Goal: Task Accomplishment & Management: Manage account settings

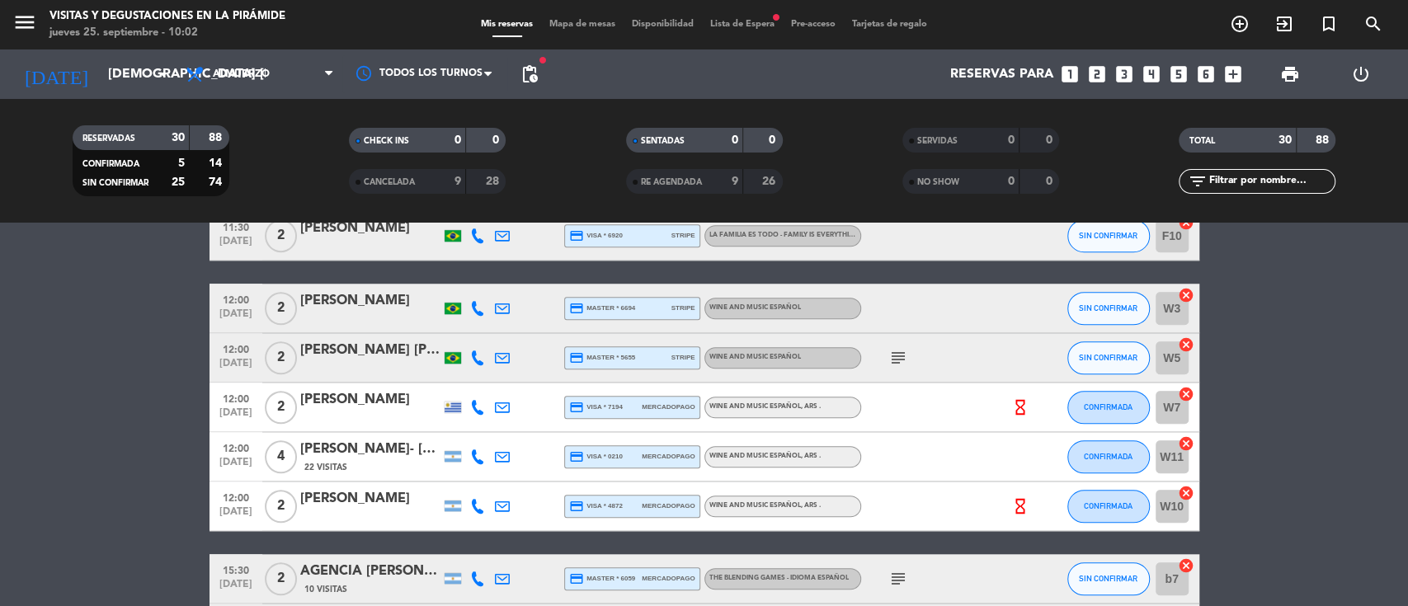
scroll to position [990, 0]
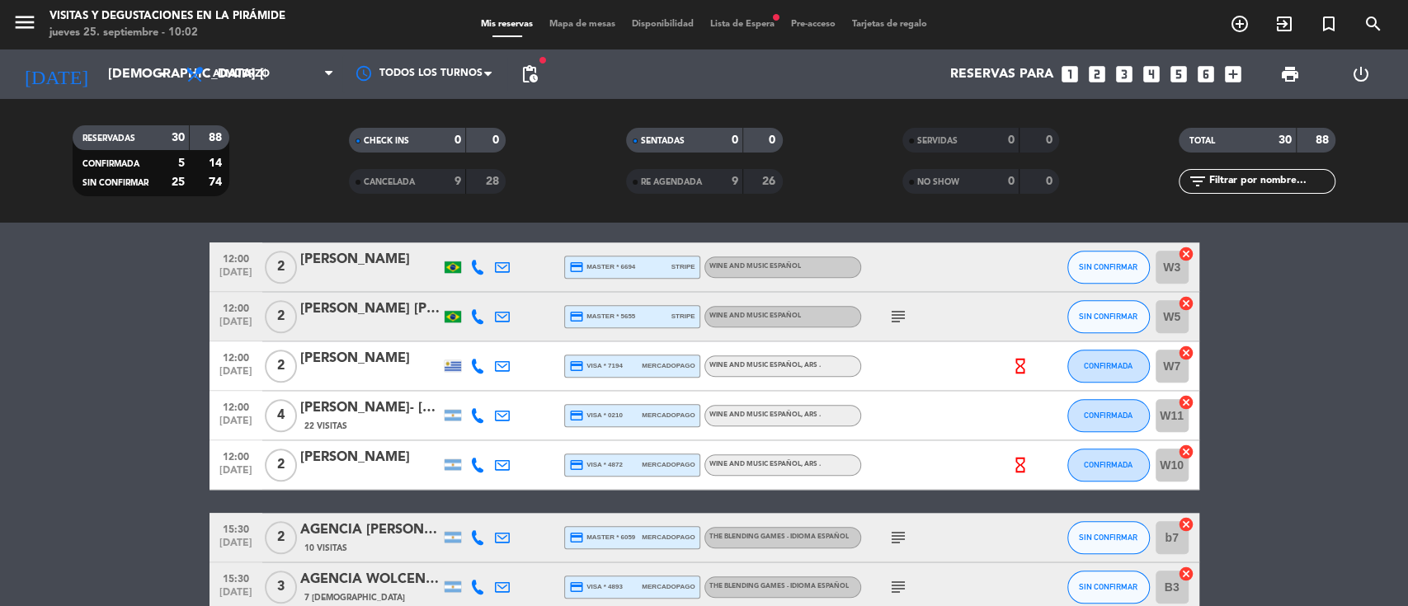
click at [751, 22] on span "Lista de Espera fiber_manual_record" at bounding box center [742, 24] width 81 height 9
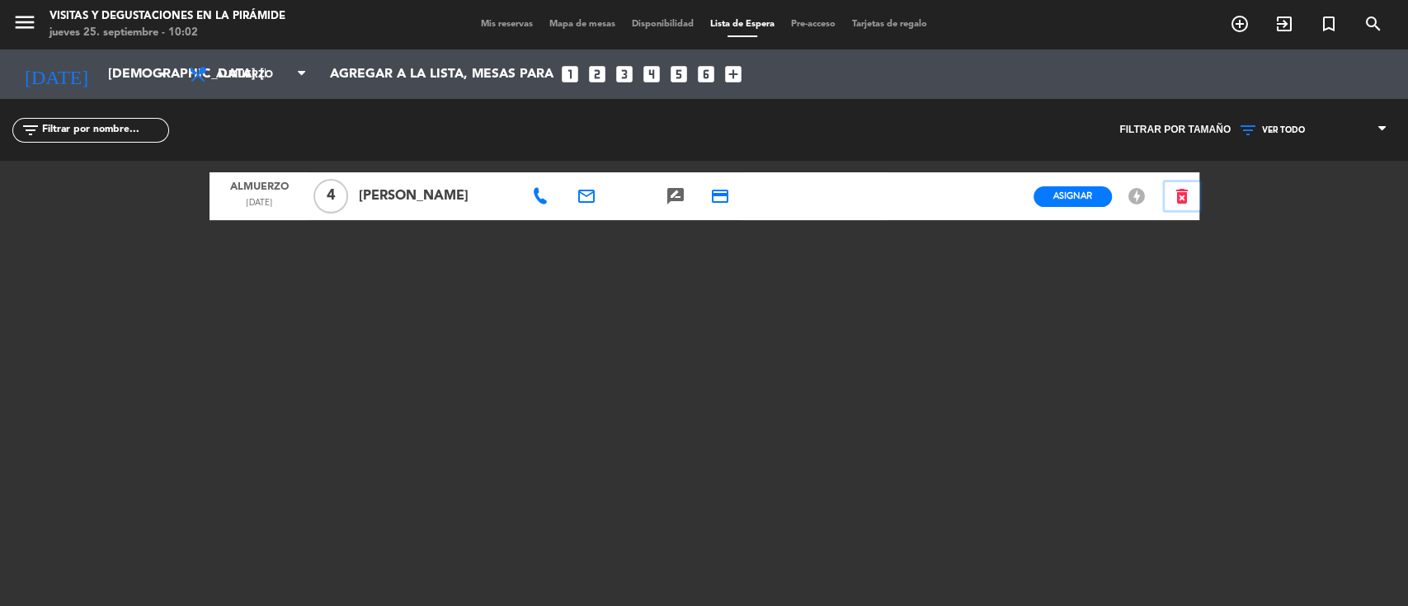
click at [1190, 201] on icon "delete_forever" at bounding box center [1182, 196] width 20 height 20
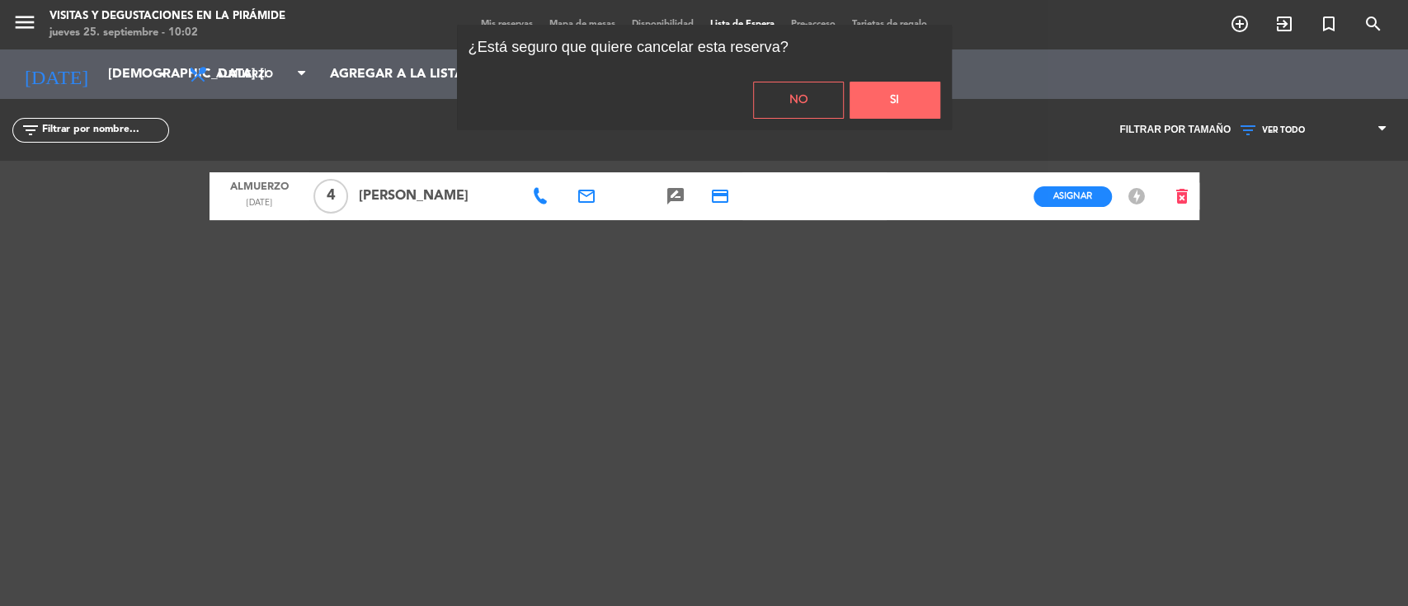
click at [891, 97] on button "Si" at bounding box center [895, 100] width 91 height 37
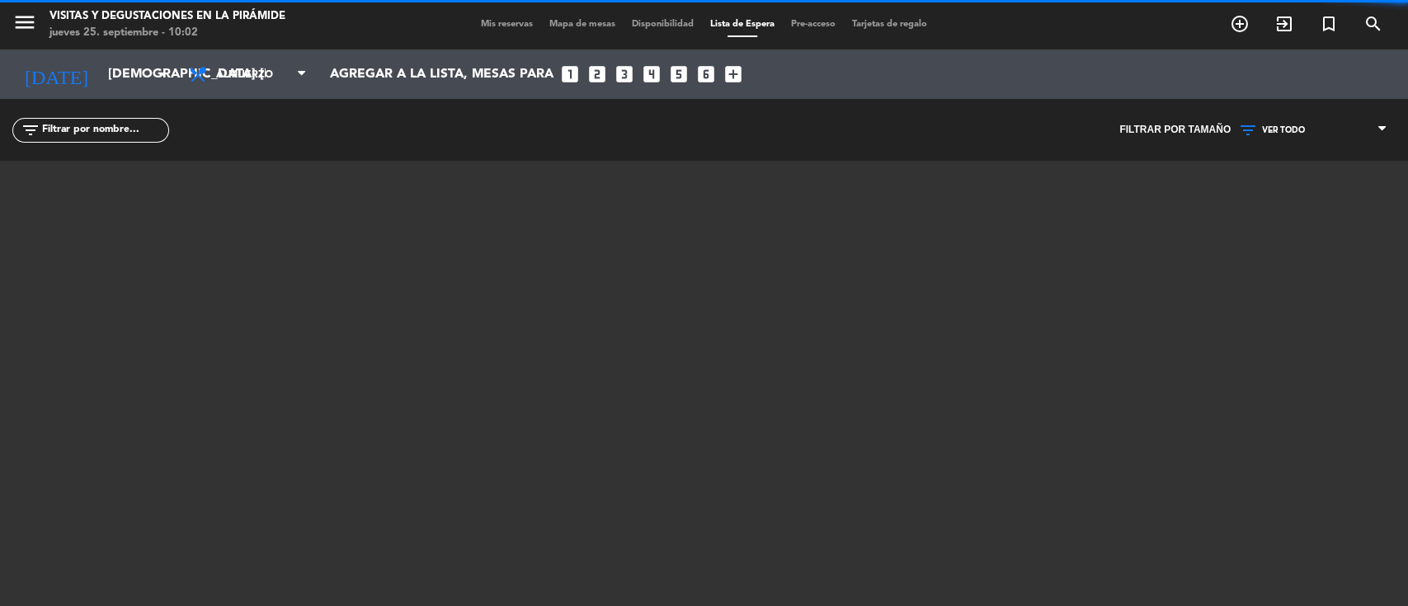
click at [487, 21] on span "Mis reservas" at bounding box center [507, 24] width 68 height 9
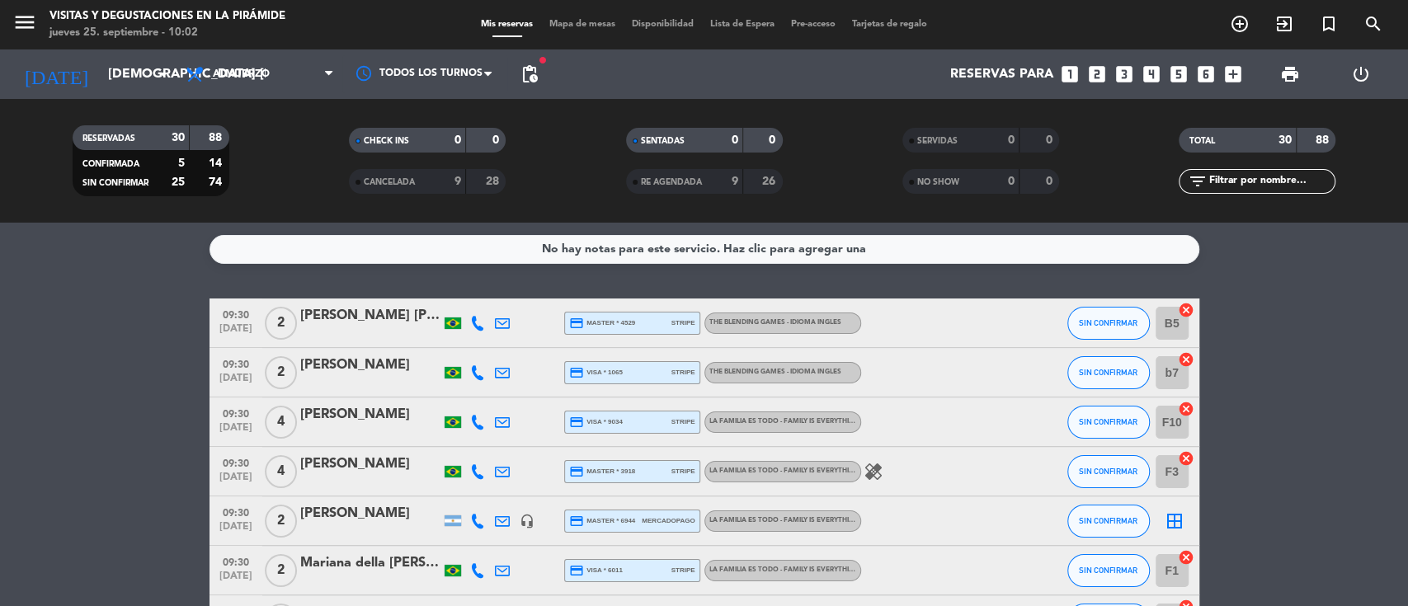
click at [1176, 518] on icon "border_all" at bounding box center [1175, 521] width 20 height 20
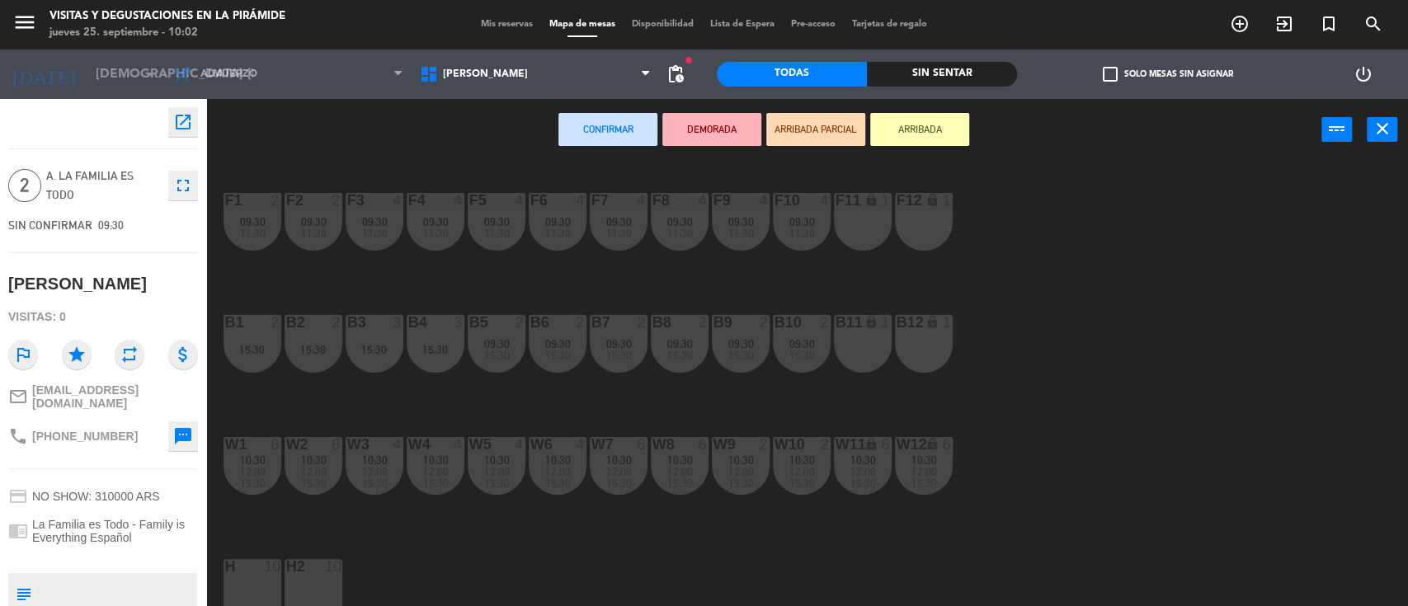
click at [865, 226] on div "F11 lock 1" at bounding box center [863, 222] width 58 height 58
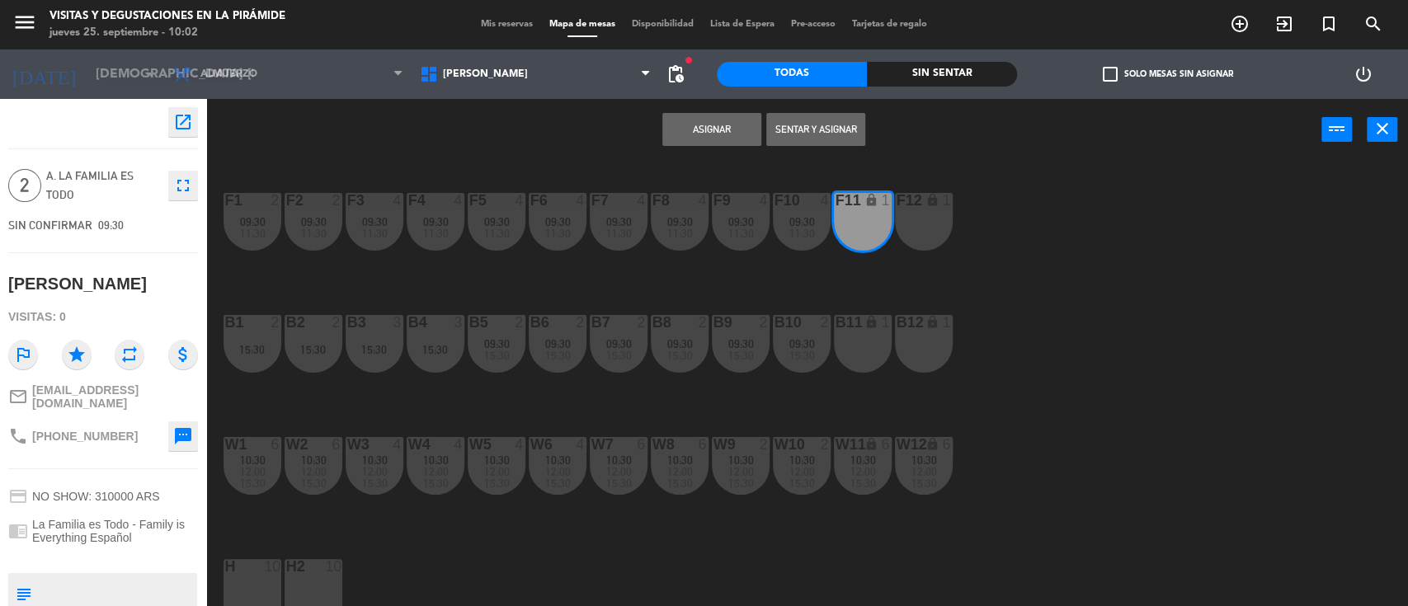
click at [911, 219] on div "F12 lock 1" at bounding box center [924, 222] width 58 height 58
click at [686, 135] on button "Asignar" at bounding box center [711, 129] width 99 height 33
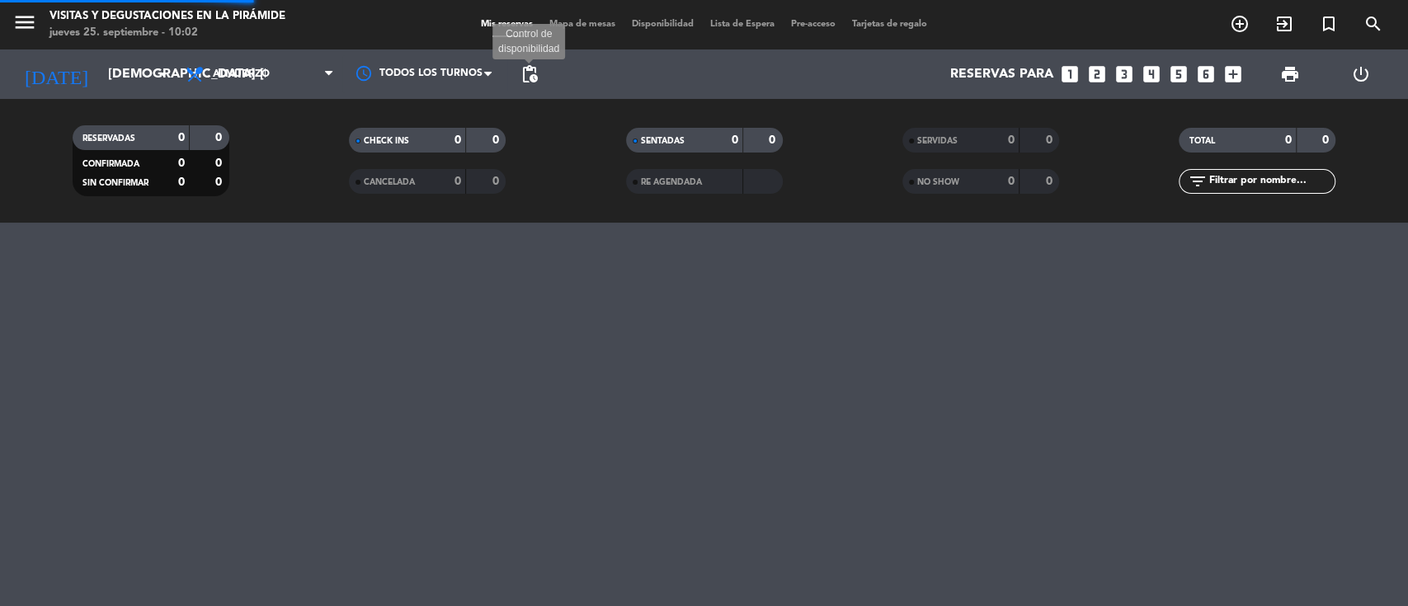
drag, startPoint x: 525, startPoint y: 79, endPoint x: 529, endPoint y: 87, distance: 8.5
click at [525, 78] on span "pending_actions" at bounding box center [530, 74] width 20 height 20
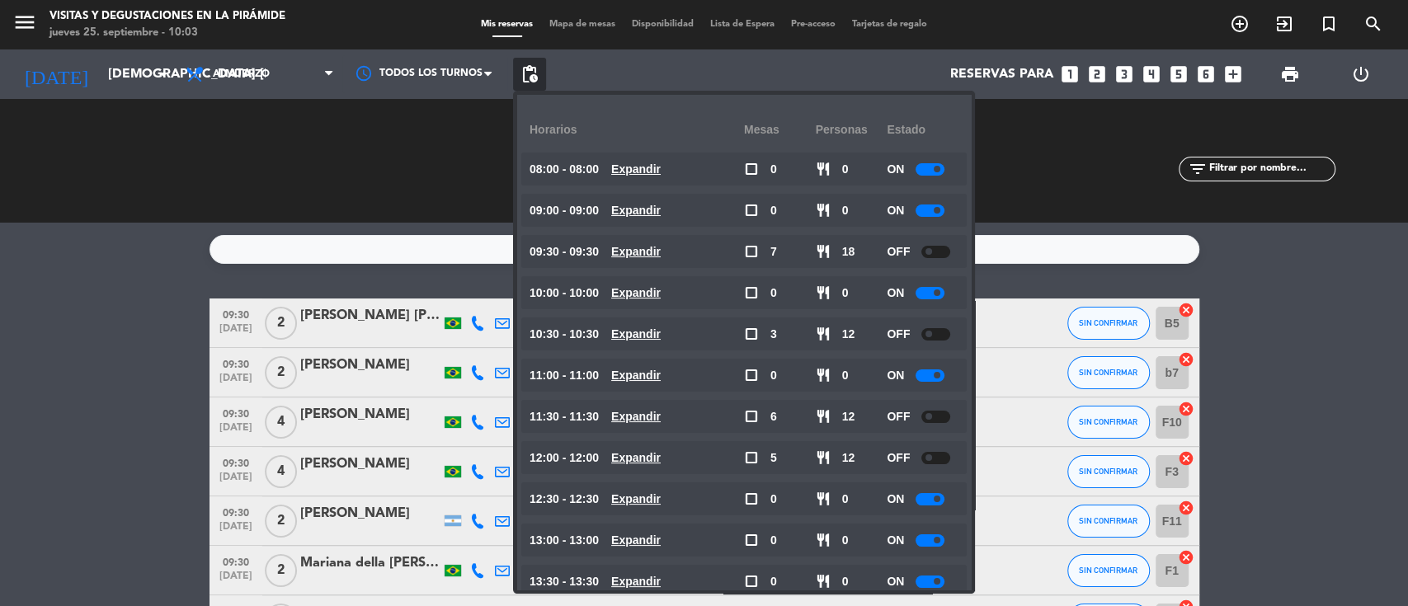
click at [933, 254] on div at bounding box center [936, 252] width 29 height 12
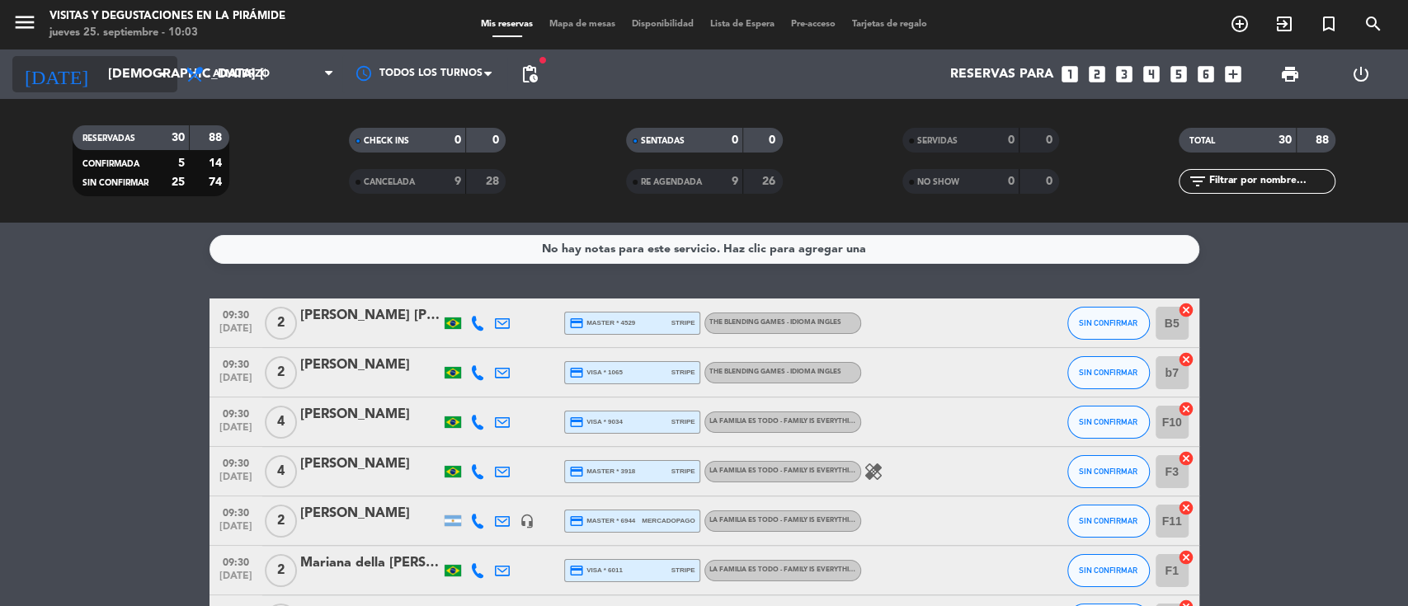
click at [100, 79] on input "[DEMOGRAPHIC_DATA] [DATE]" at bounding box center [187, 75] width 174 height 32
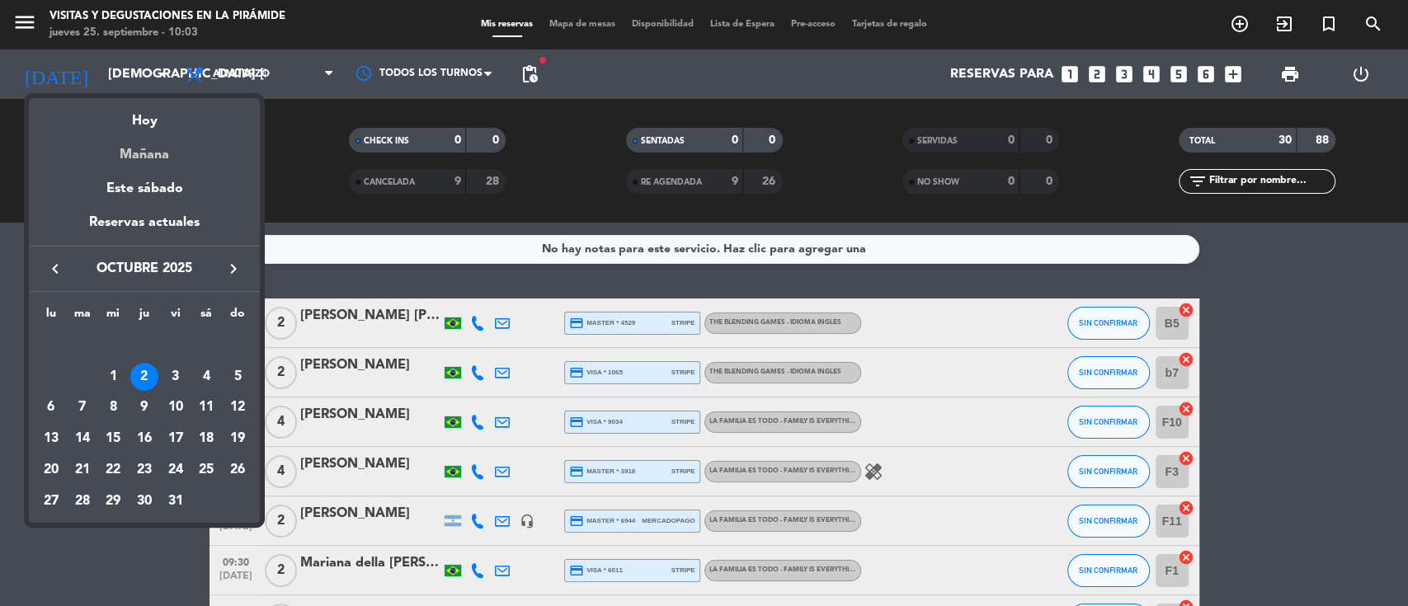
click at [130, 149] on div "Mañana" at bounding box center [144, 149] width 231 height 34
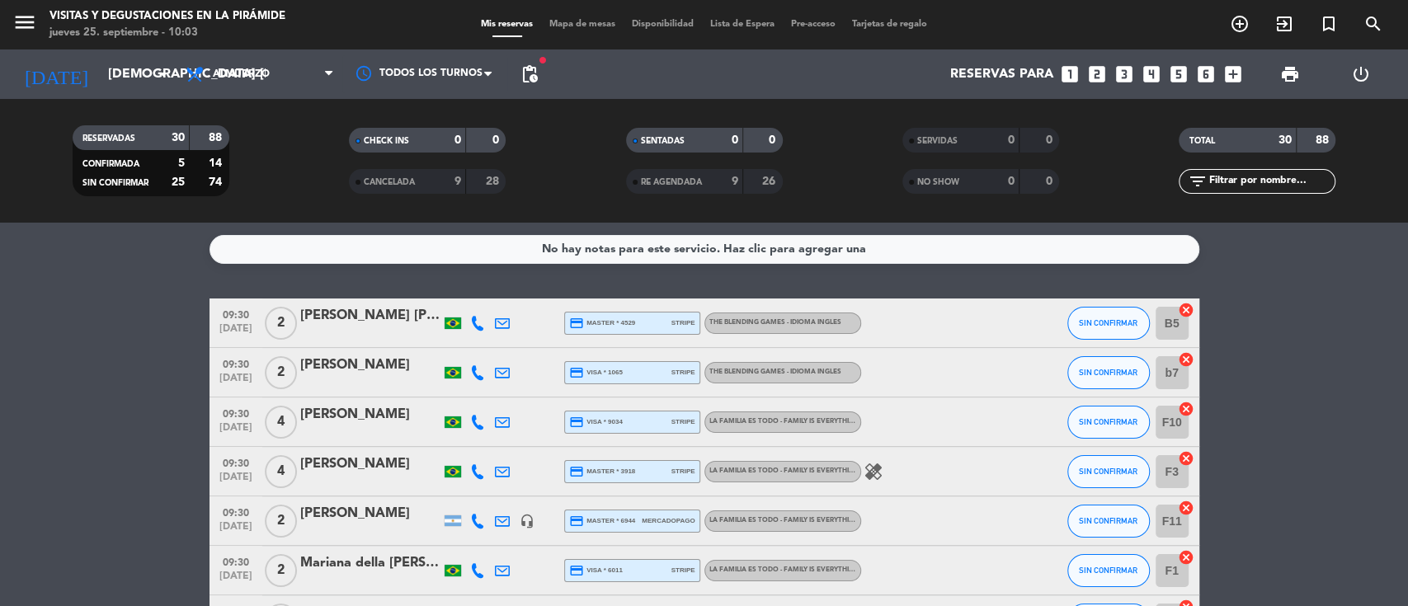
type input "vie. [DATE]"
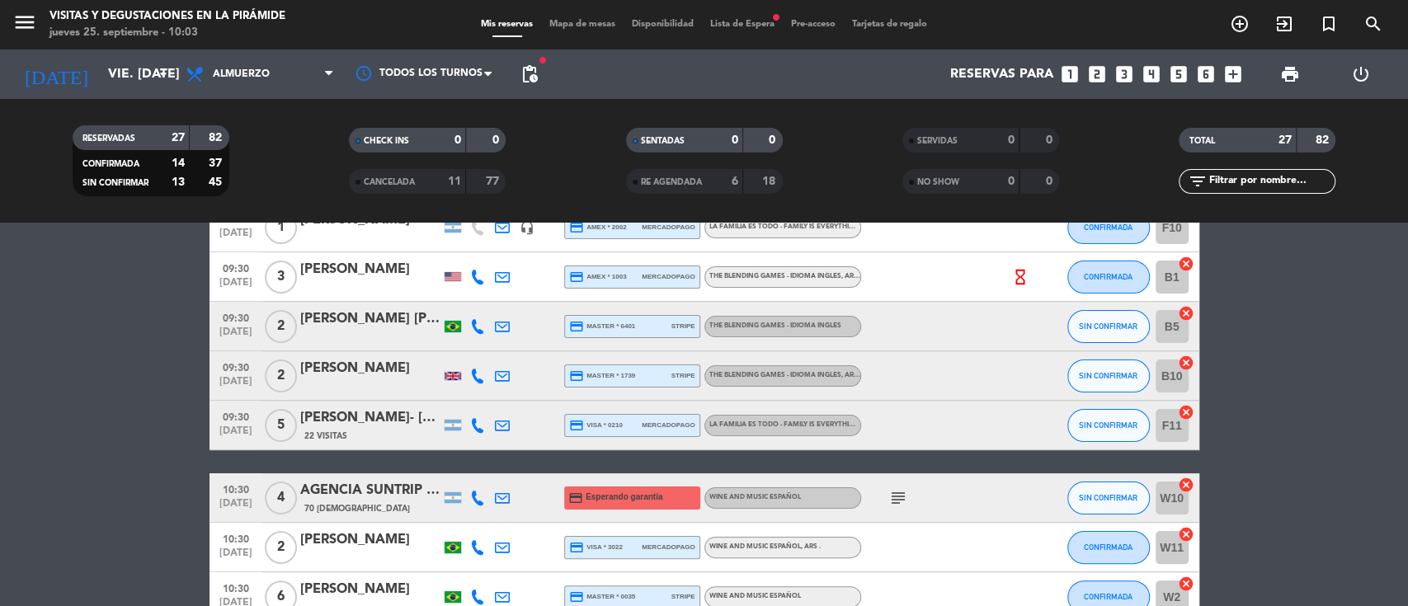
scroll to position [110, 0]
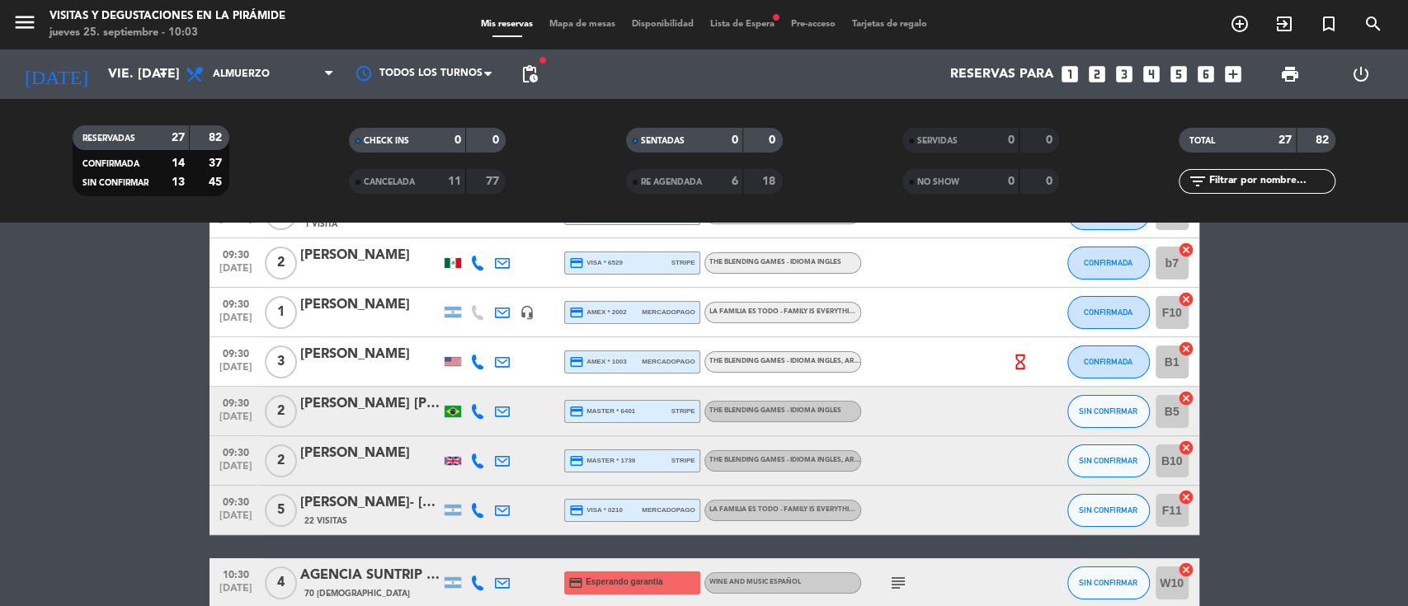
click at [725, 32] on div "menu Visitas y degustaciones en La Pirámide jueves 25. septiembre - 10:03 Mis r…" at bounding box center [704, 24] width 1408 height 49
click at [724, 24] on span "Lista de Espera fiber_manual_record" at bounding box center [742, 24] width 81 height 9
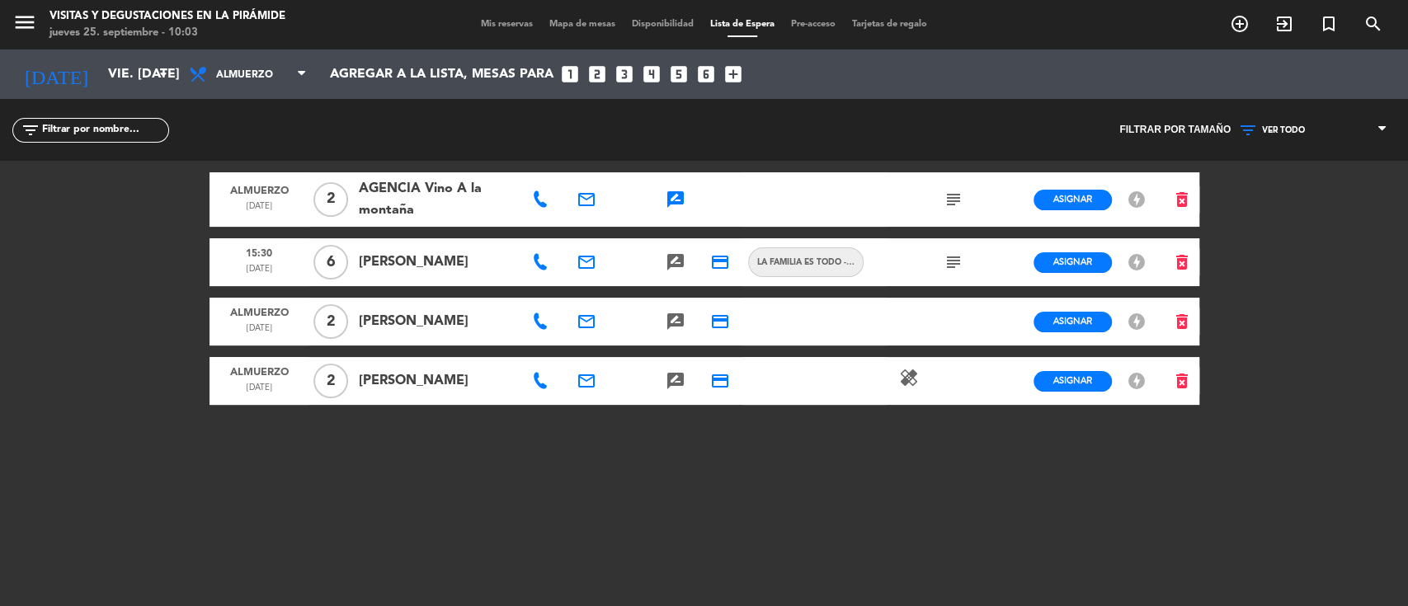
click at [546, 382] on icon at bounding box center [540, 381] width 16 height 16
click at [585, 385] on icon "email" at bounding box center [587, 381] width 20 height 20
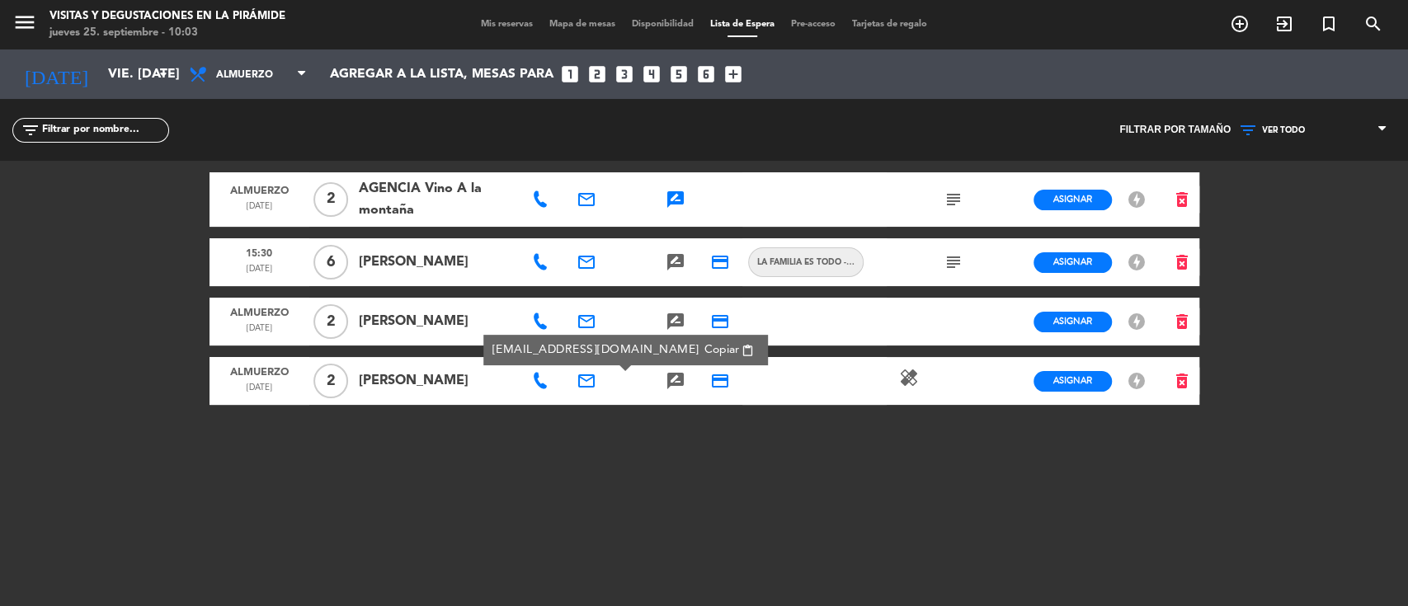
click at [705, 351] on span "Copiar" at bounding box center [722, 350] width 35 height 17
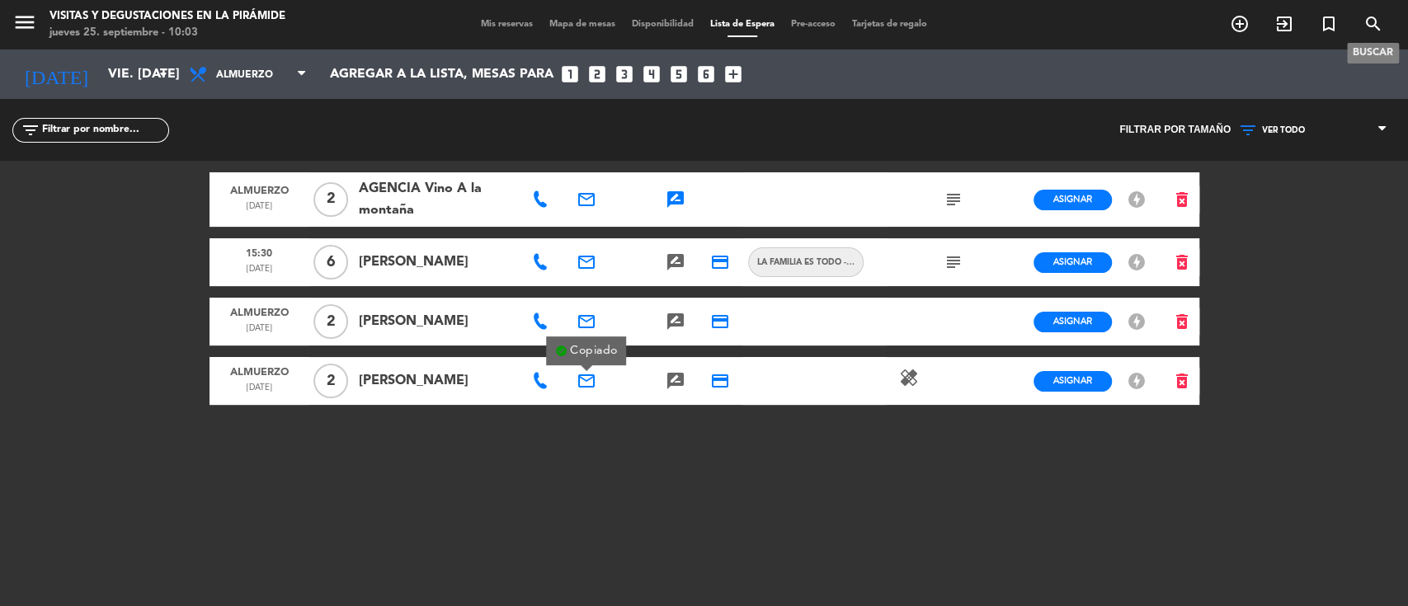
click at [1376, 23] on icon "search" at bounding box center [1374, 24] width 20 height 20
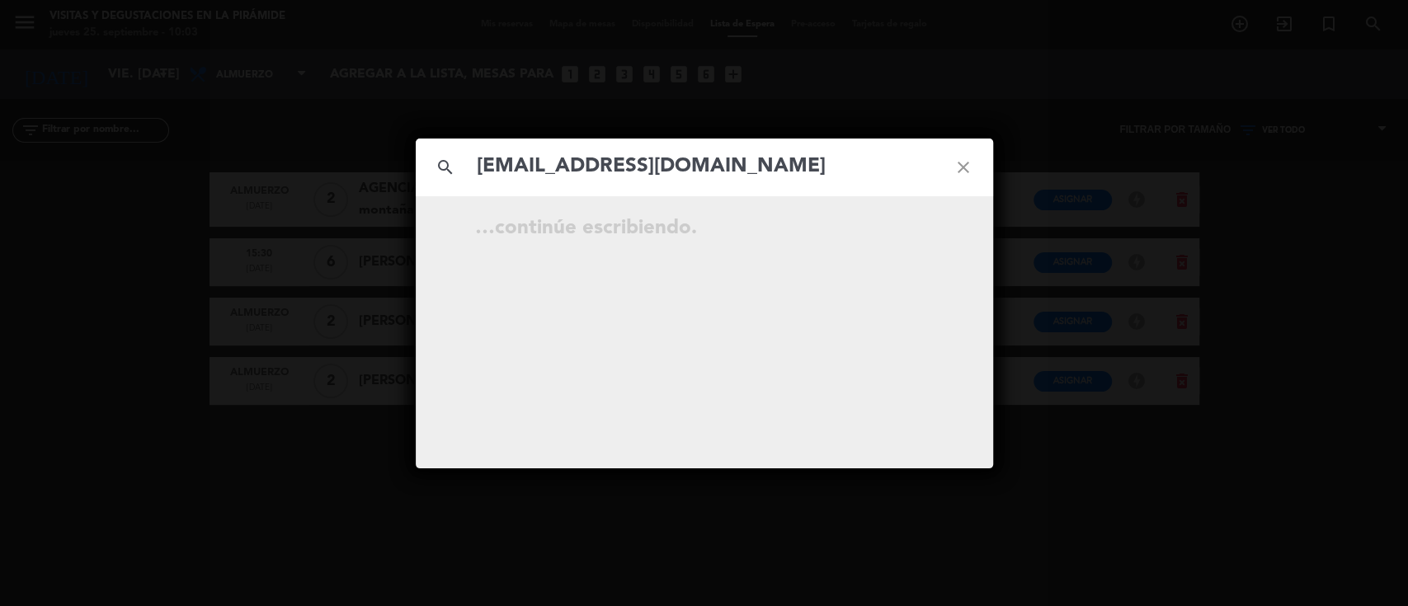
type input "[EMAIL_ADDRESS][DOMAIN_NAME]"
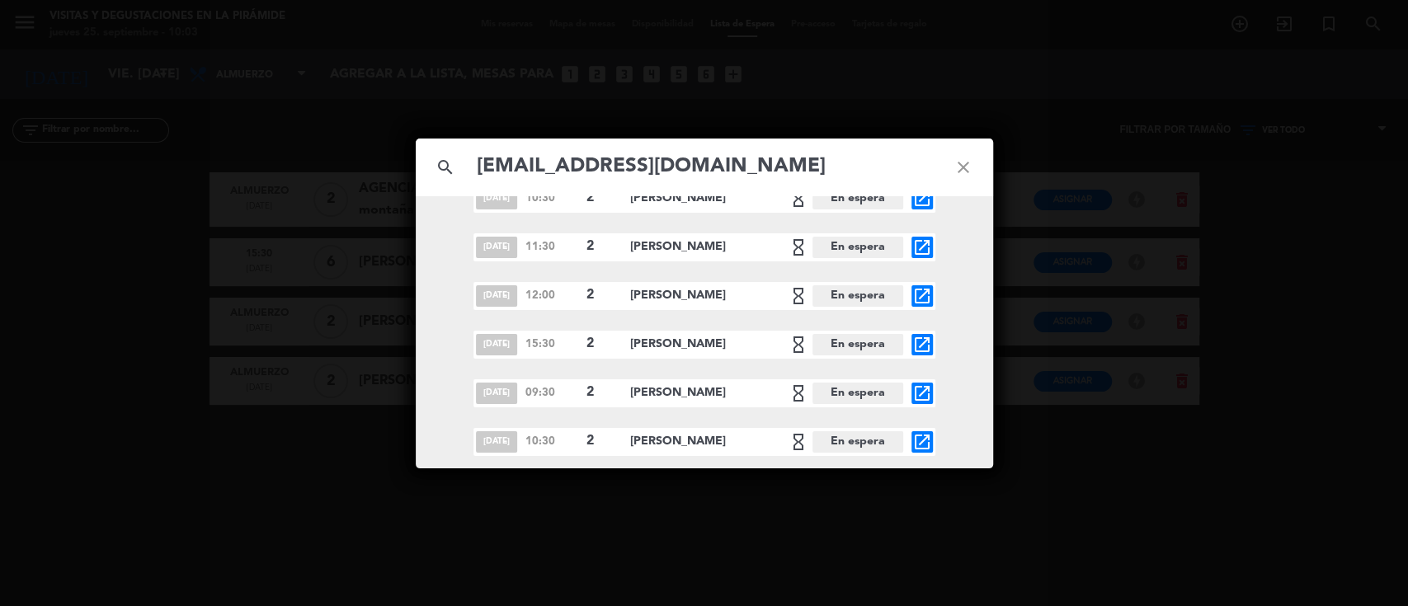
scroll to position [214, 0]
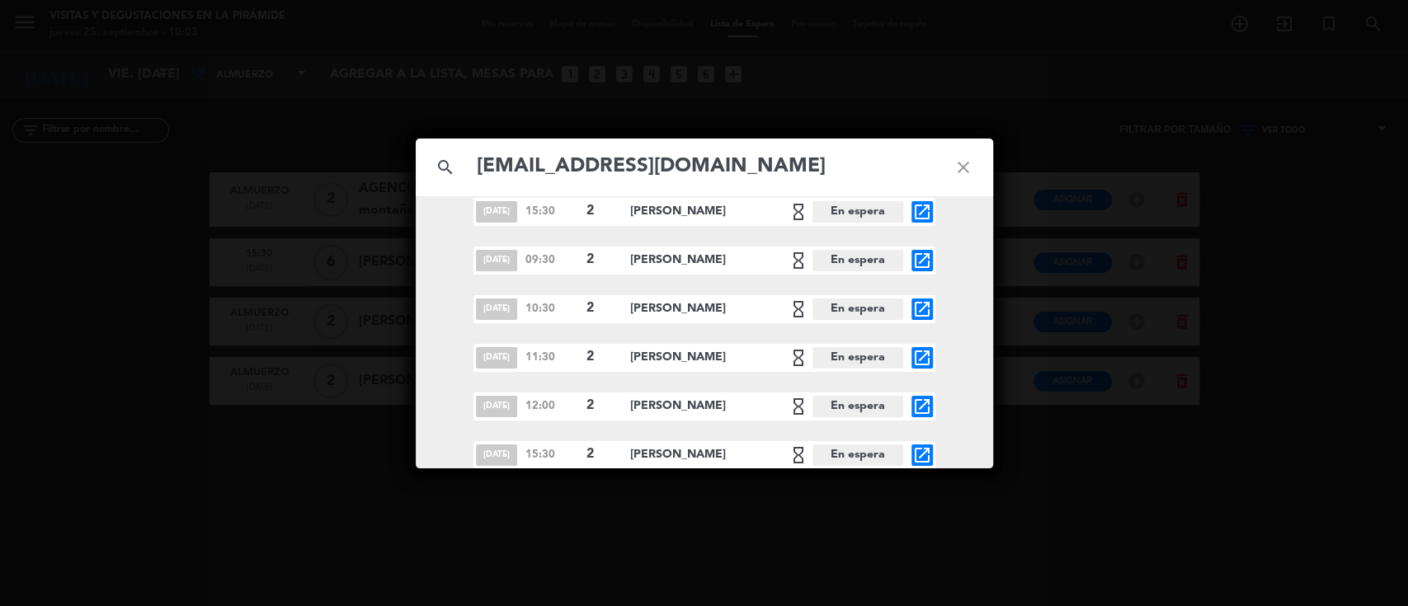
click at [962, 168] on icon "close" at bounding box center [963, 167] width 59 height 59
click at [960, 168] on icon "close" at bounding box center [963, 167] width 59 height 59
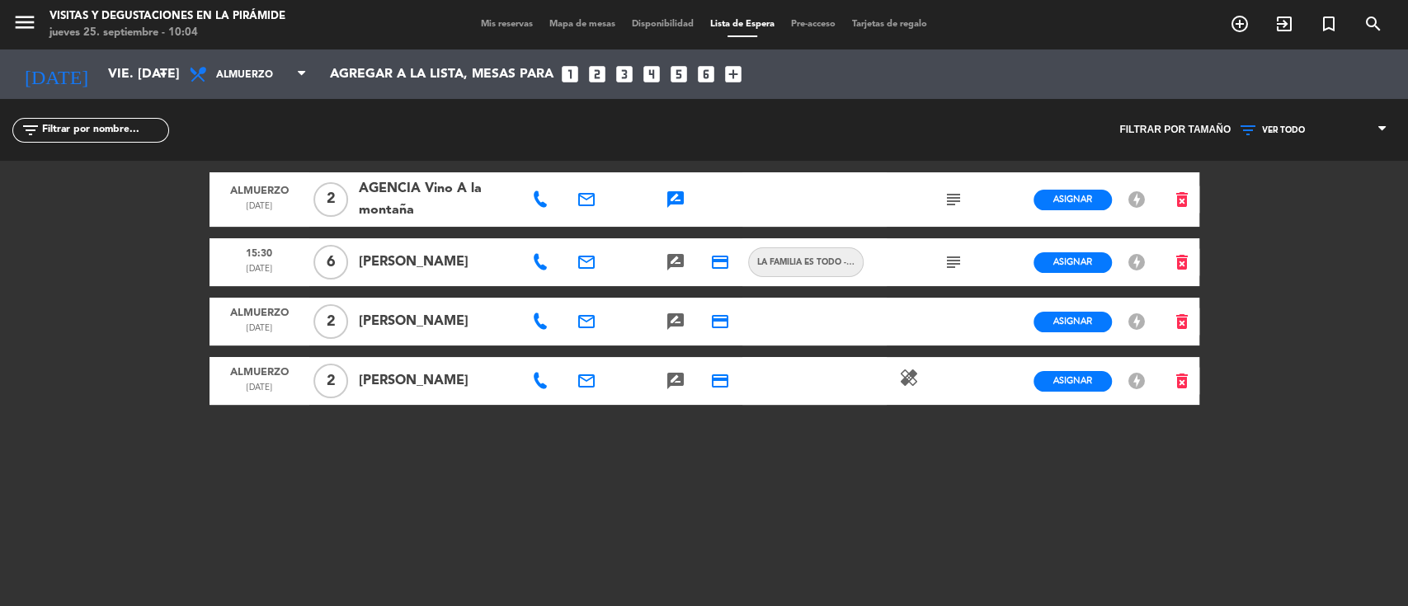
click at [530, 385] on div at bounding box center [542, 381] width 45 height 48
click at [552, 367] on div at bounding box center [542, 381] width 45 height 48
click at [536, 382] on icon at bounding box center [540, 381] width 16 height 16
click at [580, 351] on span "Copiar" at bounding box center [595, 351] width 35 height 17
click at [674, 383] on icon "rate_review" at bounding box center [676, 381] width 20 height 20
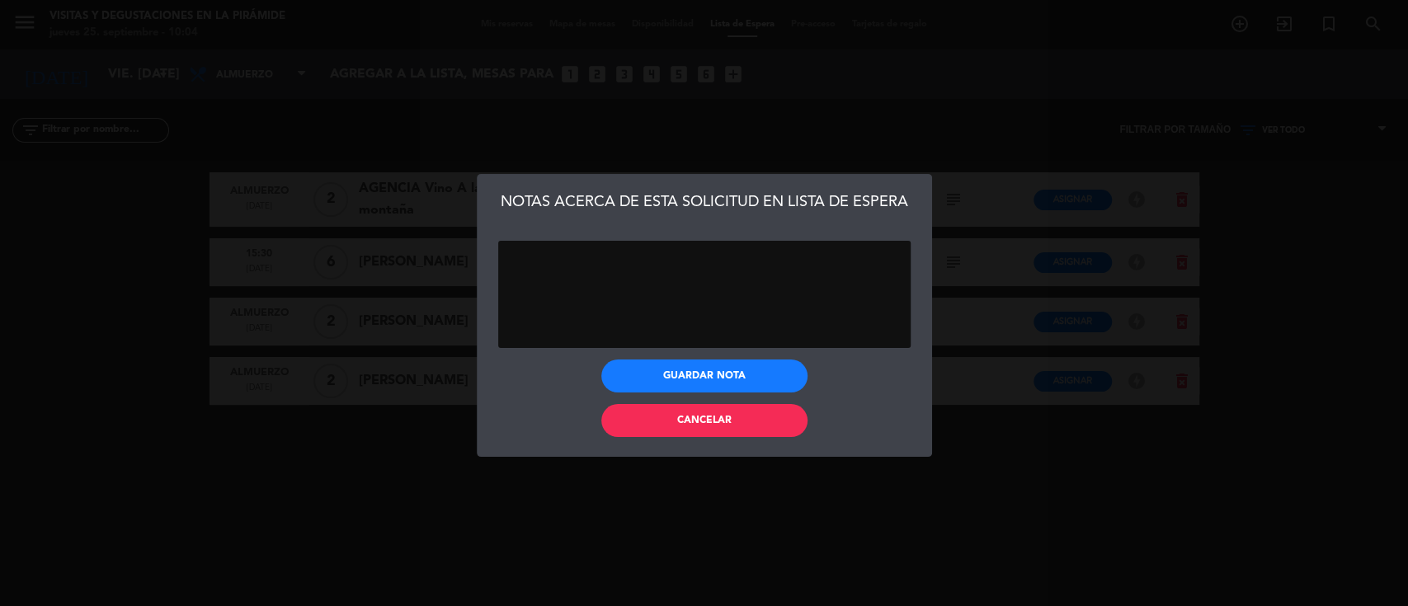
click at [618, 275] on textarea at bounding box center [704, 294] width 412 height 107
type textarea "no tiene wpp"
click at [653, 388] on button "Guardar nota" at bounding box center [704, 376] width 206 height 33
click at [632, 431] on button "Cancelar" at bounding box center [704, 420] width 206 height 33
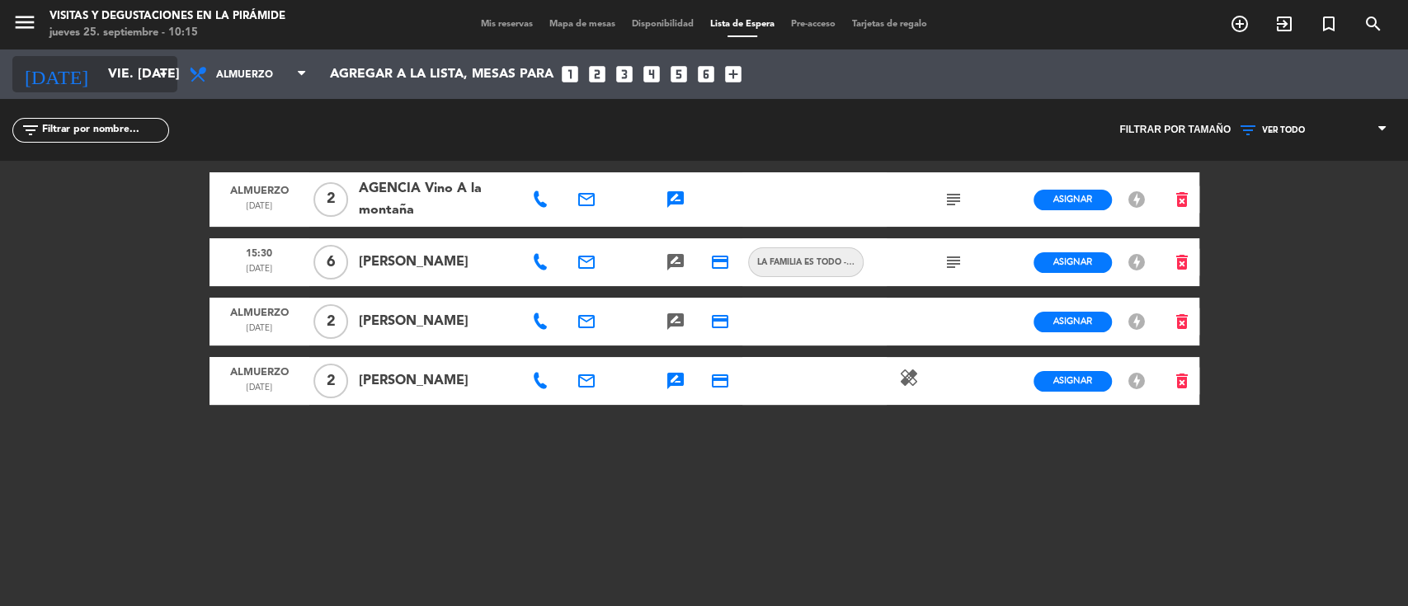
click at [134, 79] on input "vie. [DATE]" at bounding box center [187, 75] width 174 height 32
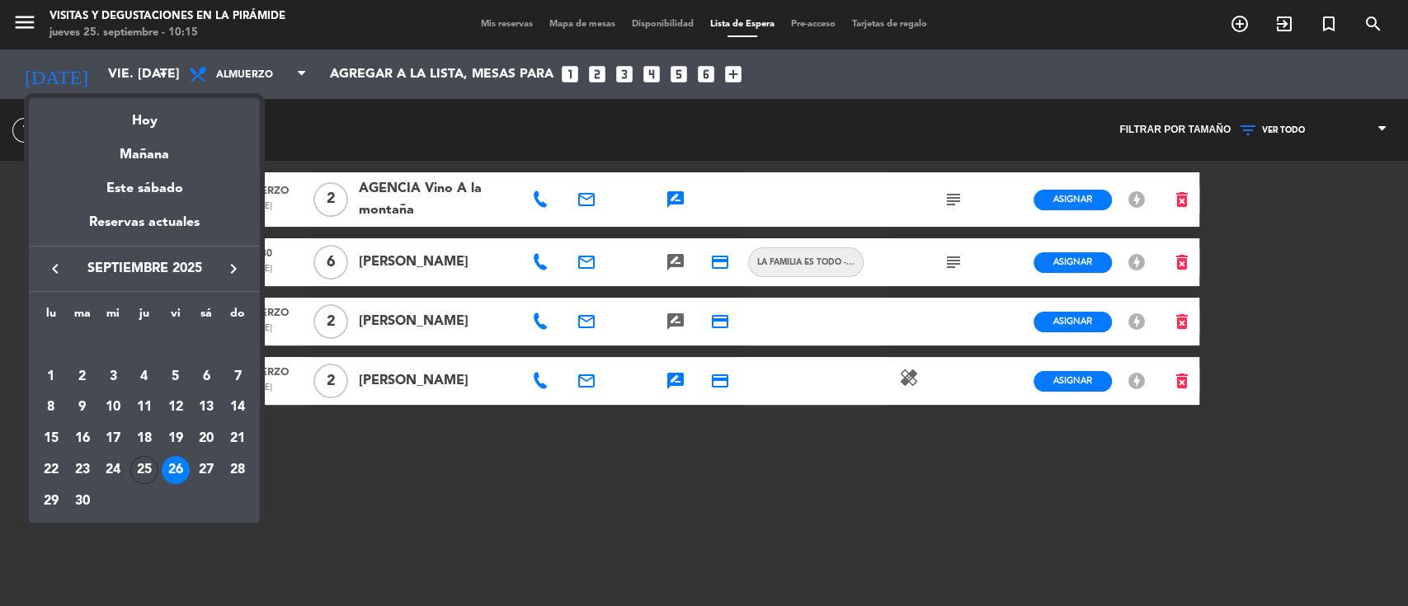
click at [220, 267] on button "keyboard_arrow_right" at bounding box center [234, 268] width 30 height 21
click at [228, 268] on icon "keyboard_arrow_right" at bounding box center [234, 269] width 20 height 20
drag, startPoint x: 177, startPoint y: 438, endPoint x: 243, endPoint y: 370, distance: 93.9
click at [178, 438] on div "21" at bounding box center [176, 439] width 28 height 28
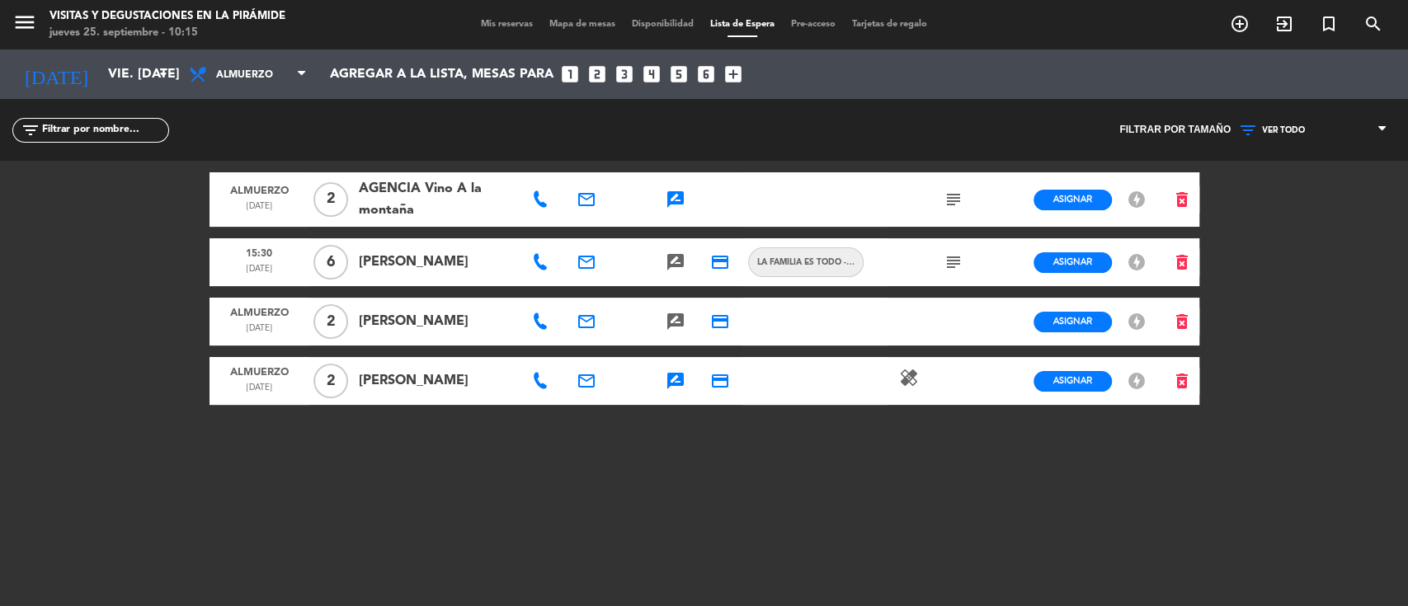
type input "vie. [DATE]"
click at [478, 26] on span "Mis reservas" at bounding box center [507, 24] width 68 height 9
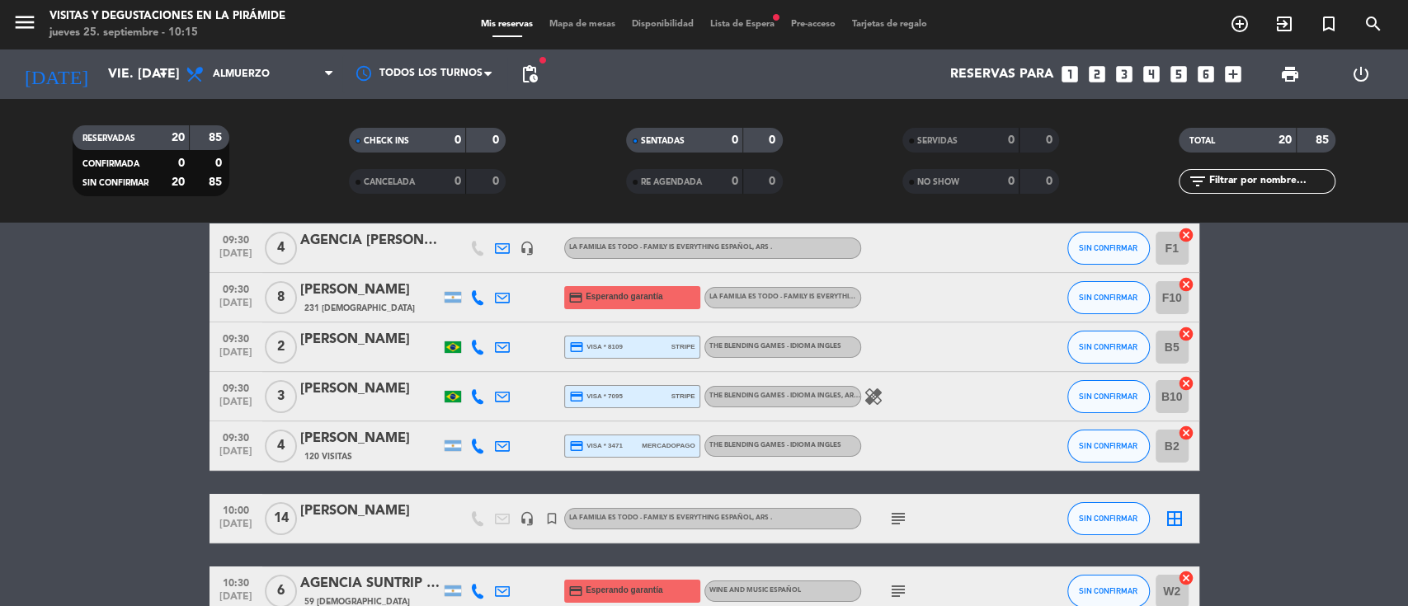
scroll to position [110, 0]
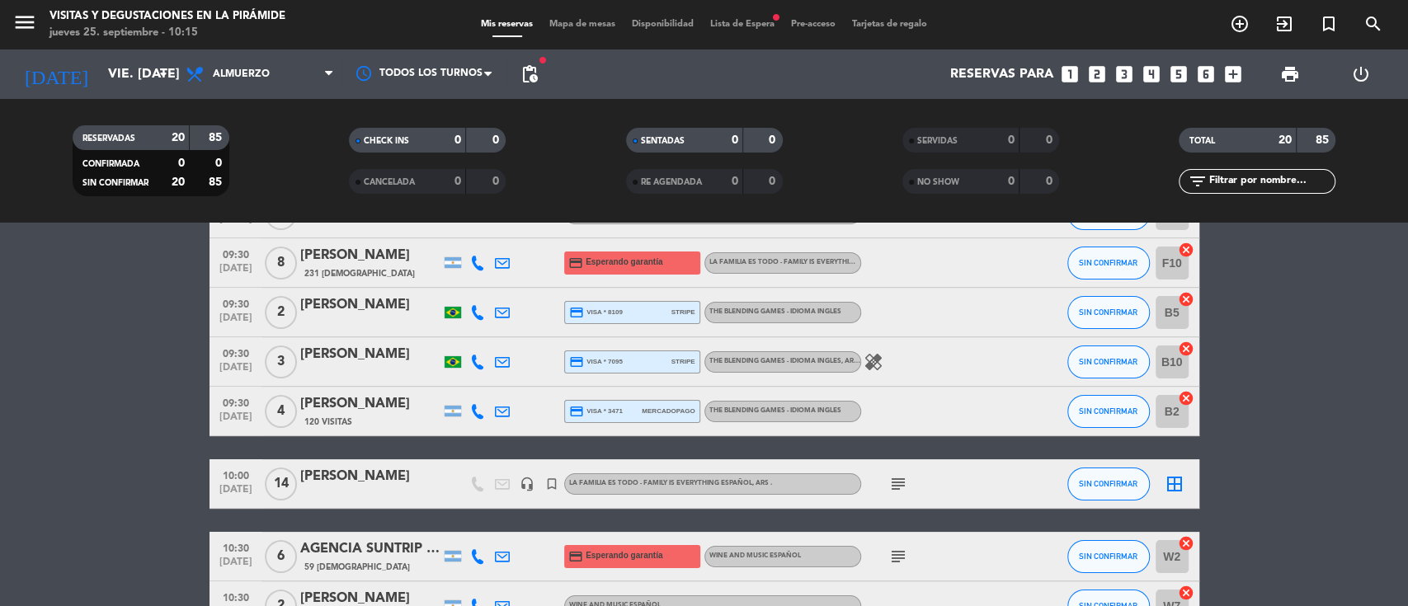
drag, startPoint x: 496, startPoint y: 414, endPoint x: 482, endPoint y: 412, distance: 14.1
click at [497, 417] on icon at bounding box center [502, 411] width 15 height 15
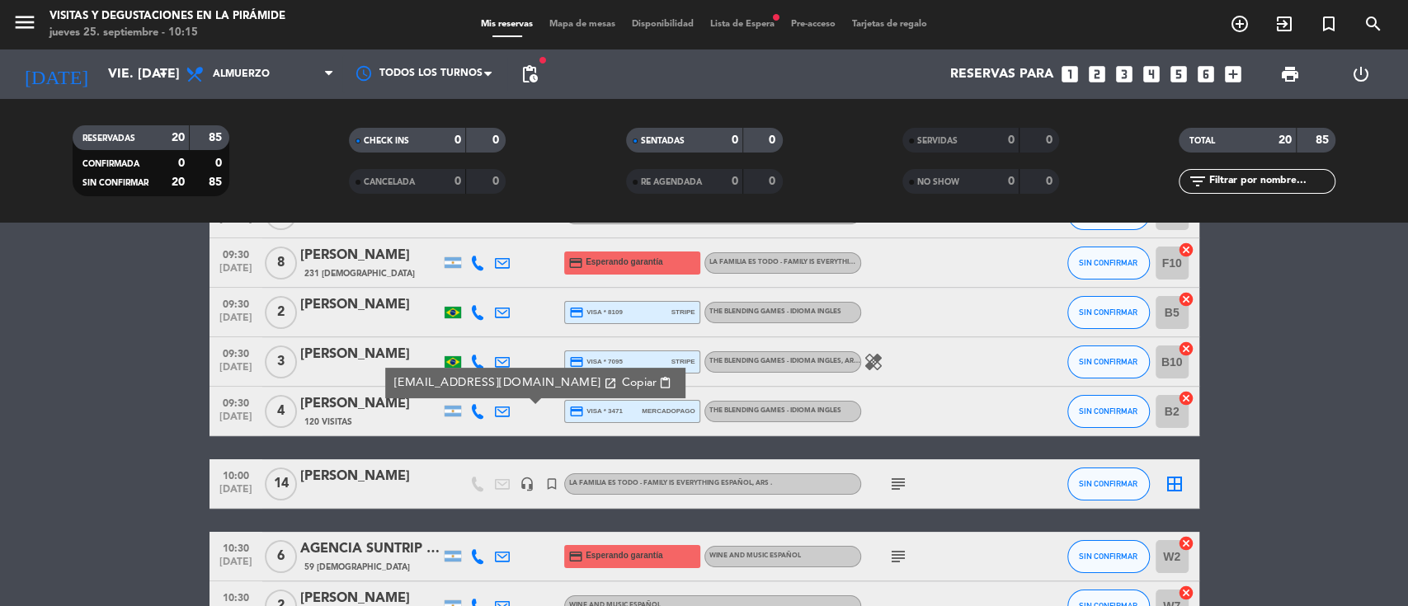
click at [384, 407] on div "[PERSON_NAME]" at bounding box center [370, 404] width 140 height 21
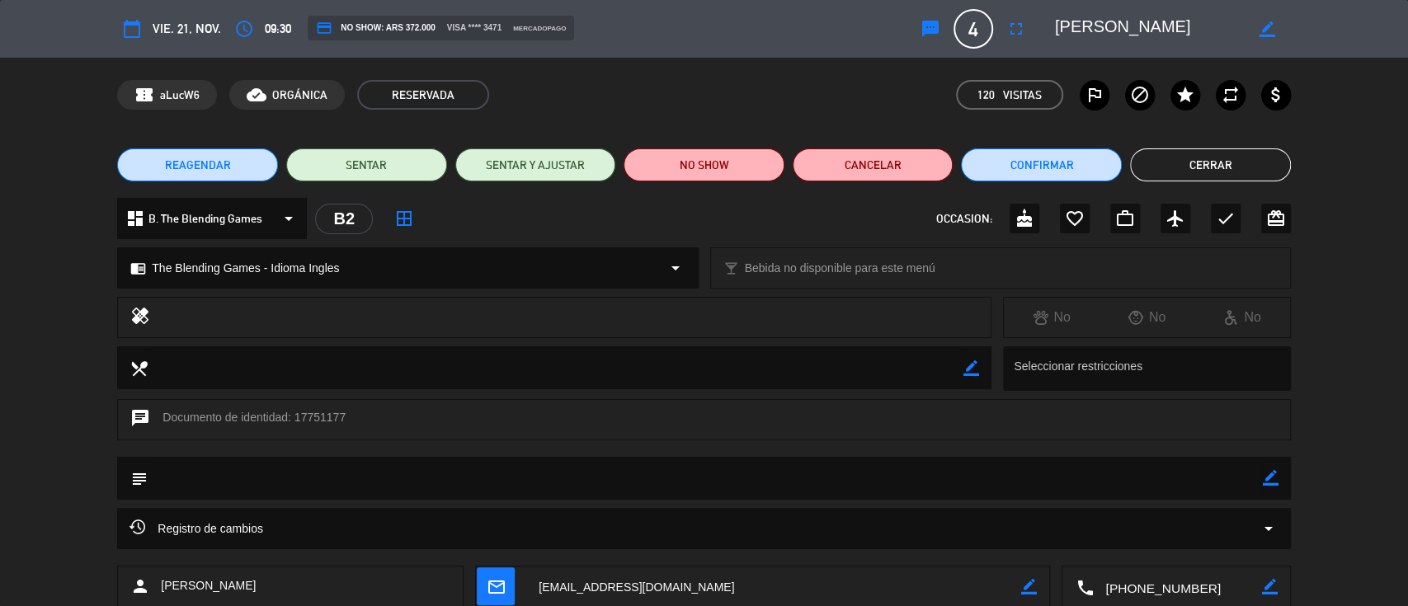
click at [1263, 30] on icon "border_color" at bounding box center [1268, 29] width 16 height 16
click at [1060, 24] on textarea at bounding box center [1149, 29] width 189 height 30
click at [1054, 30] on div at bounding box center [1167, 29] width 247 height 30
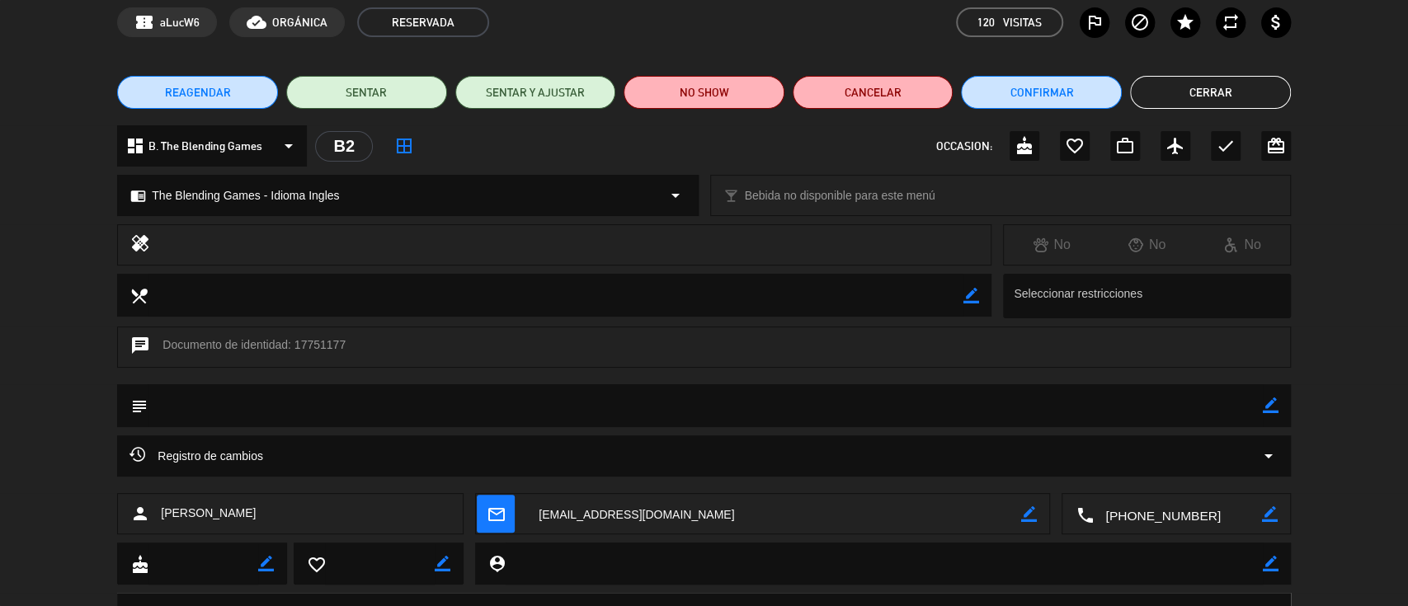
scroll to position [0, 0]
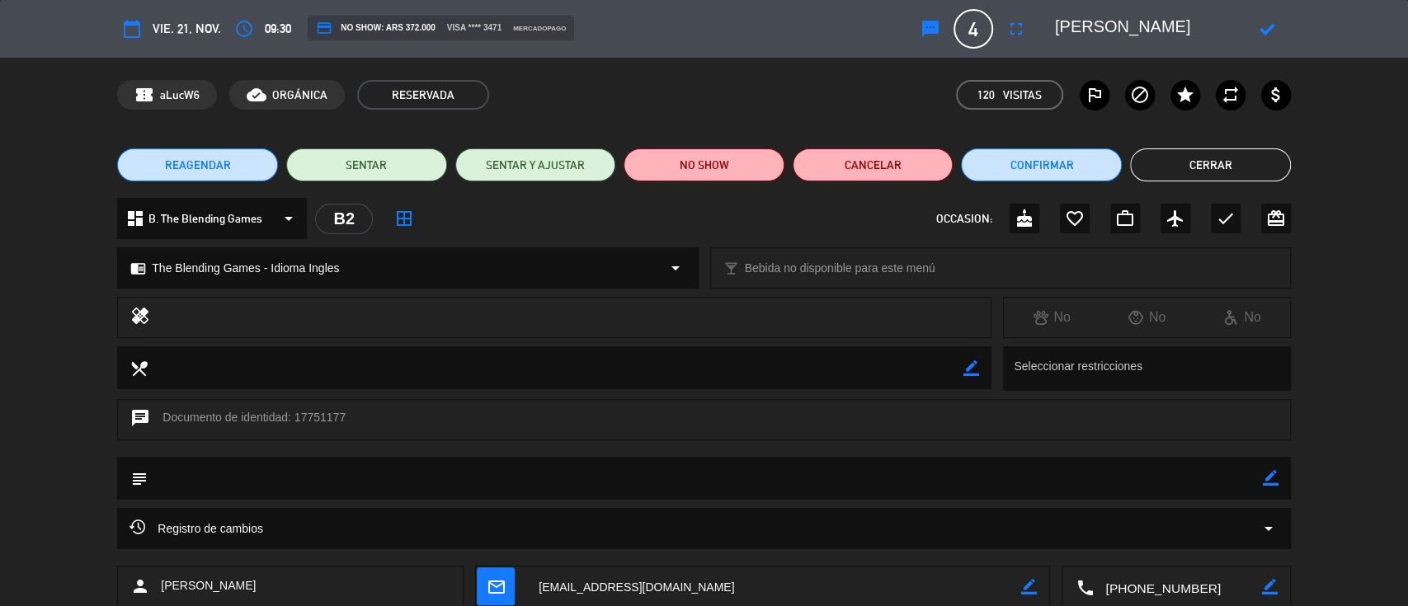
click at [1056, 28] on textarea at bounding box center [1149, 29] width 189 height 30
type textarea "[PERSON_NAME] -[PERSON_NAME]"
click at [1263, 33] on icon at bounding box center [1268, 29] width 16 height 16
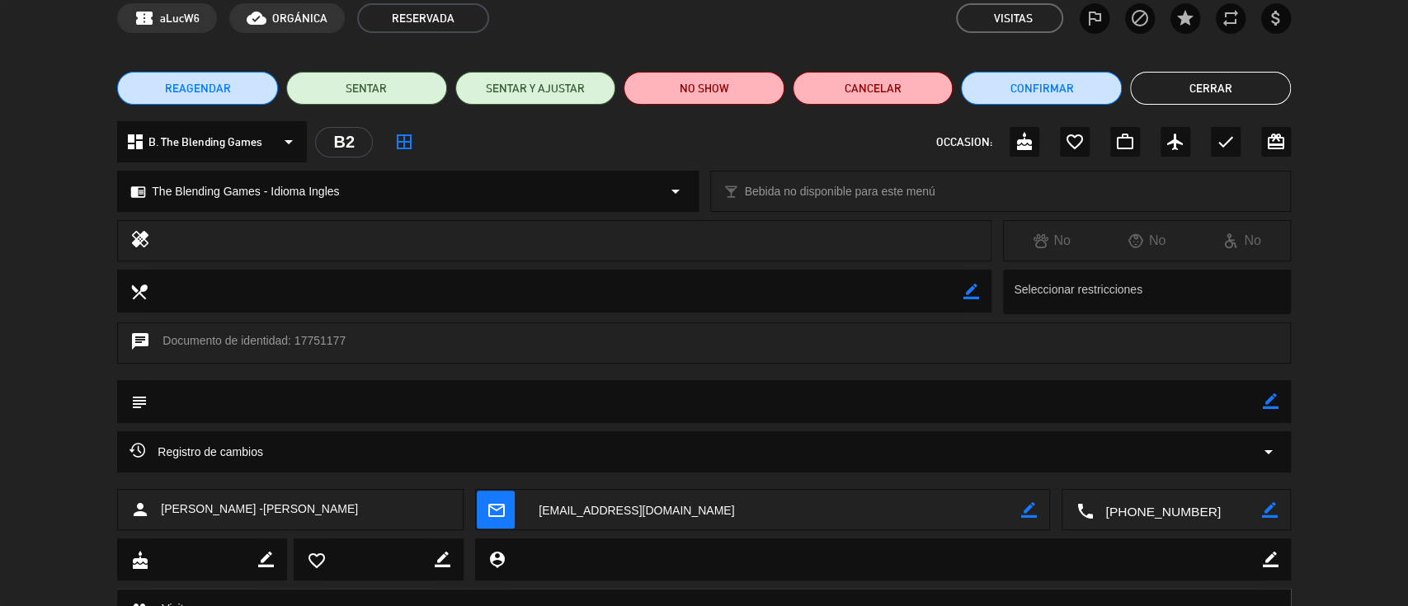
scroll to position [110, 0]
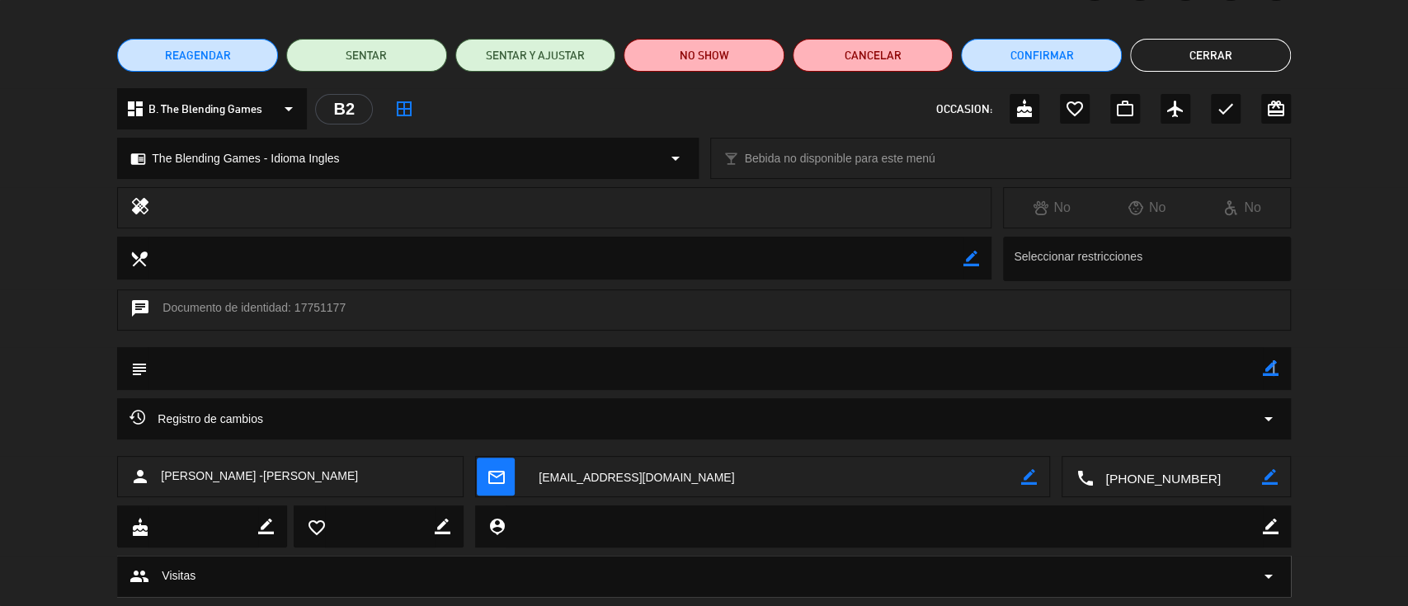
drag, startPoint x: 1273, startPoint y: 371, endPoint x: 1237, endPoint y: 370, distance: 36.3
click at [1270, 370] on icon "border_color" at bounding box center [1271, 369] width 16 height 16
paste textarea "[PERSON_NAME]"
drag, startPoint x: 259, startPoint y: 371, endPoint x: 103, endPoint y: 372, distance: 155.9
click at [82, 370] on div "subject" at bounding box center [704, 372] width 1408 height 51
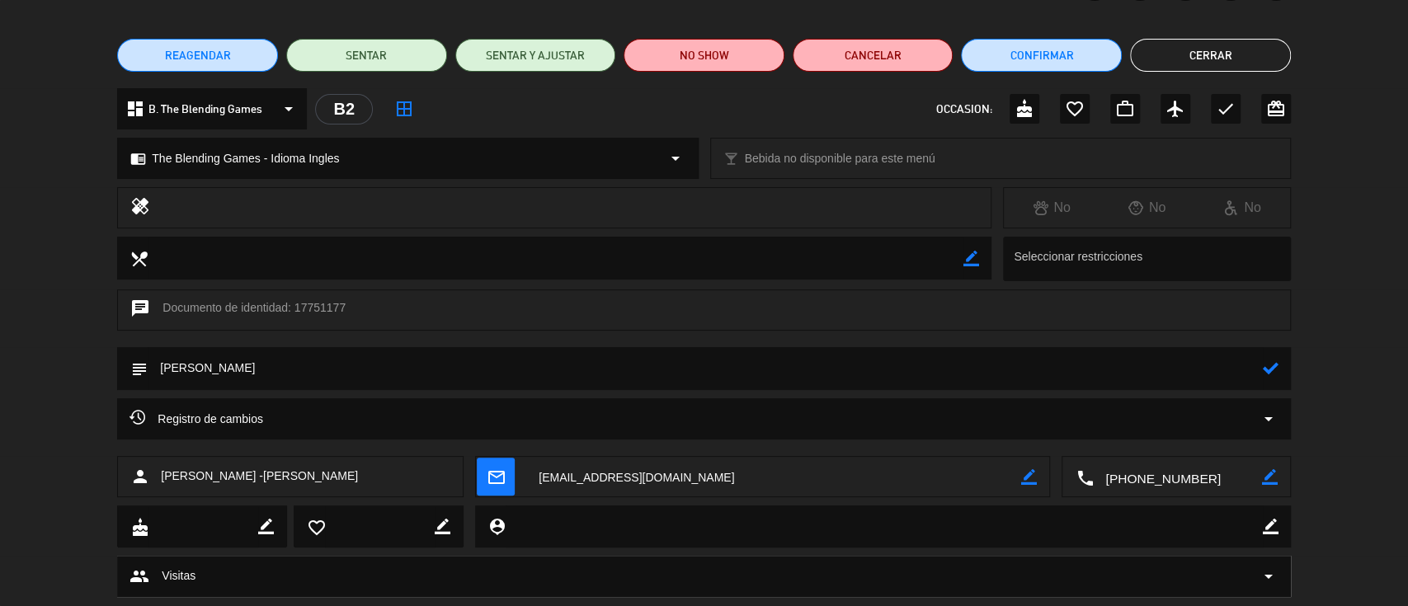
type textarea "V"
click at [1267, 367] on icon at bounding box center [1271, 369] width 16 height 16
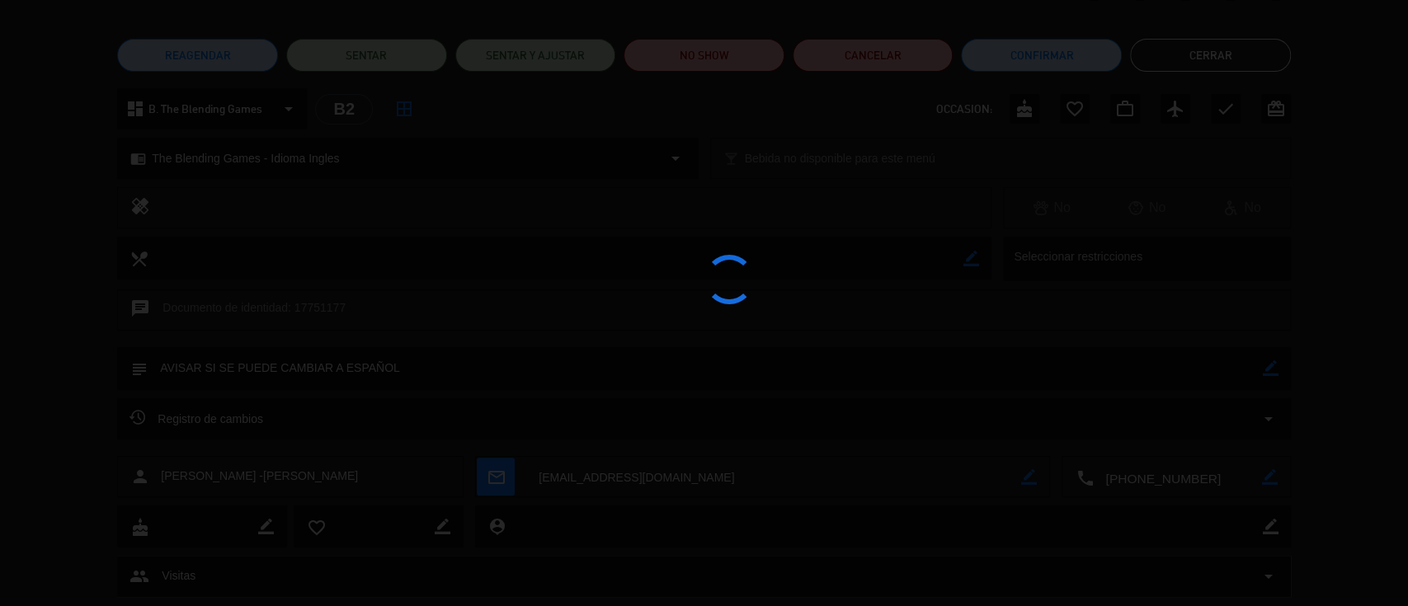
type textarea "AVISAR SI SE PUEDE CAMBIAR A ESPAÑOL"
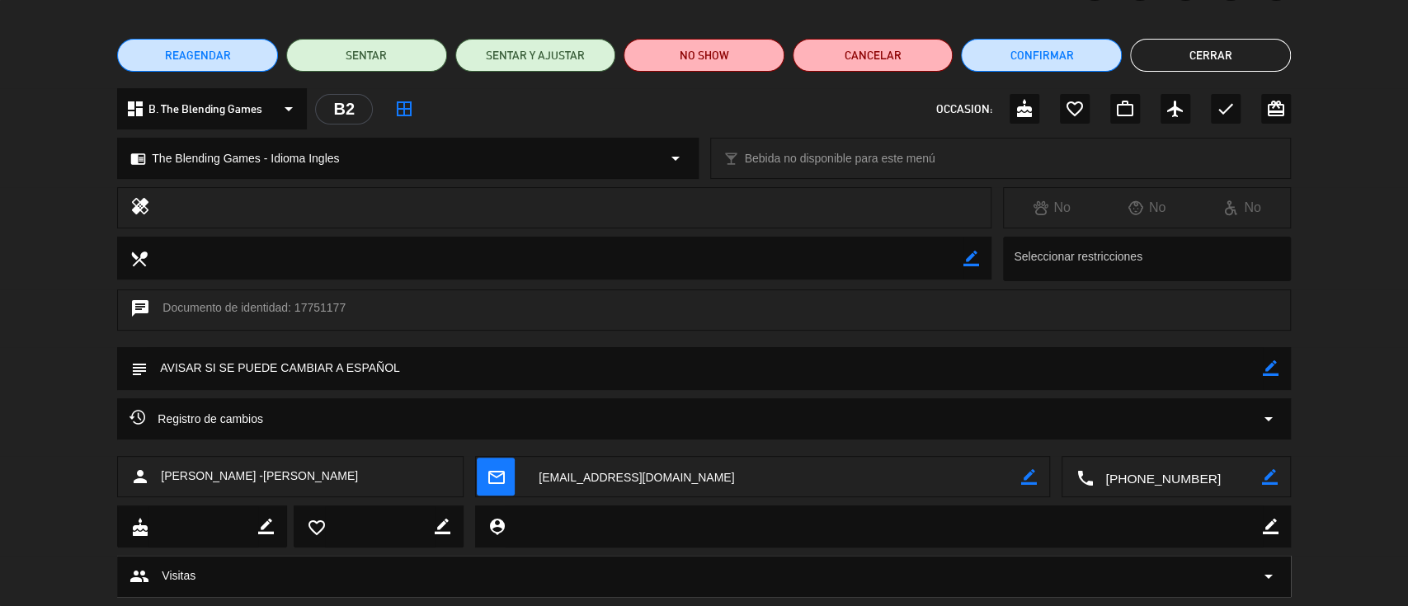
click at [1159, 57] on button "Cerrar" at bounding box center [1210, 55] width 161 height 33
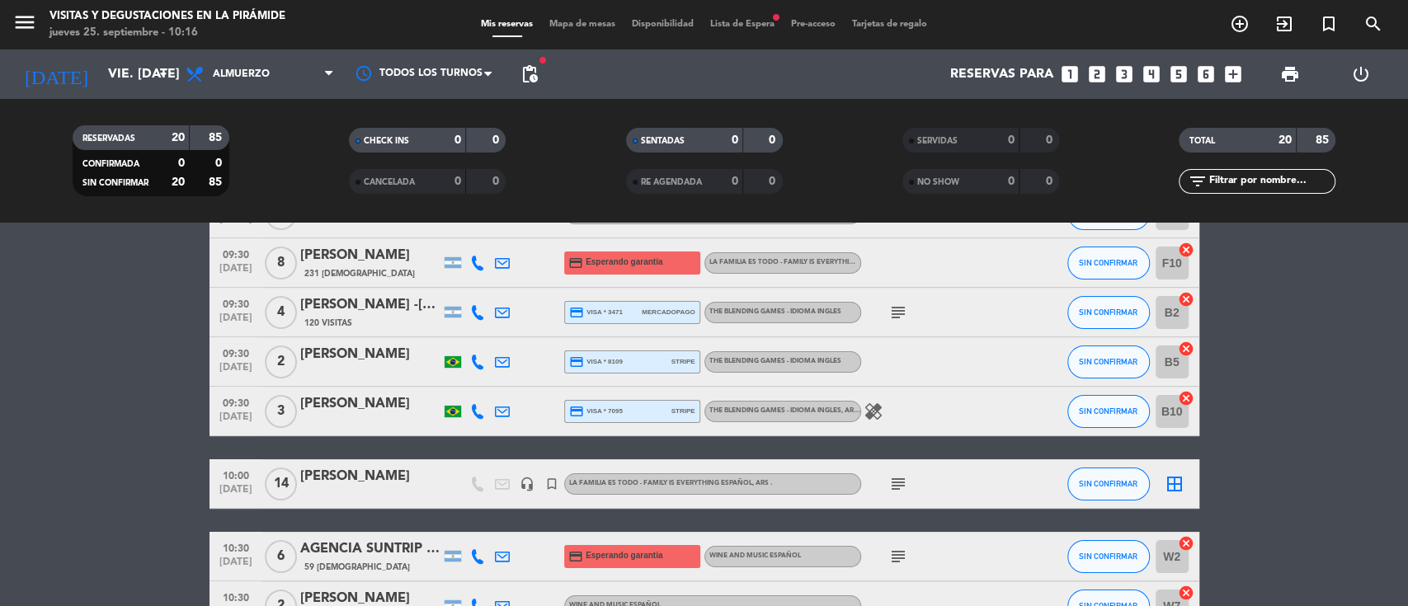
click at [898, 481] on icon "subject" at bounding box center [899, 484] width 20 height 20
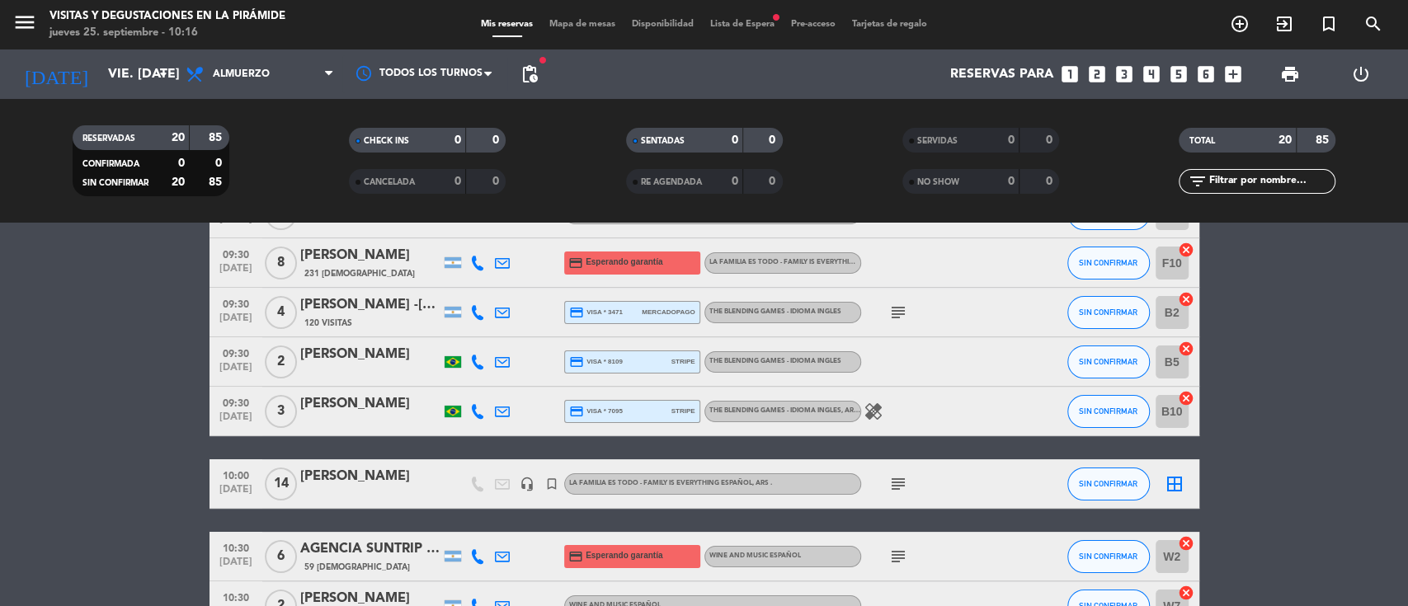
scroll to position [0, 0]
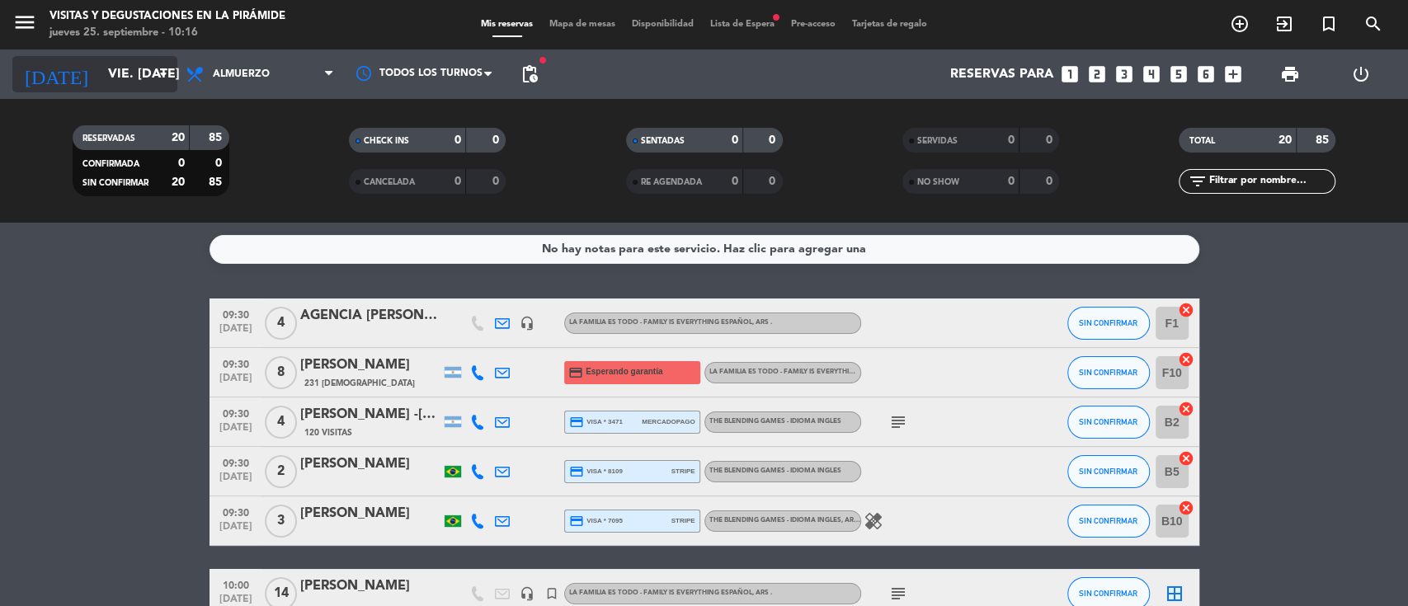
click at [142, 68] on input "vie. [DATE]" at bounding box center [187, 75] width 174 height 32
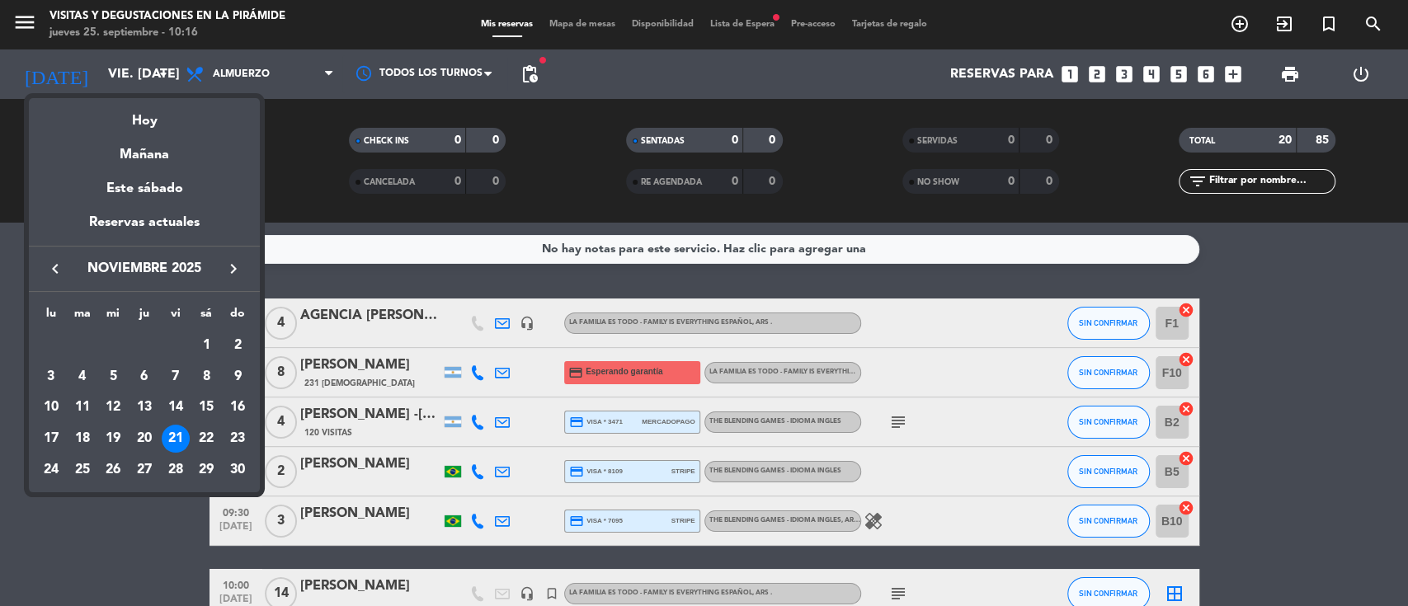
drag, startPoint x: 62, startPoint y: 272, endPoint x: 68, endPoint y: 279, distance: 9.3
click at [60, 272] on icon "keyboard_arrow_left" at bounding box center [55, 269] width 20 height 20
click at [181, 400] on div "10" at bounding box center [176, 408] width 28 height 28
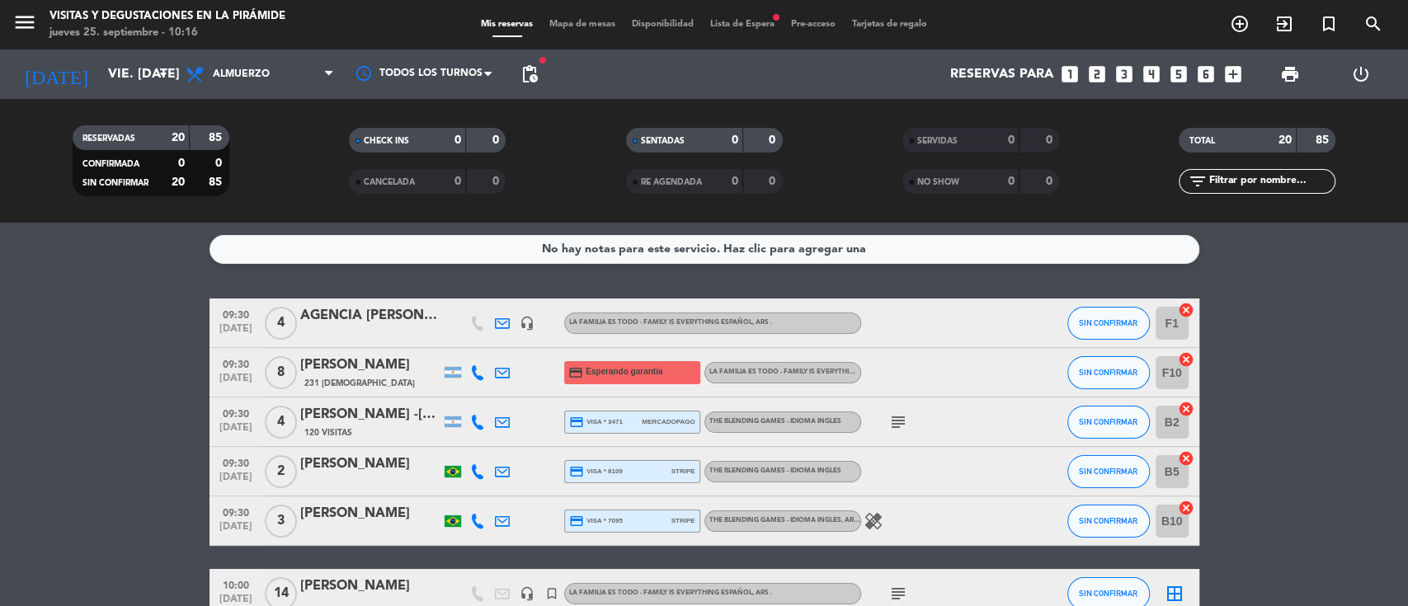
type input "vie. [DATE]"
click at [769, 27] on span "Lista de Espera fiber_manual_record" at bounding box center [742, 24] width 81 height 9
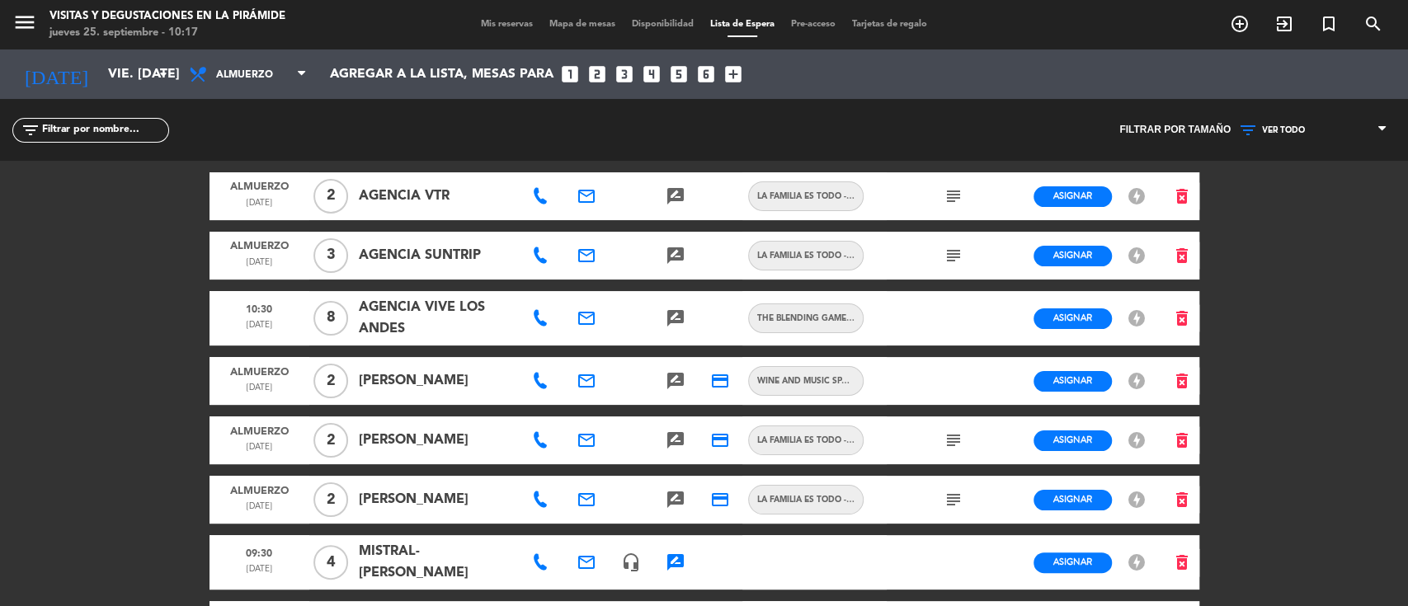
click at [1294, 120] on span "VER TODO" at bounding box center [1313, 130] width 165 height 21
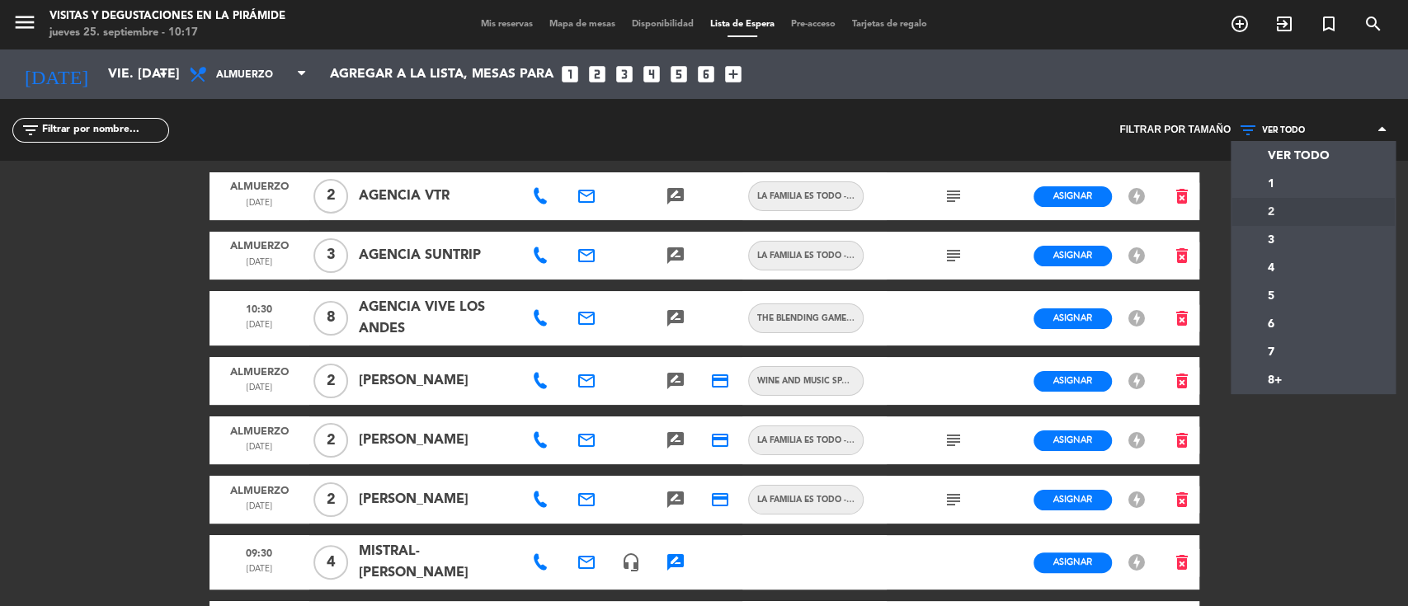
click at [1268, 206] on div "menu Visitas y degustaciones en La Pirámide jueves 25. septiembre - 10:17 Mis r…" at bounding box center [704, 303] width 1408 height 606
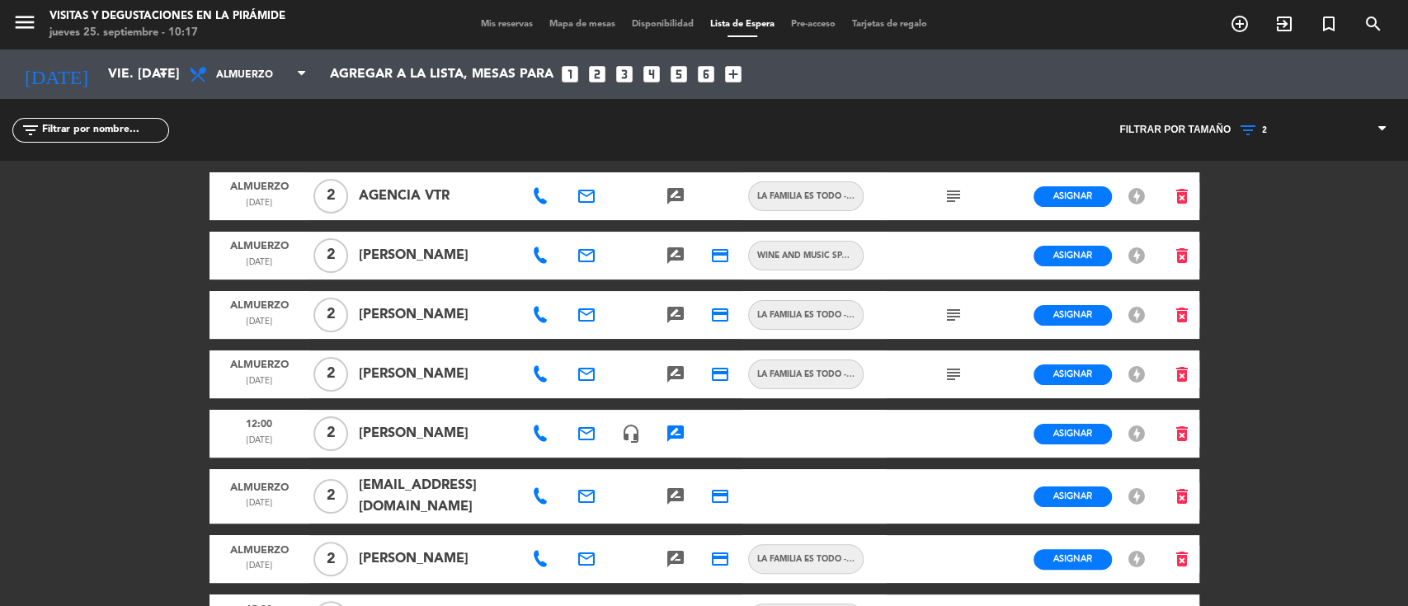
click at [680, 247] on icon "rate_review" at bounding box center [676, 256] width 20 height 20
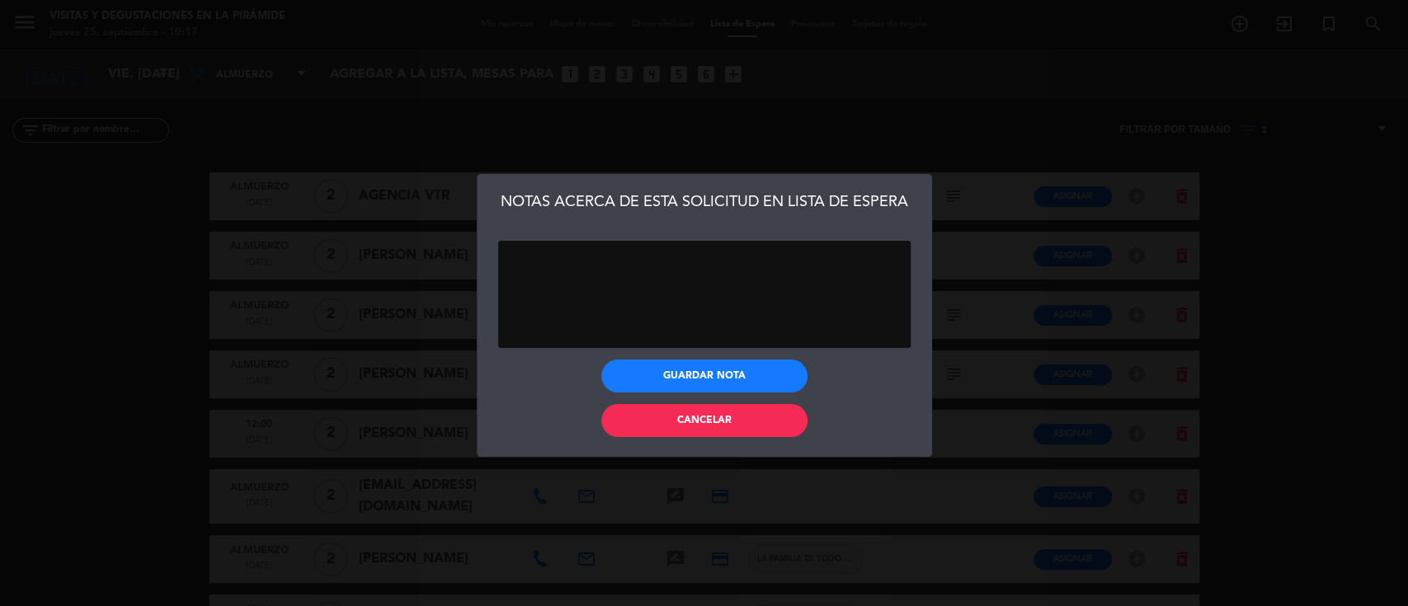
paste textarea "[PERSON_NAME]"
type textarea "[PERSON_NAME]"
click at [666, 378] on button "Guardar nota" at bounding box center [704, 376] width 206 height 33
click at [668, 416] on button "Cancelar" at bounding box center [704, 420] width 206 height 33
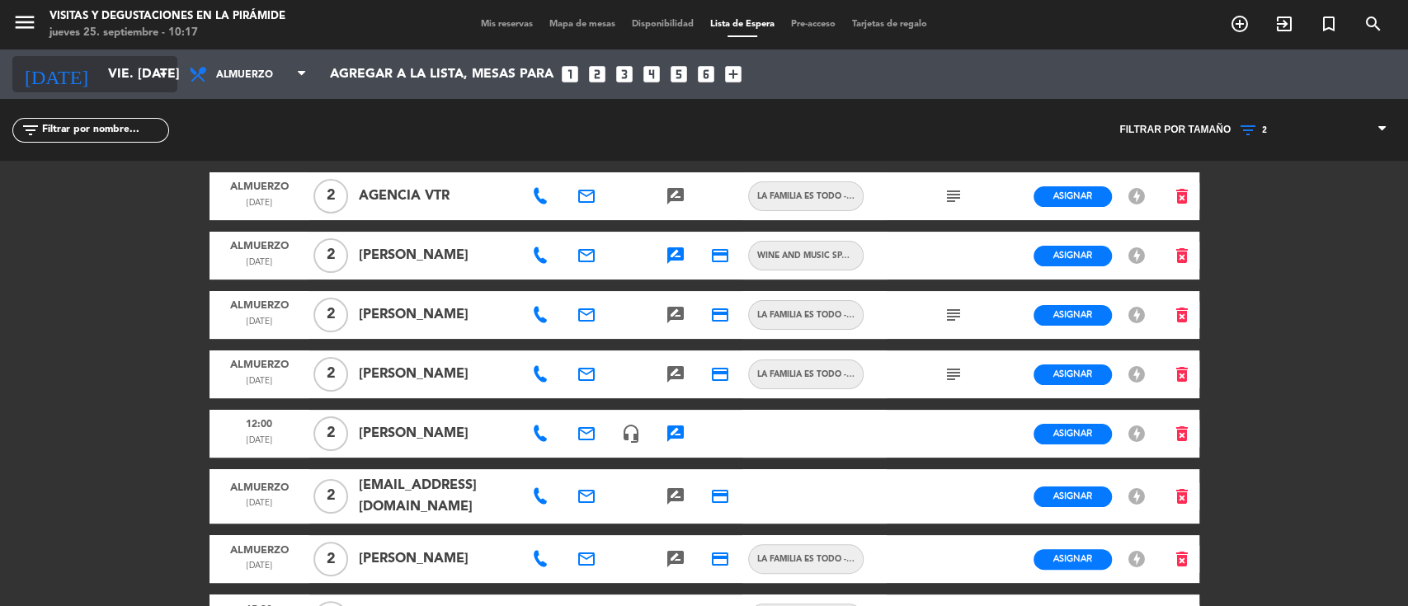
click at [111, 82] on input "vie. [DATE]" at bounding box center [187, 75] width 174 height 32
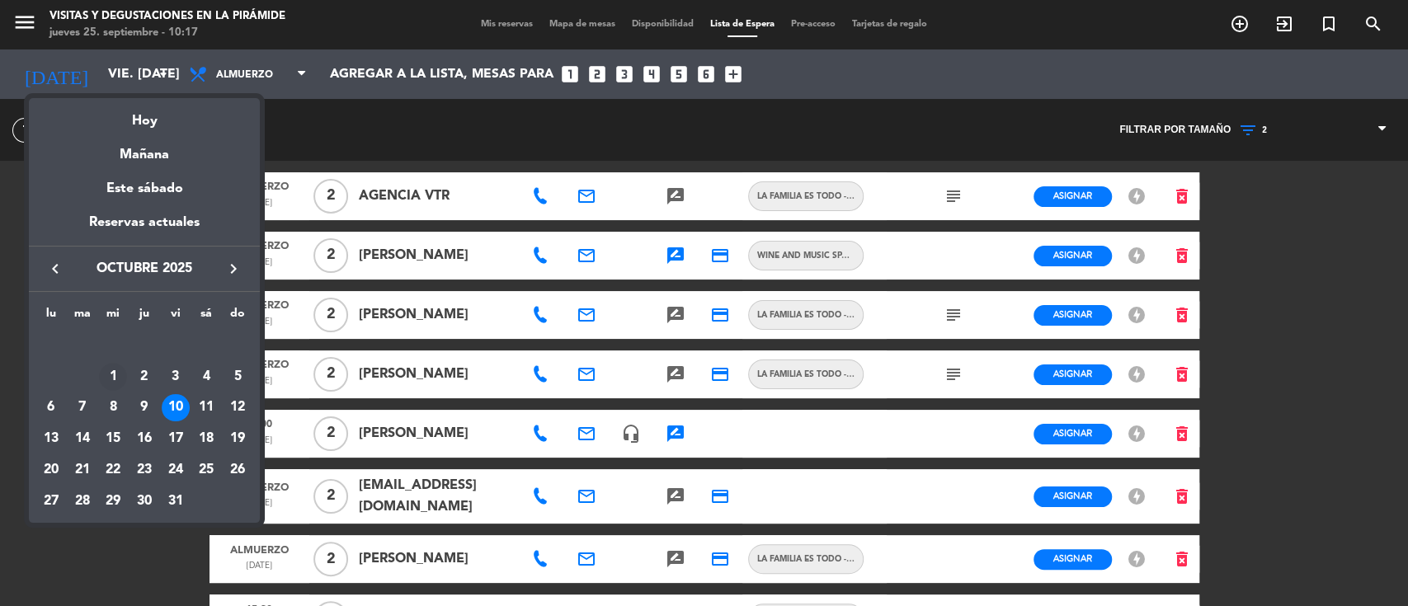
click at [107, 373] on div "1" at bounding box center [113, 377] width 28 height 28
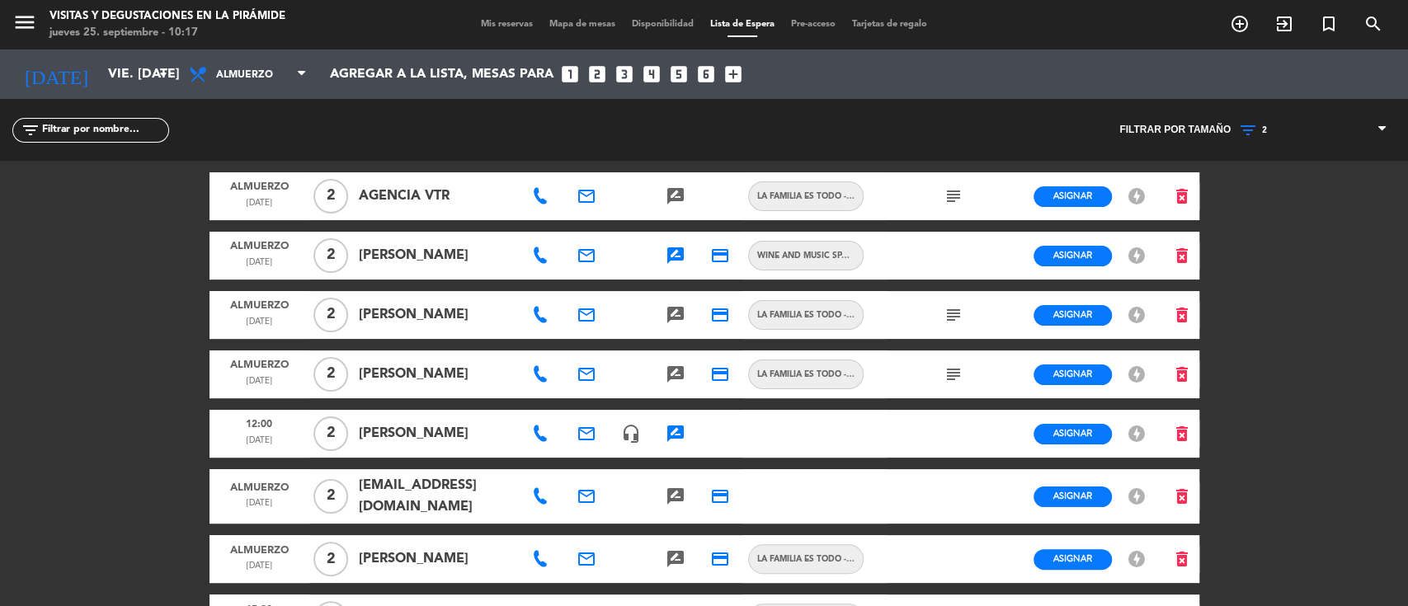
type input "mié. [DATE]"
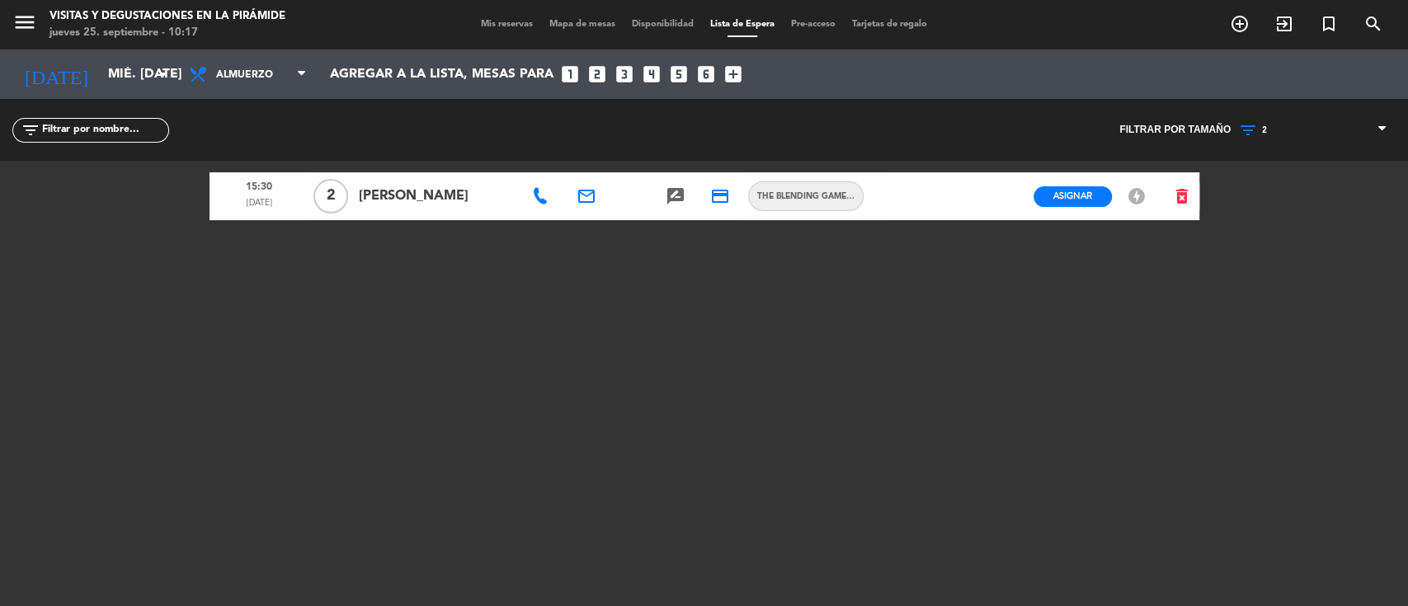
click at [478, 21] on span "Mis reservas" at bounding box center [507, 24] width 68 height 9
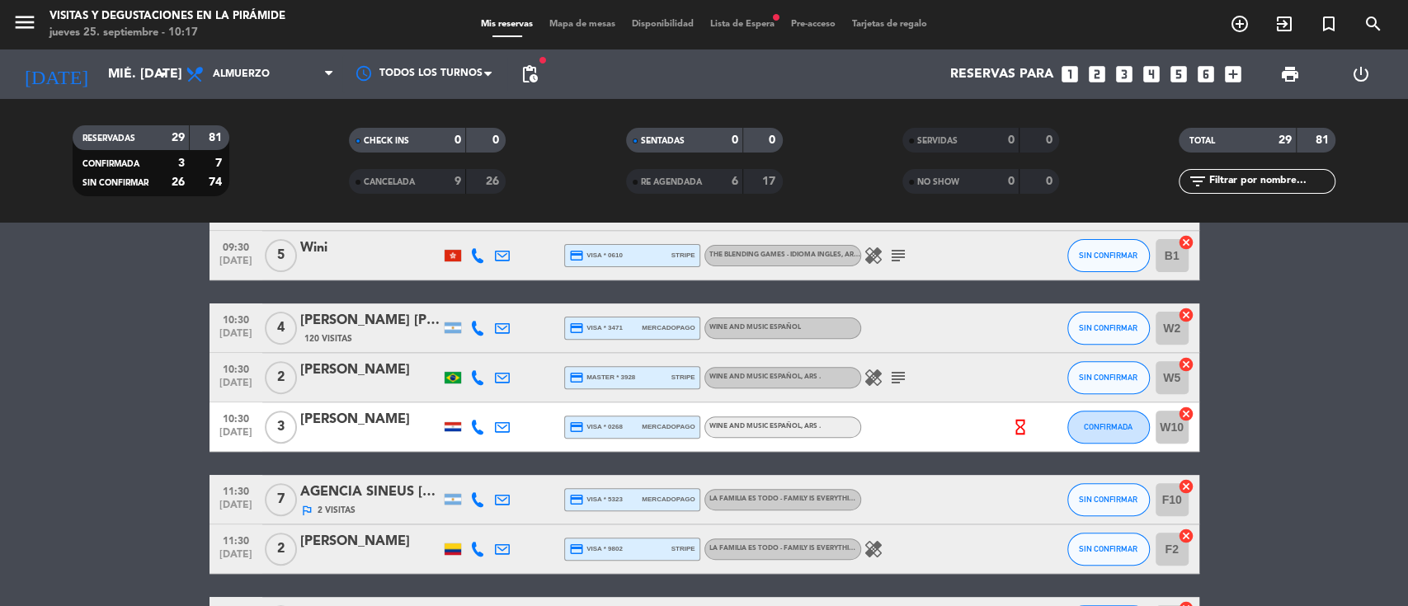
scroll to position [440, 0]
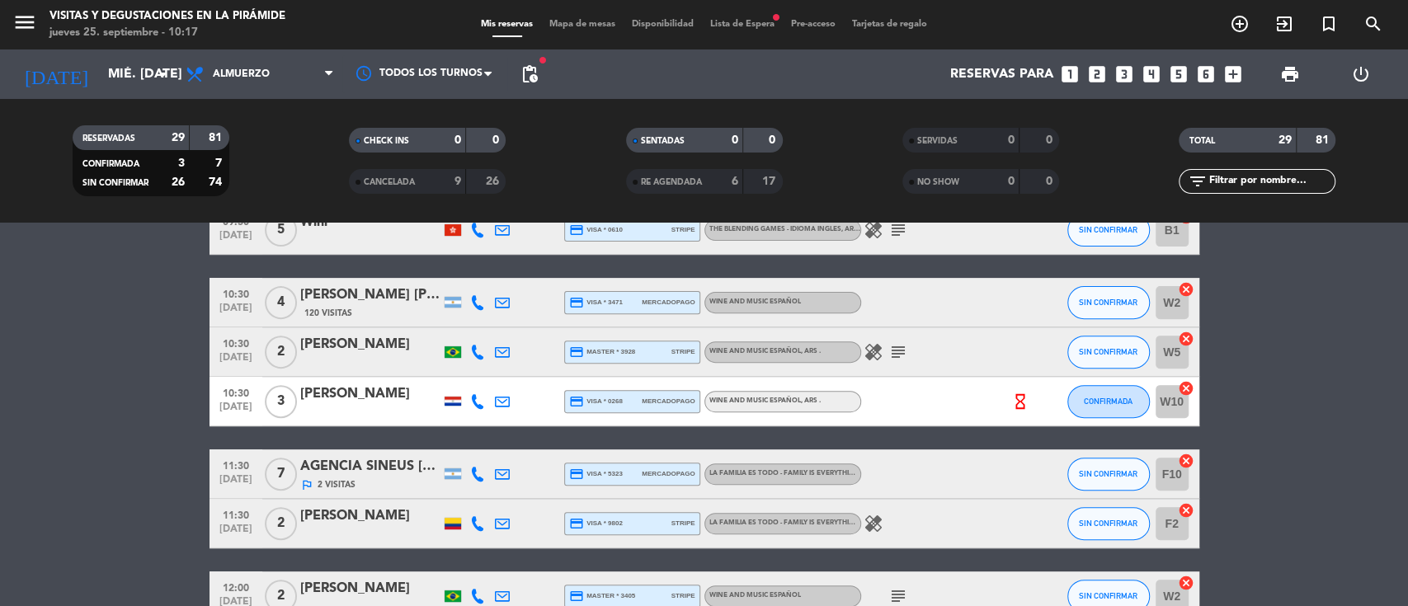
click at [504, 299] on icon at bounding box center [502, 302] width 15 height 15
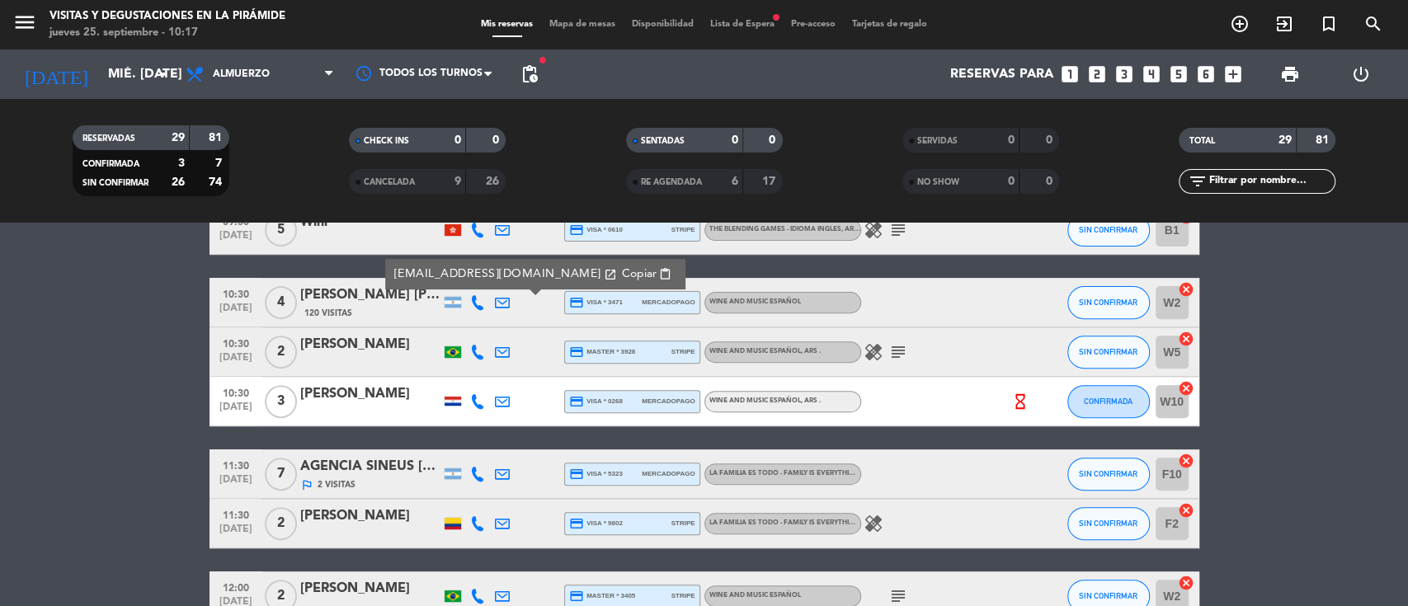
click at [387, 304] on div "[PERSON_NAME] [PERSON_NAME]" at bounding box center [370, 295] width 140 height 21
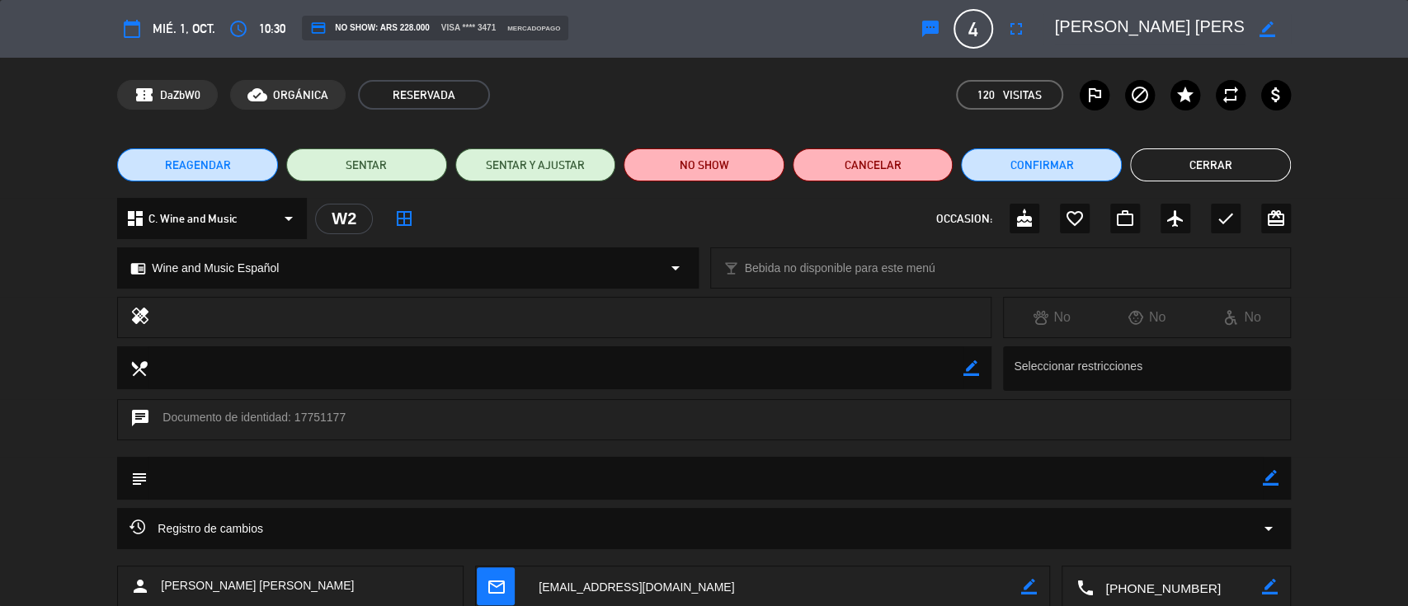
click at [1271, 477] on icon "border_color" at bounding box center [1271, 478] width 16 height 16
click at [1213, 478] on textarea at bounding box center [705, 478] width 1115 height 42
click at [1269, 478] on icon at bounding box center [1271, 478] width 16 height 16
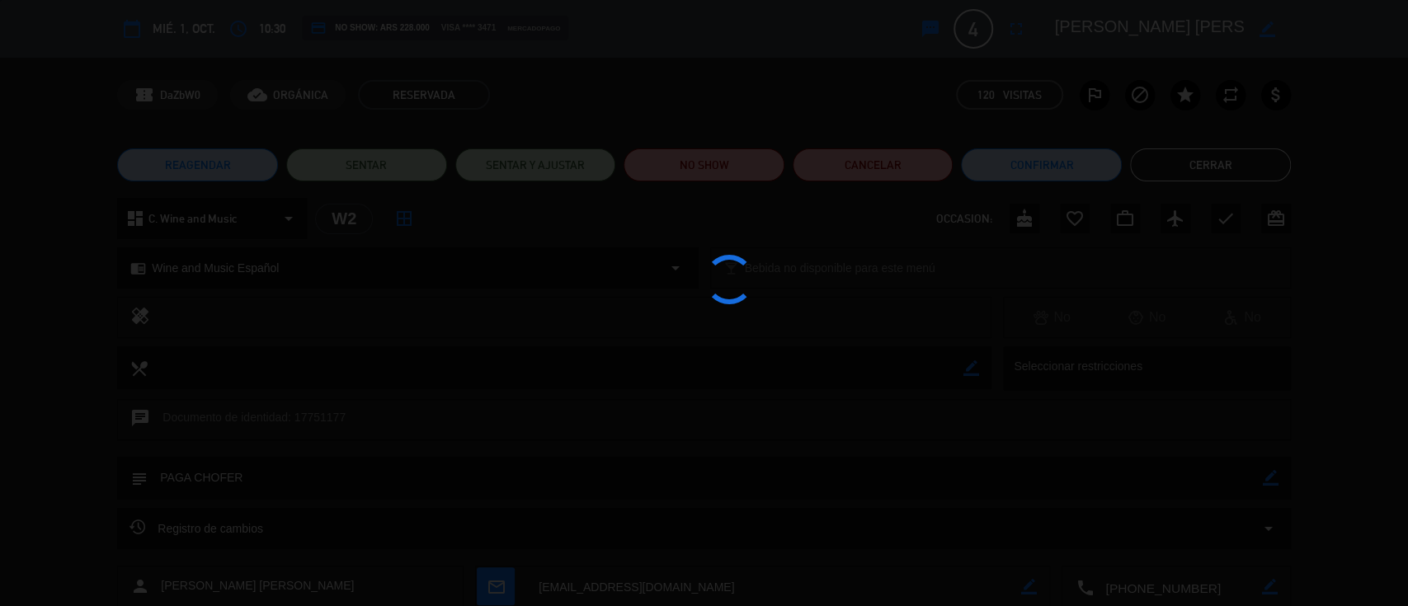
type textarea "PAGA CHOFER"
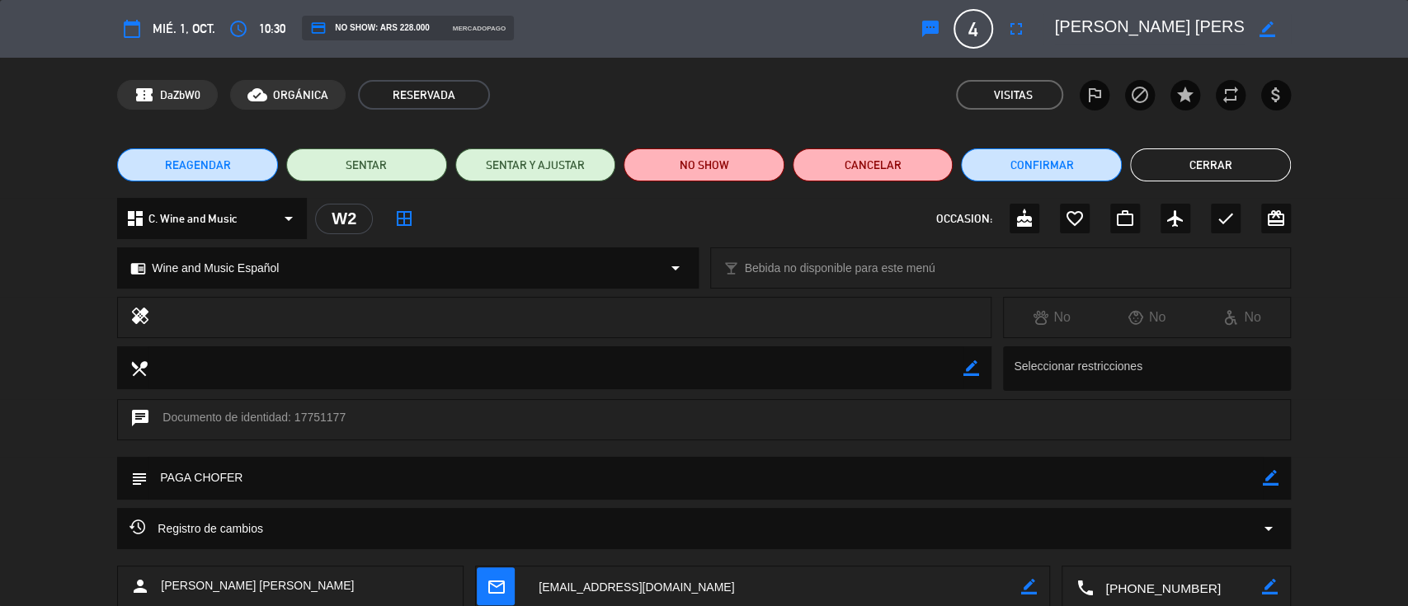
click at [1195, 150] on button "Cerrar" at bounding box center [1210, 164] width 161 height 33
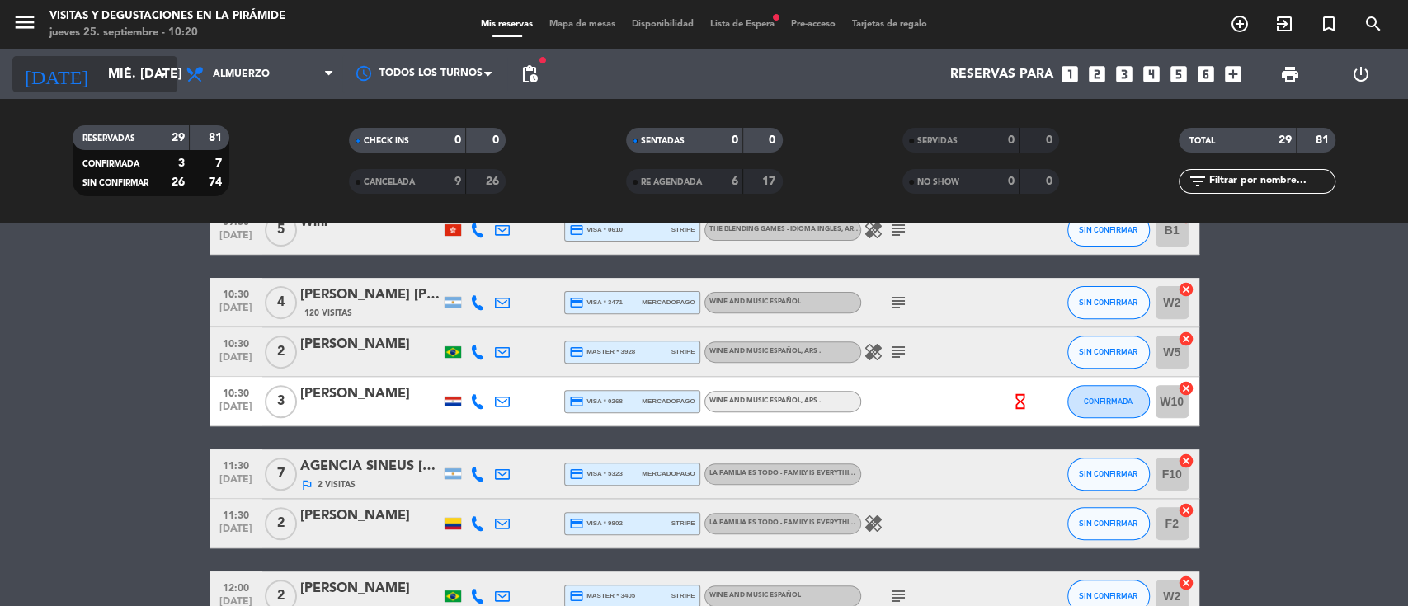
click at [101, 85] on input "mié. [DATE]" at bounding box center [187, 75] width 174 height 32
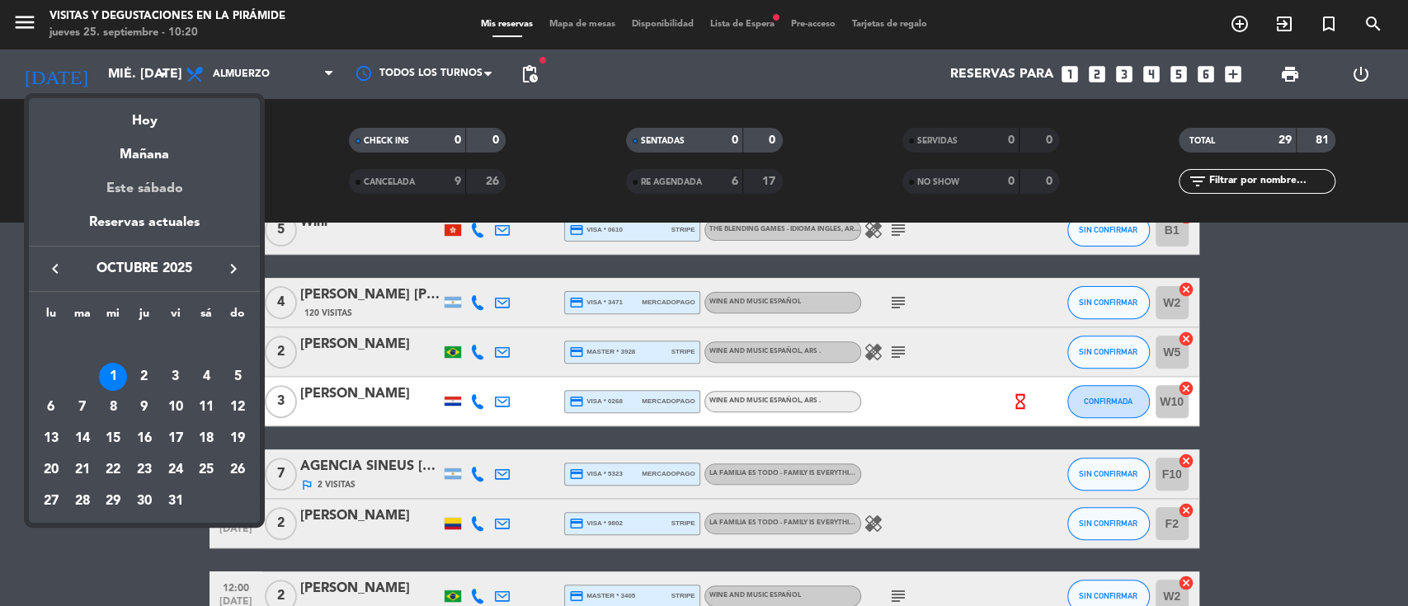
click at [158, 194] on div "Este sábado" at bounding box center [144, 189] width 231 height 46
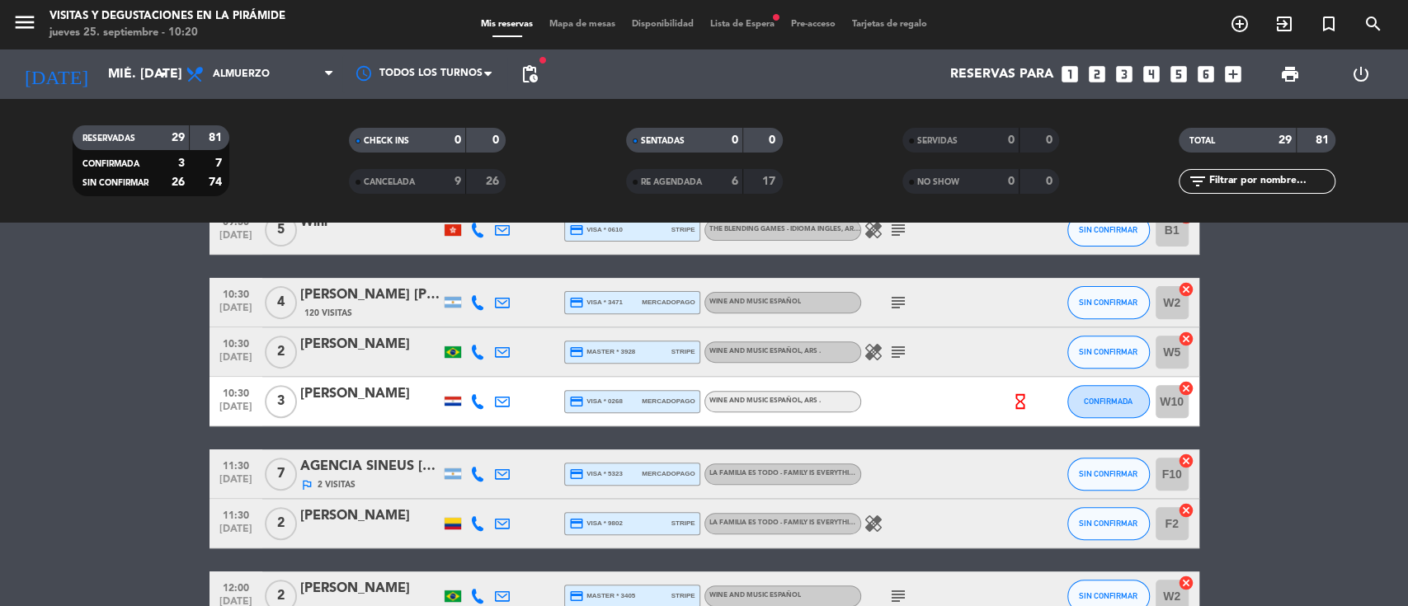
type input "sáb. [DATE]"
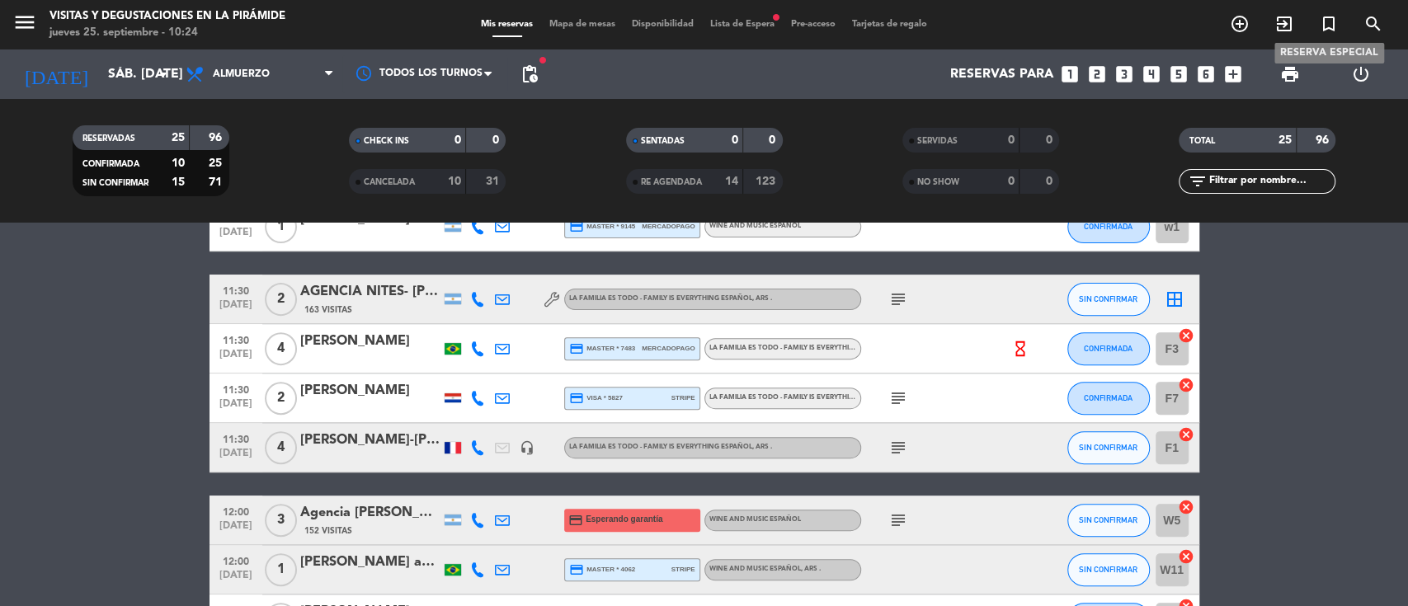
click at [1323, 19] on icon "turned_in_not" at bounding box center [1329, 24] width 20 height 20
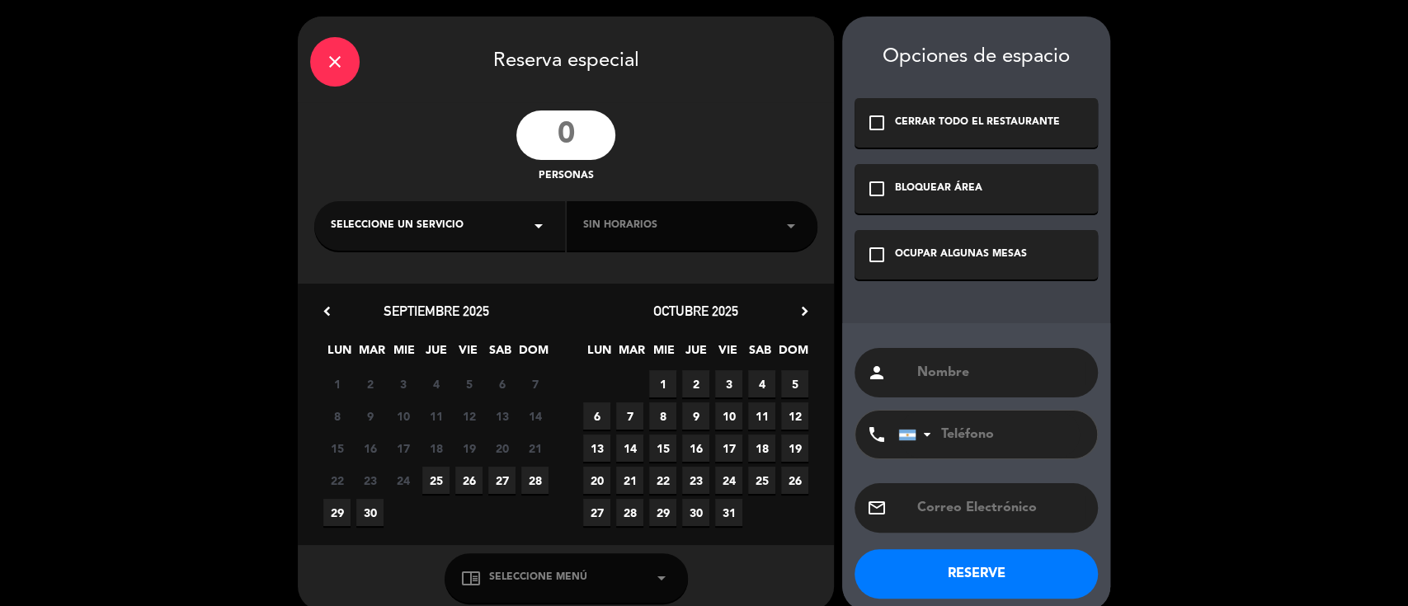
click at [569, 140] on input "number" at bounding box center [565, 135] width 99 height 49
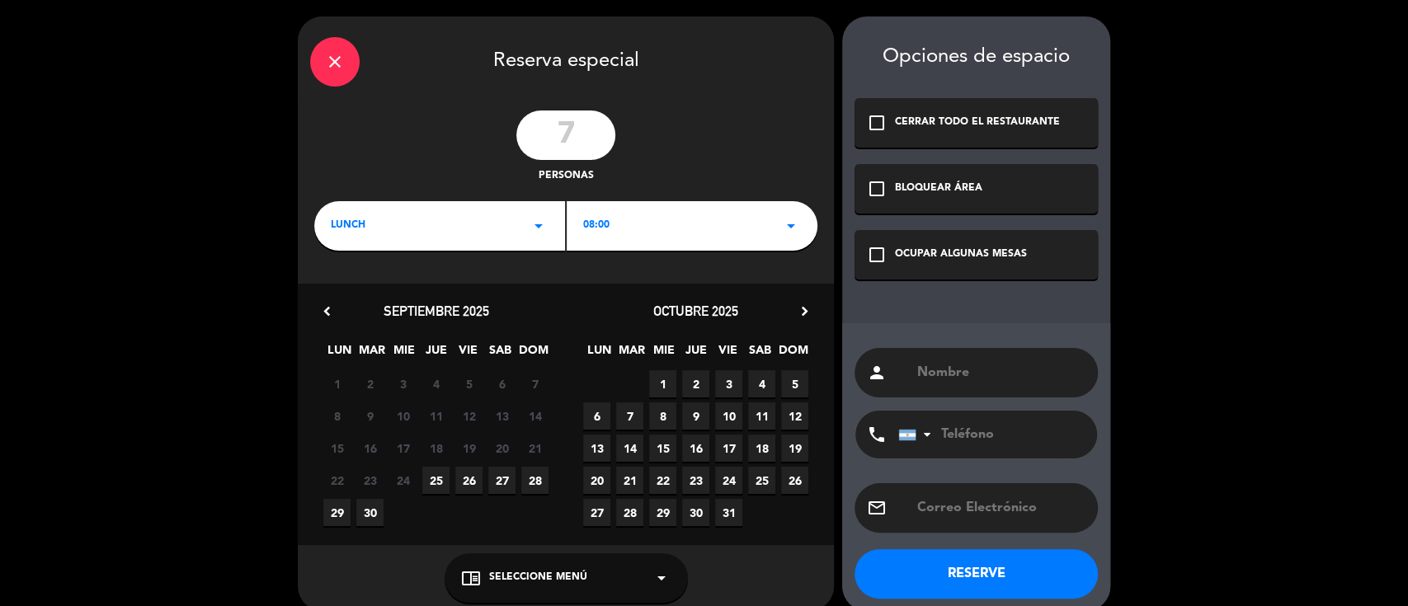
type input "7"
click at [507, 483] on span "27" at bounding box center [501, 480] width 27 height 27
click at [518, 554] on div "chrome_reader_mode Seleccione Menú arrow_drop_down" at bounding box center [566, 578] width 243 height 49
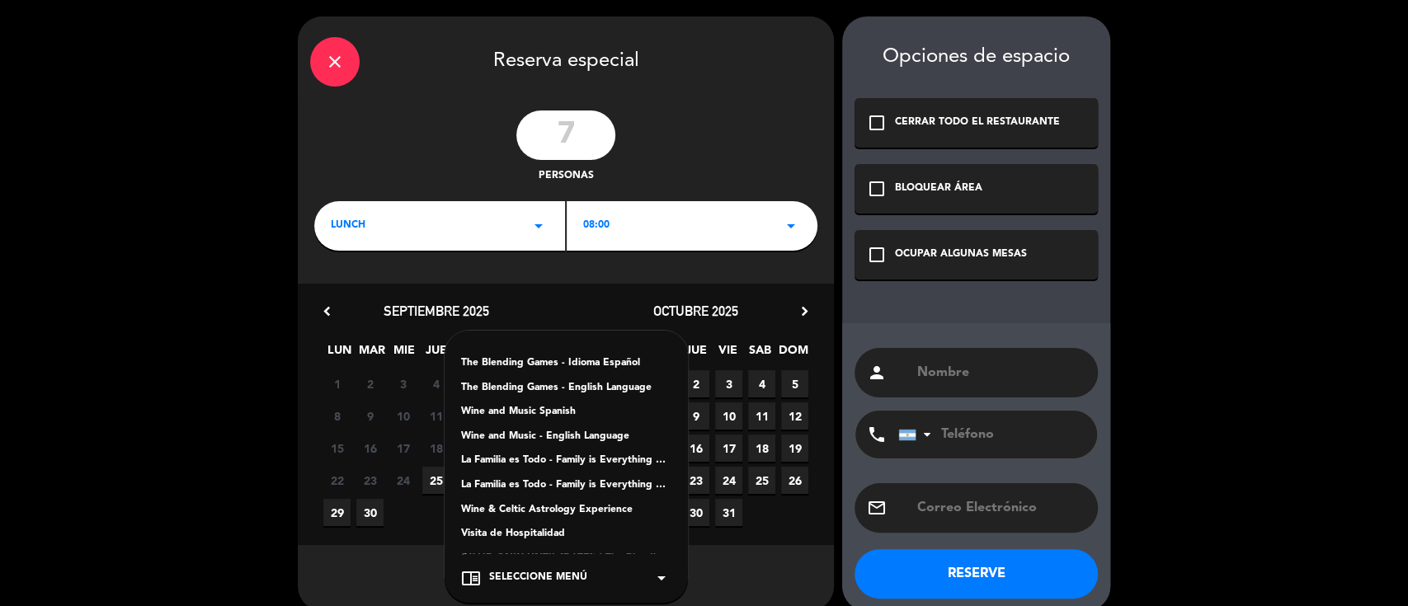
click at [512, 535] on div "Visita de Hospitalidad" at bounding box center [566, 534] width 210 height 16
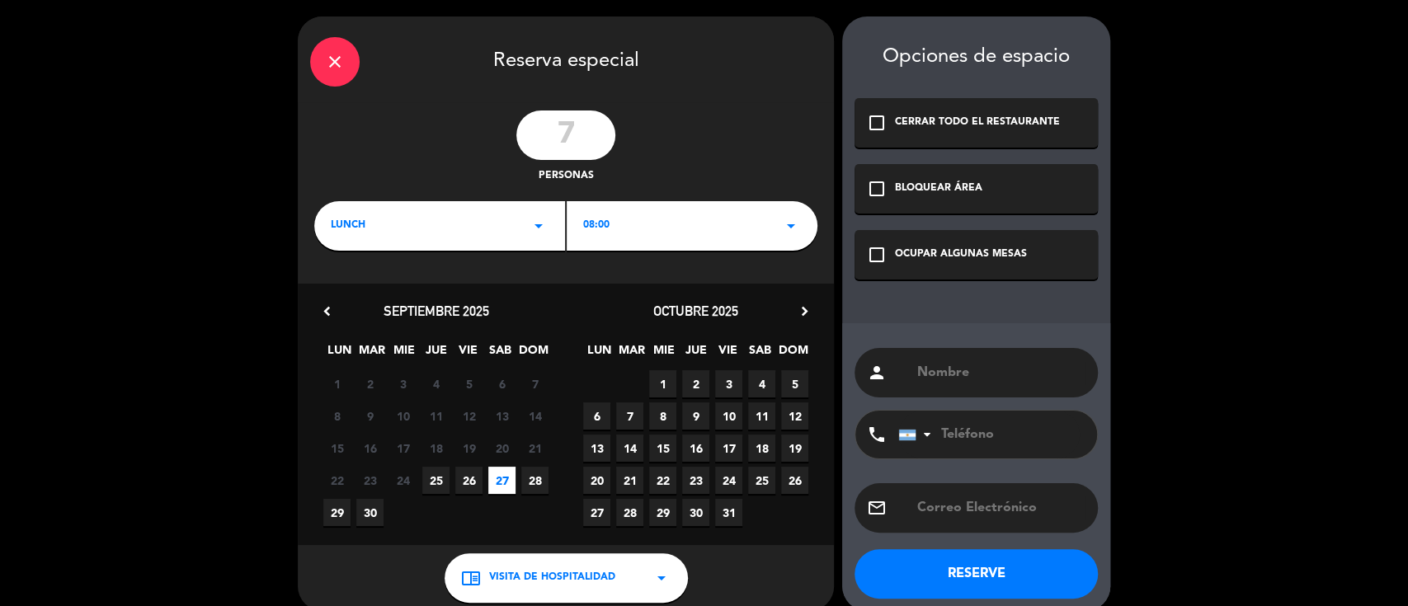
click at [924, 252] on div "OCUPAR ALGUNAS MESAS" at bounding box center [961, 255] width 132 height 16
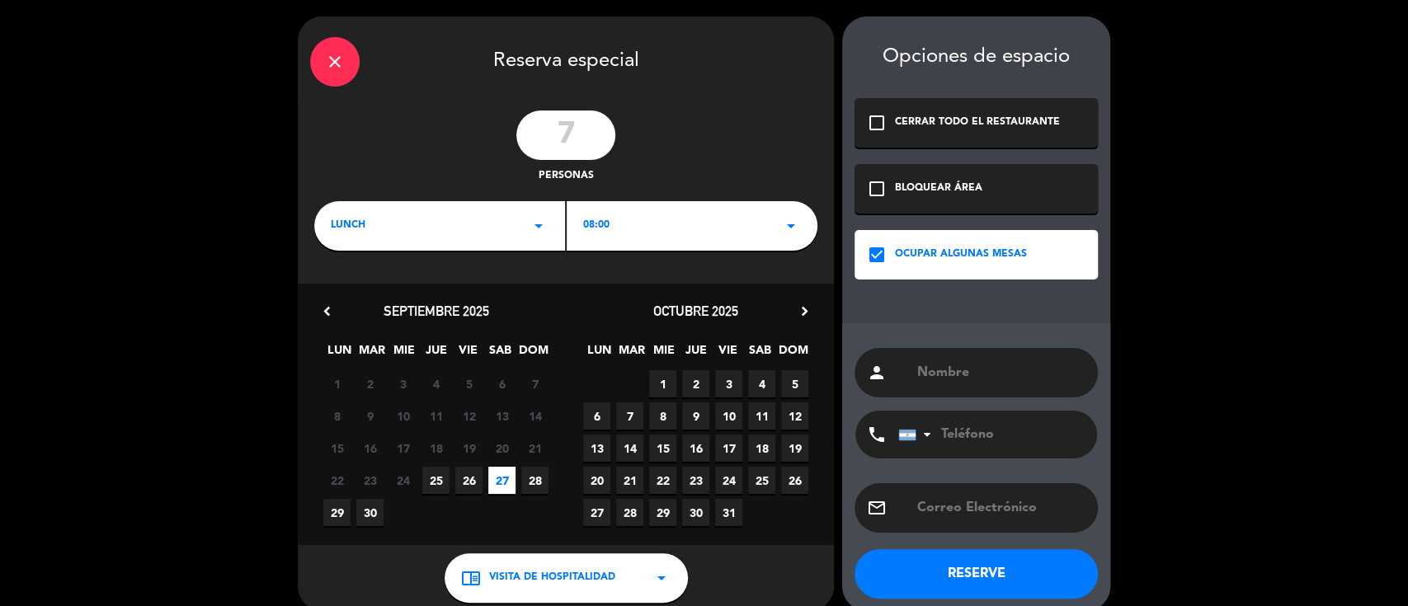
click at [925, 367] on input "text" at bounding box center [1001, 372] width 170 height 23
type input "a"
type input "AGENCIA VALLE DE UCO- GRUPO CASTILLA"
click at [765, 235] on div "08:00 arrow_drop_down" at bounding box center [692, 225] width 251 height 49
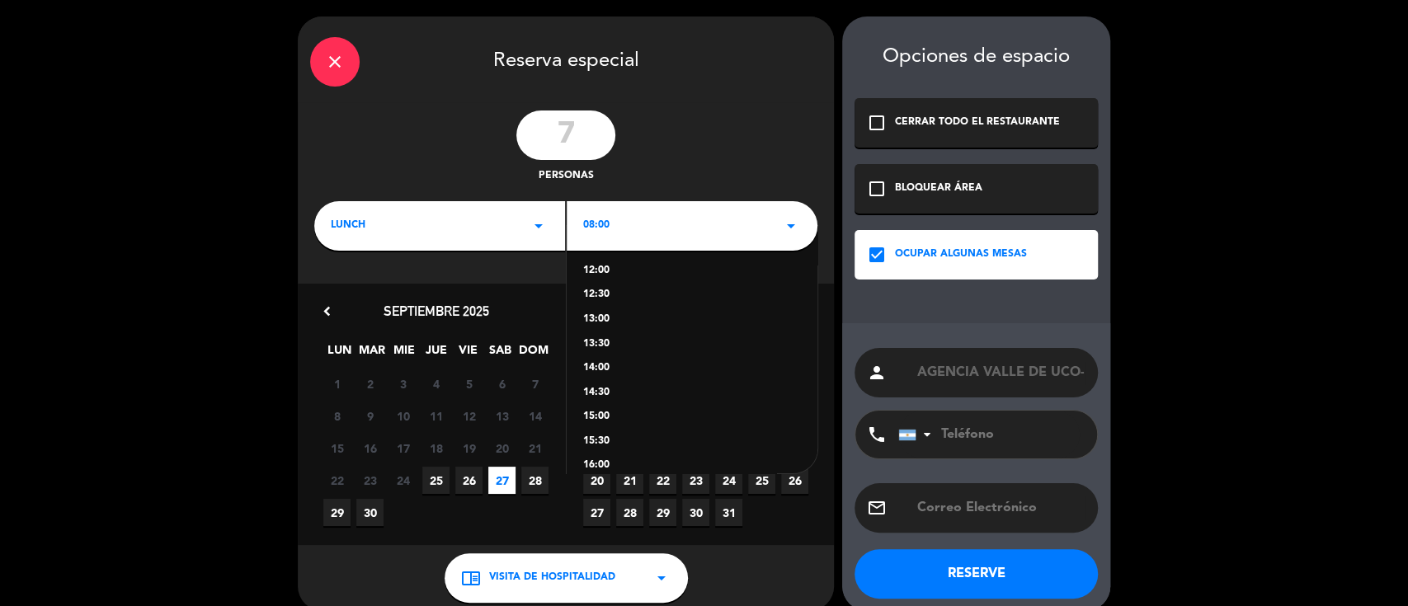
scroll to position [219, 0]
click at [599, 392] on div "15:30" at bounding box center [692, 393] width 218 height 16
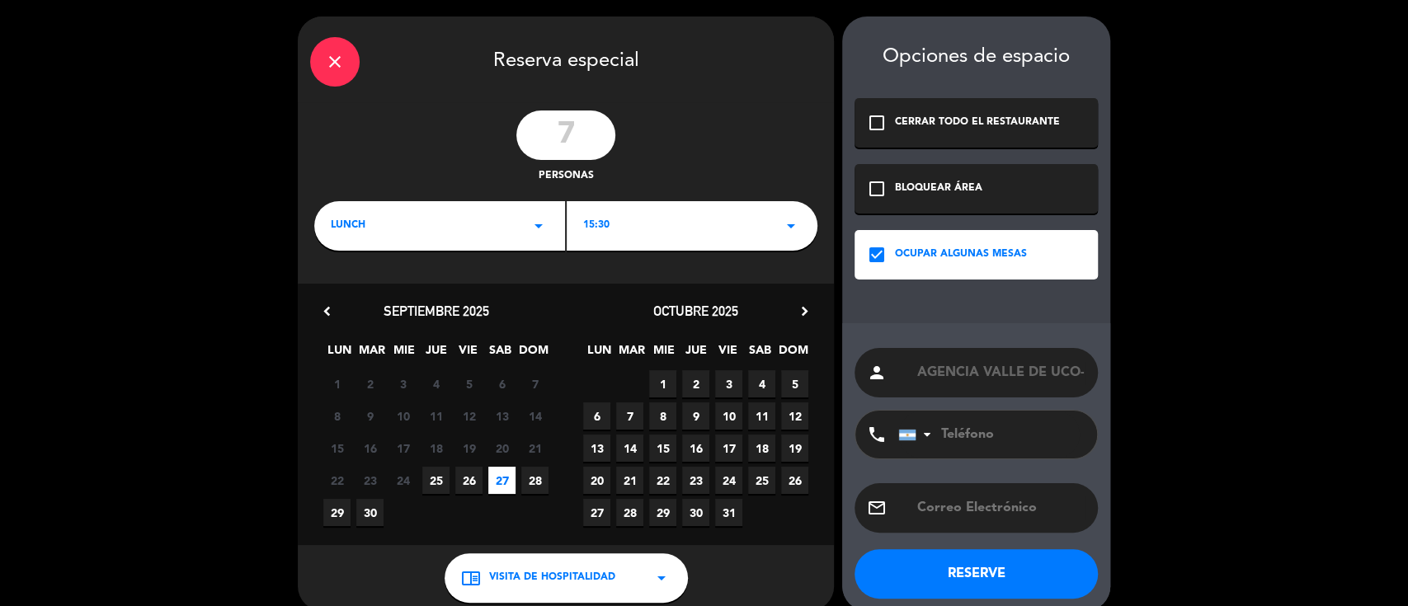
click at [963, 577] on button "RESERVE" at bounding box center [976, 573] width 243 height 49
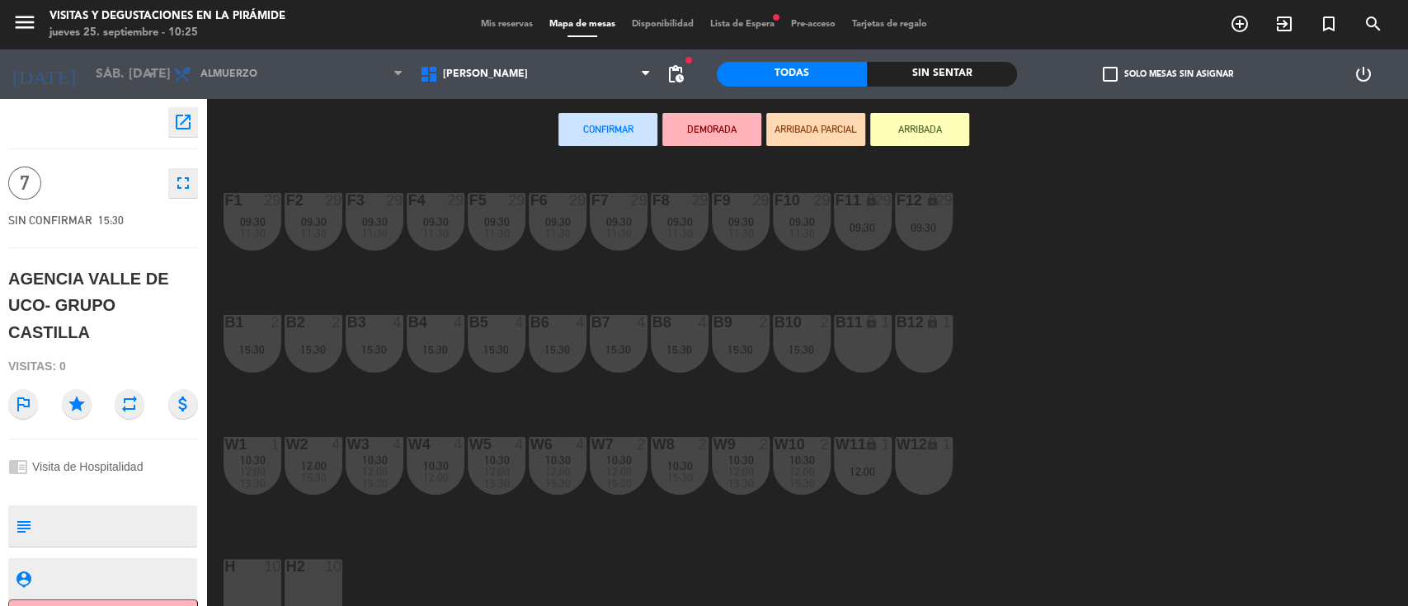
click at [497, 24] on span "Mis reservas" at bounding box center [507, 24] width 68 height 9
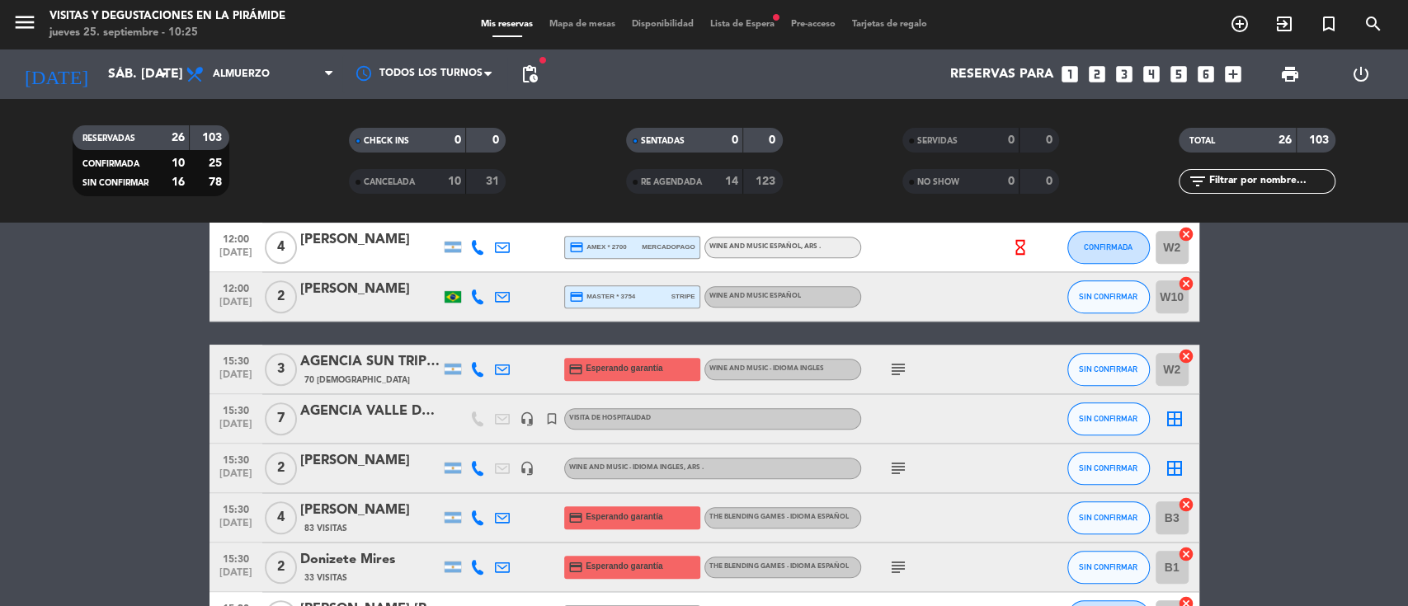
scroll to position [737, 0]
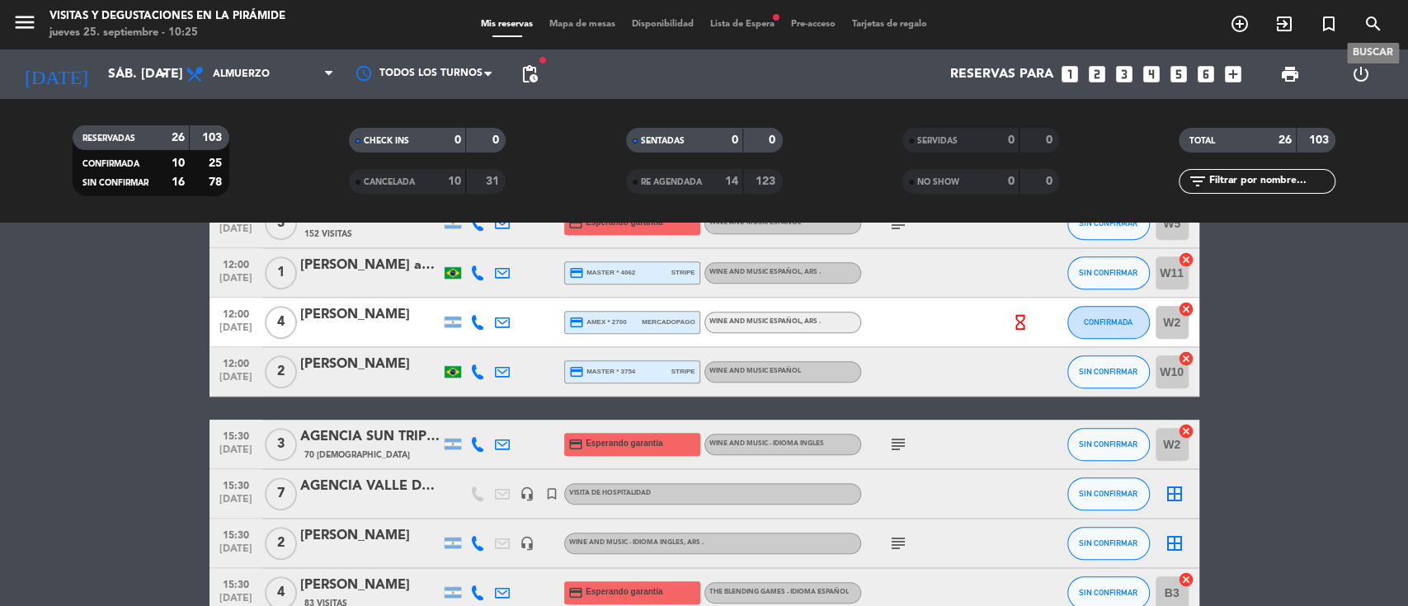
click at [1378, 26] on icon "search" at bounding box center [1374, 24] width 20 height 20
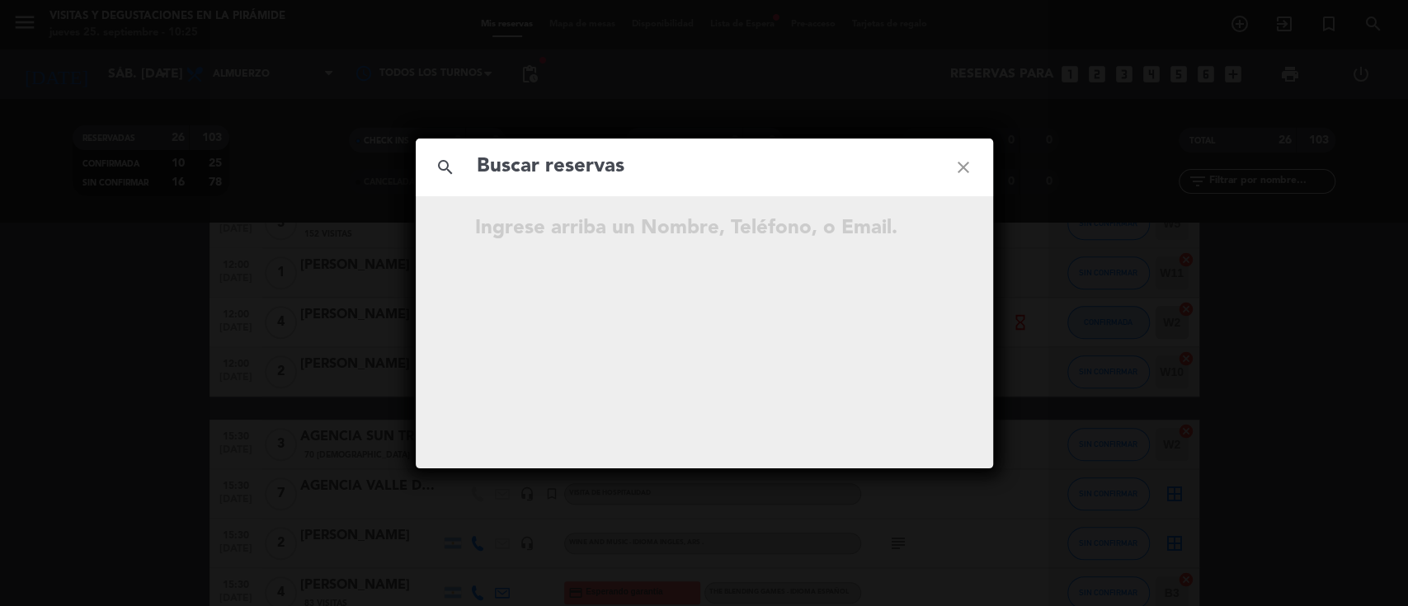
click at [655, 168] on input "text" at bounding box center [704, 167] width 459 height 34
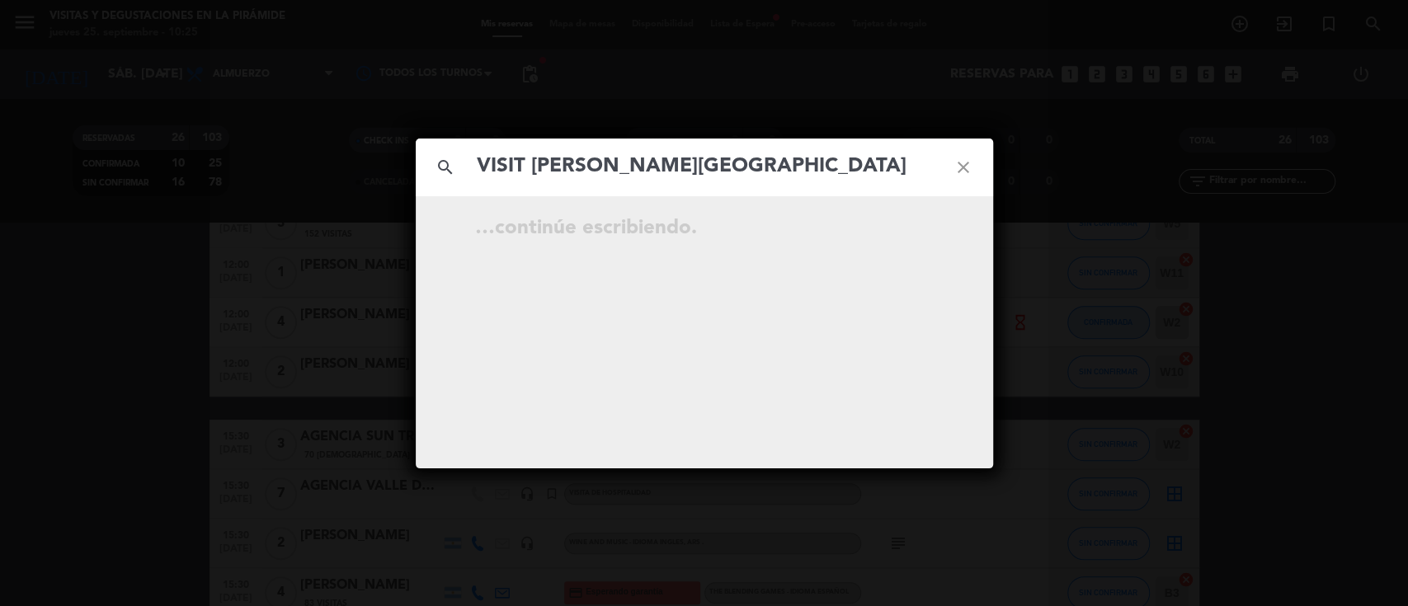
type input "VISIT [PERSON_NAME][GEOGRAPHIC_DATA]"
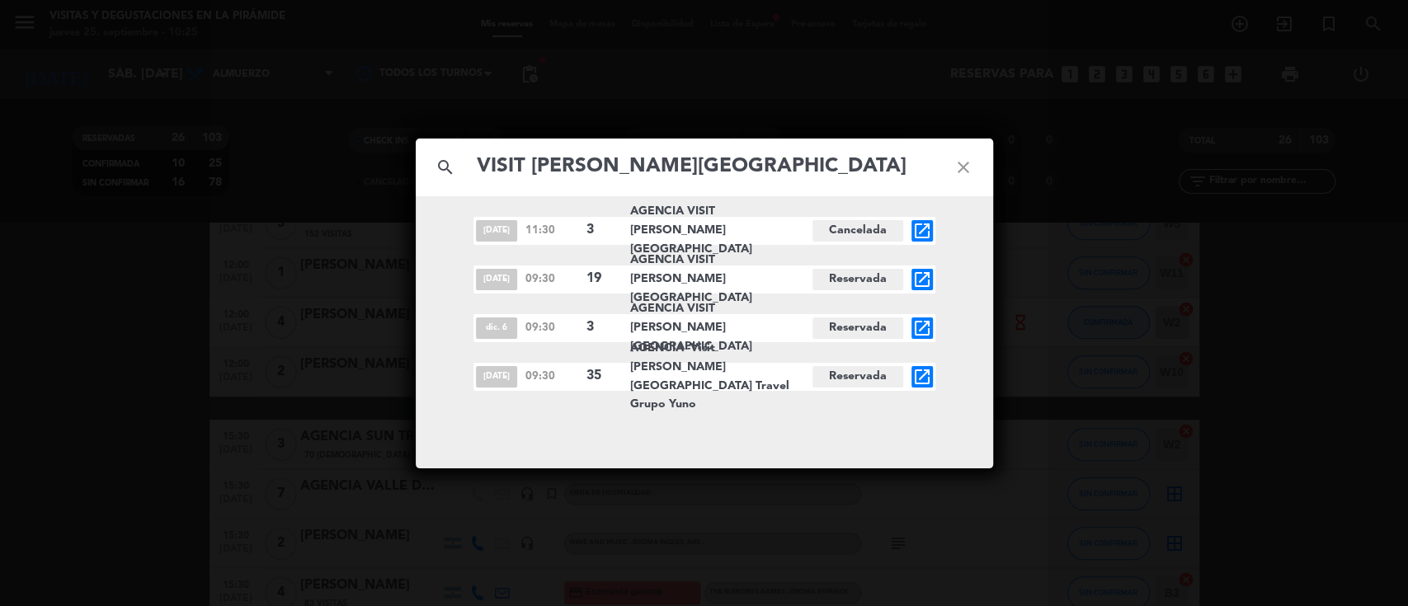
click at [957, 163] on icon "close" at bounding box center [963, 167] width 59 height 59
click at [959, 161] on icon "close" at bounding box center [963, 167] width 59 height 59
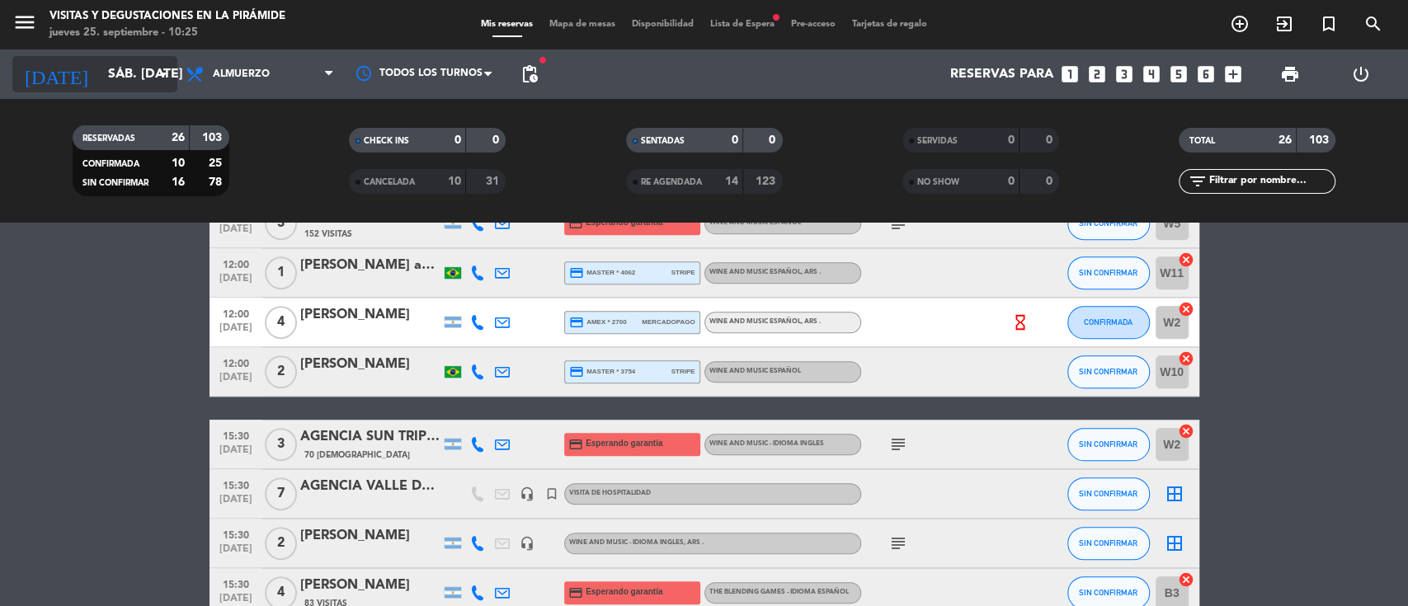
click at [100, 68] on input "sáb. [DATE]" at bounding box center [187, 75] width 174 height 32
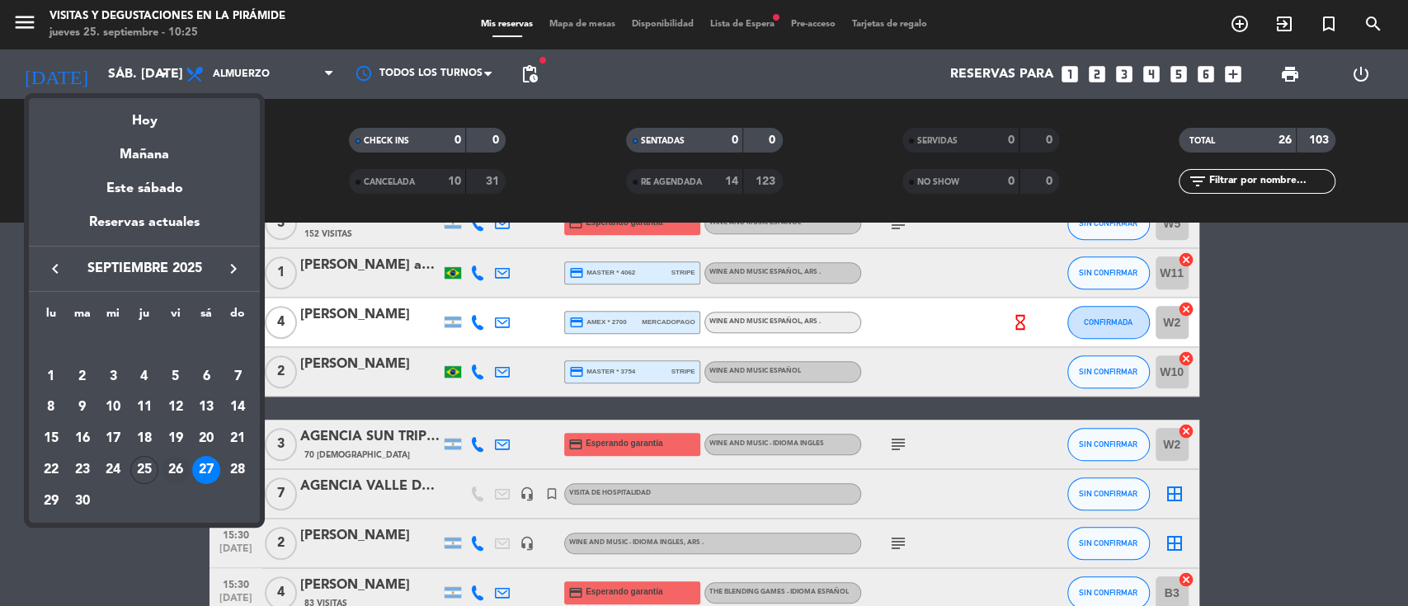
click at [167, 474] on div "26" at bounding box center [176, 470] width 28 height 28
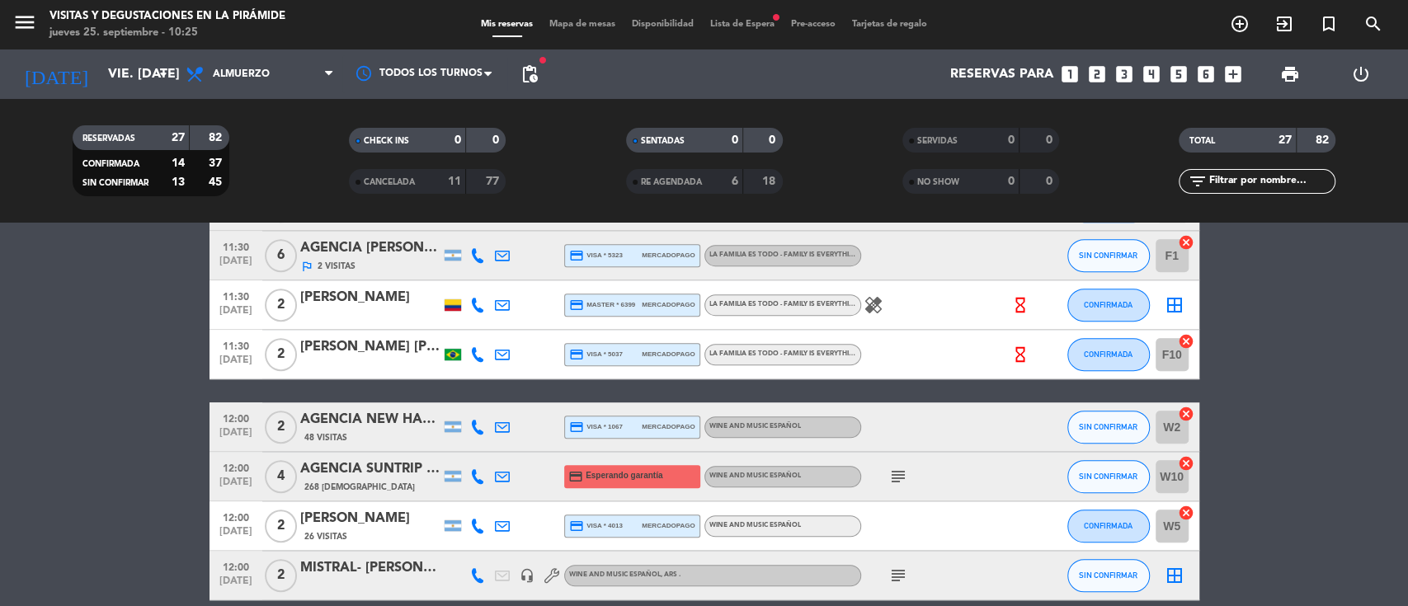
scroll to position [456, 0]
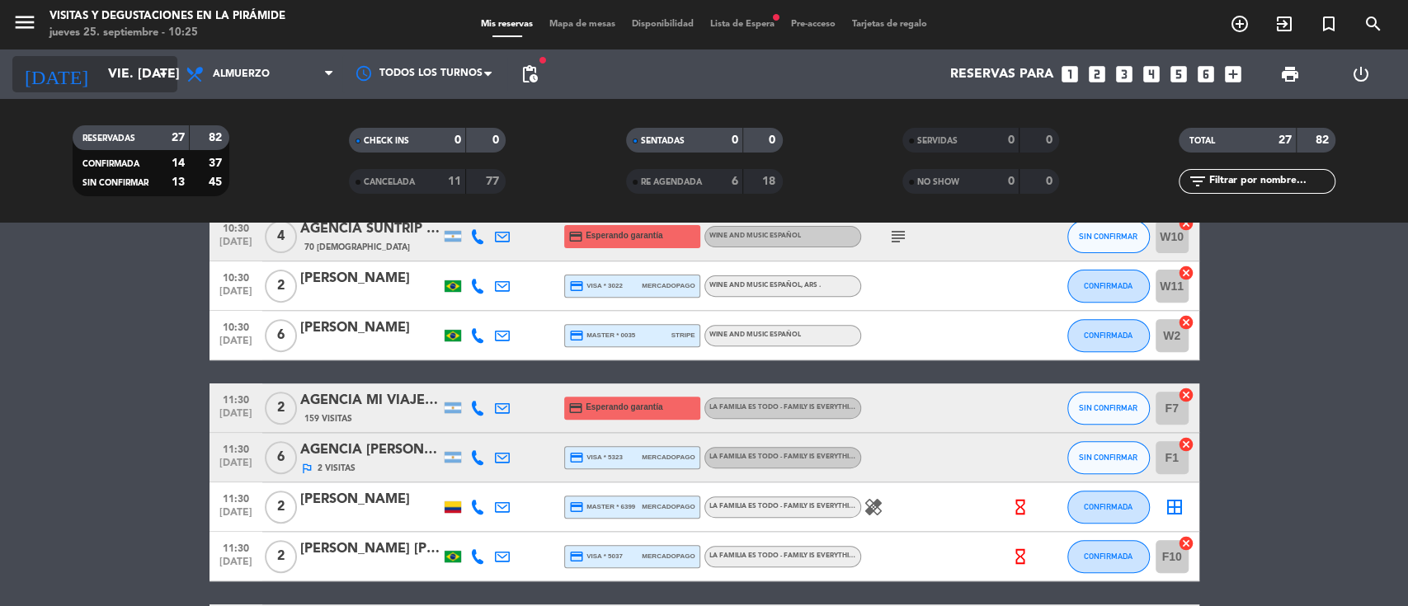
click at [133, 76] on input "vie. [DATE]" at bounding box center [187, 75] width 174 height 32
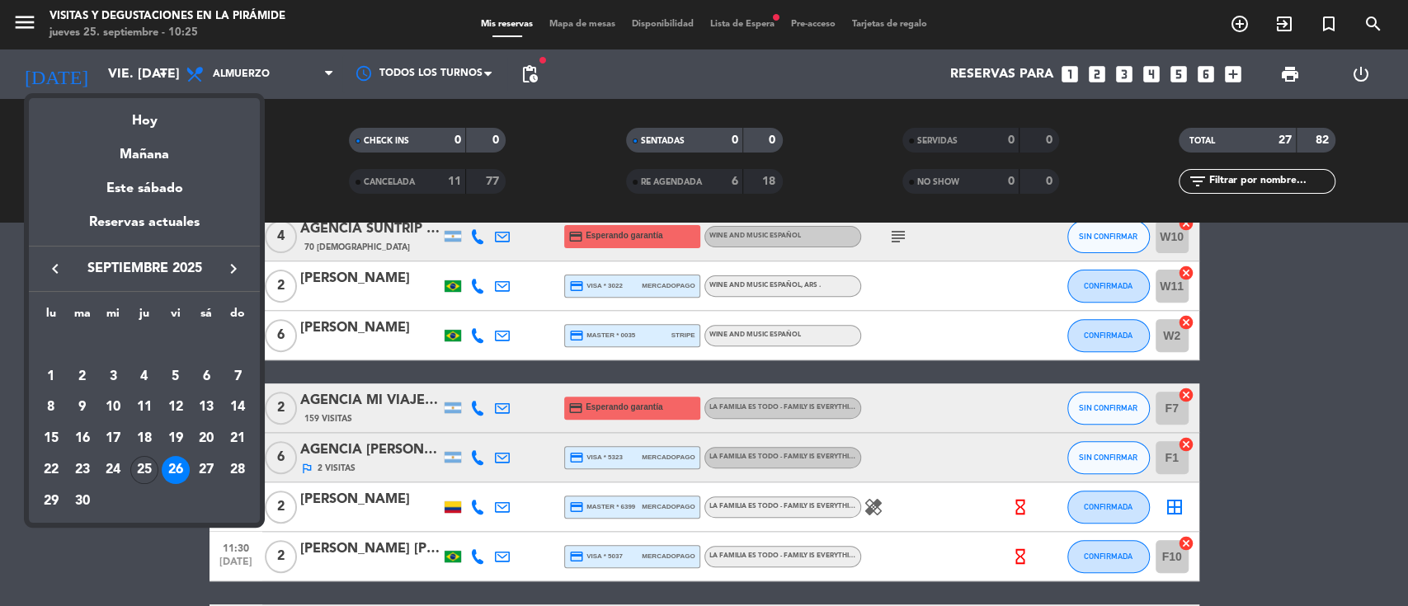
click at [134, 462] on div "25" at bounding box center [144, 470] width 28 height 28
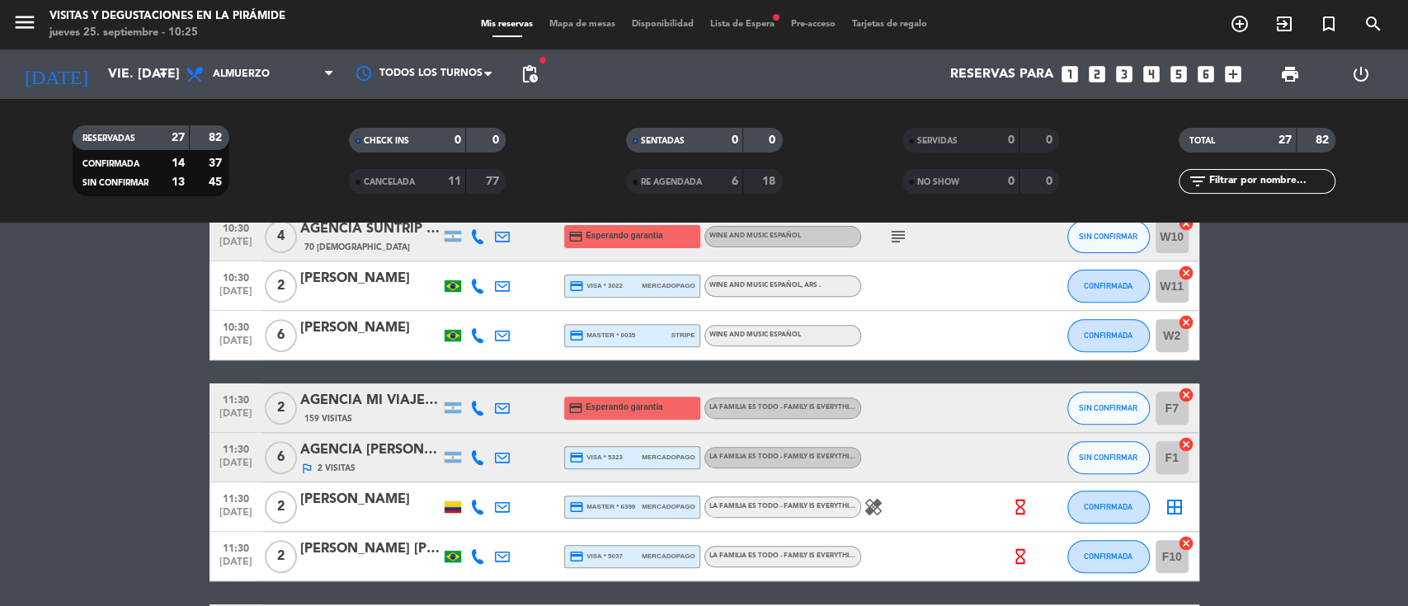
type input "[DEMOGRAPHIC_DATA] [DATE]"
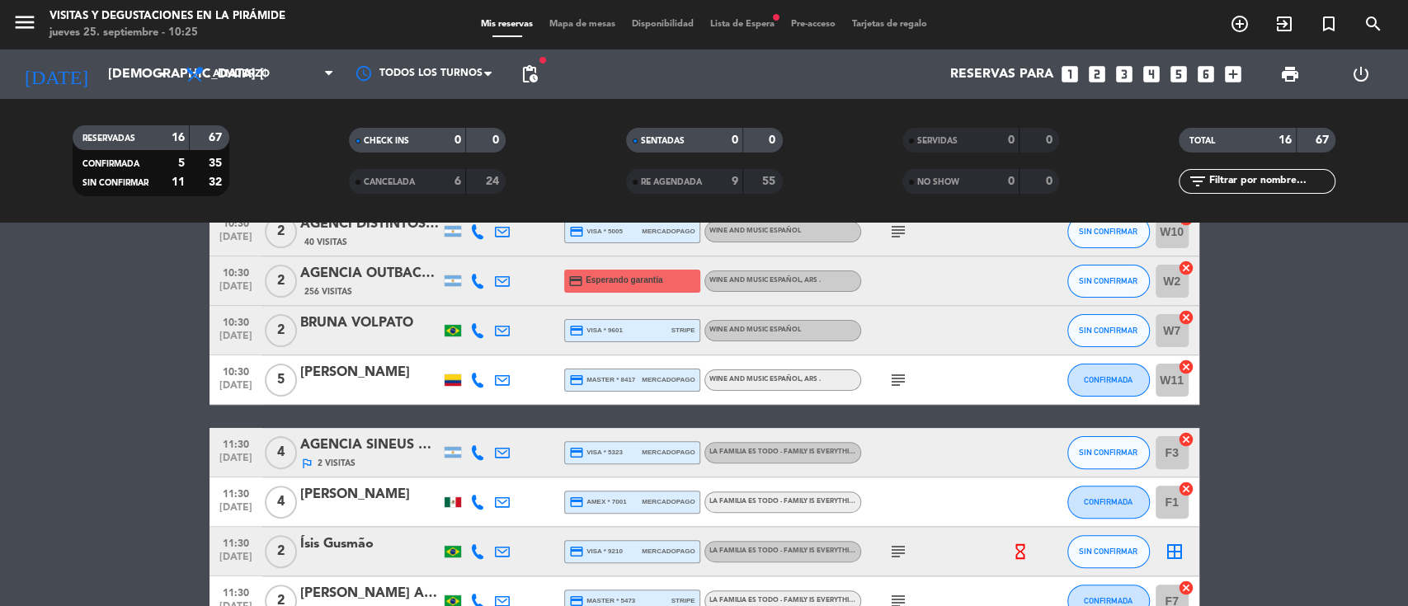
scroll to position [0, 0]
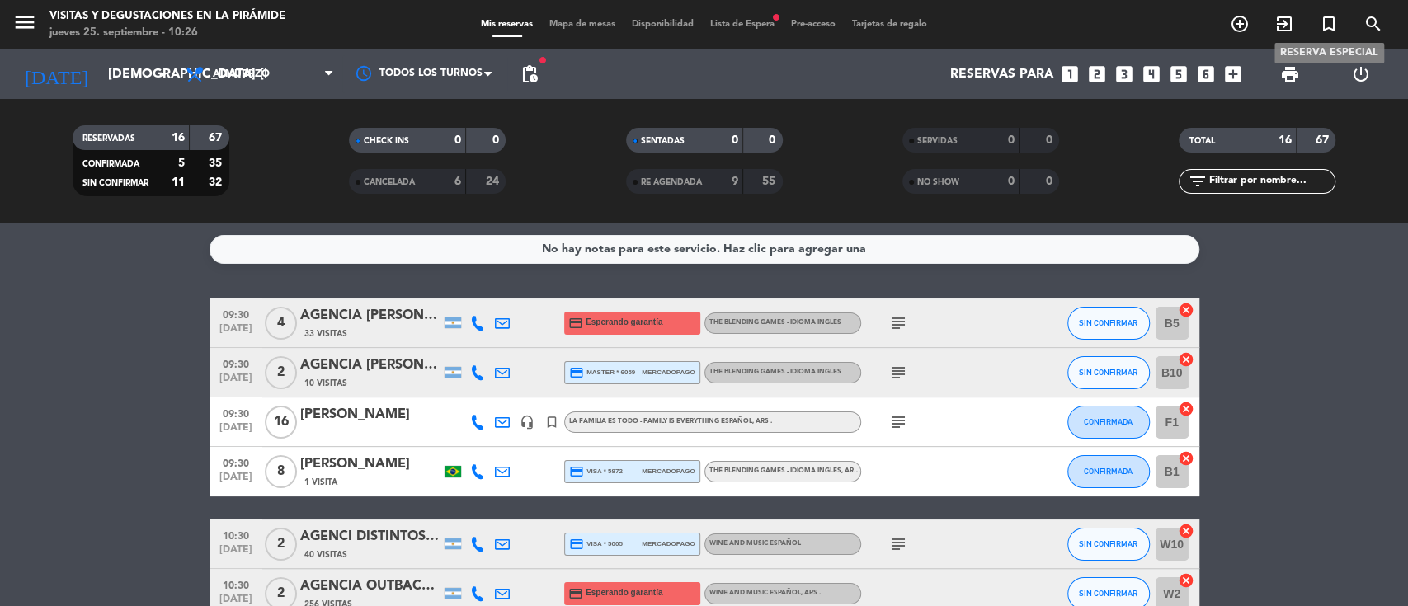
click at [1327, 23] on icon "turned_in_not" at bounding box center [1329, 24] width 20 height 20
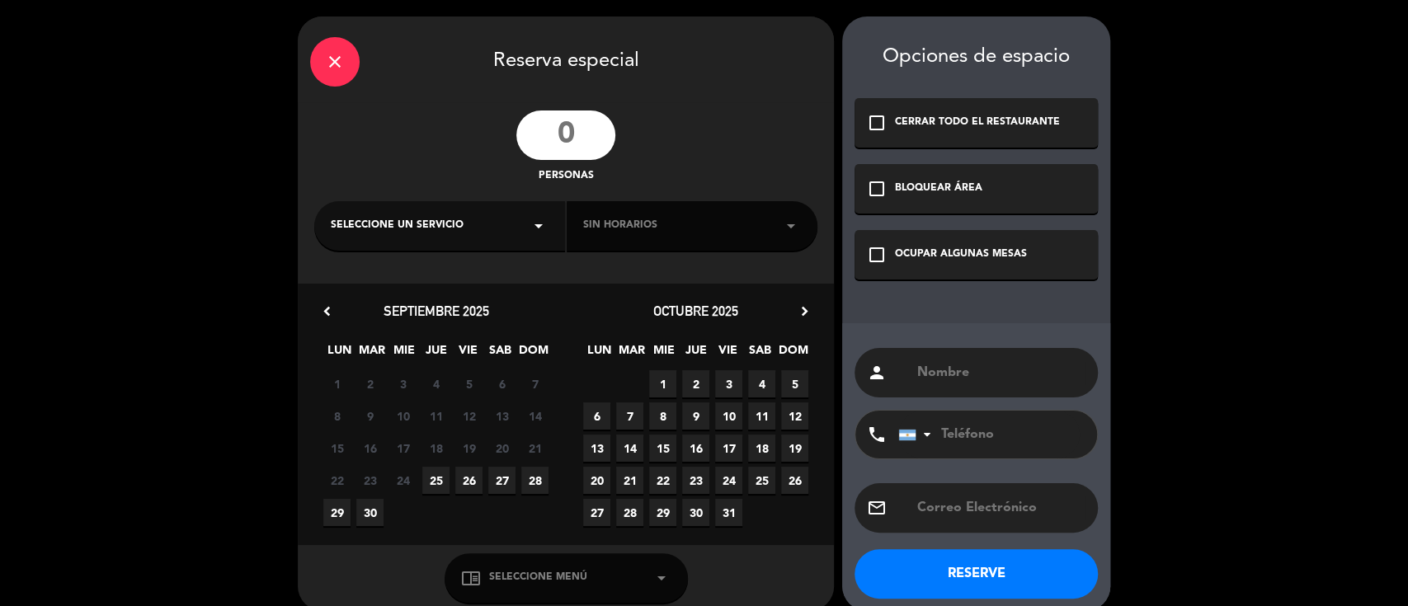
click at [557, 133] on input "number" at bounding box center [565, 135] width 99 height 49
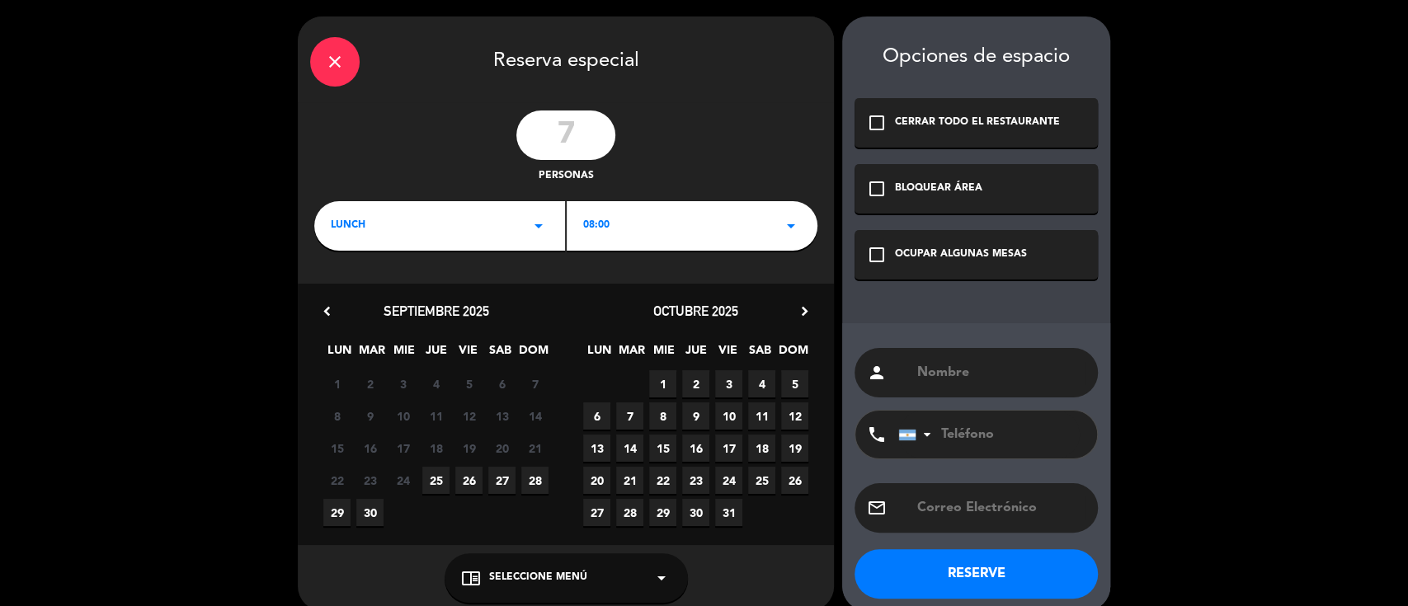
type input "7"
click at [508, 486] on span "27" at bounding box center [501, 480] width 27 height 27
click at [597, 232] on span "08:00" at bounding box center [596, 226] width 26 height 16
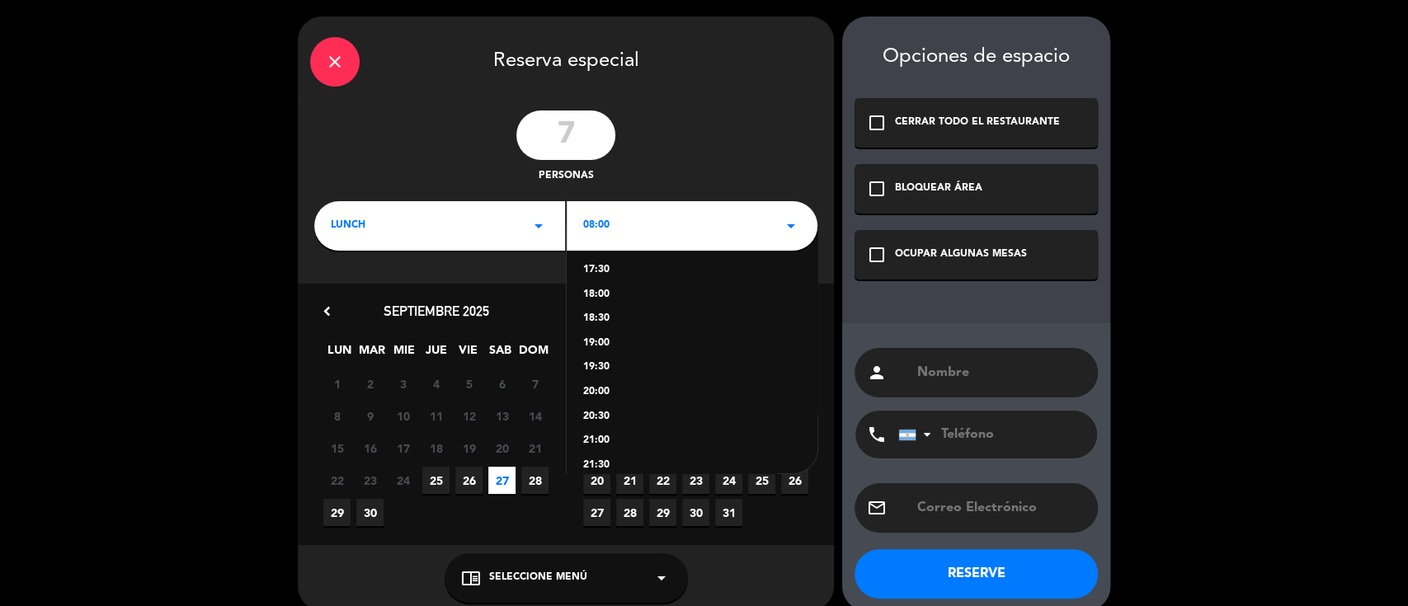
scroll to position [330, 0]
click at [601, 327] on div "16:30" at bounding box center [692, 331] width 218 height 16
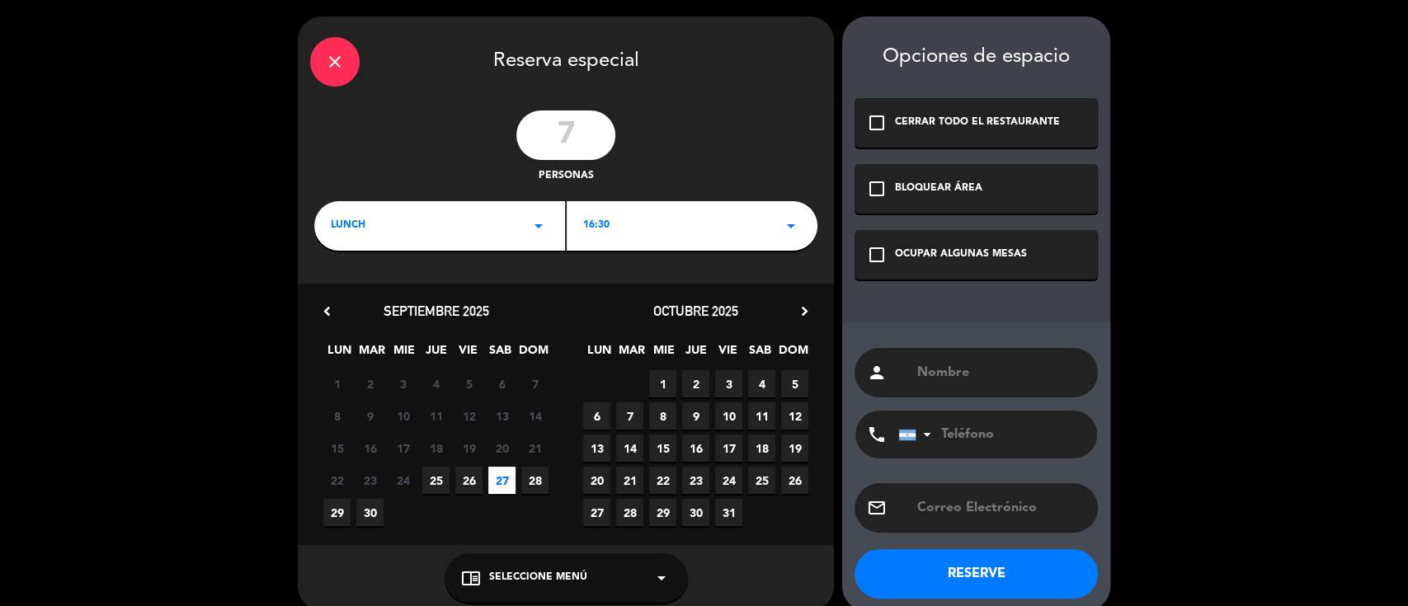
click at [554, 577] on span "Seleccione Menú" at bounding box center [538, 578] width 98 height 16
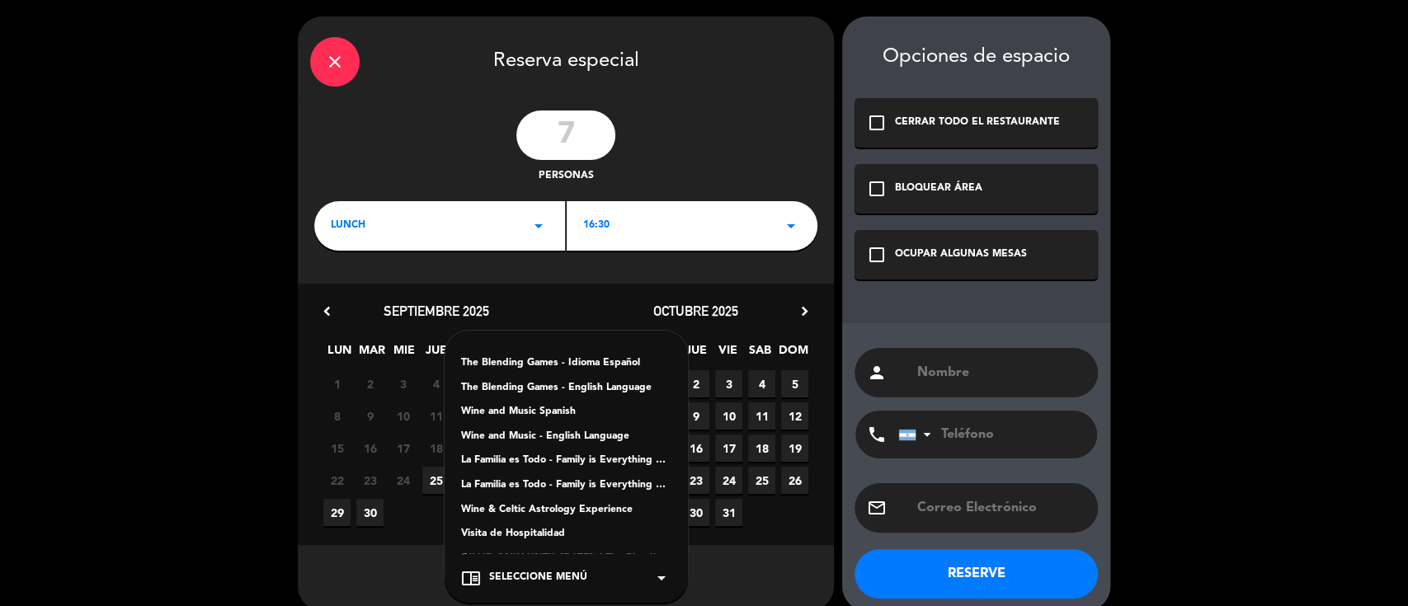
click at [551, 535] on div "Visita de Hospitalidad" at bounding box center [566, 534] width 210 height 16
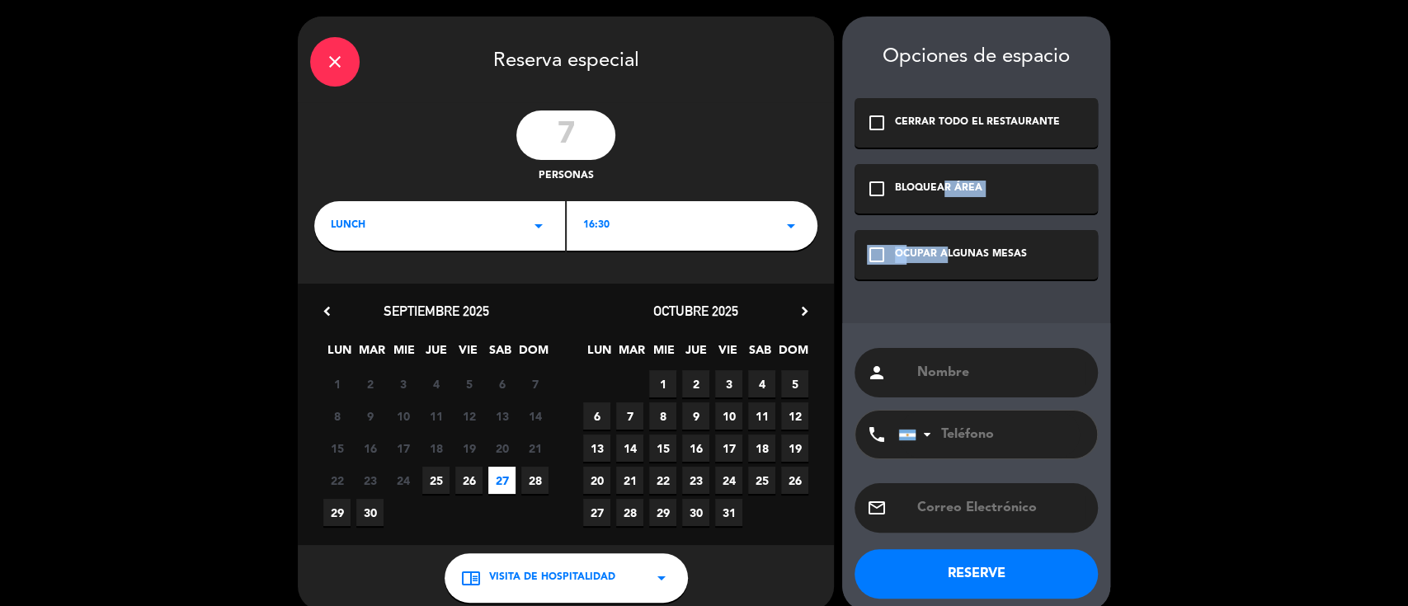
click at [939, 227] on div "Opciones de espacio check_box_outline_blank CERRAR TODO EL RESTAURANTE check_bo…" at bounding box center [976, 313] width 268 height 595
click at [923, 254] on div "OCUPAR ALGUNAS MESAS" at bounding box center [961, 255] width 132 height 16
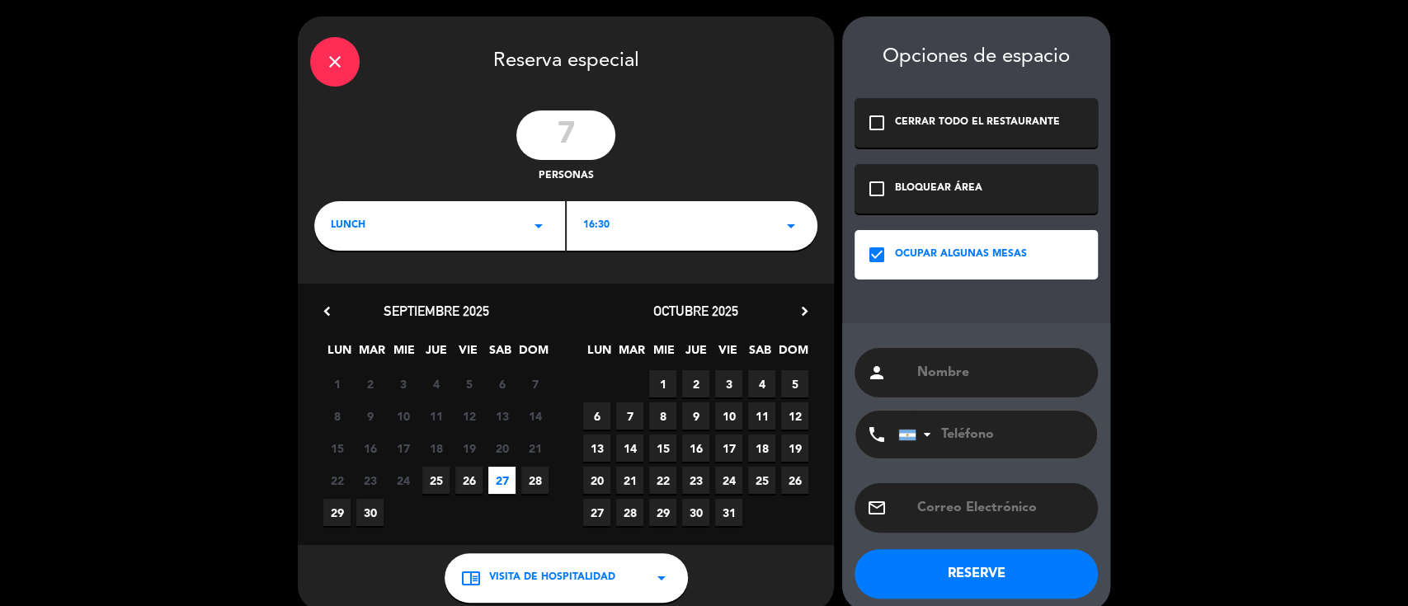
click at [935, 373] on input "text" at bounding box center [1001, 372] width 170 height 23
type input "agencia visit valle de uco- Grupo Castilla"
click at [997, 360] on div "person agencia visit valle de uco- Grupo Castilla" at bounding box center [976, 372] width 243 height 49
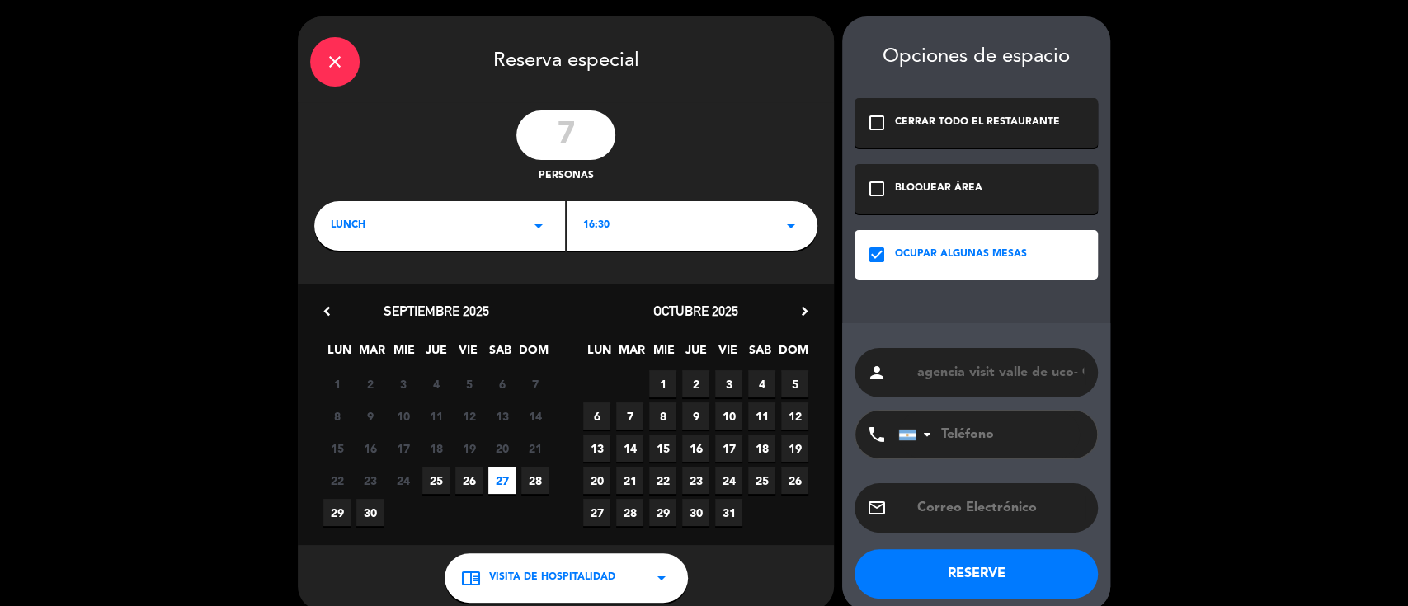
click at [968, 567] on button "RESERVE" at bounding box center [976, 573] width 243 height 49
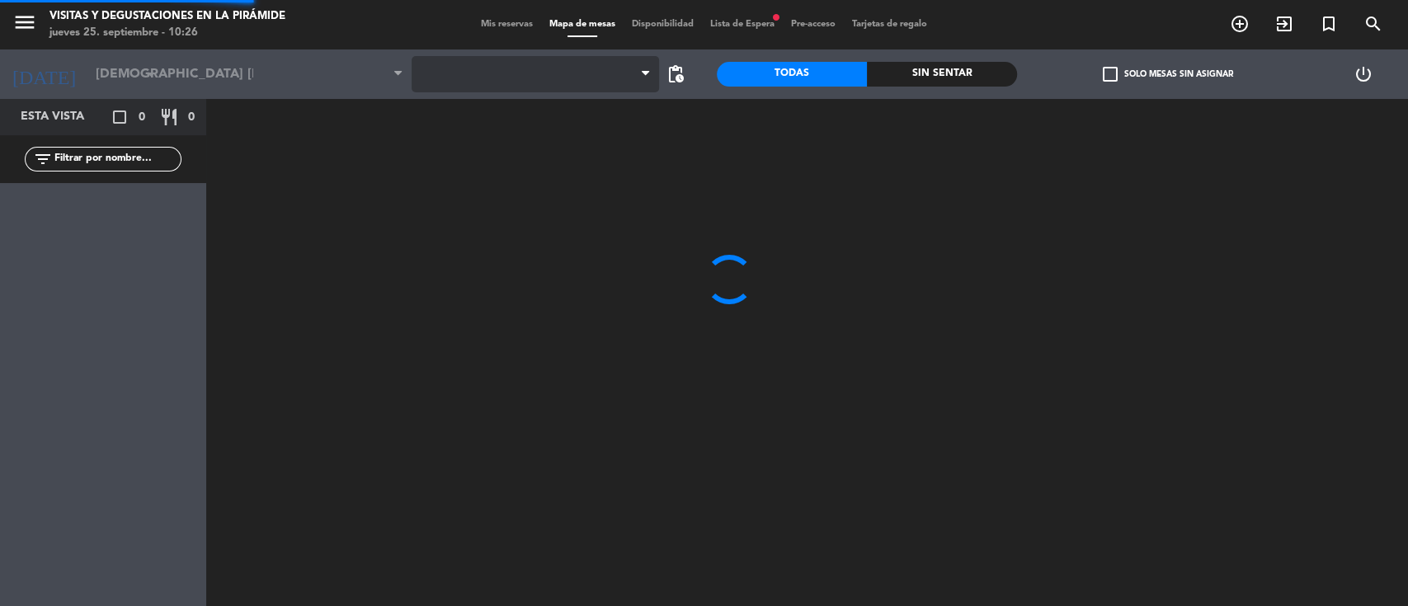
type input "sáb. [DATE]"
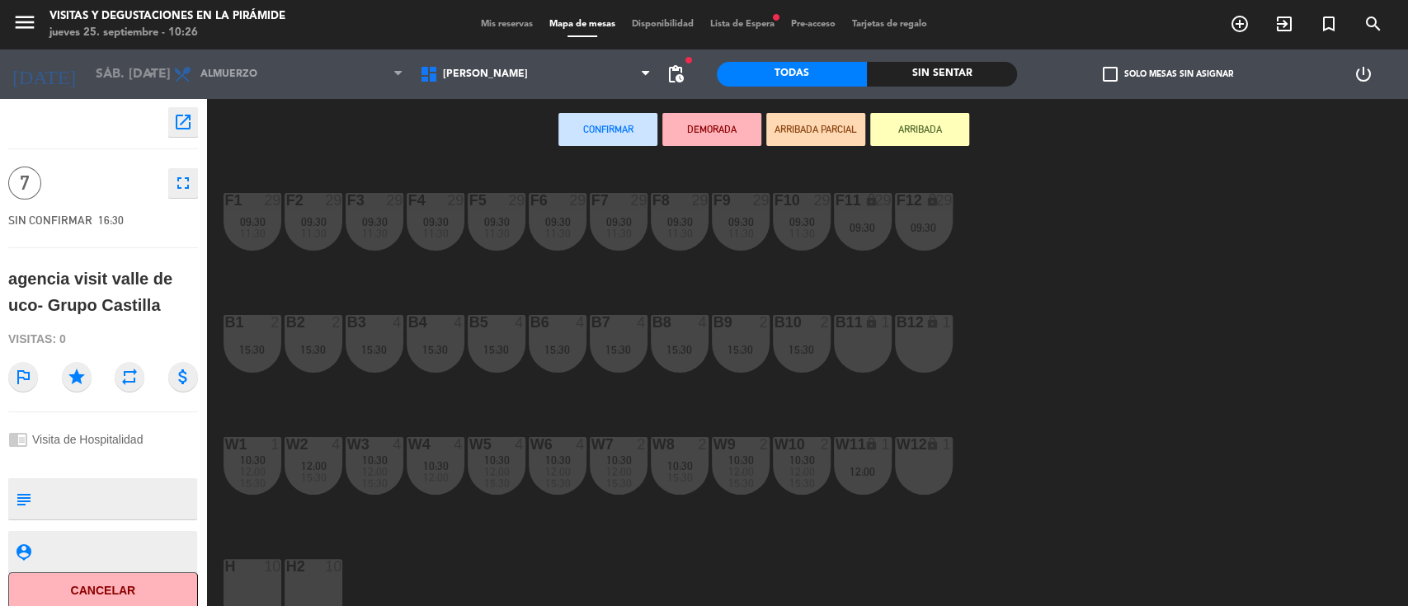
click at [248, 591] on div "H 10" at bounding box center [253, 588] width 58 height 58
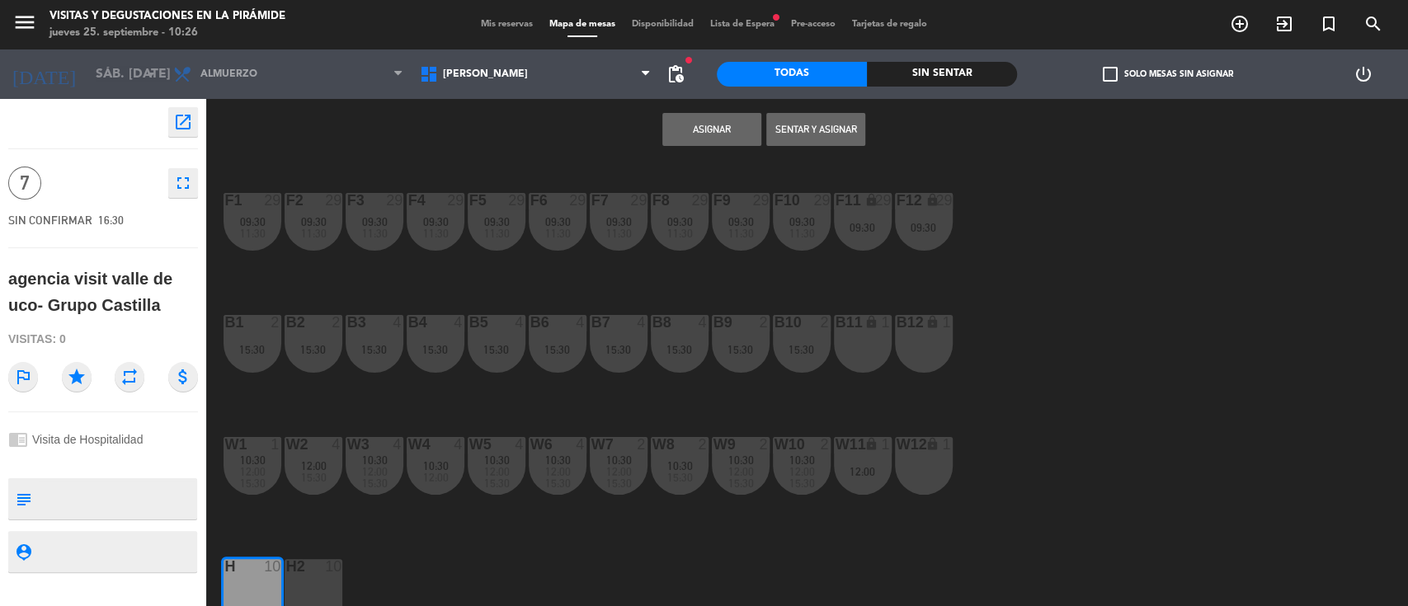
click at [719, 127] on button "Asignar" at bounding box center [711, 129] width 99 height 33
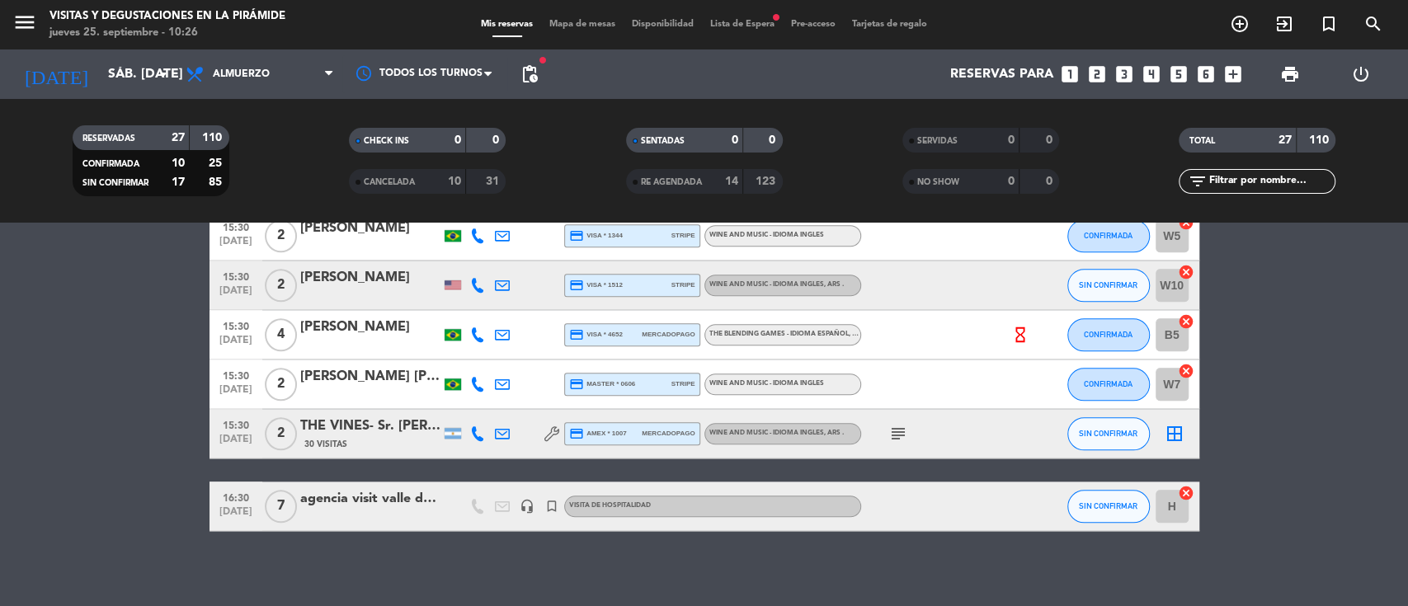
scroll to position [1249, 0]
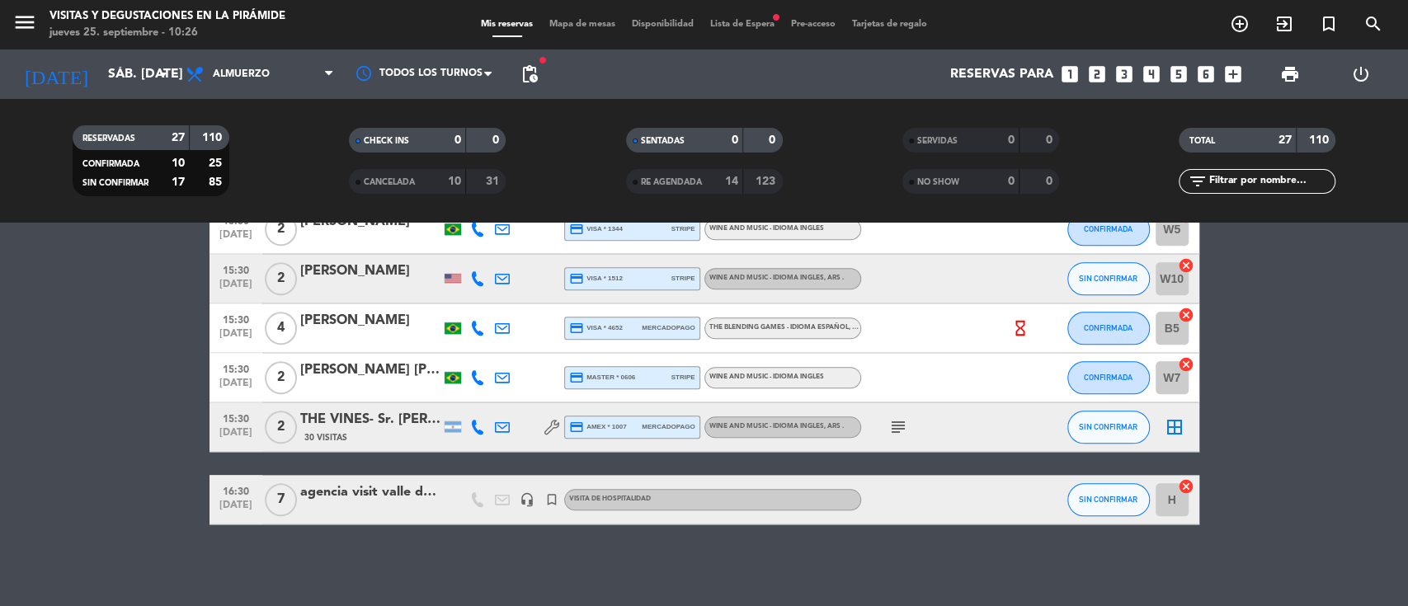
click at [373, 508] on div at bounding box center [370, 510] width 140 height 13
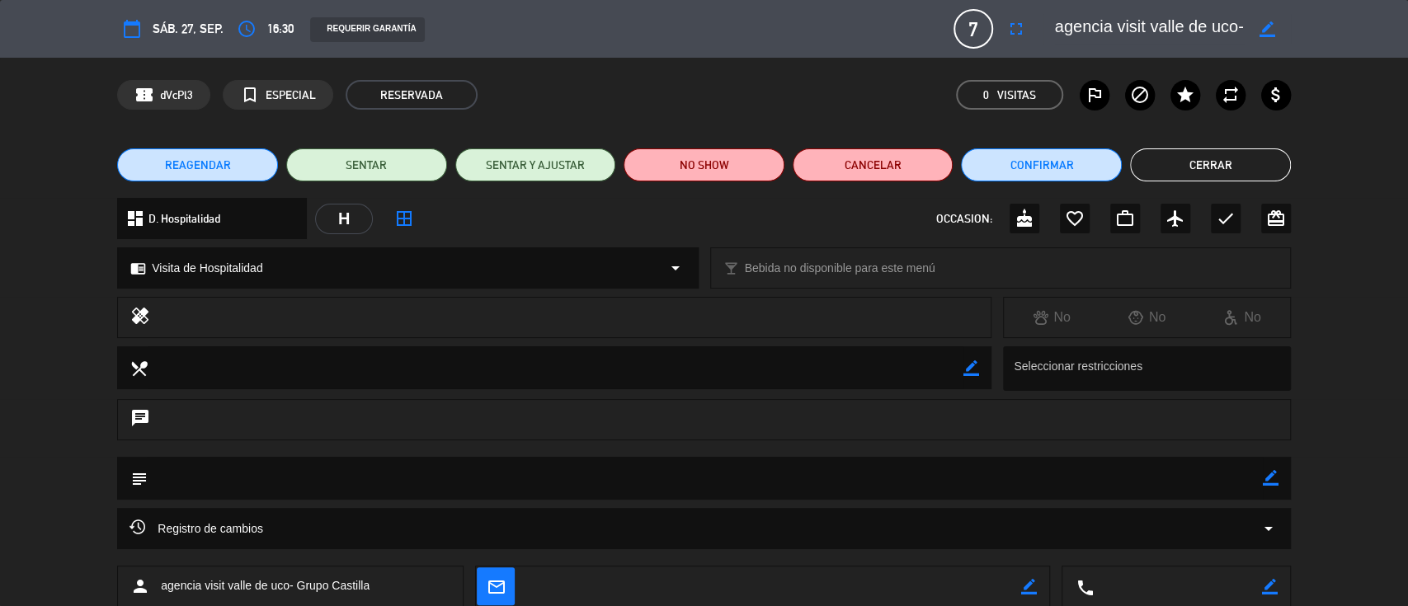
click at [1270, 482] on icon "border_color" at bounding box center [1271, 478] width 16 height 16
click at [1240, 475] on textarea at bounding box center [705, 478] width 1115 height 42
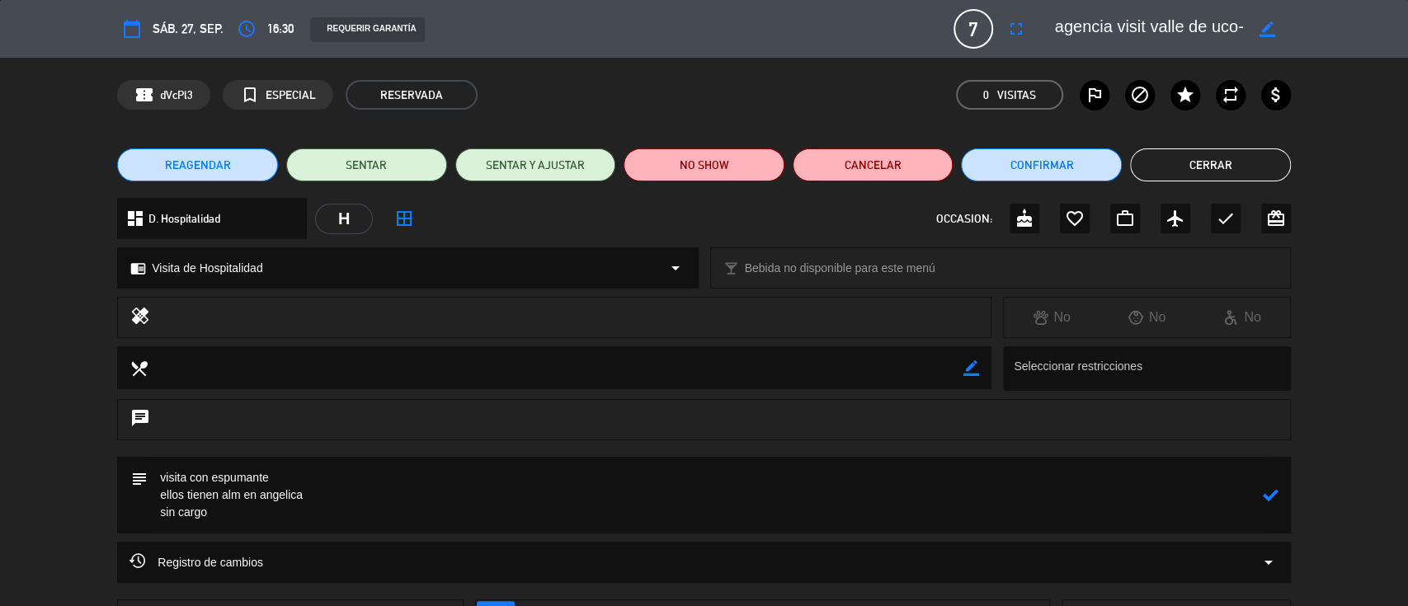
click at [1278, 493] on icon at bounding box center [1271, 496] width 16 height 16
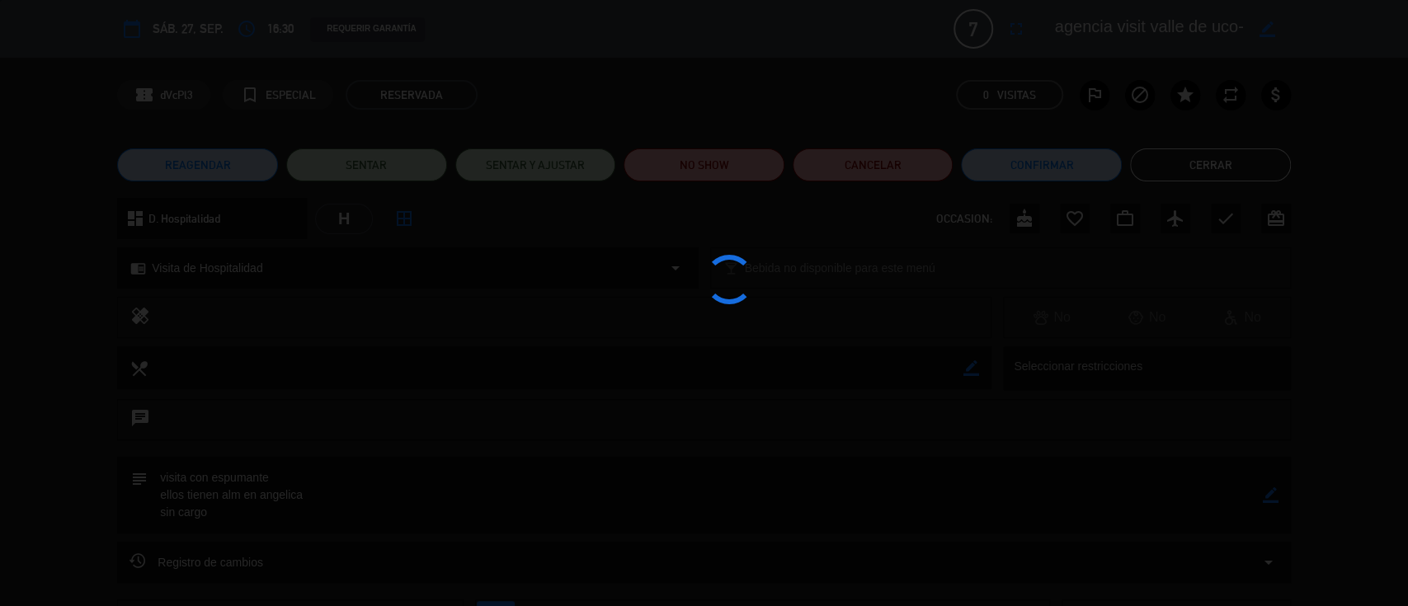
type textarea "visita con espumante ellos tienen alm en angelica sin cargo"
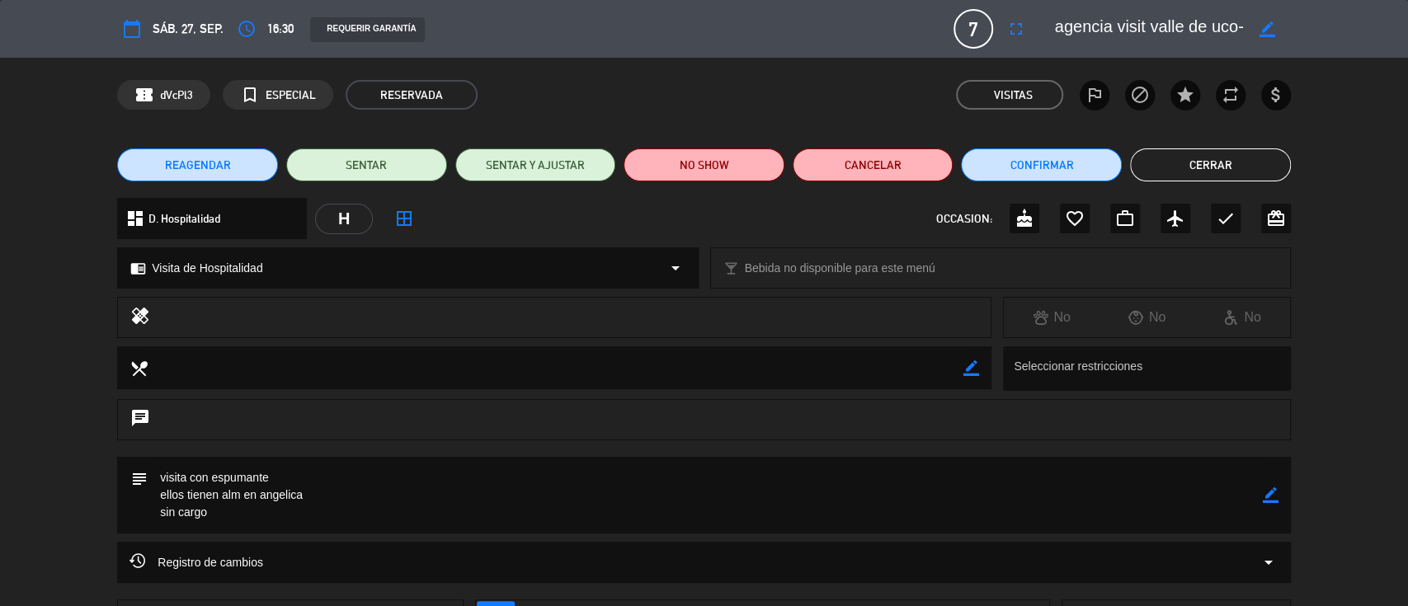
click at [1274, 497] on icon "border_color" at bounding box center [1271, 496] width 16 height 16
click at [1269, 491] on icon at bounding box center [1271, 496] width 16 height 16
click at [1206, 168] on button "Cerrar" at bounding box center [1210, 164] width 161 height 33
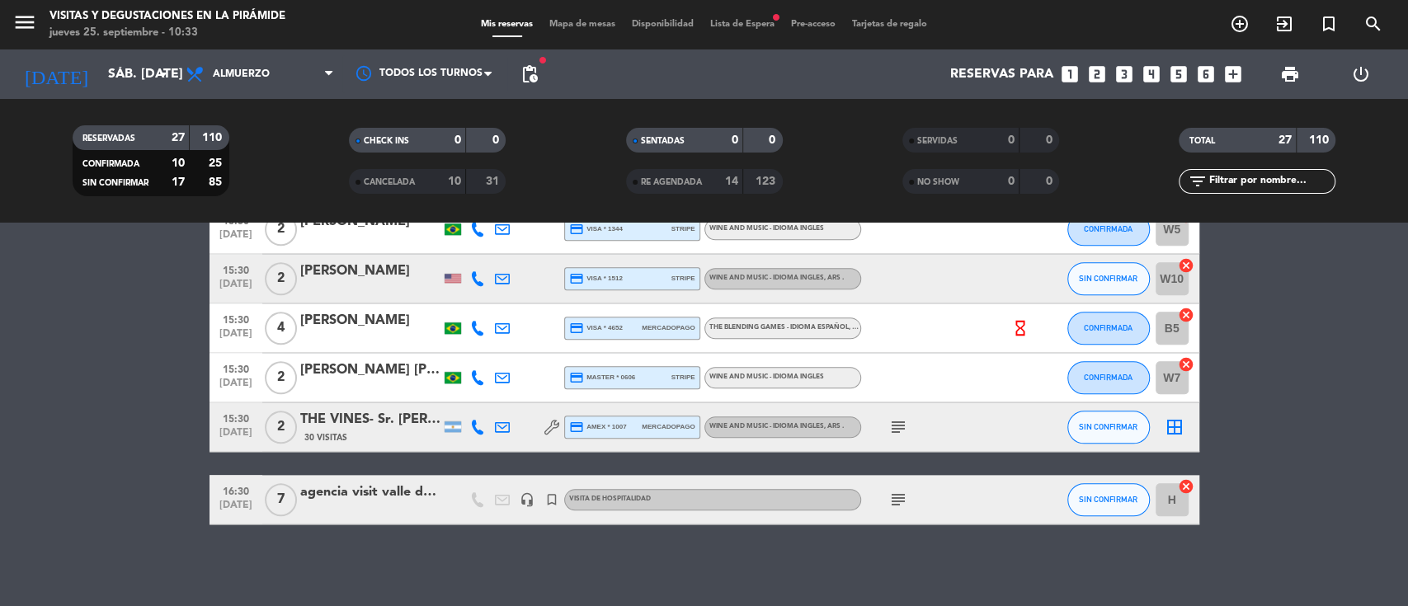
click at [1096, 70] on icon "looks_two" at bounding box center [1097, 74] width 21 height 21
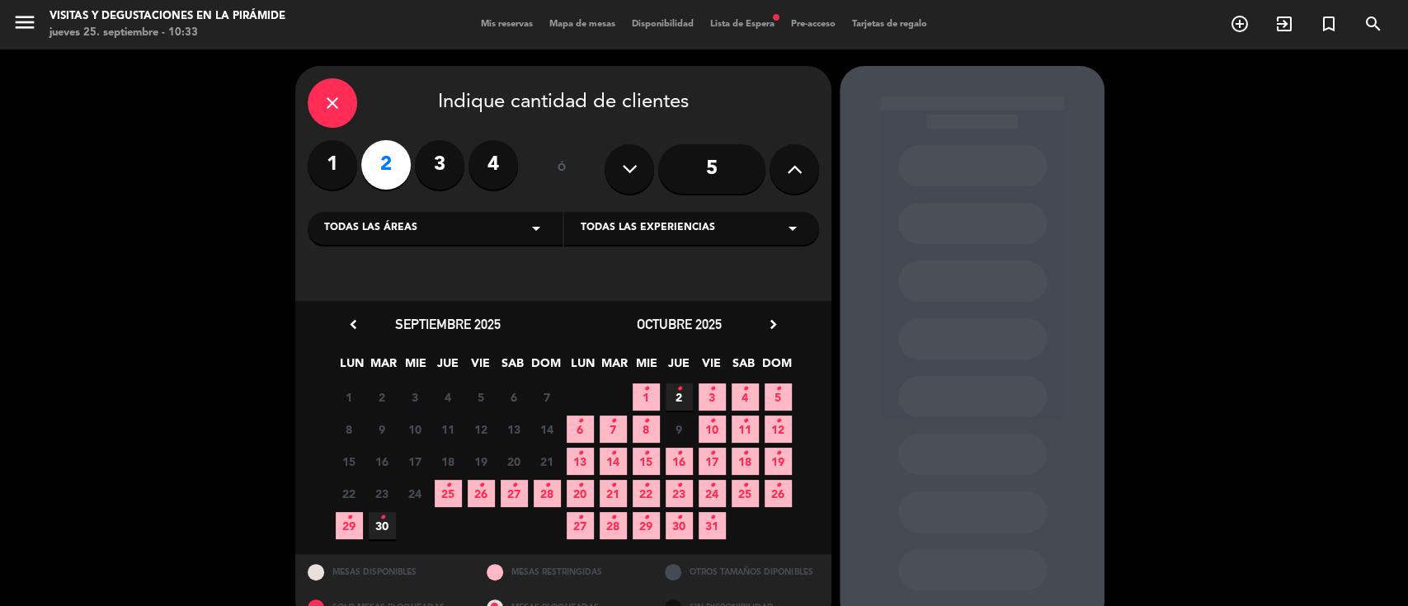
click at [726, 518] on div "27 • 28 • 29 • 30 • 31 • 1 • 2 •" at bounding box center [678, 526] width 231 height 32
click at [715, 521] on span "31 •" at bounding box center [712, 525] width 27 height 27
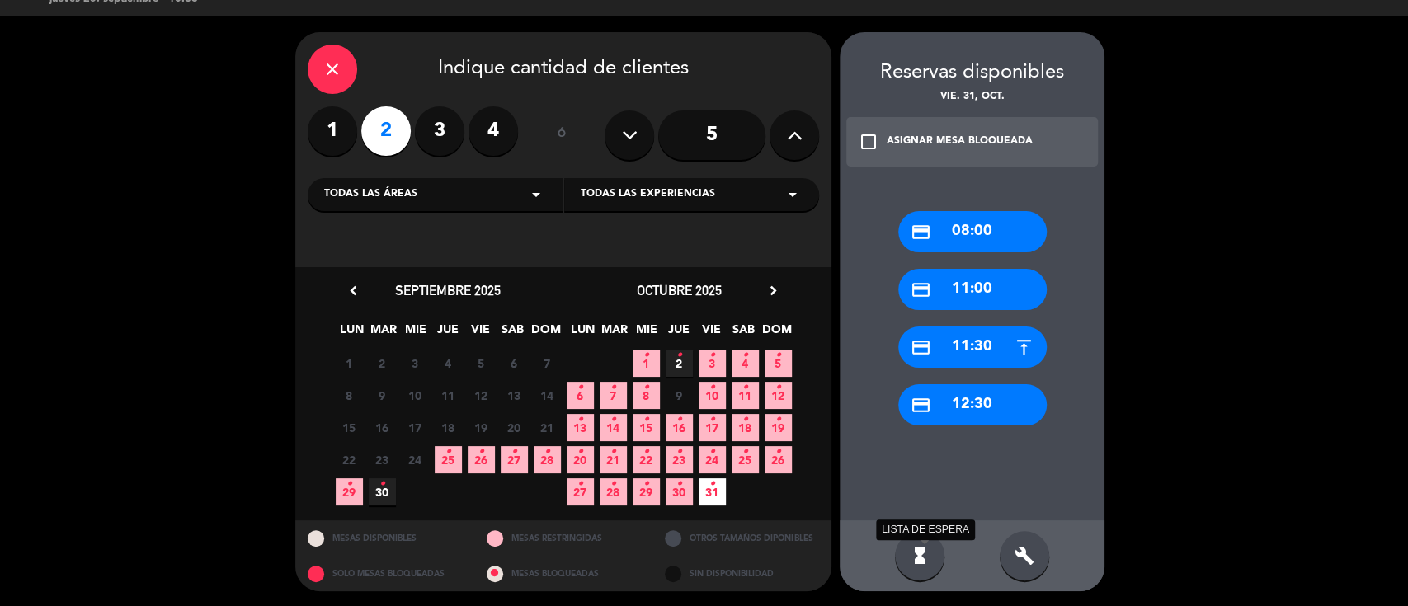
click at [920, 562] on icon "hourglass_full" at bounding box center [920, 556] width 20 height 20
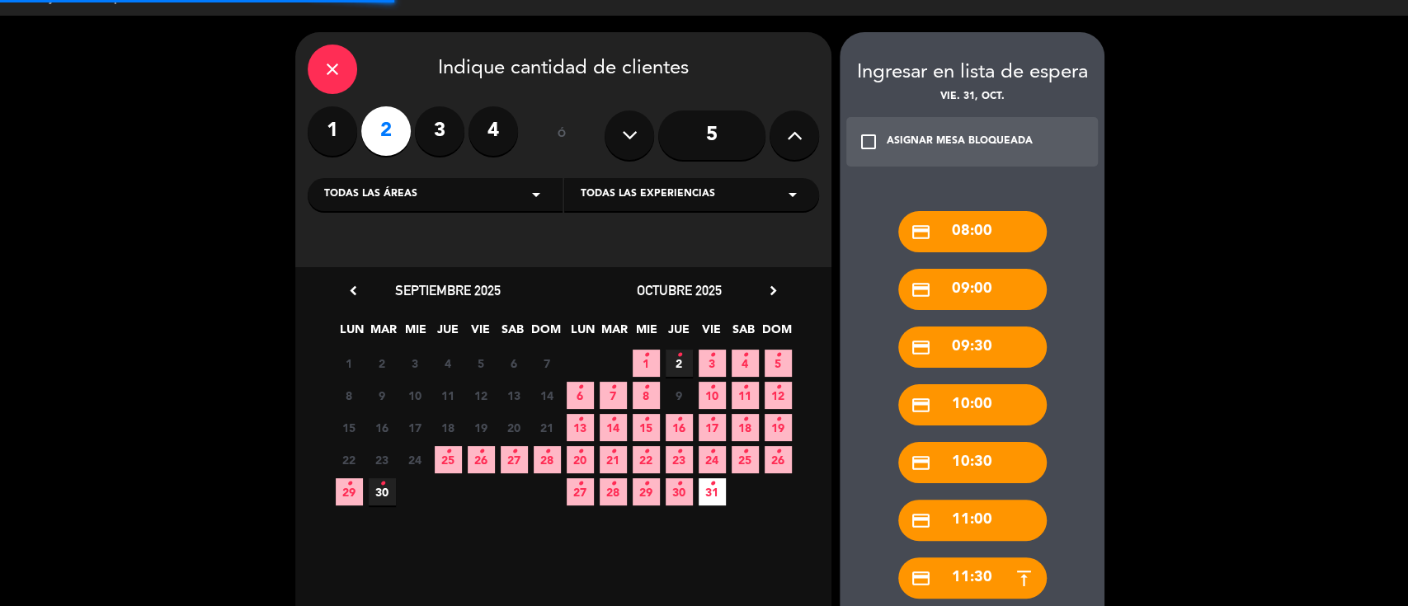
click at [931, 356] on div "credit_card 09:30" at bounding box center [972, 347] width 148 height 41
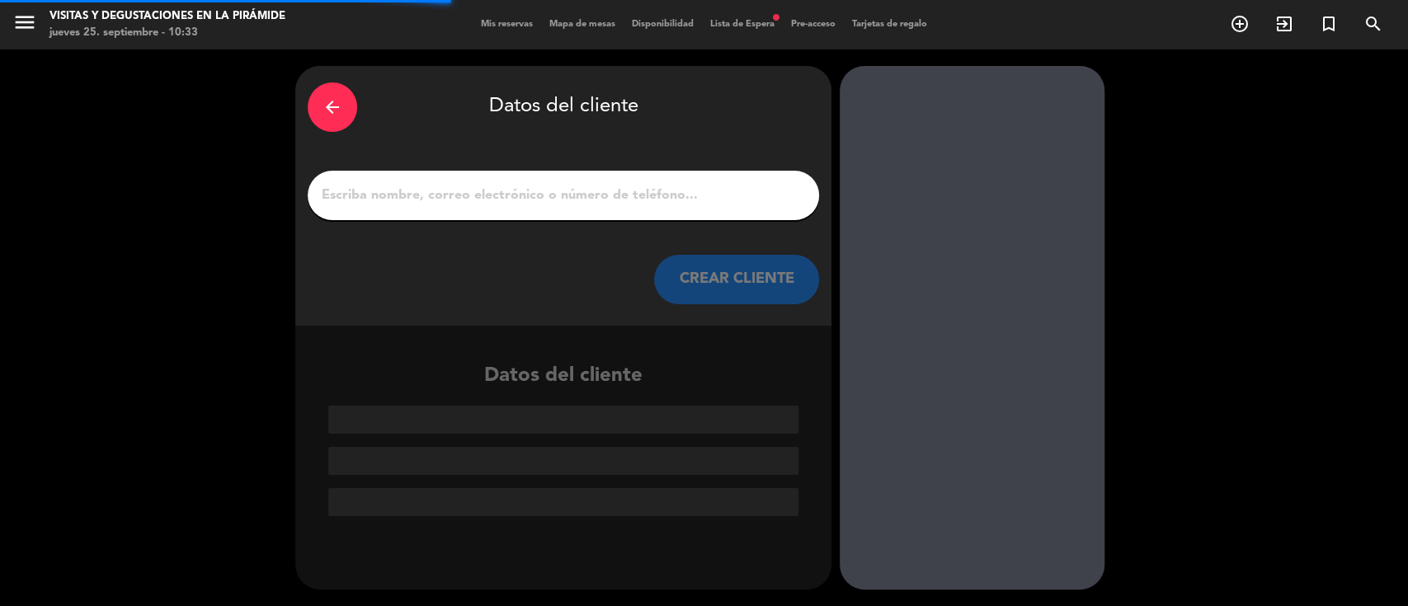
scroll to position [0, 0]
click at [607, 201] on input "1" at bounding box center [563, 195] width 487 height 23
paste input "[PERSON_NAME]"
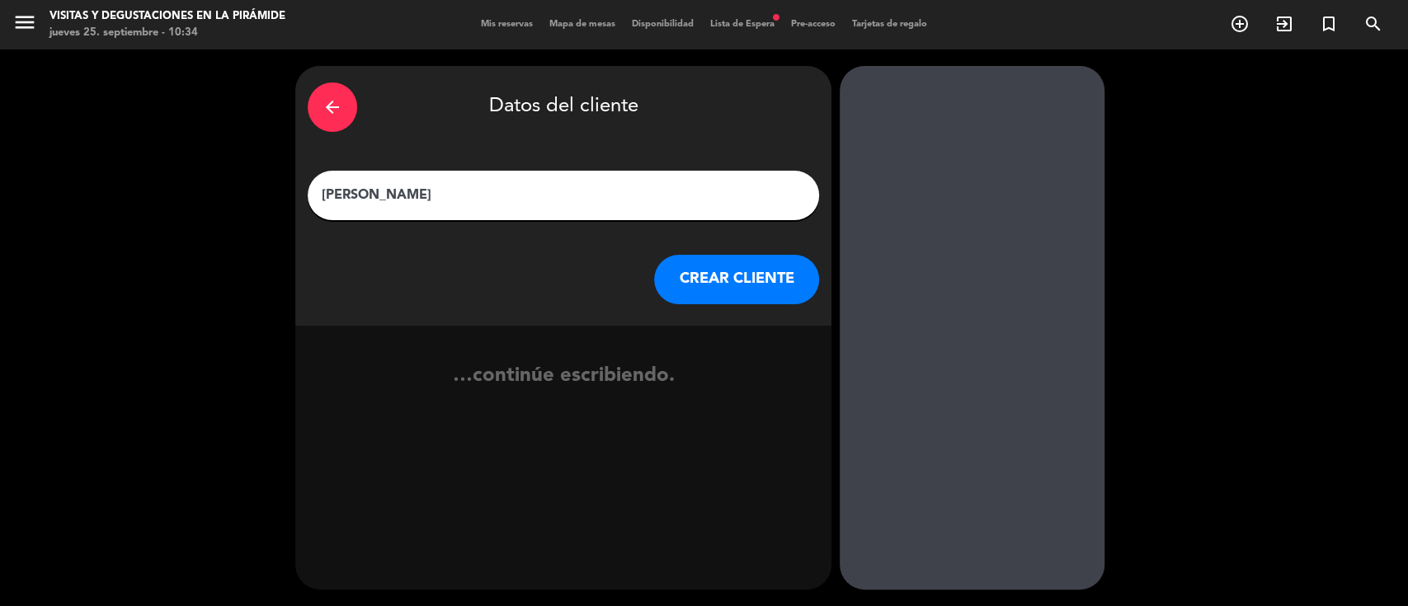
type input "[PERSON_NAME]"
click at [686, 285] on button "CREAR CLIENTE" at bounding box center [736, 279] width 165 height 49
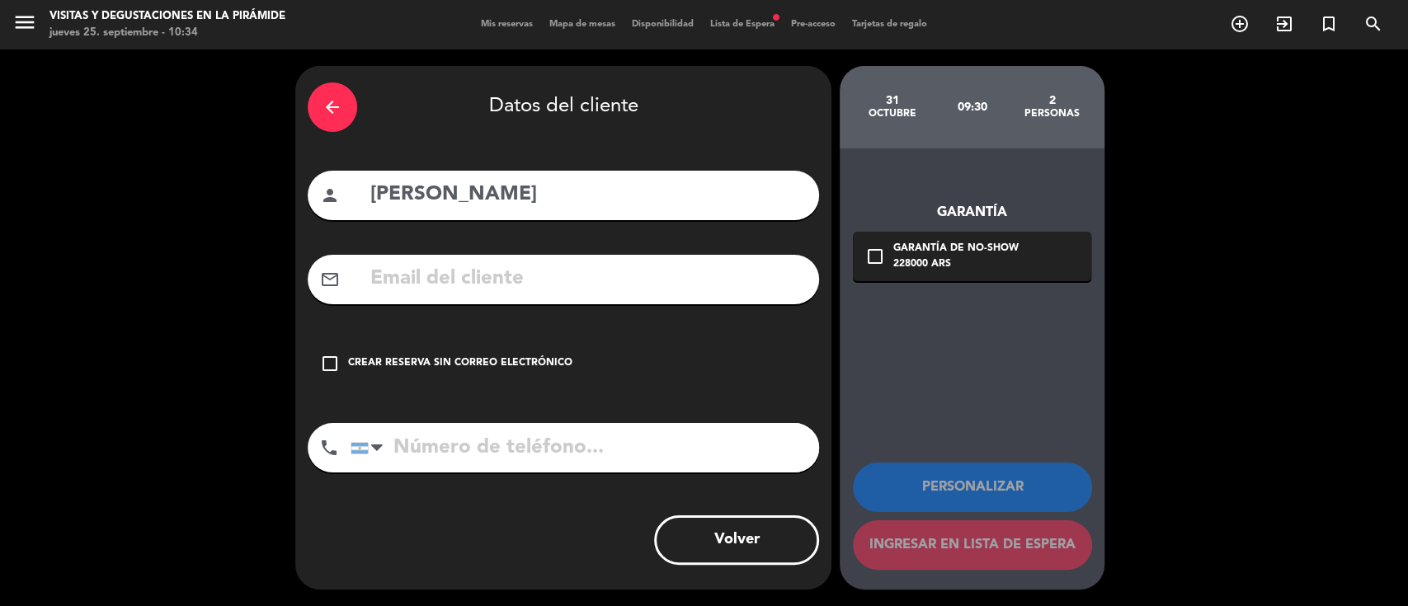
click at [558, 287] on input "text" at bounding box center [588, 279] width 438 height 34
drag, startPoint x: 389, startPoint y: 262, endPoint x: 383, endPoint y: 281, distance: 20.1
click at [383, 281] on input "text" at bounding box center [588, 279] width 438 height 34
paste input "[EMAIL_ADDRESS][PERSON_NAME][DOMAIN_NAME]"
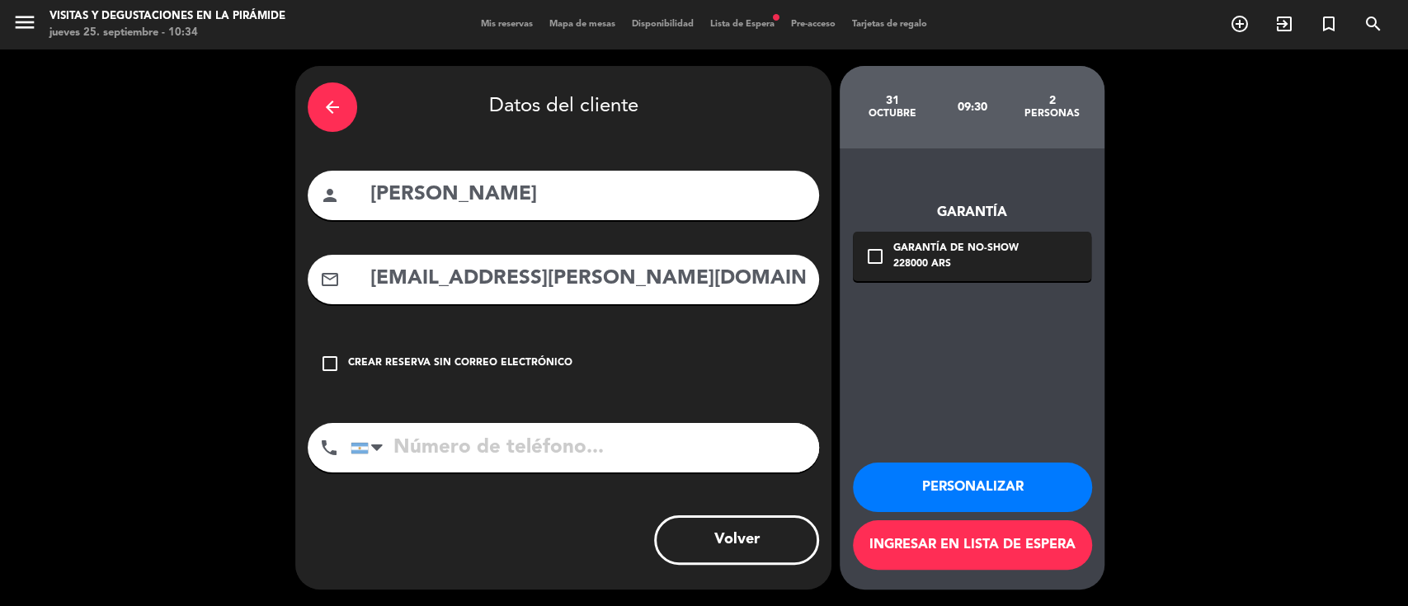
type input "[EMAIL_ADDRESS][PERSON_NAME][DOMAIN_NAME]"
click at [412, 452] on input "tel" at bounding box center [585, 447] width 469 height 49
paste input "[PHONE_NUMBER]"
type input "[PHONE_NUMBER]"
click at [997, 471] on button "Personalizar" at bounding box center [972, 487] width 239 height 49
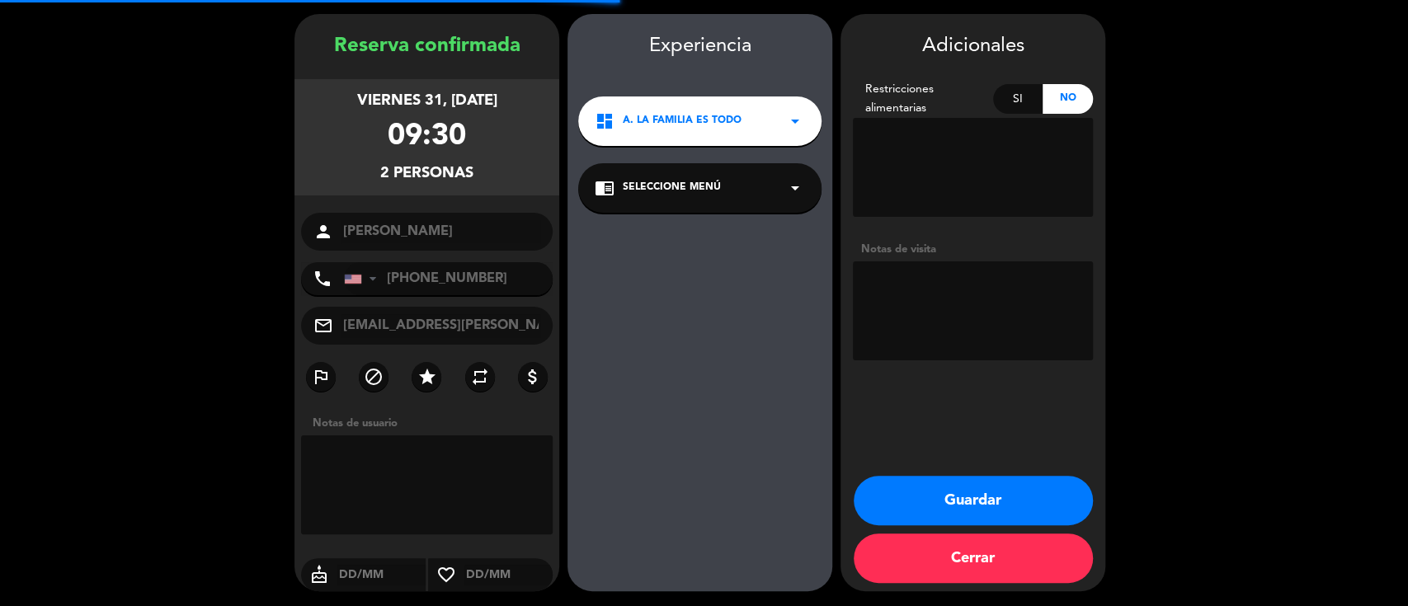
scroll to position [53, 0]
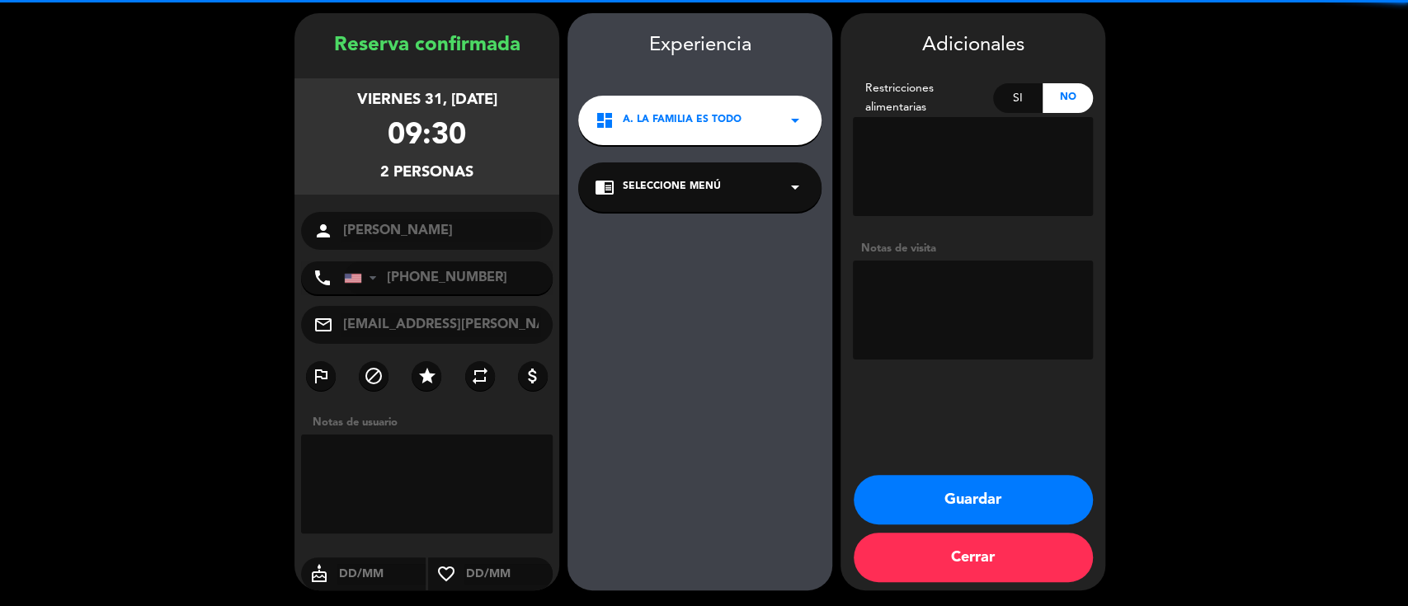
click at [973, 301] on textarea at bounding box center [973, 310] width 240 height 99
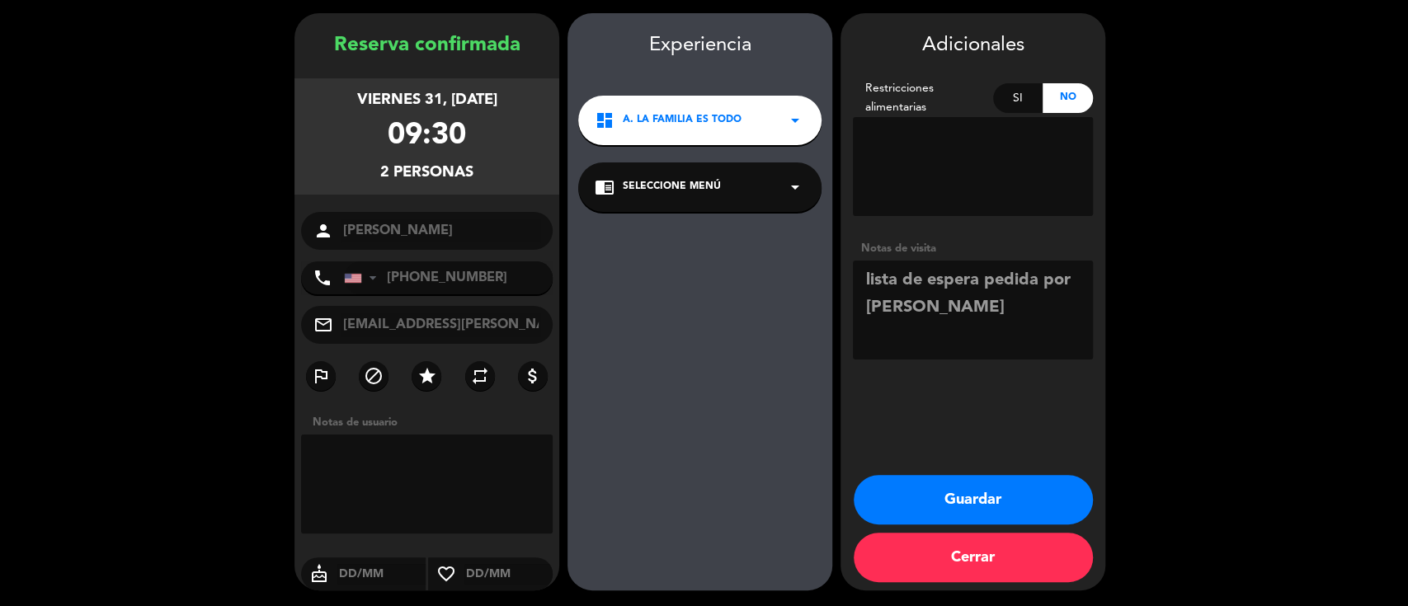
type textarea "lista de espera pedida por [PERSON_NAME]"
click at [955, 496] on button "Guardar" at bounding box center [973, 499] width 239 height 49
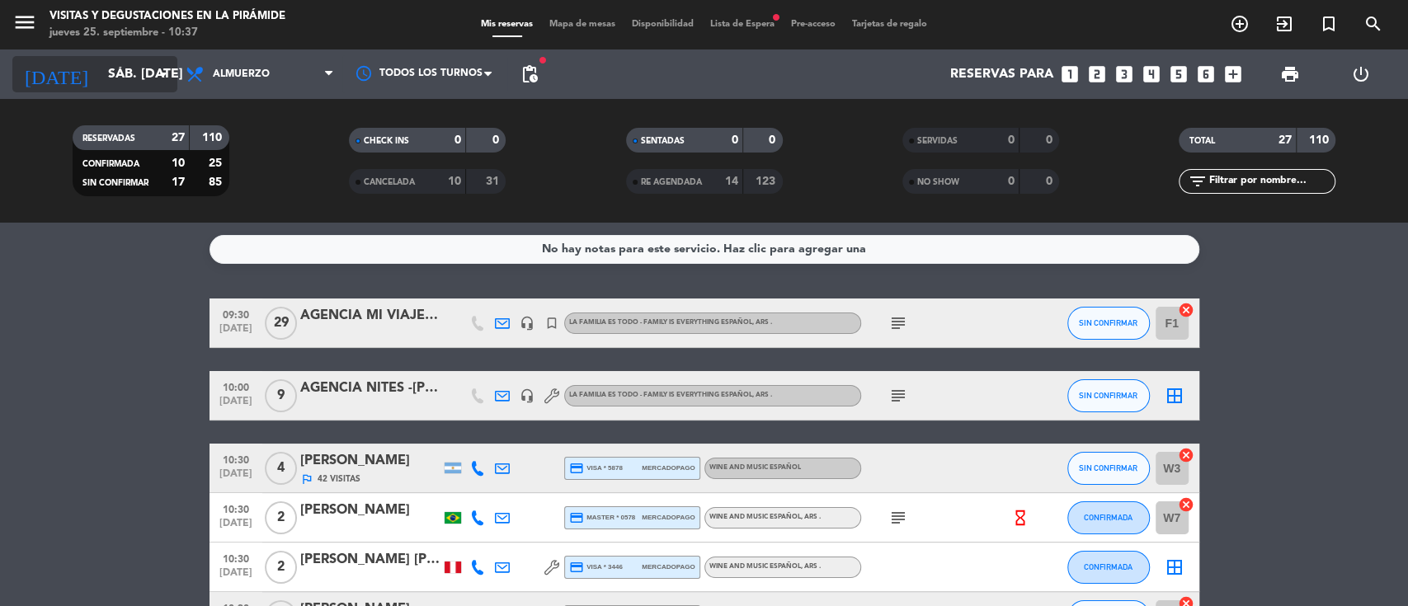
click at [102, 85] on input "sáb. [DATE]" at bounding box center [187, 75] width 174 height 32
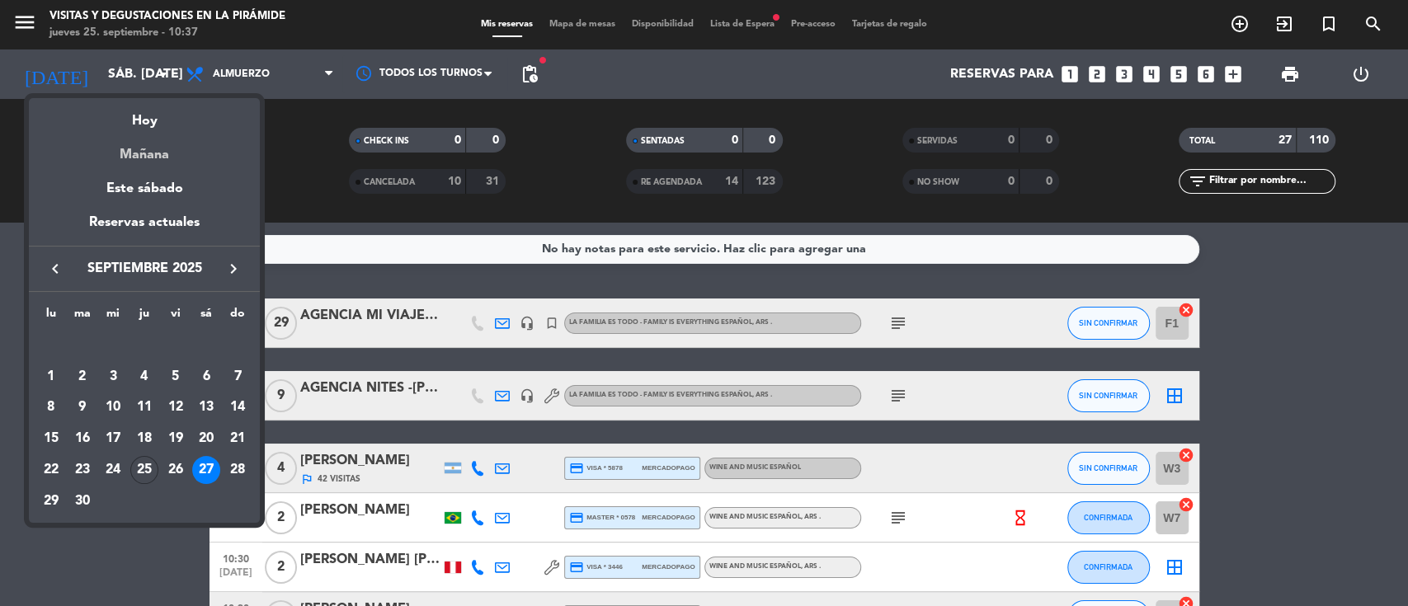
click at [149, 158] on div "Mañana" at bounding box center [144, 149] width 231 height 34
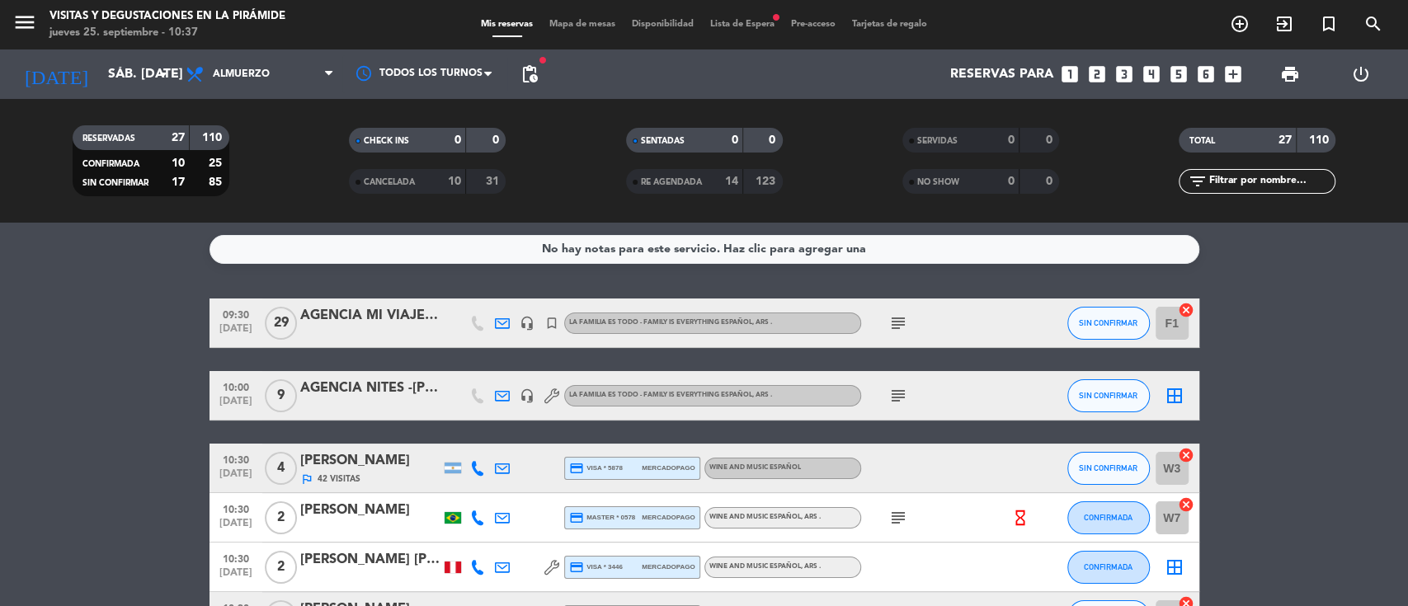
type input "vie. [DATE]"
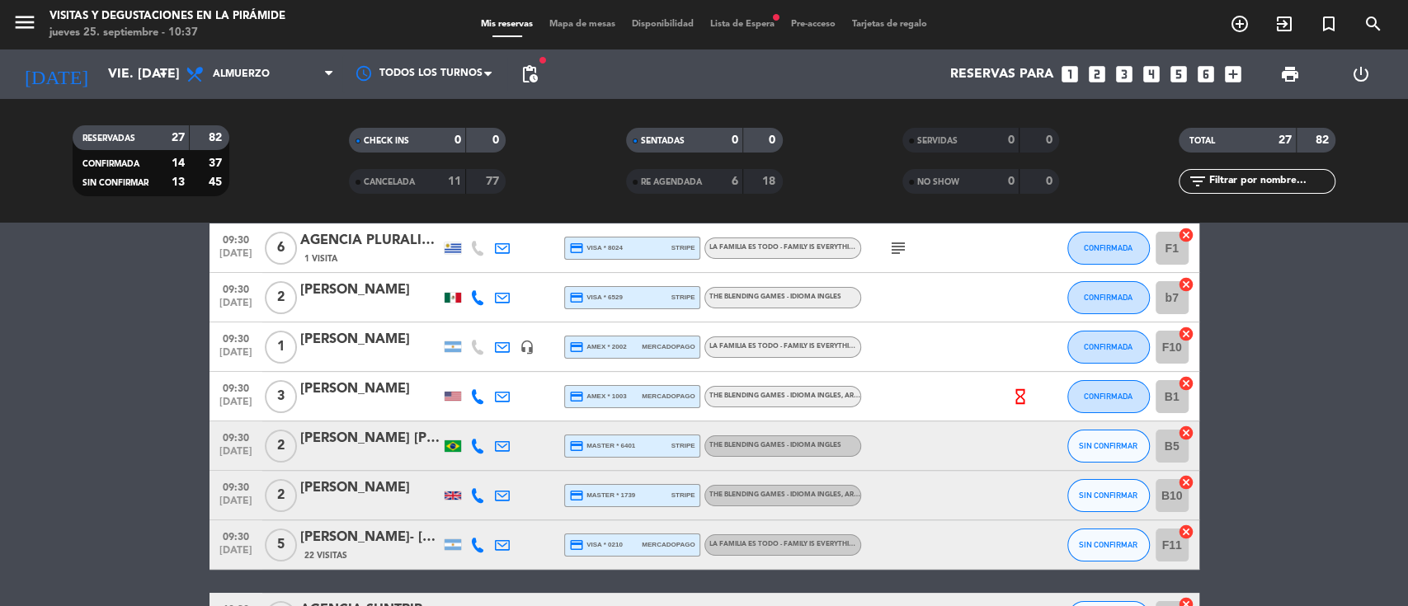
scroll to position [110, 0]
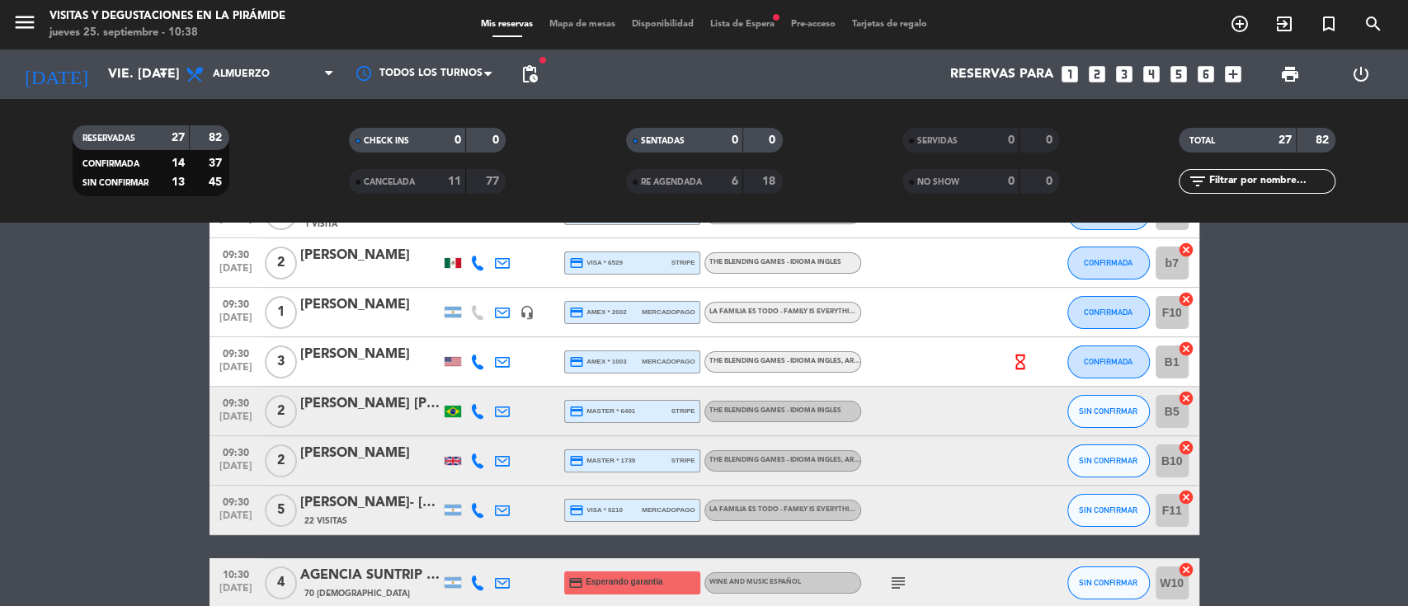
click at [499, 313] on icon at bounding box center [502, 312] width 15 height 15
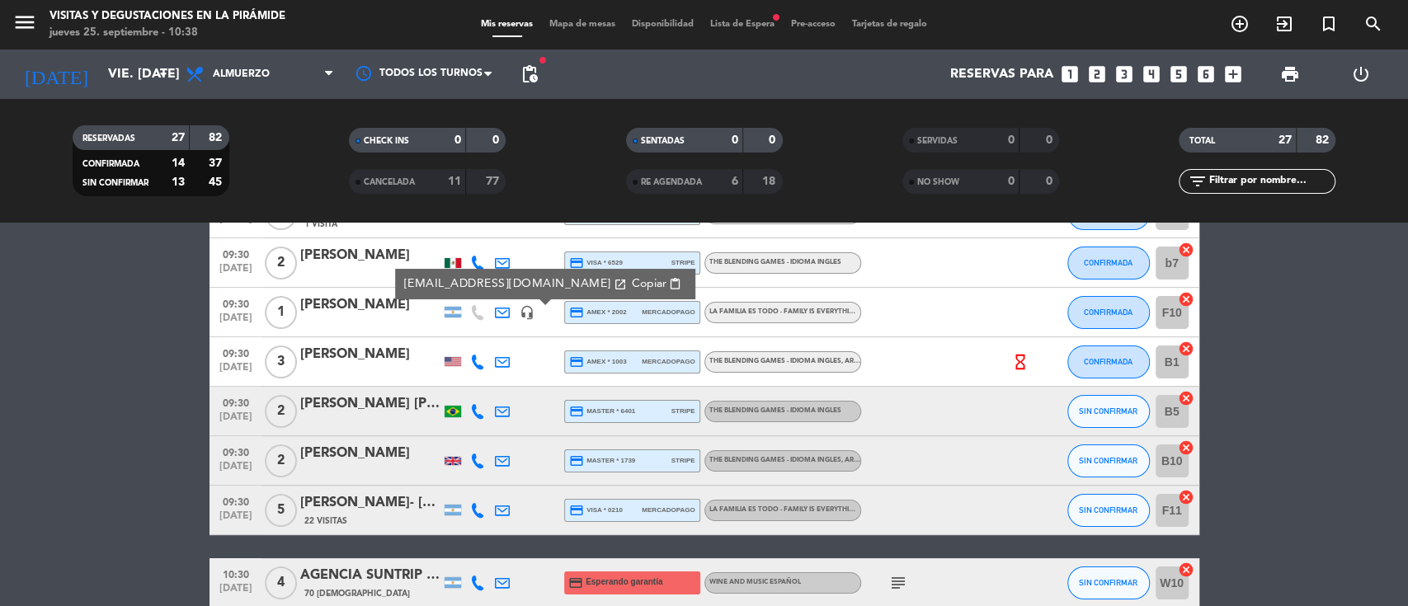
click at [631, 286] on span "Copiar" at bounding box center [648, 284] width 35 height 17
click at [149, 74] on input "vie. [DATE]" at bounding box center [187, 75] width 174 height 32
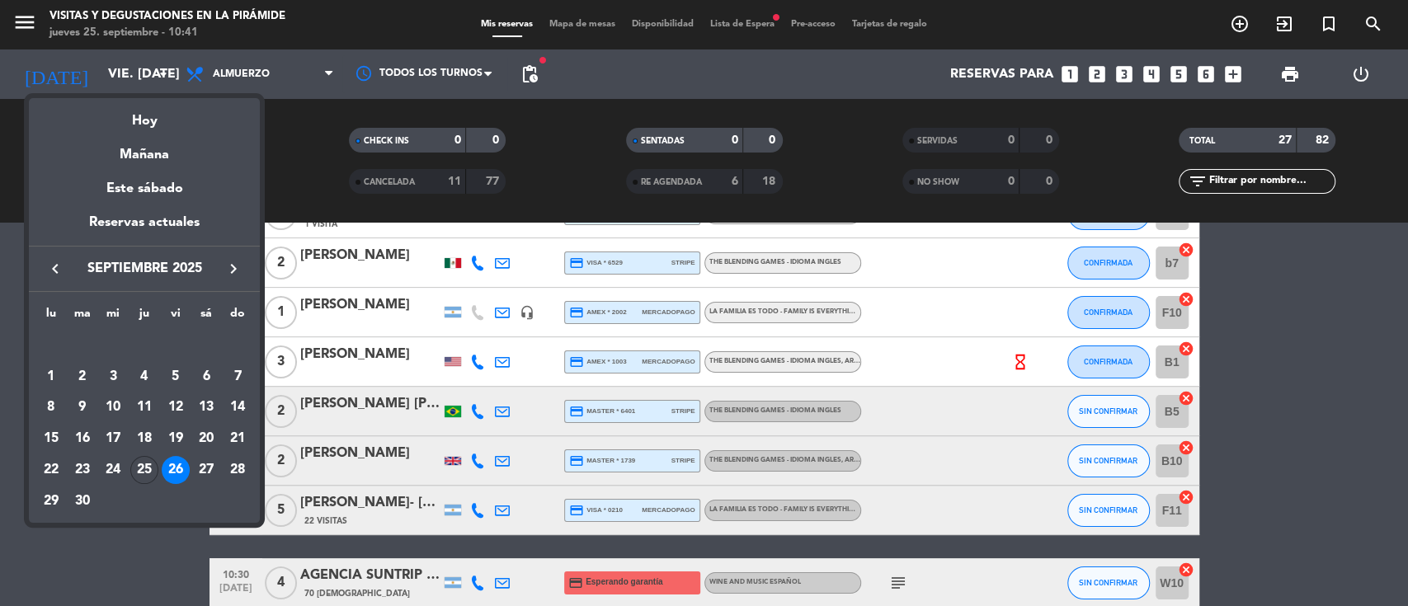
click at [0, 298] on div at bounding box center [704, 303] width 1408 height 606
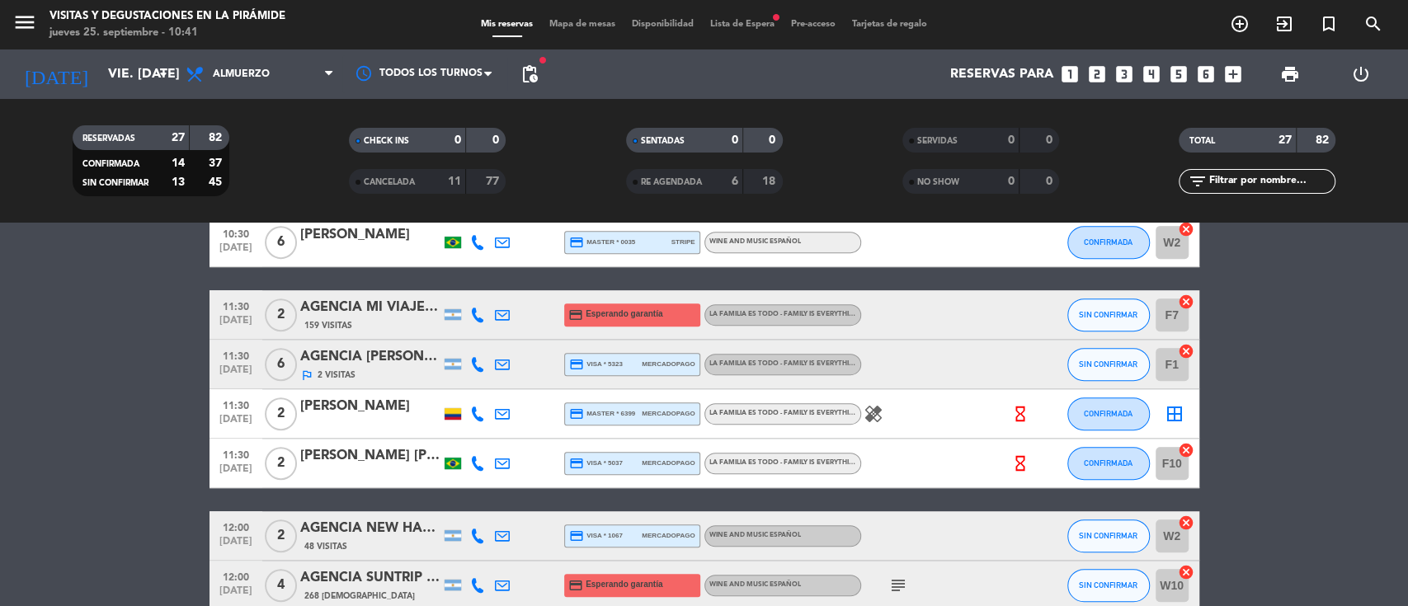
scroll to position [1227, 0]
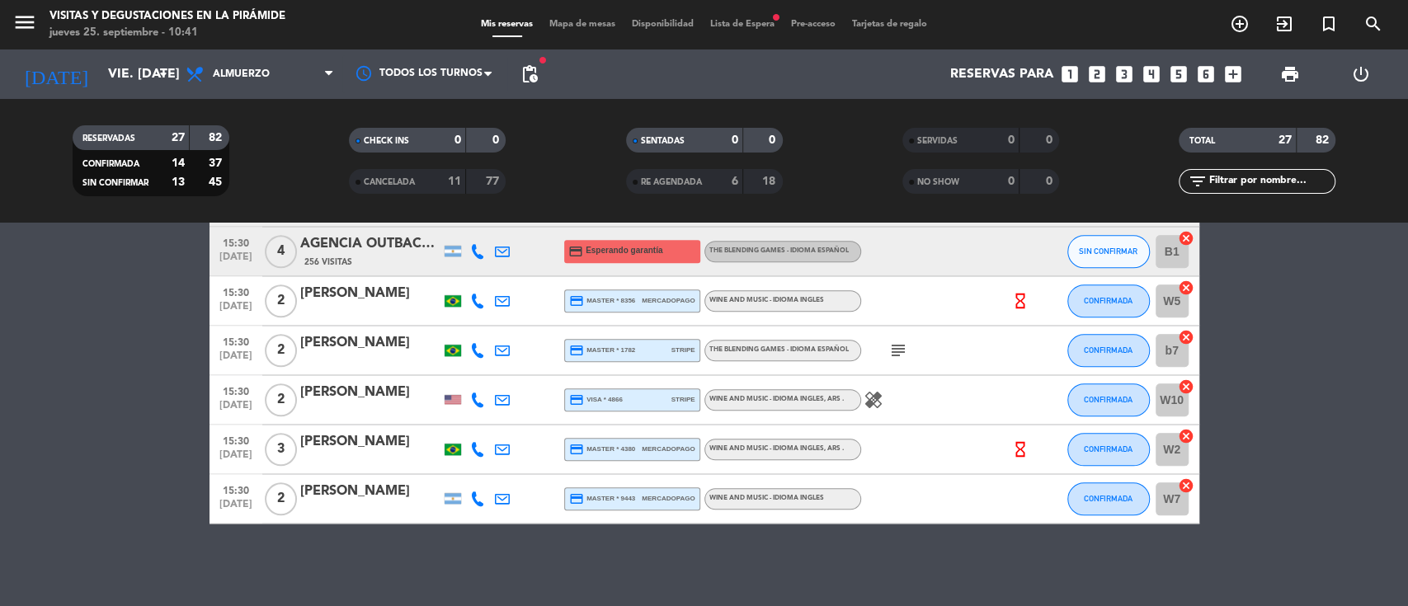
click at [507, 492] on icon at bounding box center [502, 499] width 15 height 15
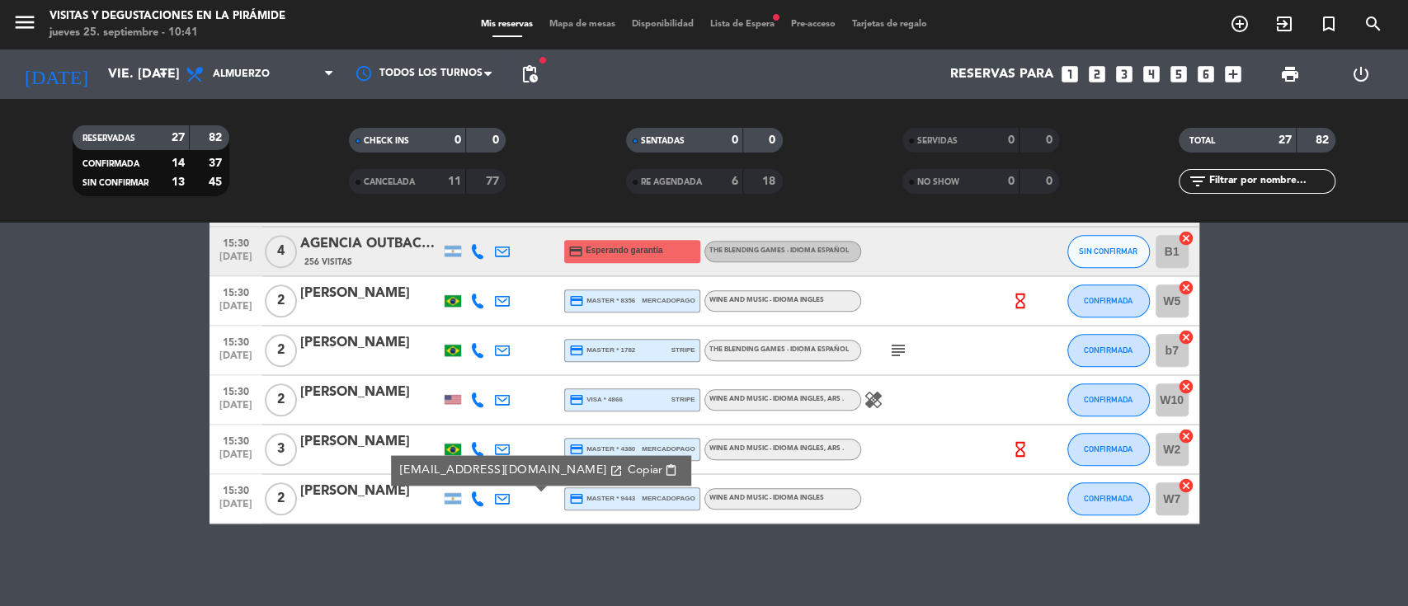
click at [504, 495] on icon at bounding box center [502, 499] width 15 height 15
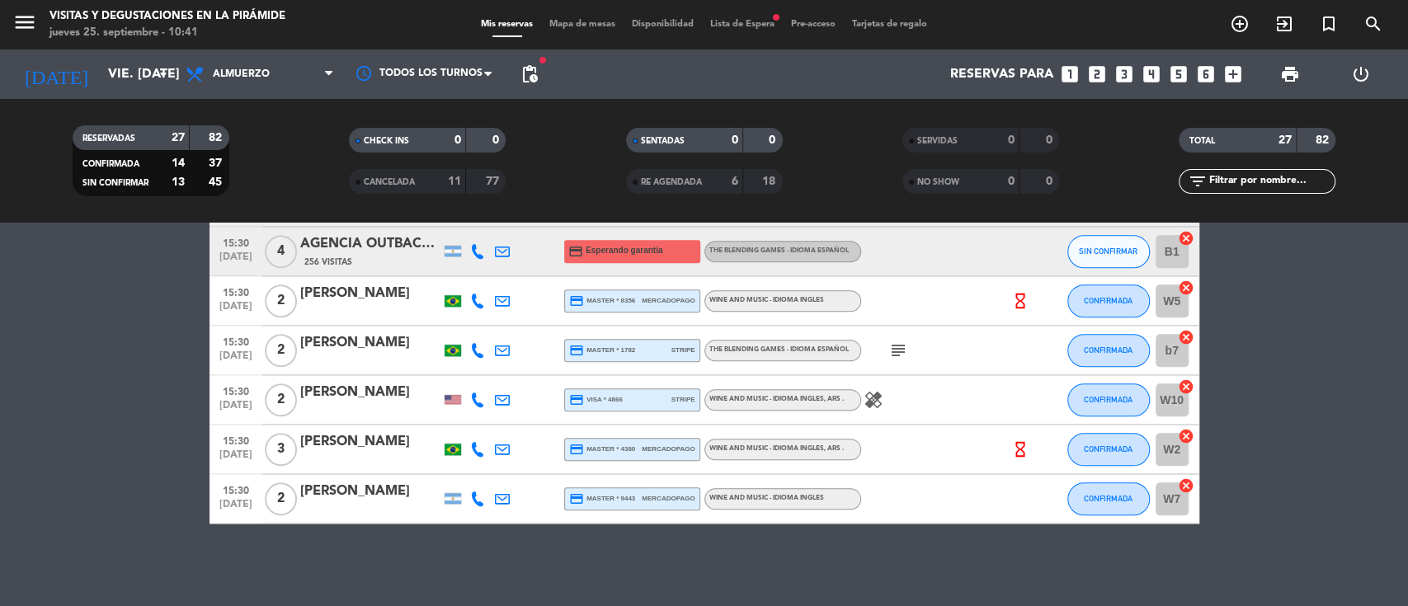
drag, startPoint x: 500, startPoint y: 498, endPoint x: 532, endPoint y: 492, distance: 32.8
click at [500, 498] on icon at bounding box center [502, 499] width 15 height 15
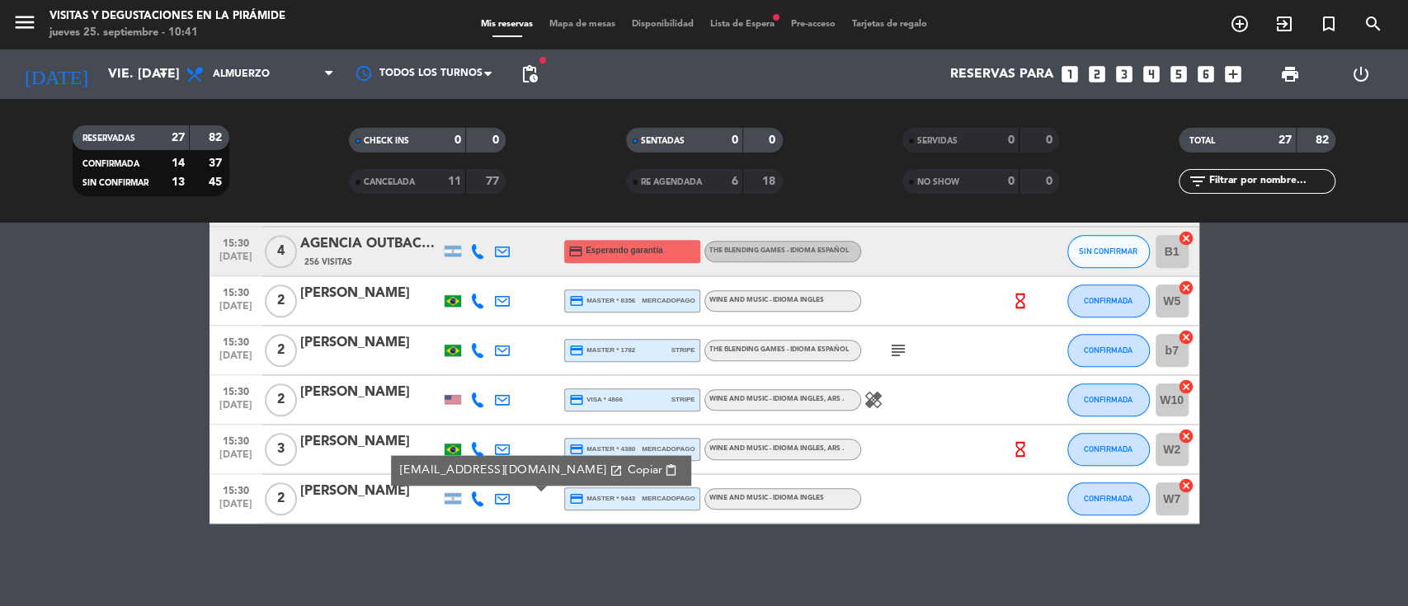
click at [627, 472] on span "Copiar" at bounding box center [644, 470] width 35 height 17
drag, startPoint x: 554, startPoint y: 471, endPoint x: 538, endPoint y: 439, distance: 36.2
click at [627, 471] on span "Copiar" at bounding box center [644, 470] width 35 height 17
click at [528, 69] on span "pending_actions" at bounding box center [530, 74] width 20 height 20
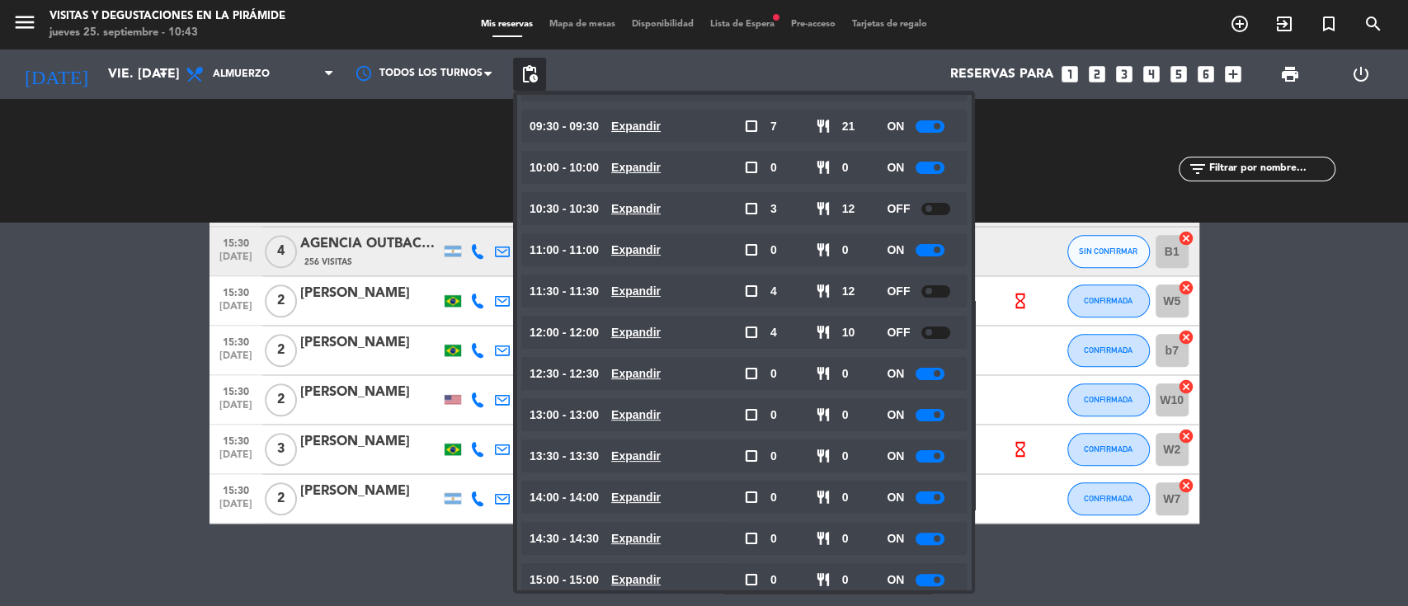
scroll to position [235, 0]
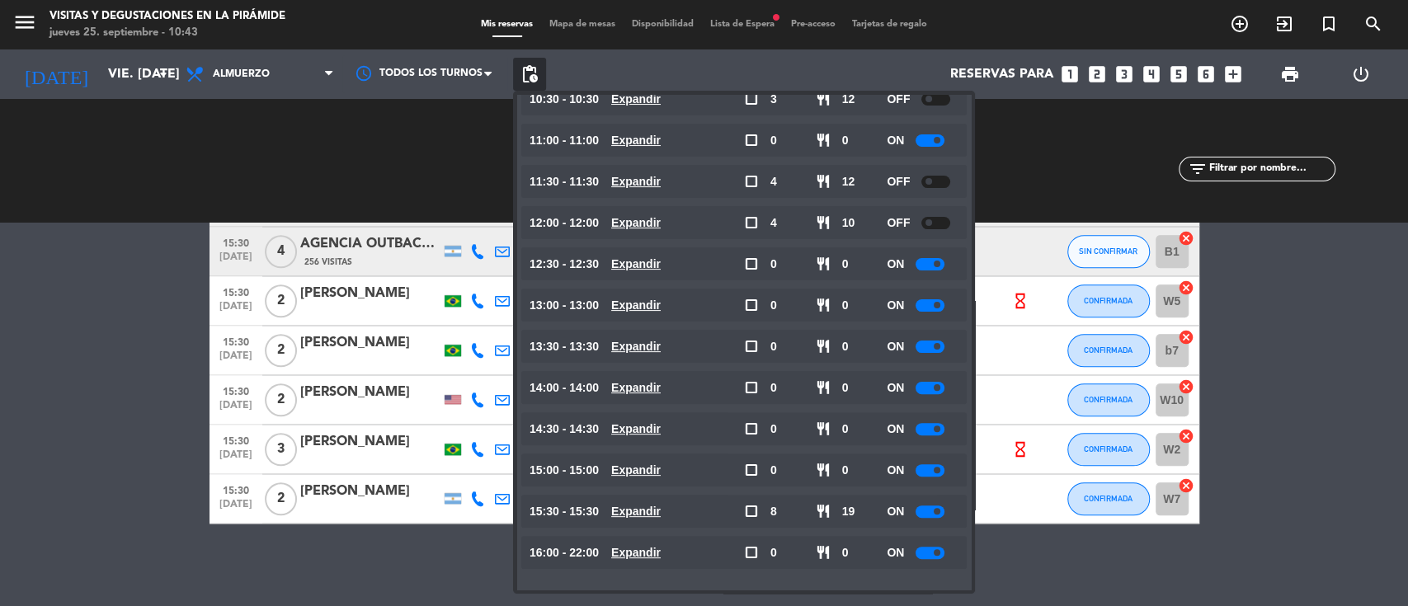
click at [935, 511] on div at bounding box center [930, 512] width 29 height 12
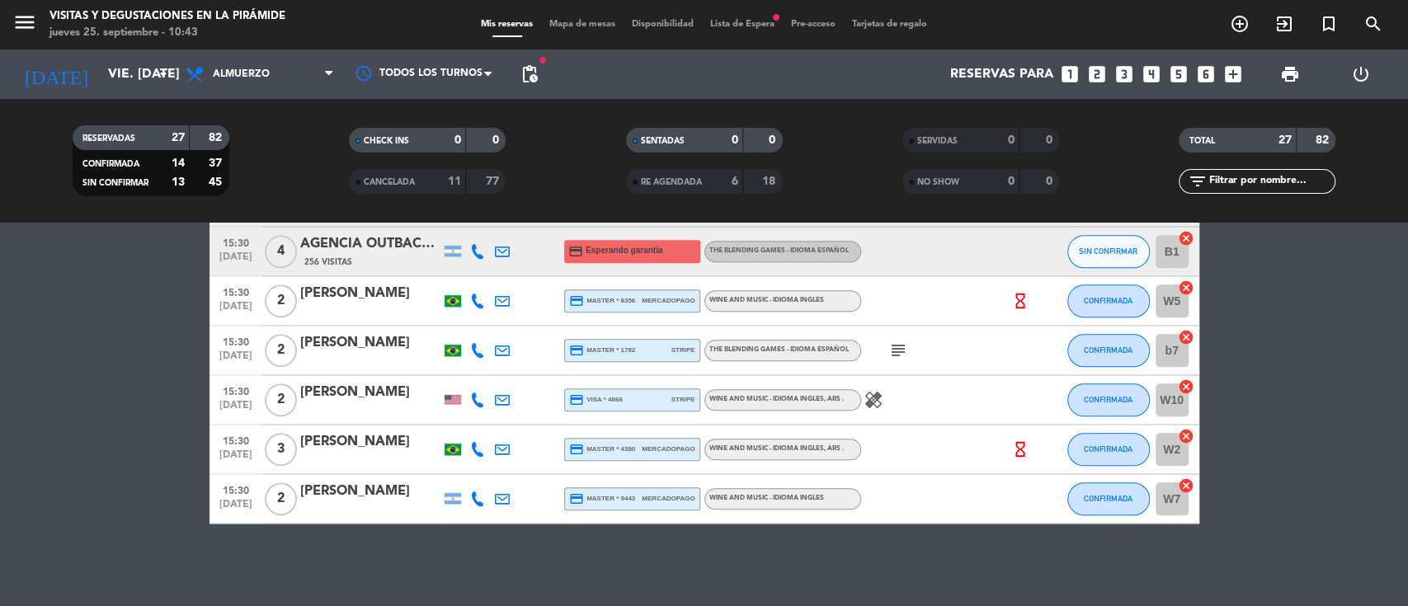
click at [393, 495] on div "[PERSON_NAME]" at bounding box center [370, 491] width 140 height 21
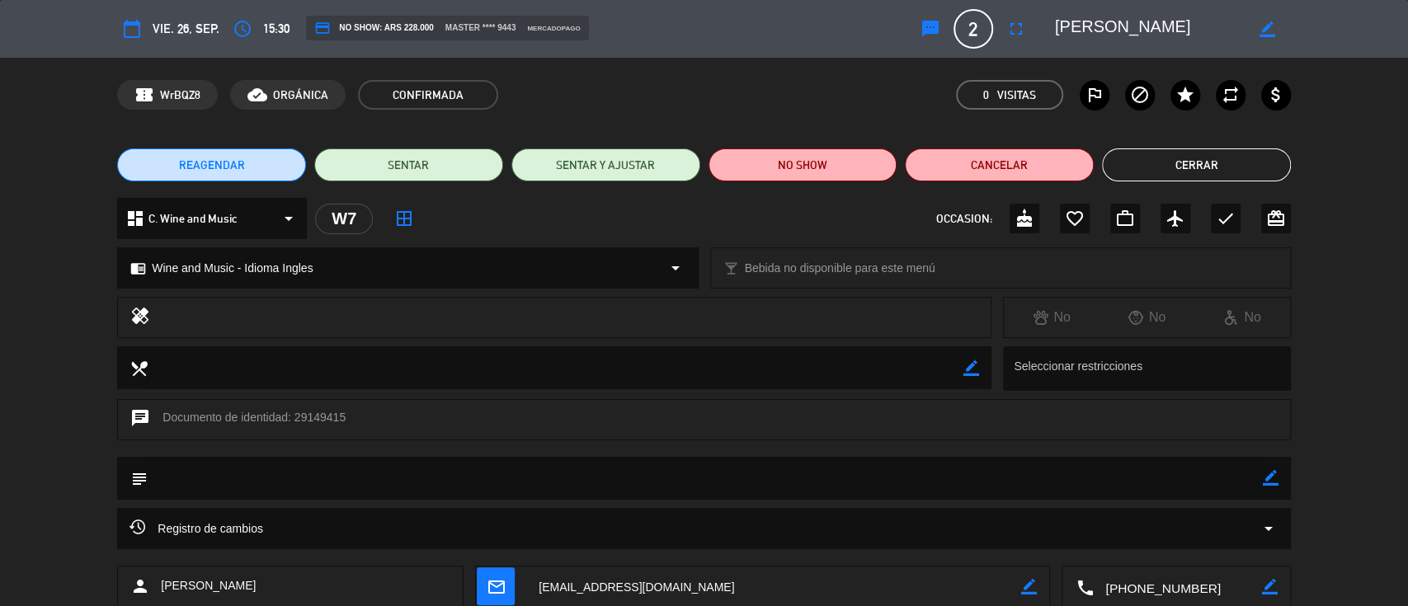
click at [202, 163] on span "REAGENDAR" at bounding box center [212, 165] width 66 height 17
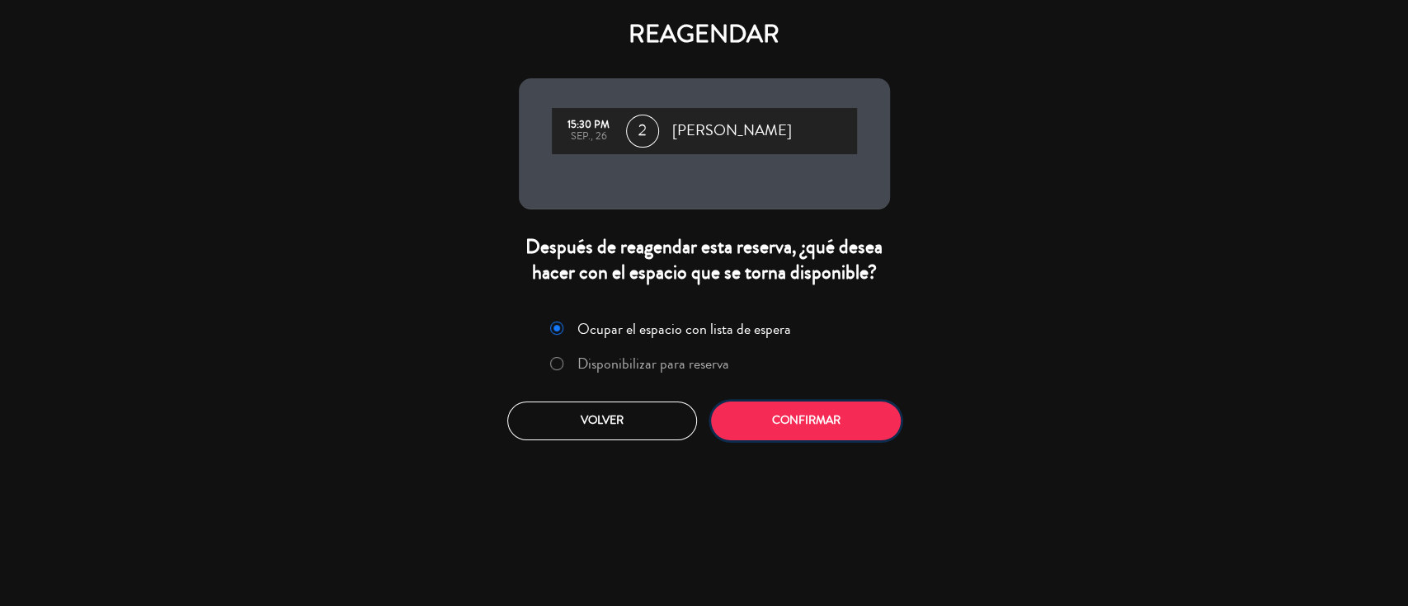
click at [741, 434] on button "Confirmar" at bounding box center [806, 421] width 190 height 39
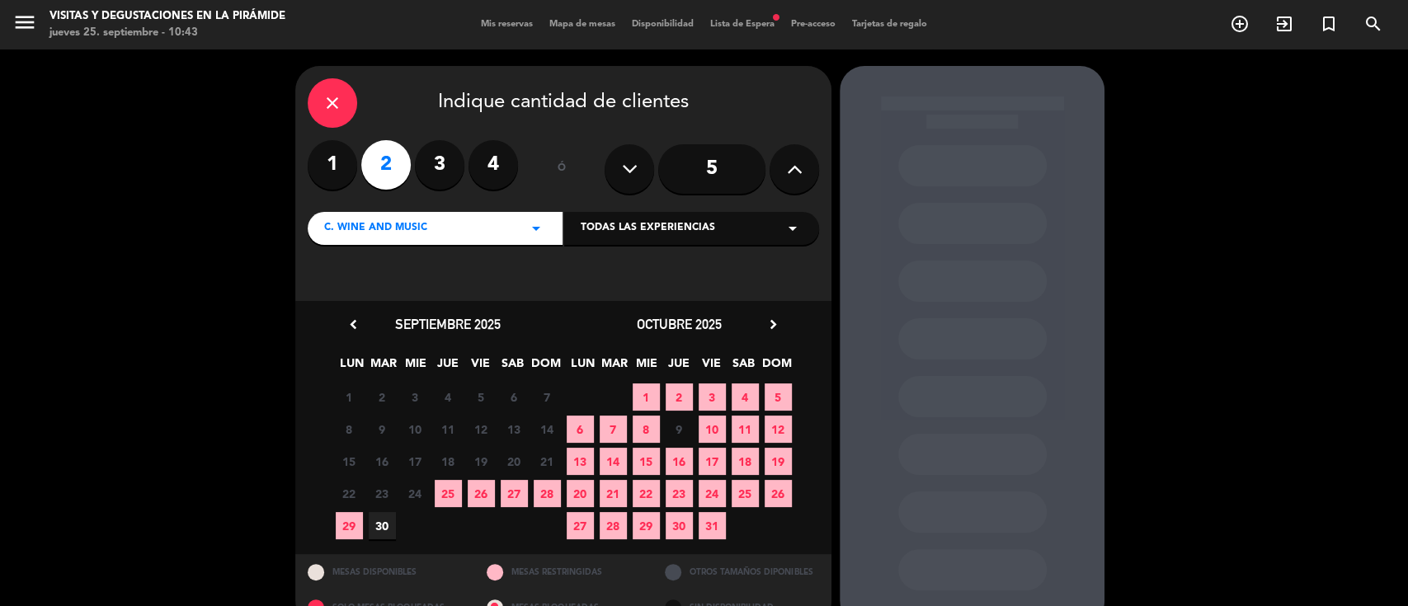
drag, startPoint x: 487, startPoint y: 495, endPoint x: 516, endPoint y: 425, distance: 75.8
click at [488, 495] on span "26" at bounding box center [481, 493] width 27 height 27
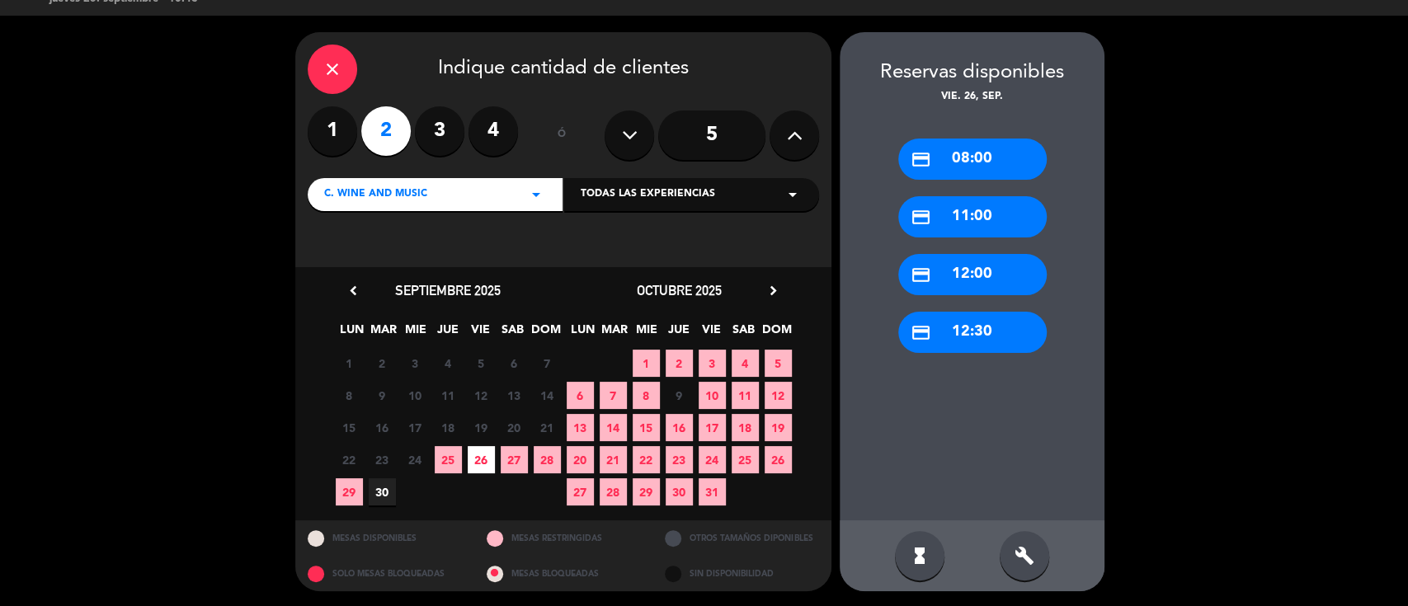
click at [985, 280] on div "credit_card 12:00" at bounding box center [972, 274] width 148 height 41
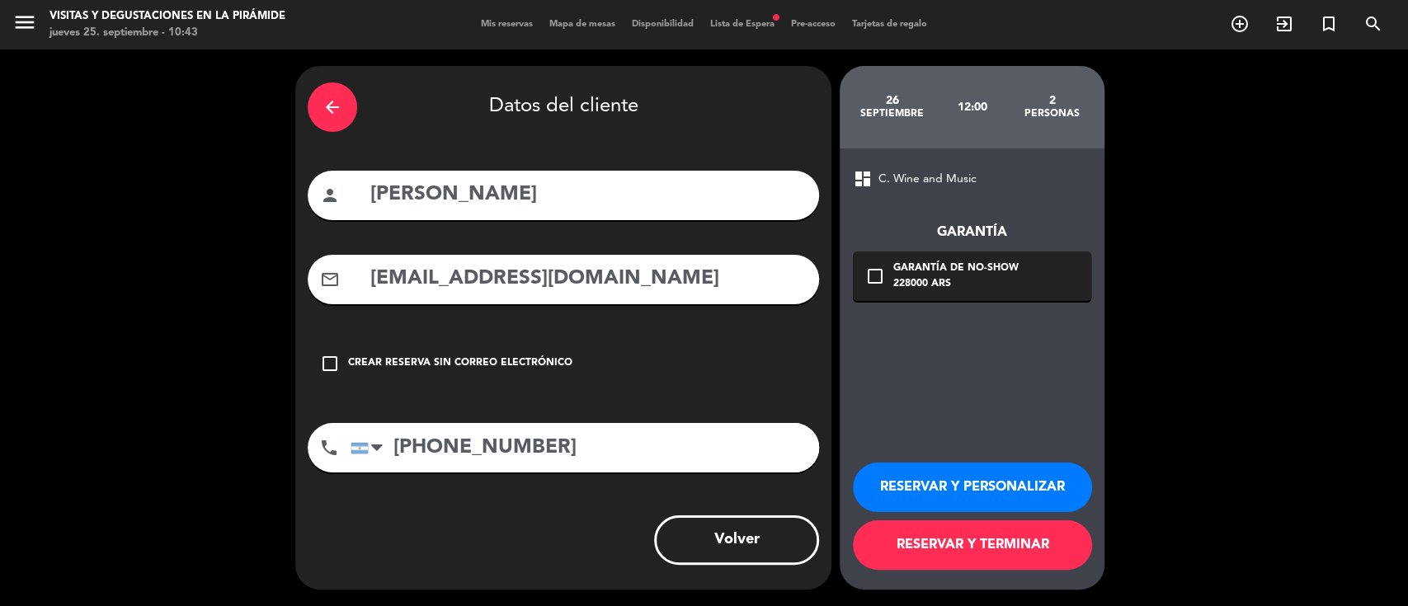
scroll to position [0, 0]
click at [896, 480] on button "RESERVAR Y PERSONALIZAR" at bounding box center [972, 487] width 239 height 49
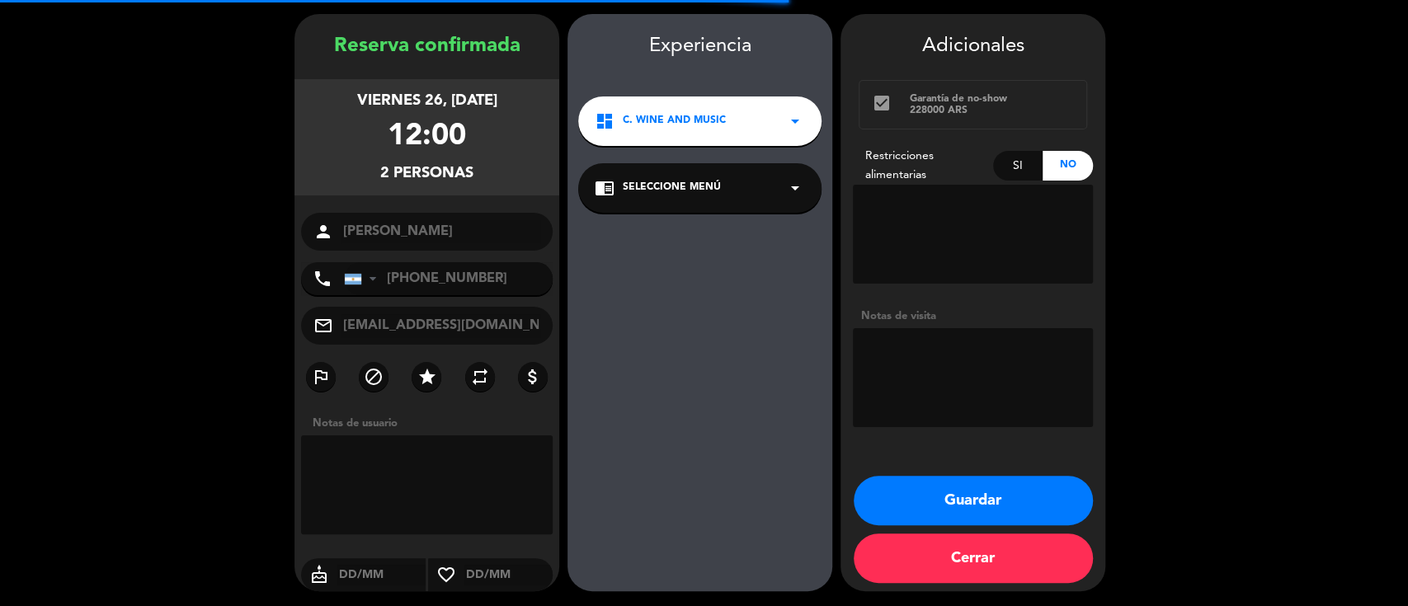
scroll to position [53, 0]
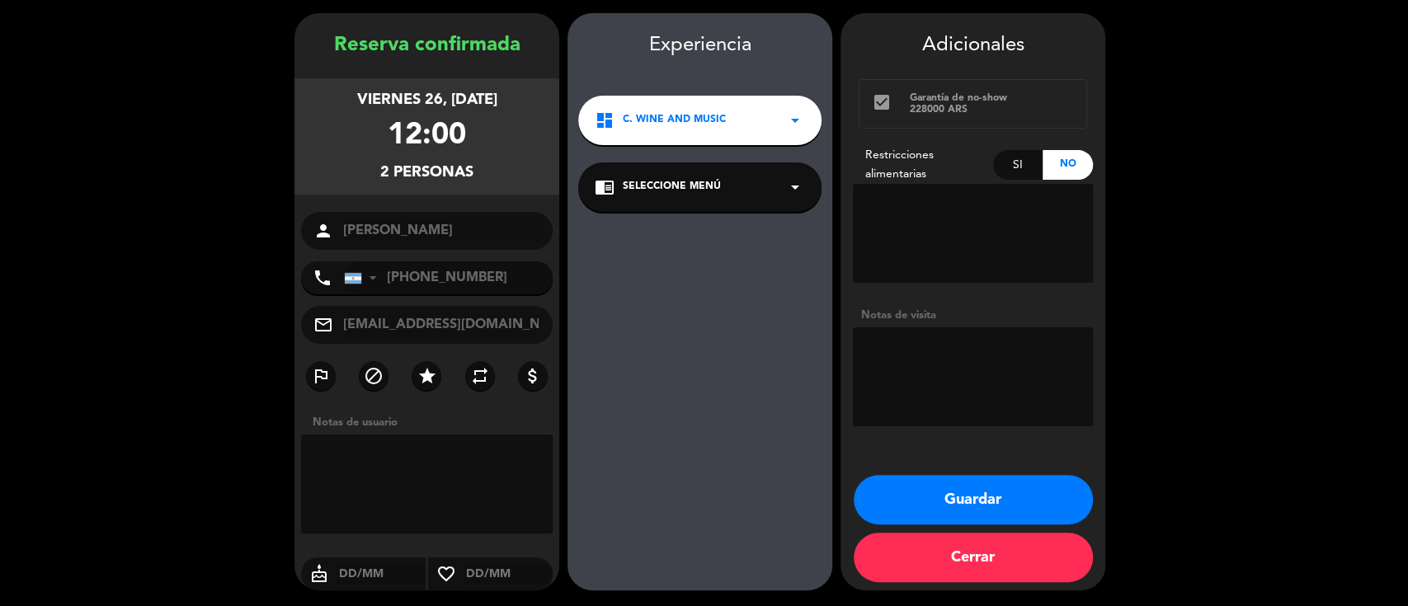
click at [673, 196] on div "chrome_reader_mode Seleccione Menú arrow_drop_down" at bounding box center [699, 187] width 243 height 49
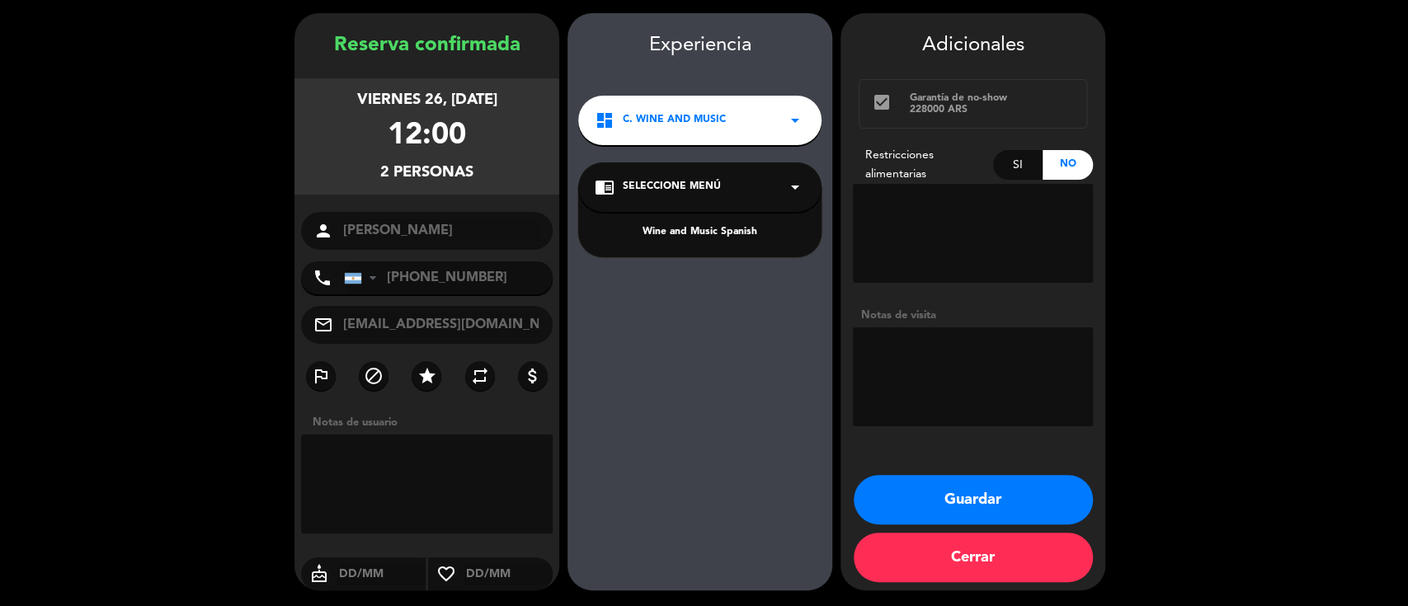
drag, startPoint x: 686, startPoint y: 234, endPoint x: 909, endPoint y: 367, distance: 259.3
click at [686, 234] on div "Wine and Music Spanish" at bounding box center [700, 232] width 210 height 16
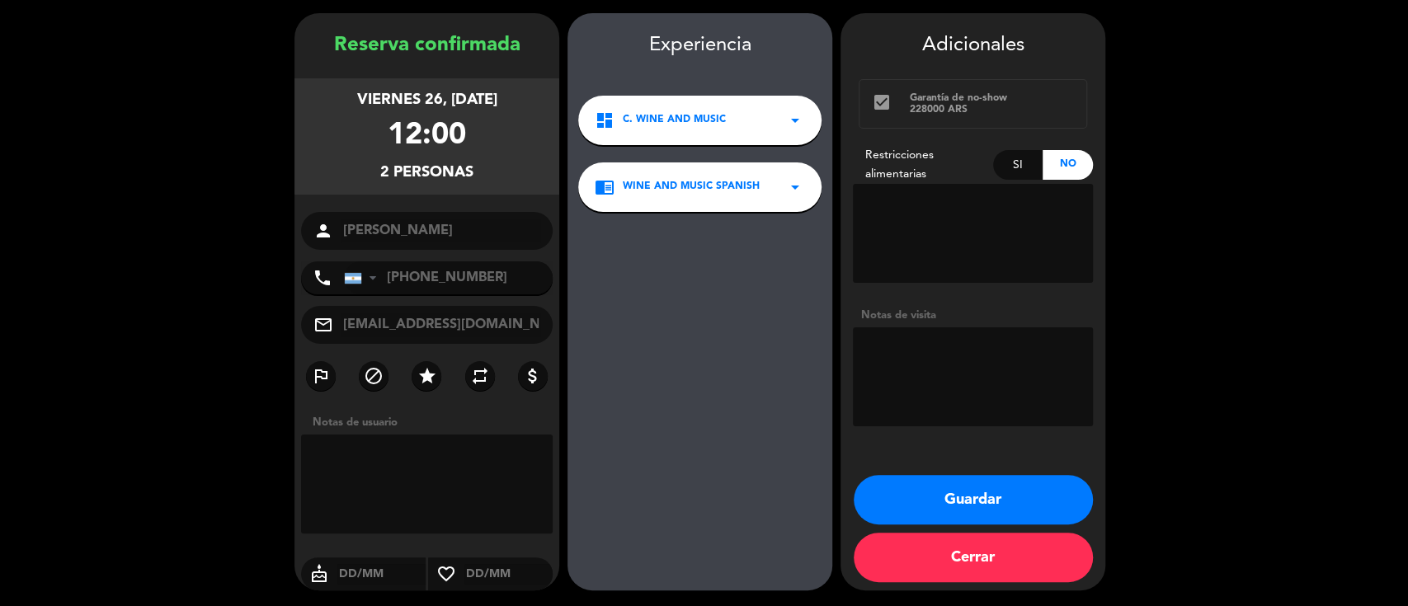
click at [1006, 484] on button "Guardar" at bounding box center [973, 499] width 239 height 49
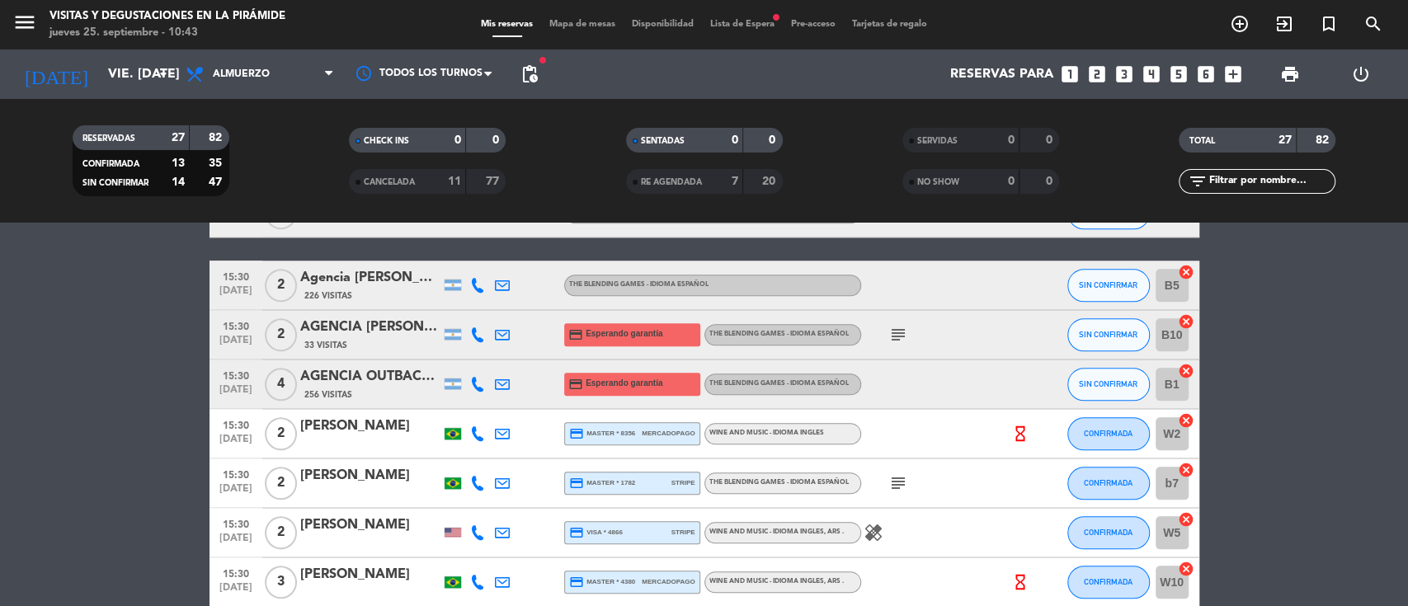
scroll to position [1209, 0]
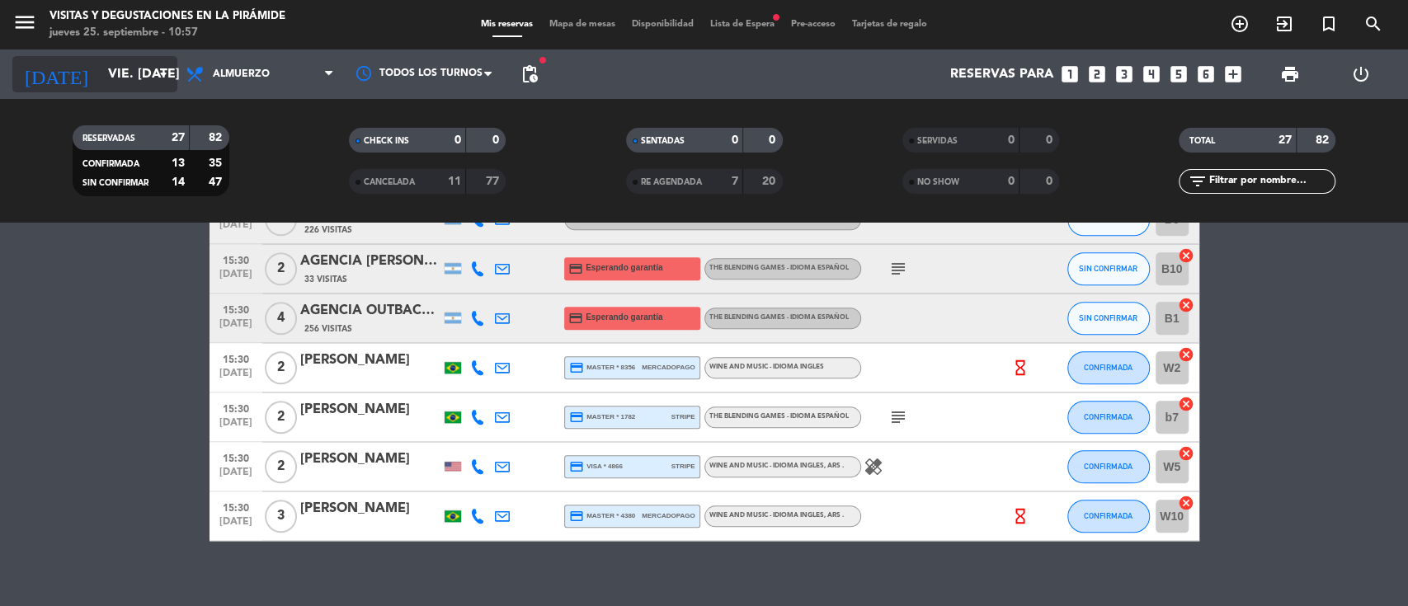
click at [100, 64] on input "vie. [DATE]" at bounding box center [187, 75] width 174 height 32
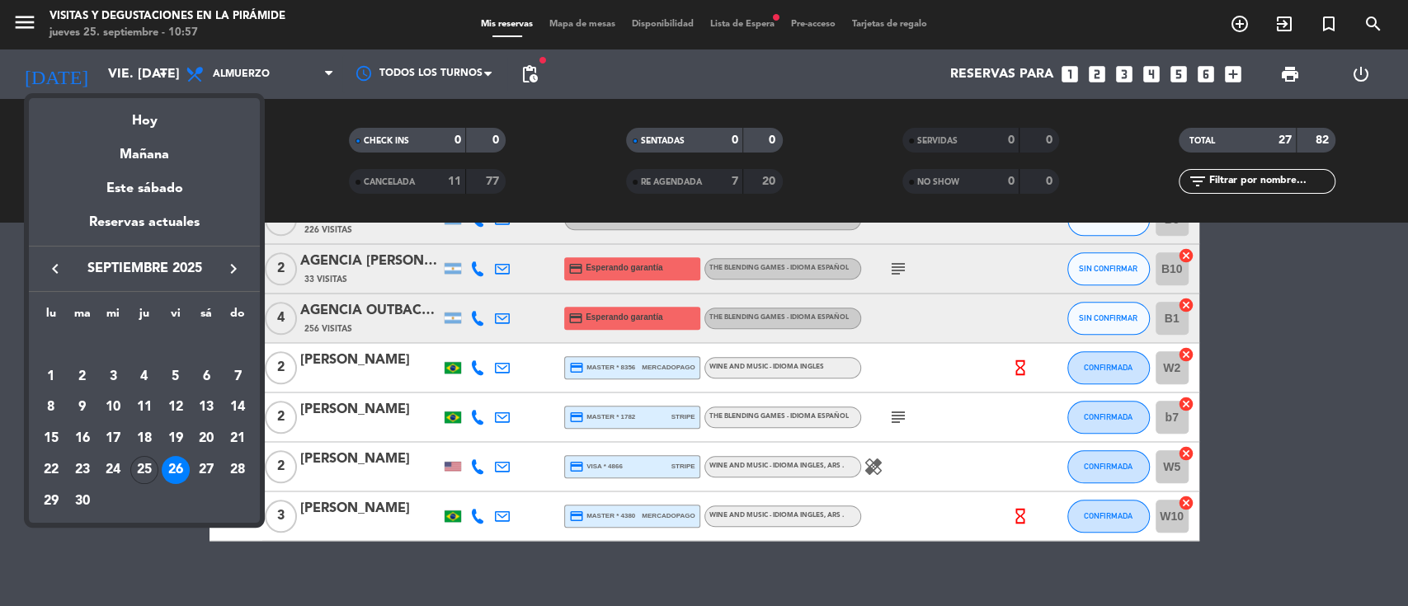
click at [233, 261] on icon "keyboard_arrow_right" at bounding box center [234, 269] width 20 height 20
click at [235, 266] on icon "keyboard_arrow_right" at bounding box center [234, 269] width 20 height 20
click at [237, 267] on icon "keyboard_arrow_right" at bounding box center [234, 269] width 20 height 20
click at [87, 371] on div "2" at bounding box center [82, 377] width 28 height 28
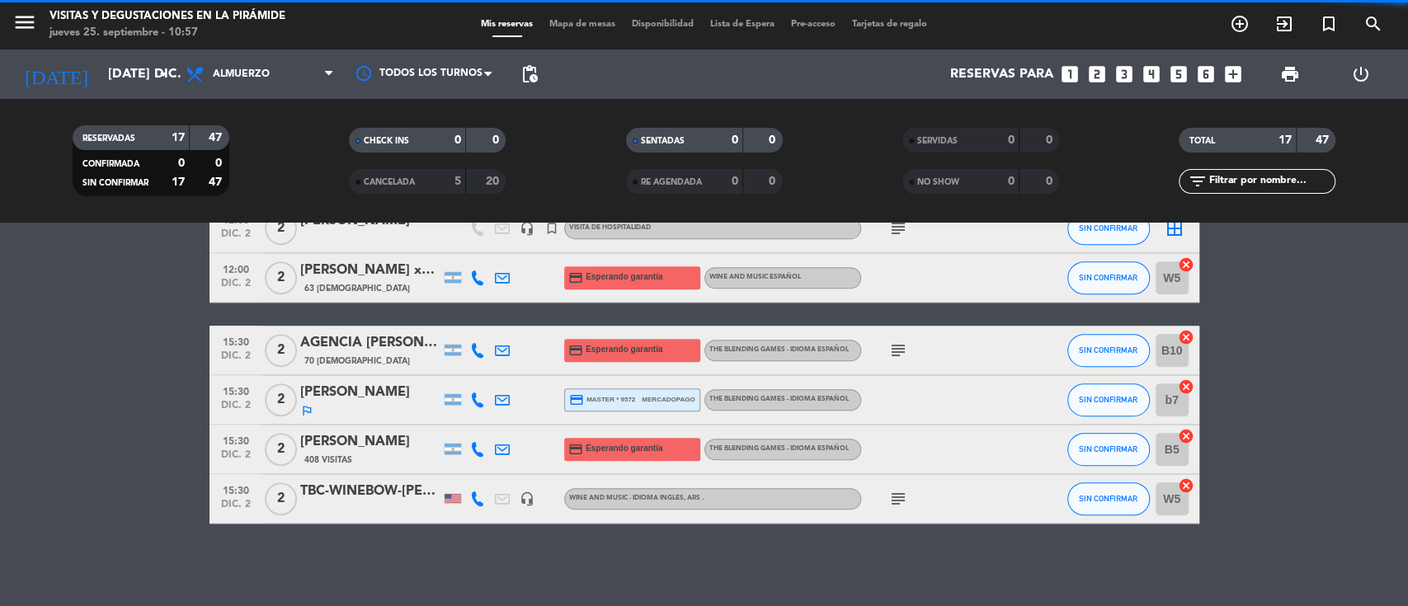
scroll to position [709, 0]
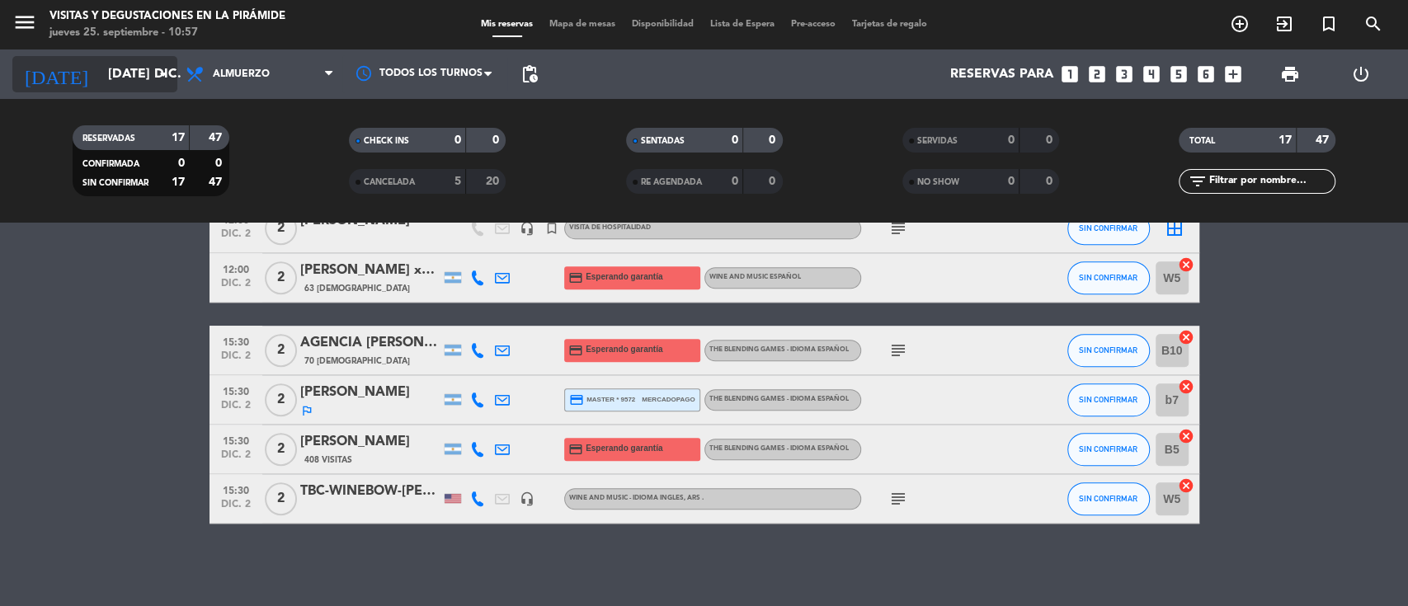
click at [111, 74] on input "[DATE] dic." at bounding box center [187, 75] width 174 height 32
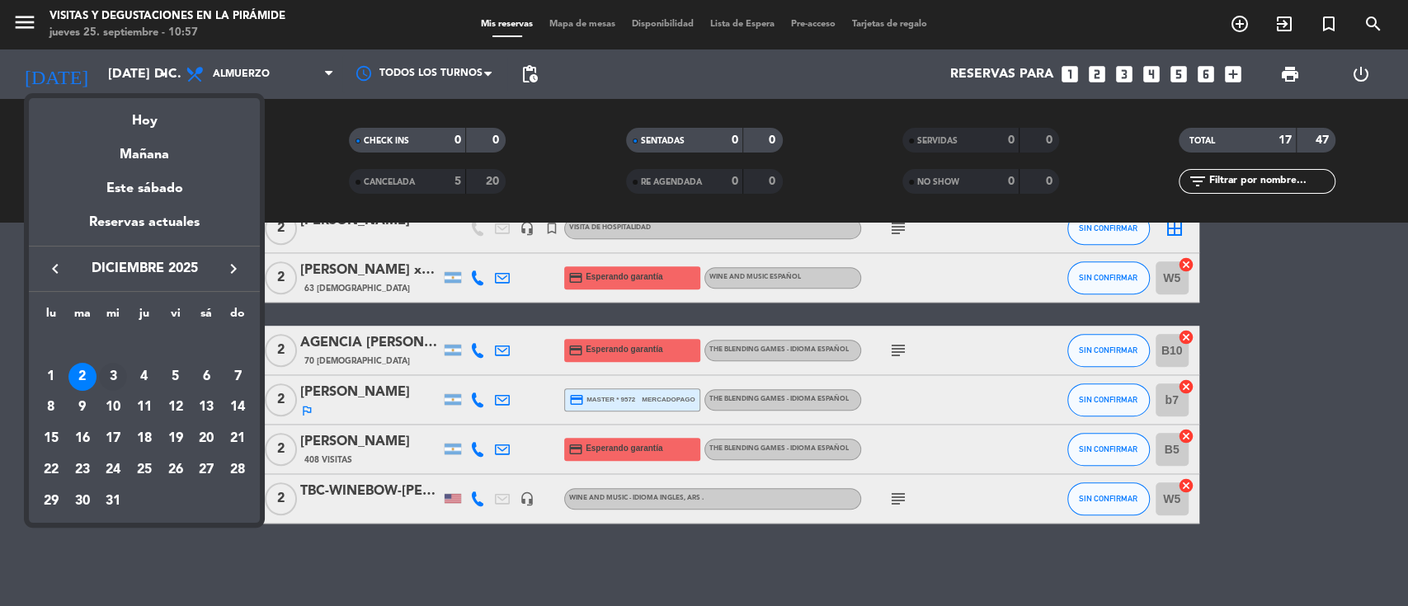
click at [119, 379] on div "3" at bounding box center [113, 377] width 28 height 28
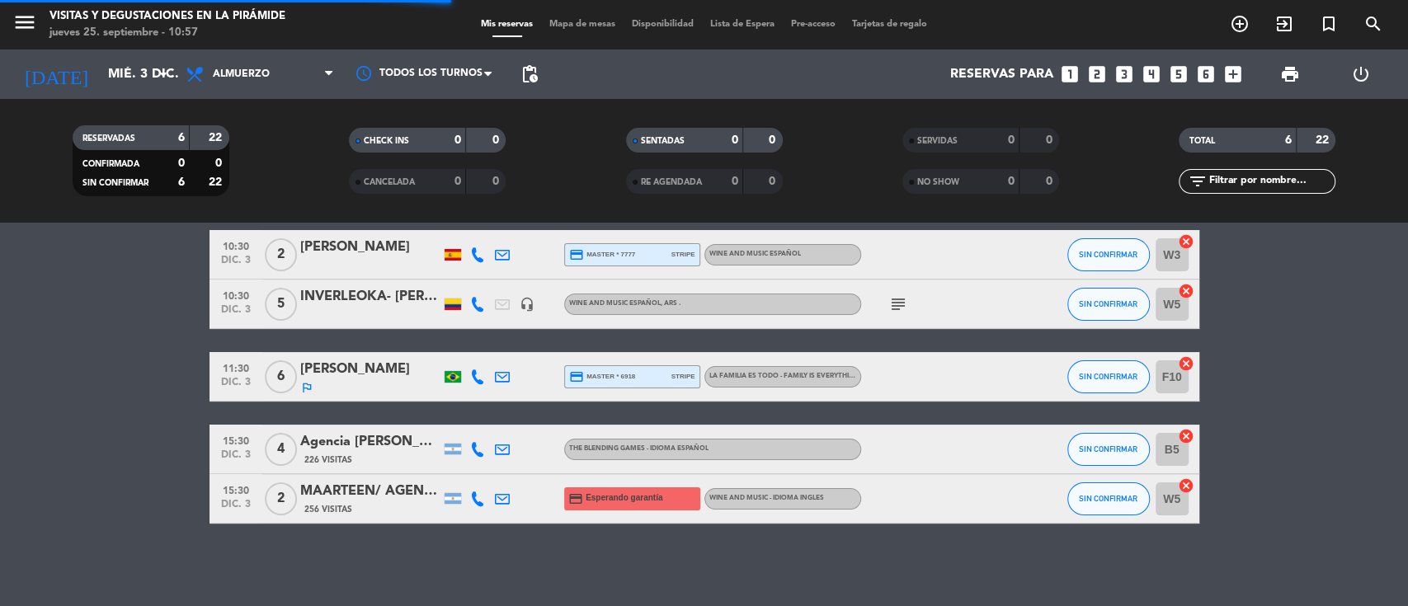
scroll to position [141, 0]
click at [100, 78] on input "mié. 3 dic." at bounding box center [187, 75] width 174 height 32
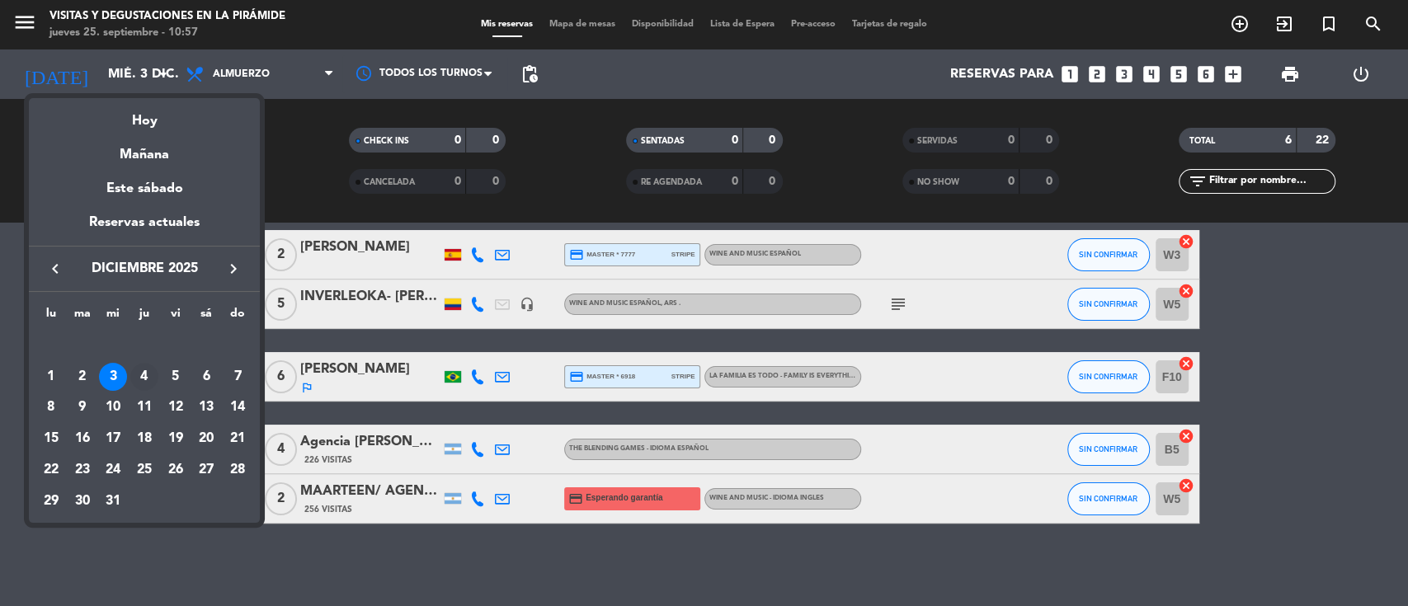
click at [142, 379] on div "4" at bounding box center [144, 377] width 28 height 28
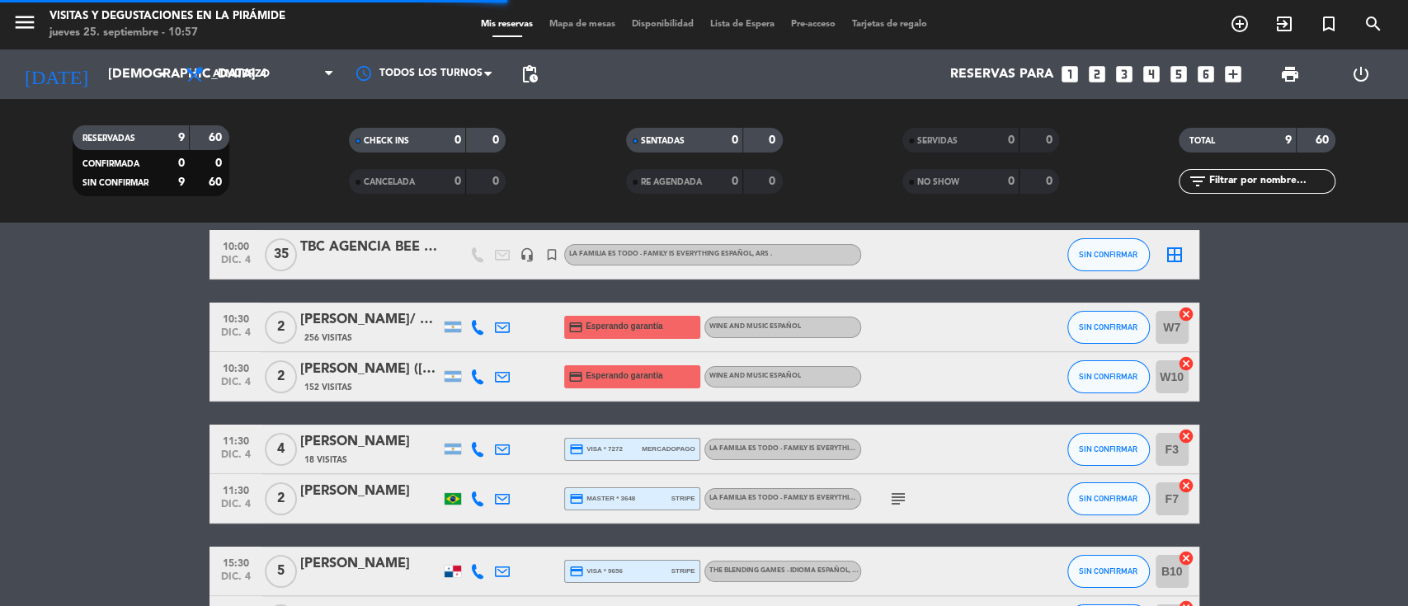
scroll to position [313, 0]
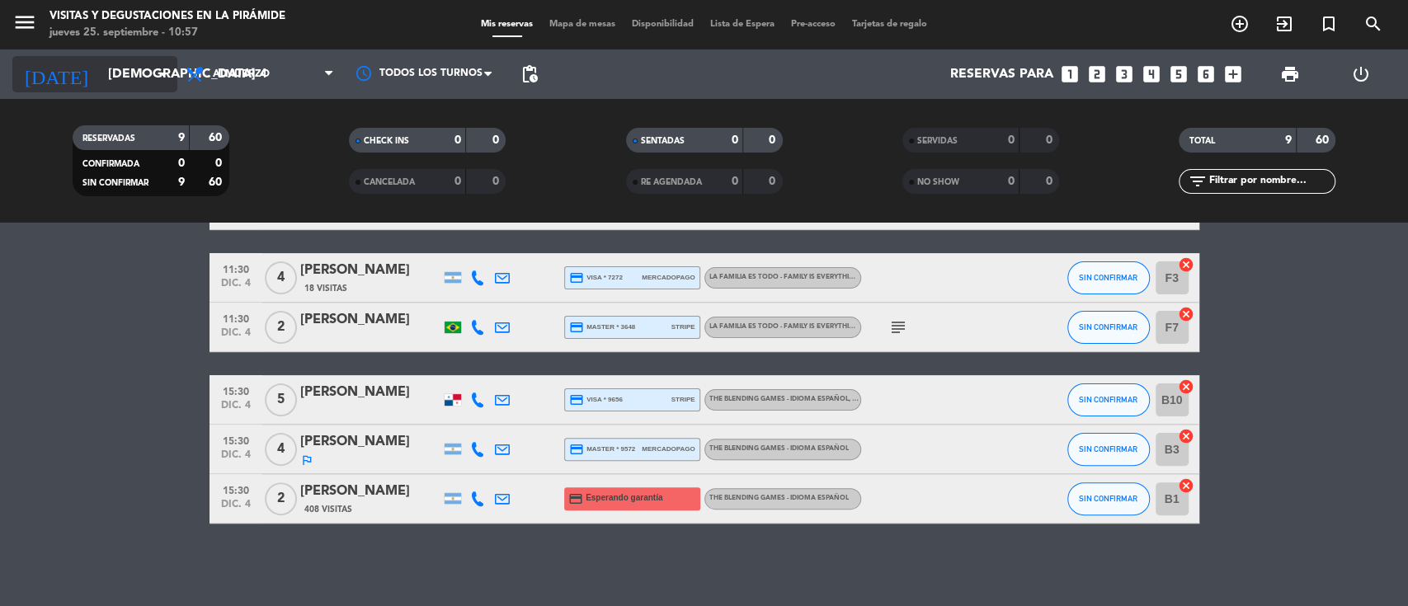
click at [125, 62] on input "[DEMOGRAPHIC_DATA] 4 dic." at bounding box center [187, 75] width 174 height 32
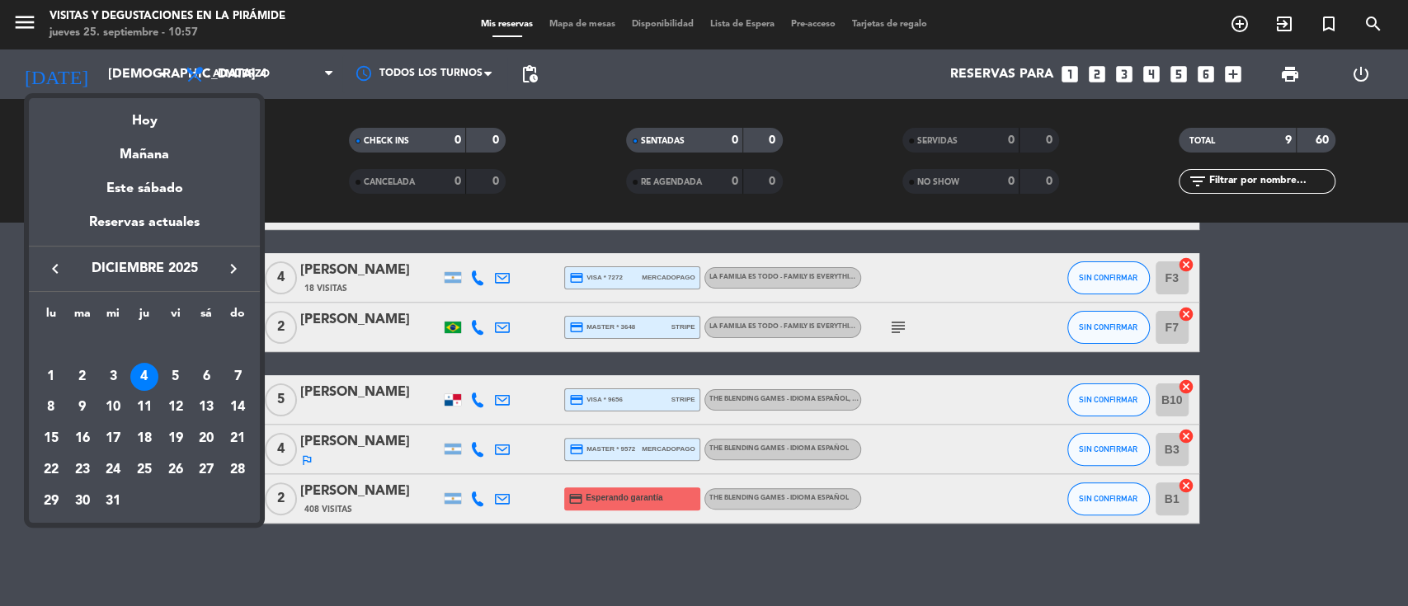
click at [182, 382] on div "5" at bounding box center [176, 377] width 28 height 28
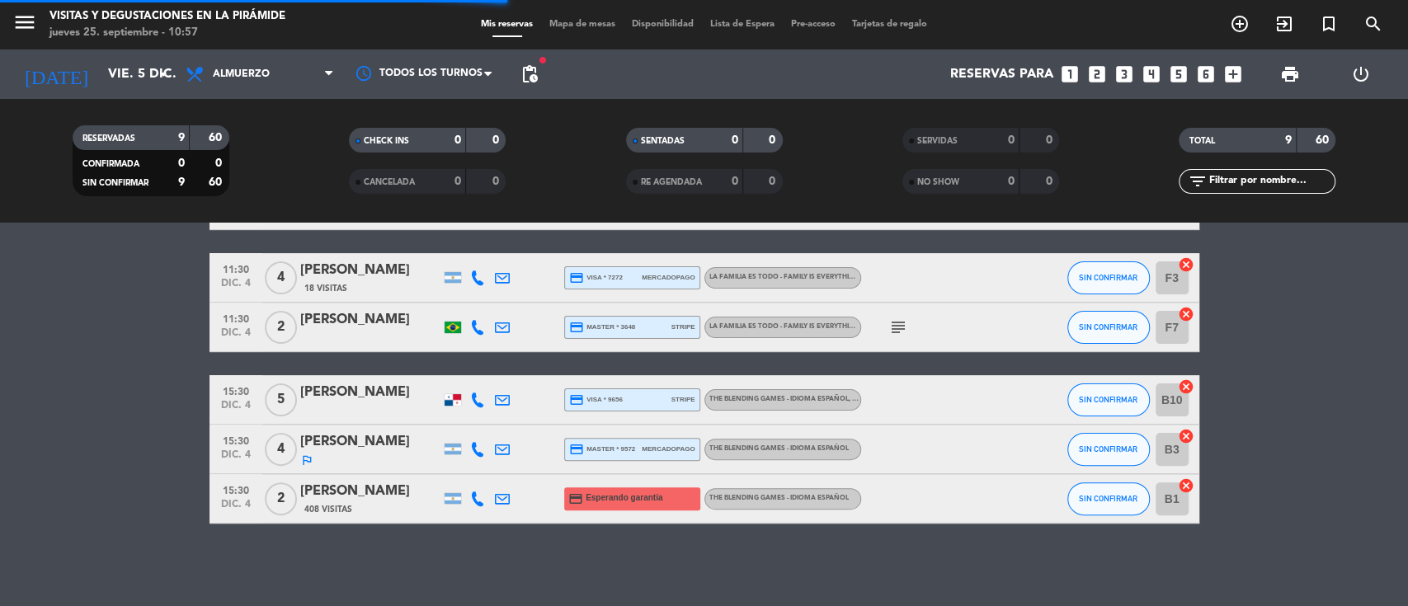
scroll to position [534, 0]
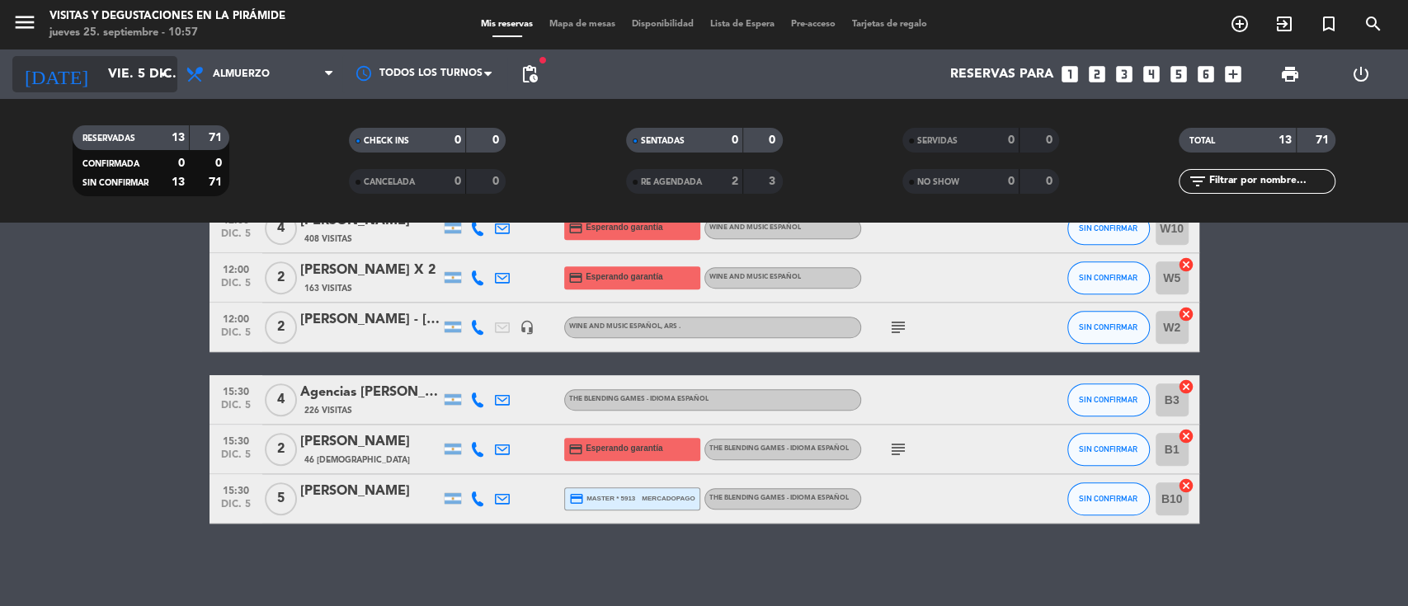
click at [132, 72] on input "vie. 5 dic." at bounding box center [187, 75] width 174 height 32
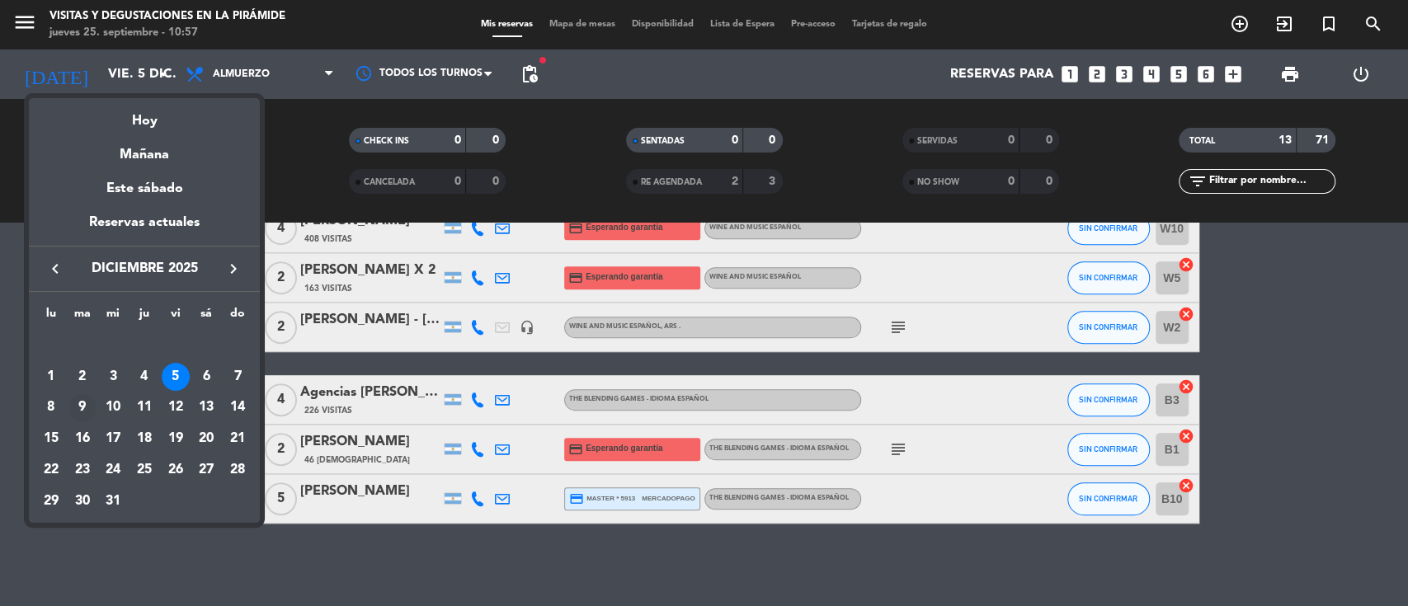
click at [85, 410] on div "9" at bounding box center [82, 408] width 28 height 28
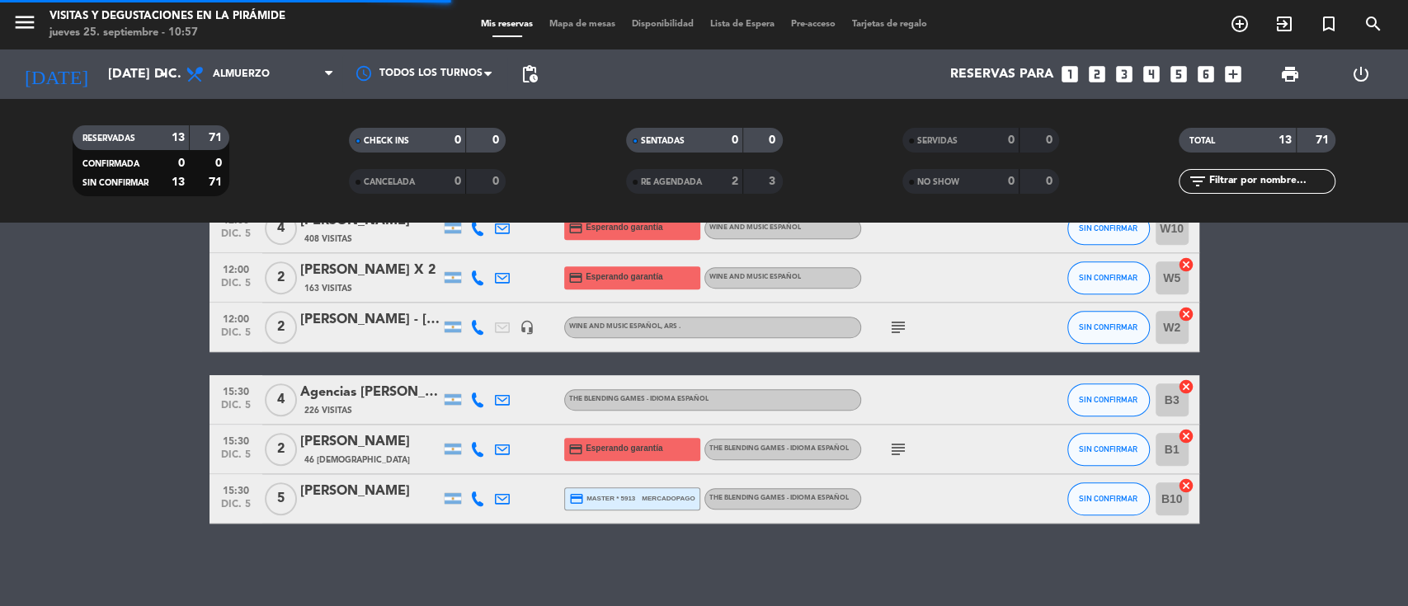
scroll to position [484, 0]
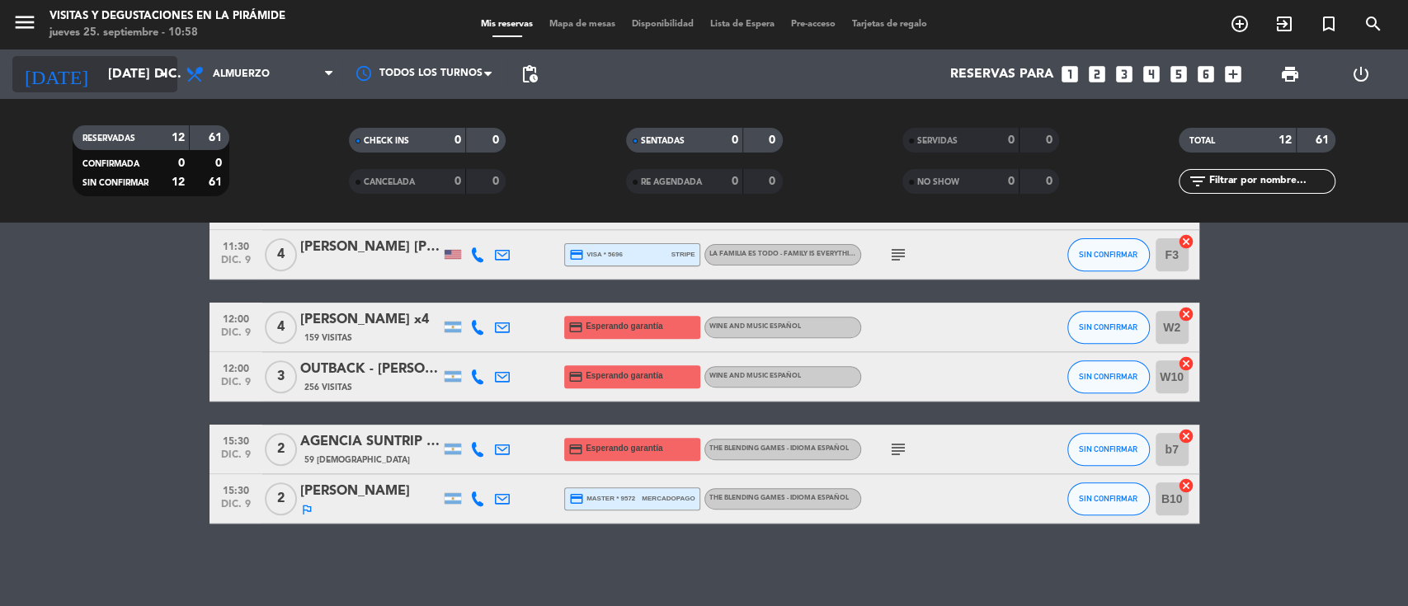
click at [119, 69] on input "[DATE] dic." at bounding box center [187, 75] width 174 height 32
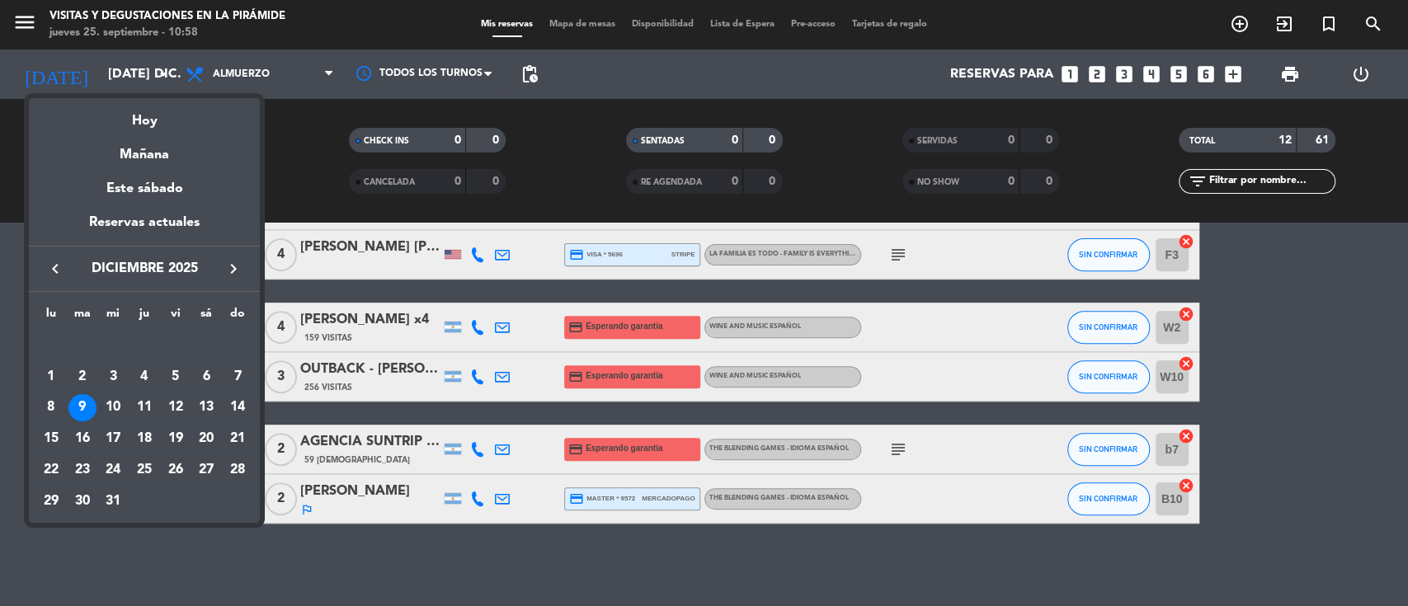
click at [0, 227] on div at bounding box center [704, 303] width 1408 height 606
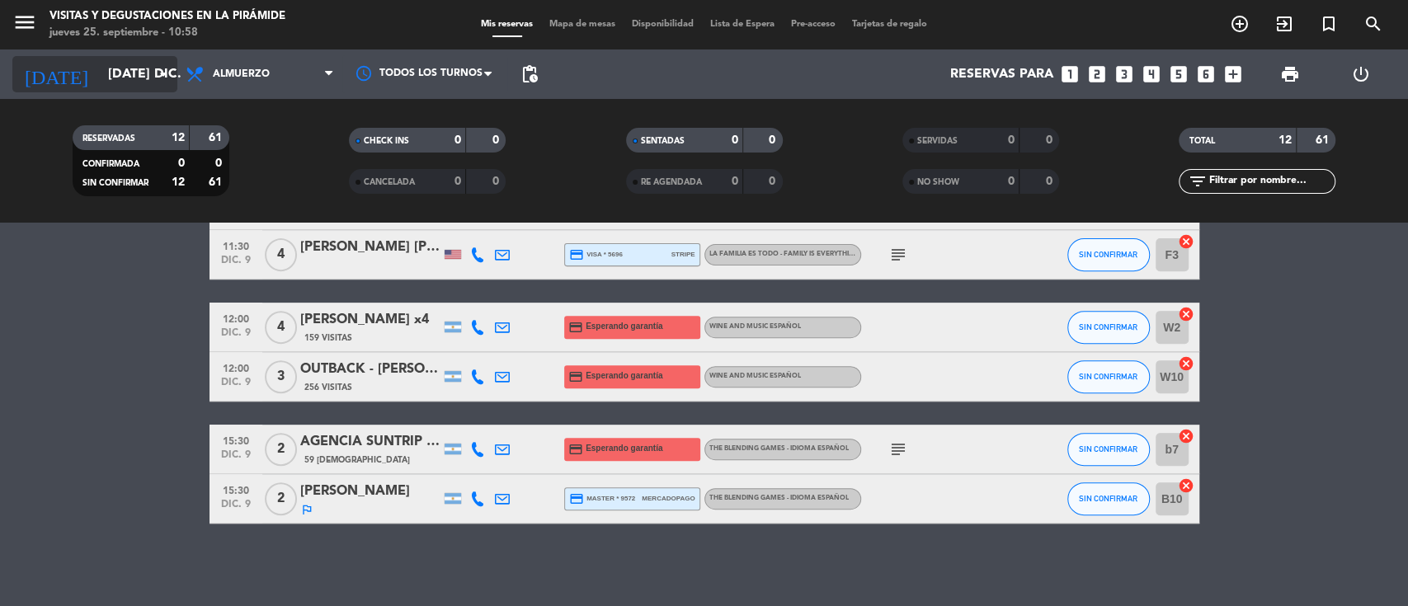
click at [109, 69] on input "[DATE] dic." at bounding box center [187, 75] width 174 height 32
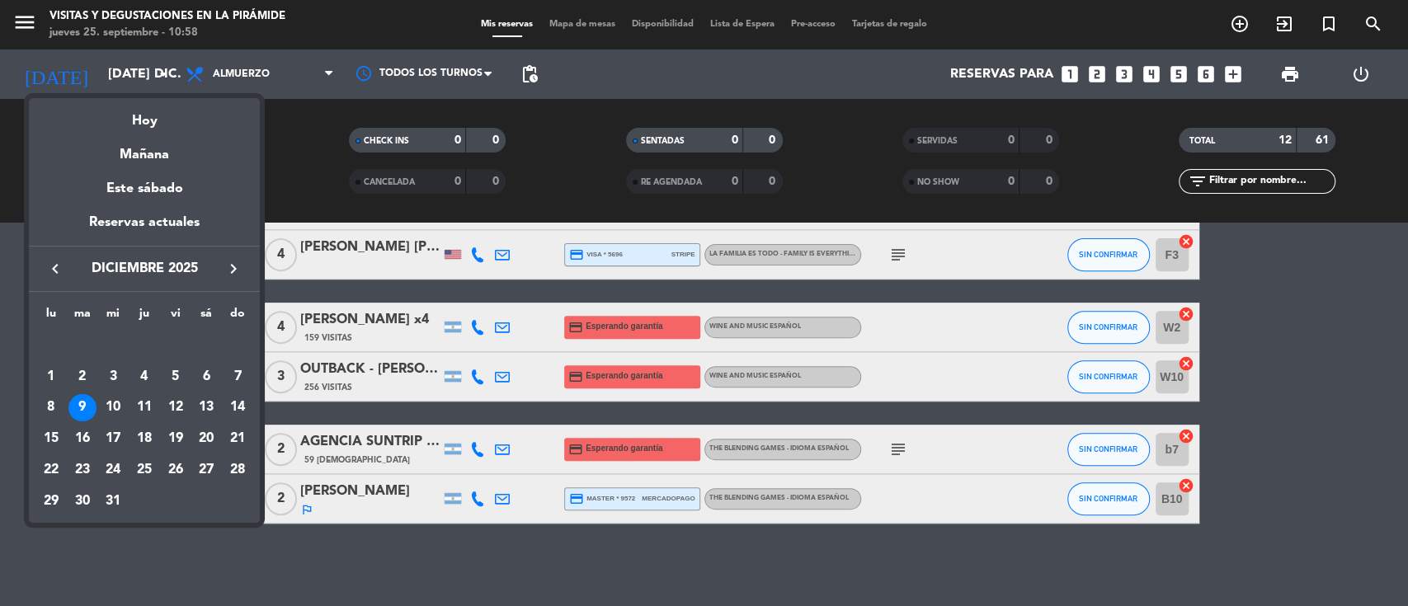
click at [328, 538] on div at bounding box center [704, 303] width 1408 height 606
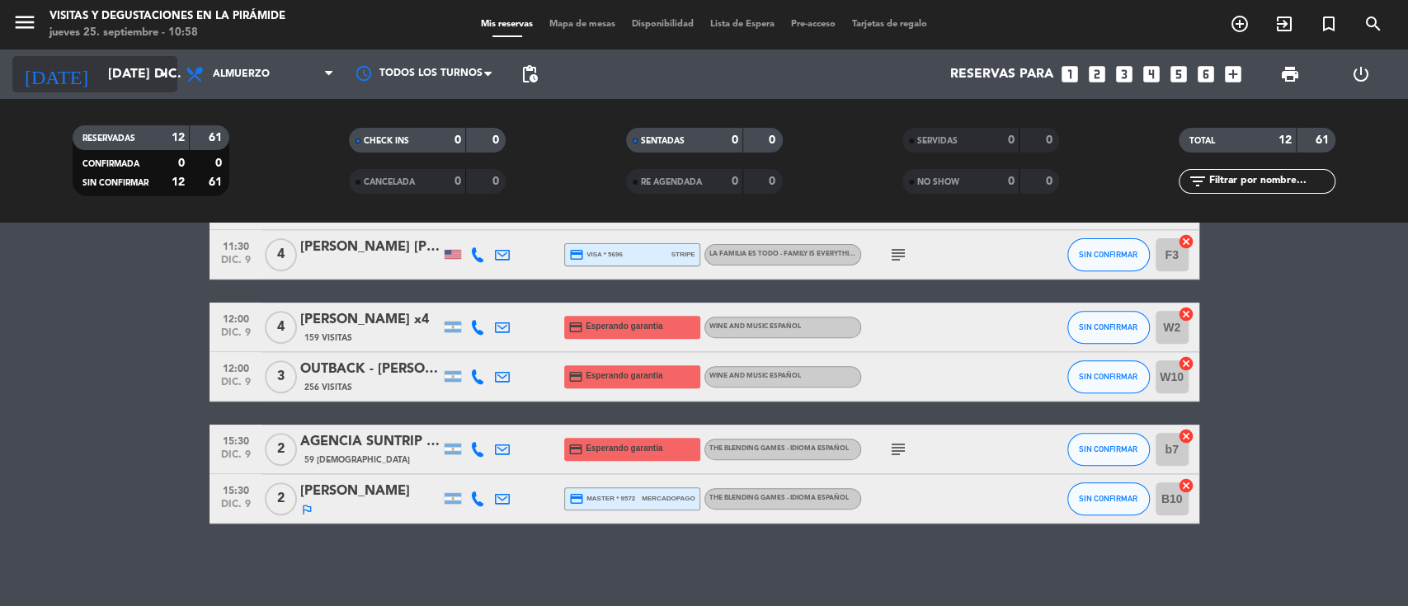
click at [130, 79] on input "[DATE] dic." at bounding box center [187, 75] width 174 height 32
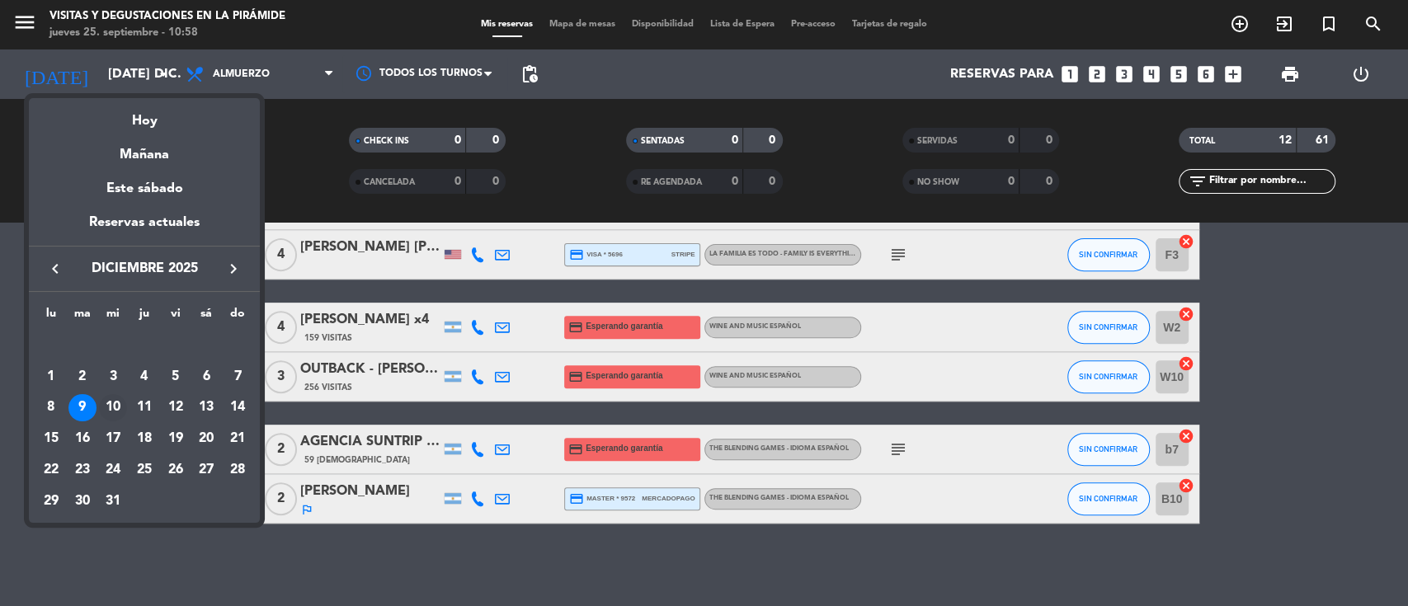
click at [120, 400] on div "10" at bounding box center [113, 408] width 28 height 28
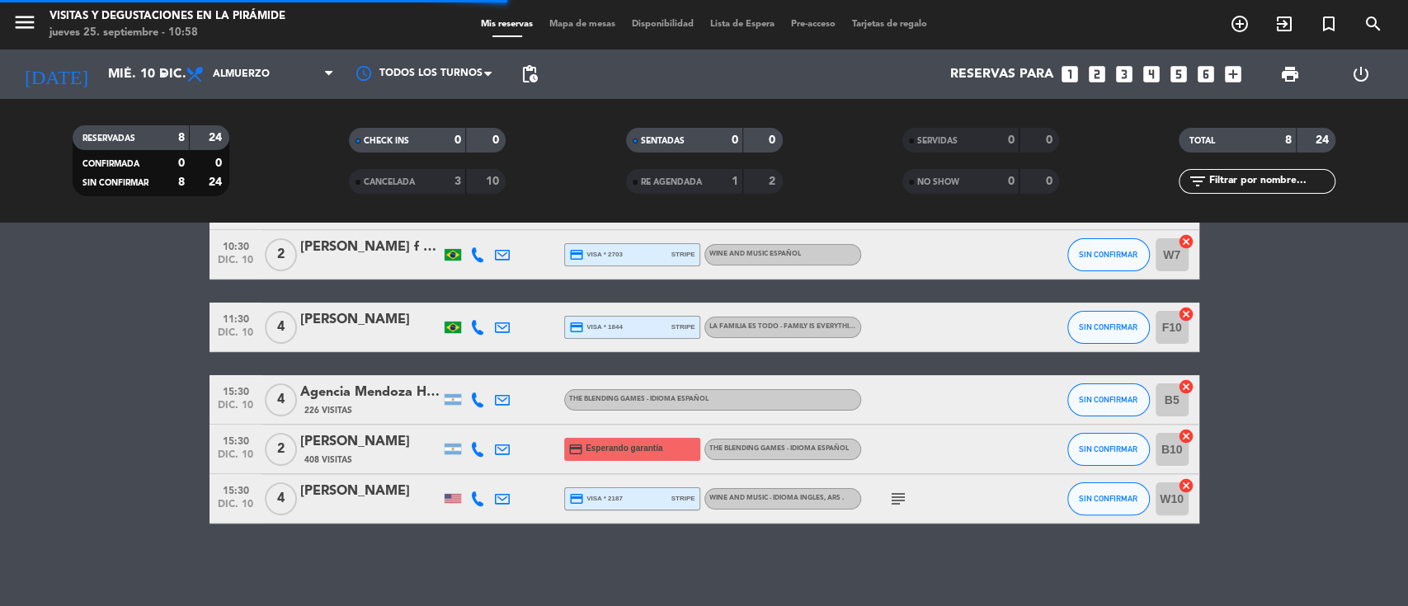
scroll to position [240, 0]
click at [124, 87] on input "mié. 10 dic." at bounding box center [187, 75] width 174 height 32
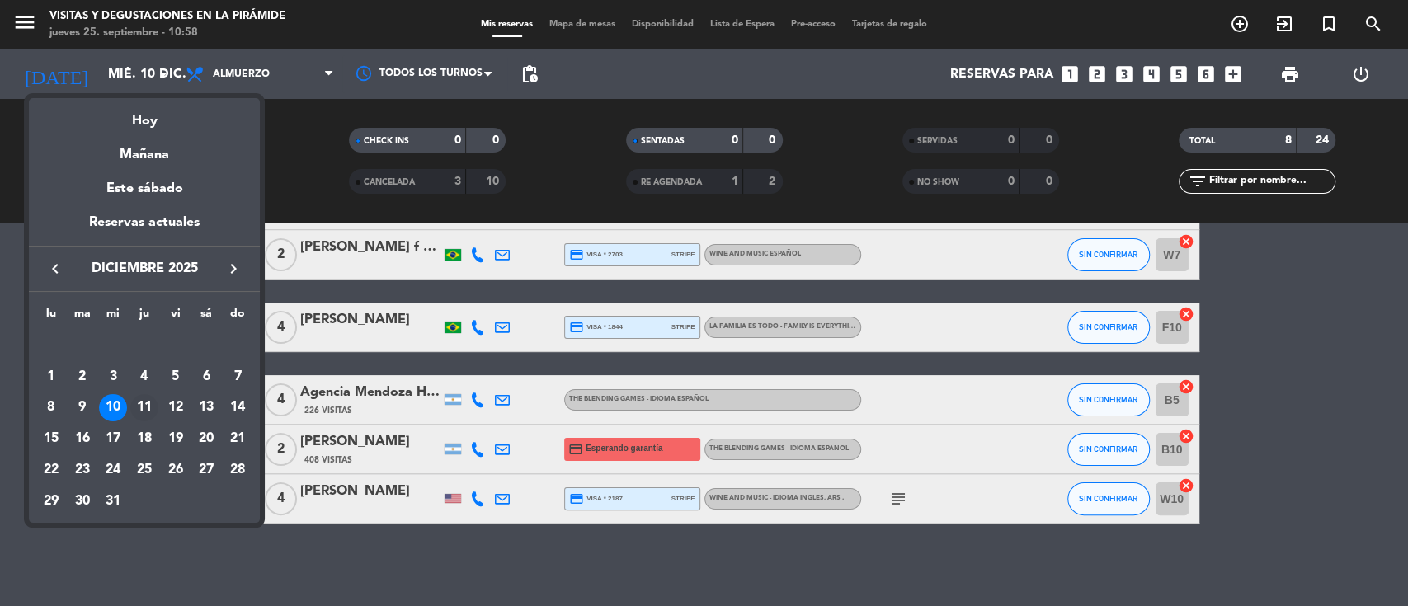
click at [142, 409] on div "11" at bounding box center [144, 408] width 28 height 28
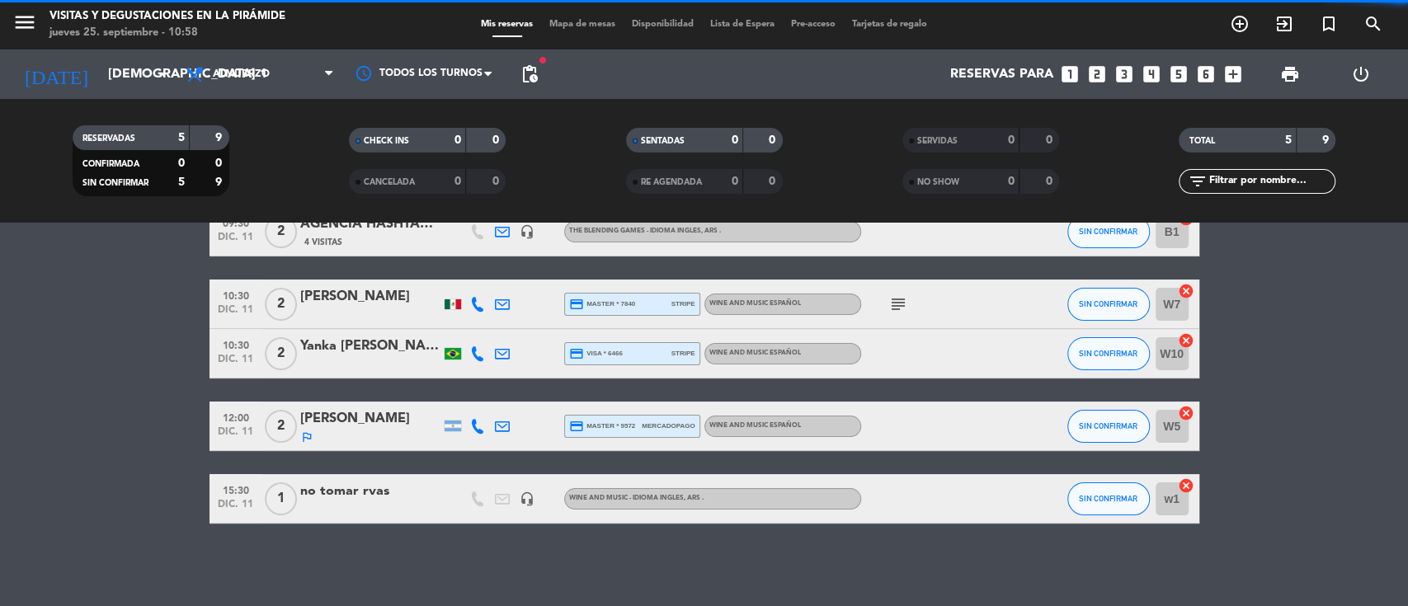
scroll to position [92, 0]
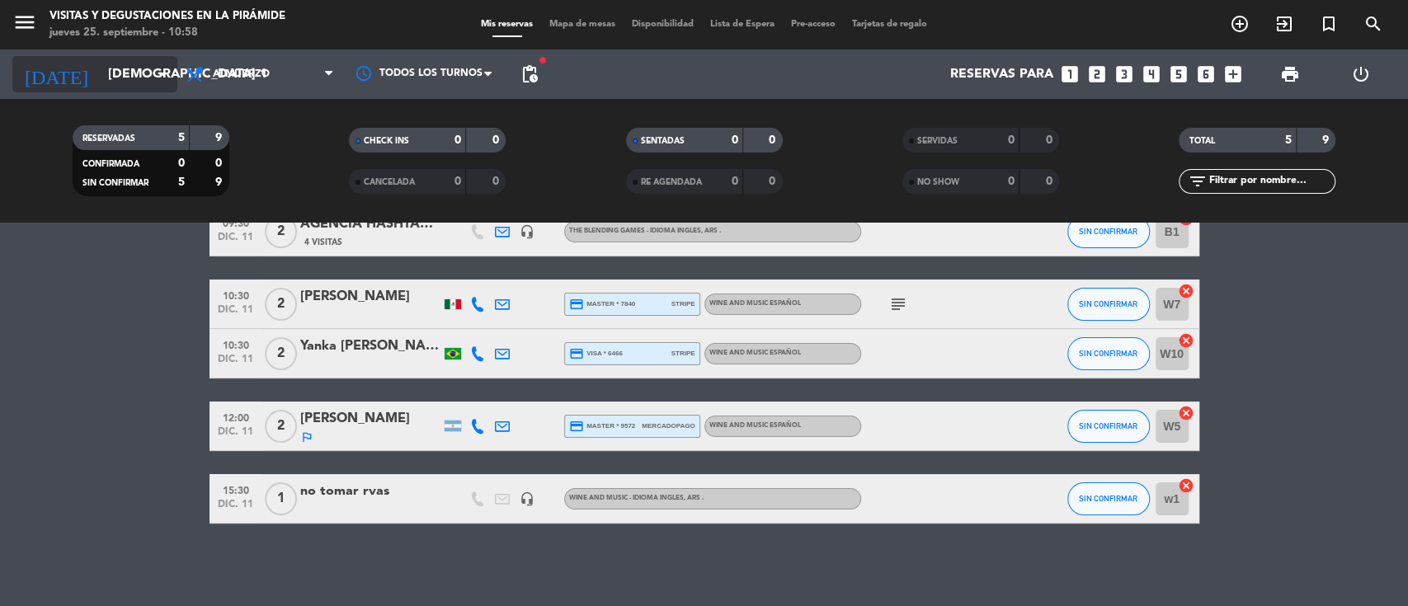
click at [132, 79] on input "[DEMOGRAPHIC_DATA] 11 dic." at bounding box center [187, 75] width 174 height 32
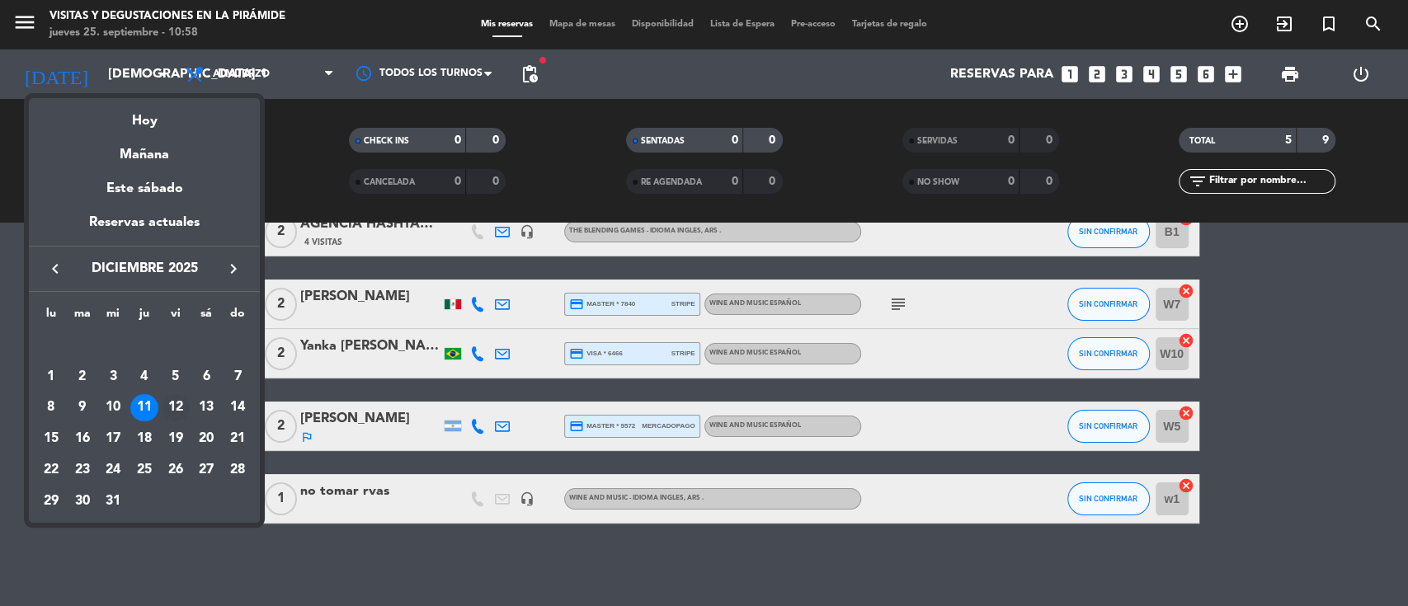
click at [182, 408] on div "12" at bounding box center [176, 408] width 28 height 28
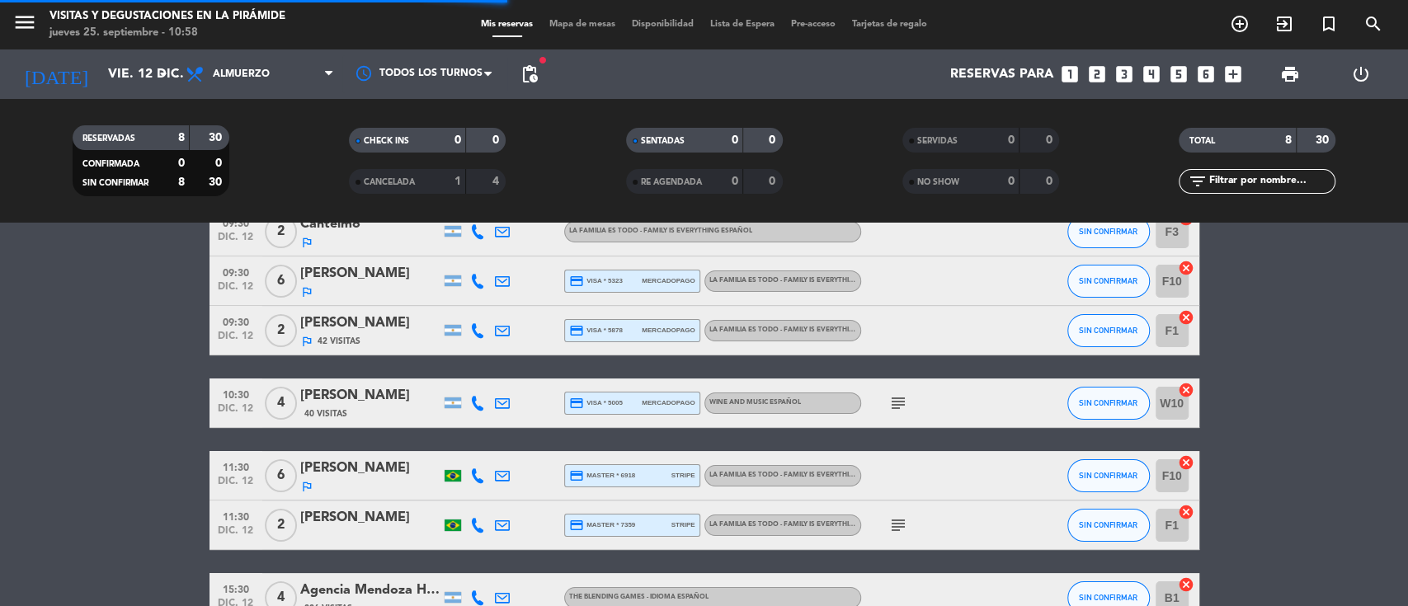
scroll to position [240, 0]
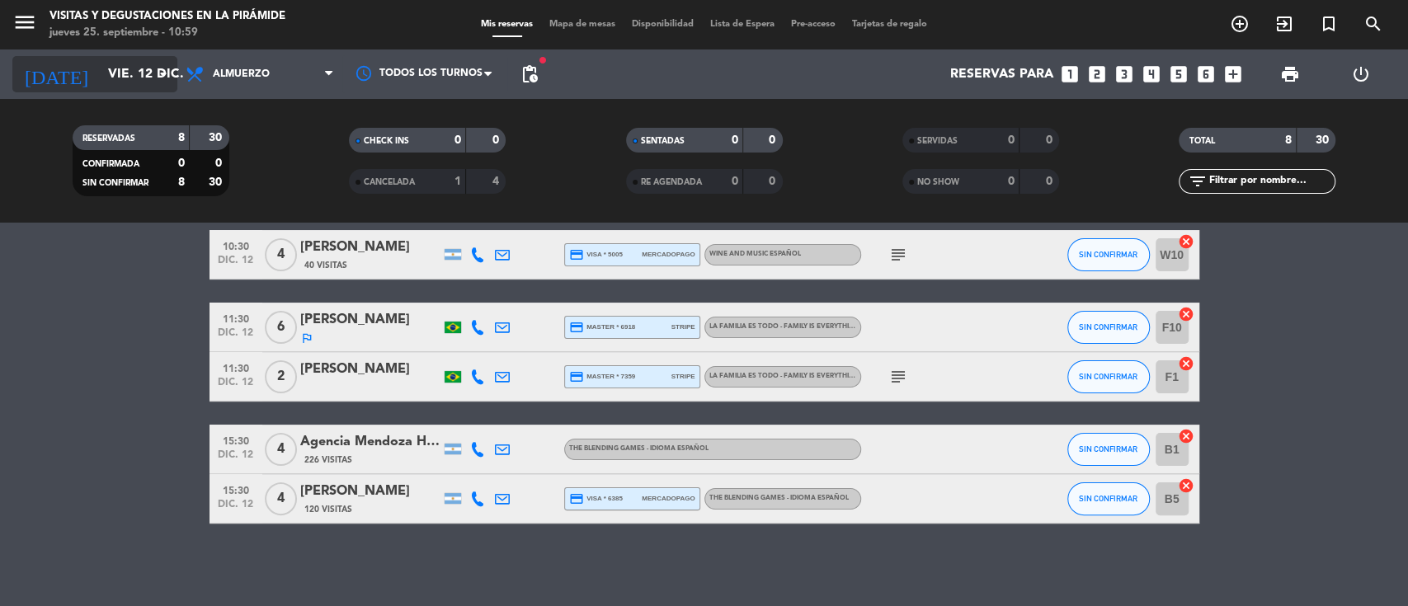
click at [136, 88] on input "vie. 12 dic." at bounding box center [187, 75] width 174 height 32
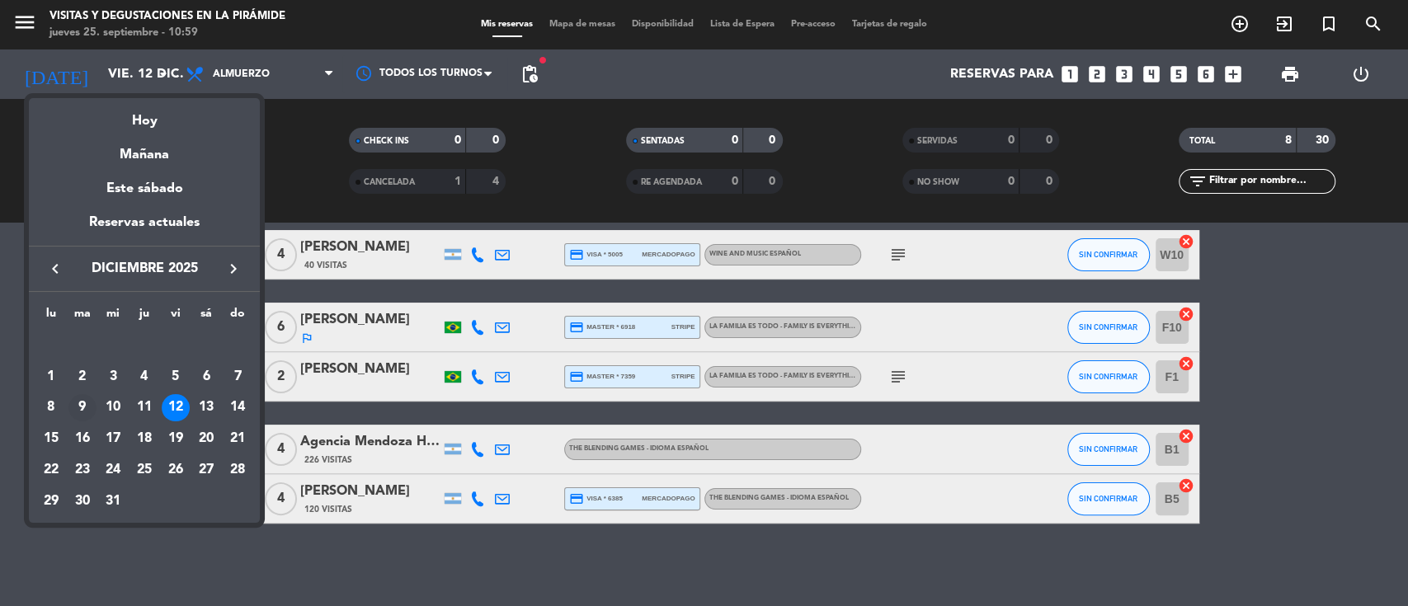
click at [80, 408] on div "9" at bounding box center [82, 408] width 28 height 28
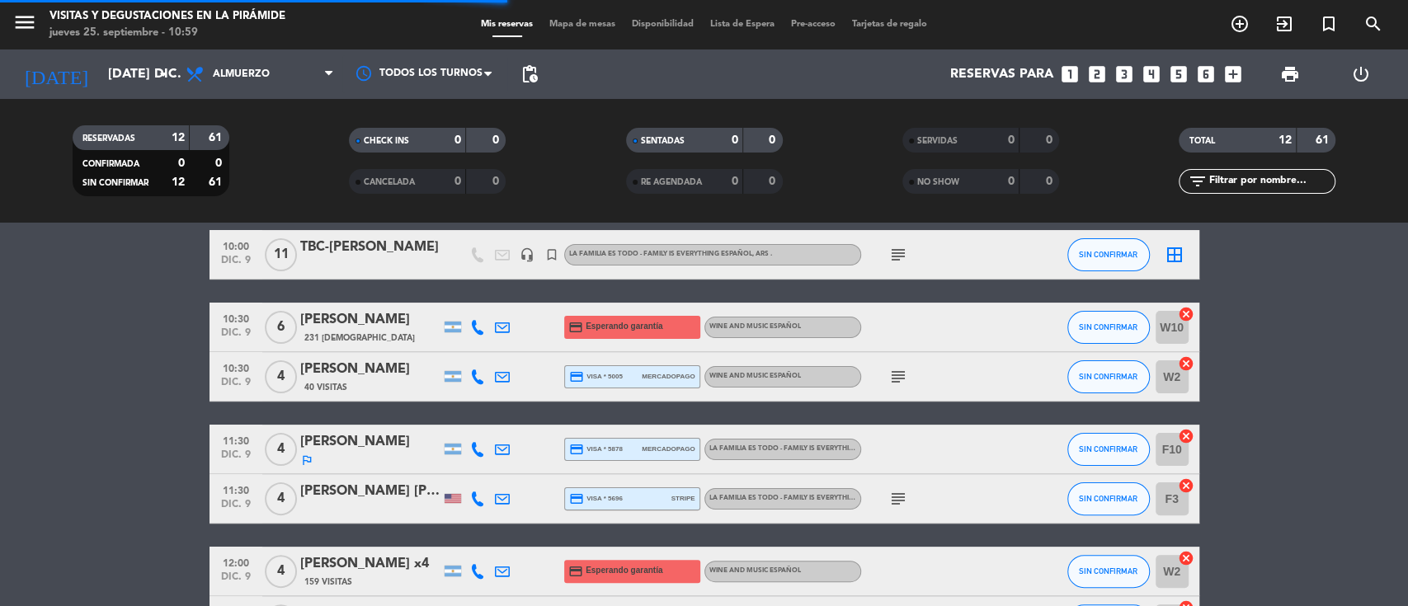
scroll to position [484, 0]
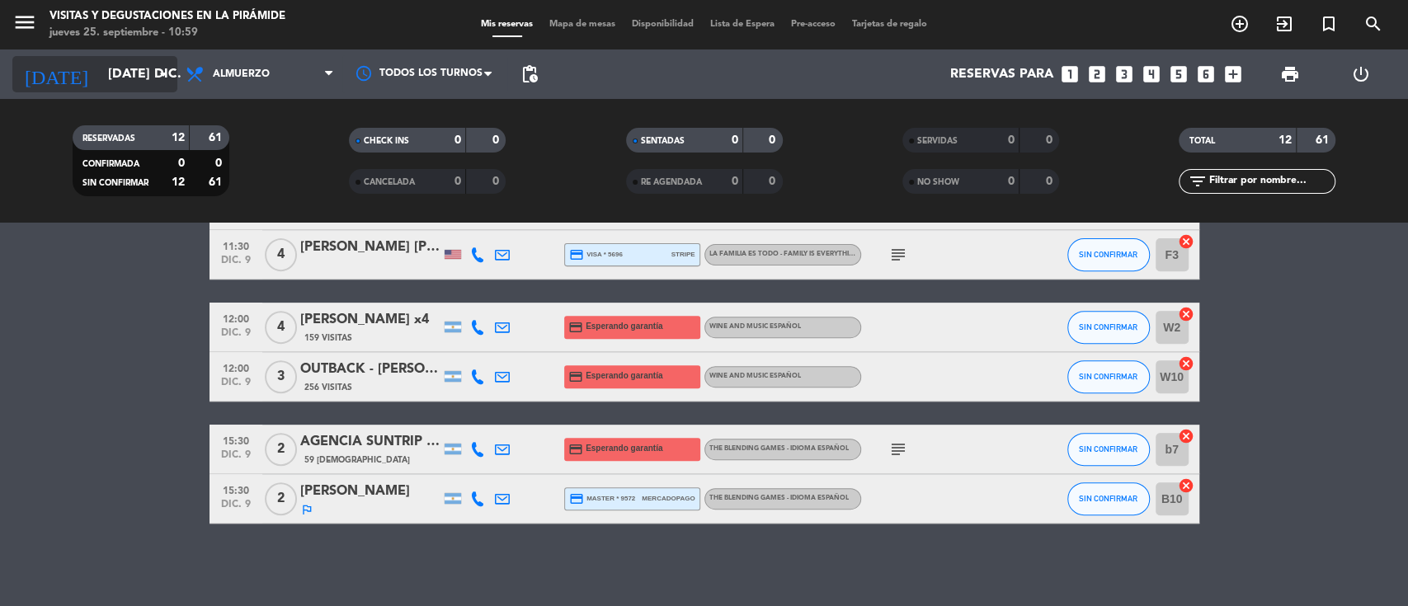
click at [145, 75] on input "[DATE] dic." at bounding box center [187, 75] width 174 height 32
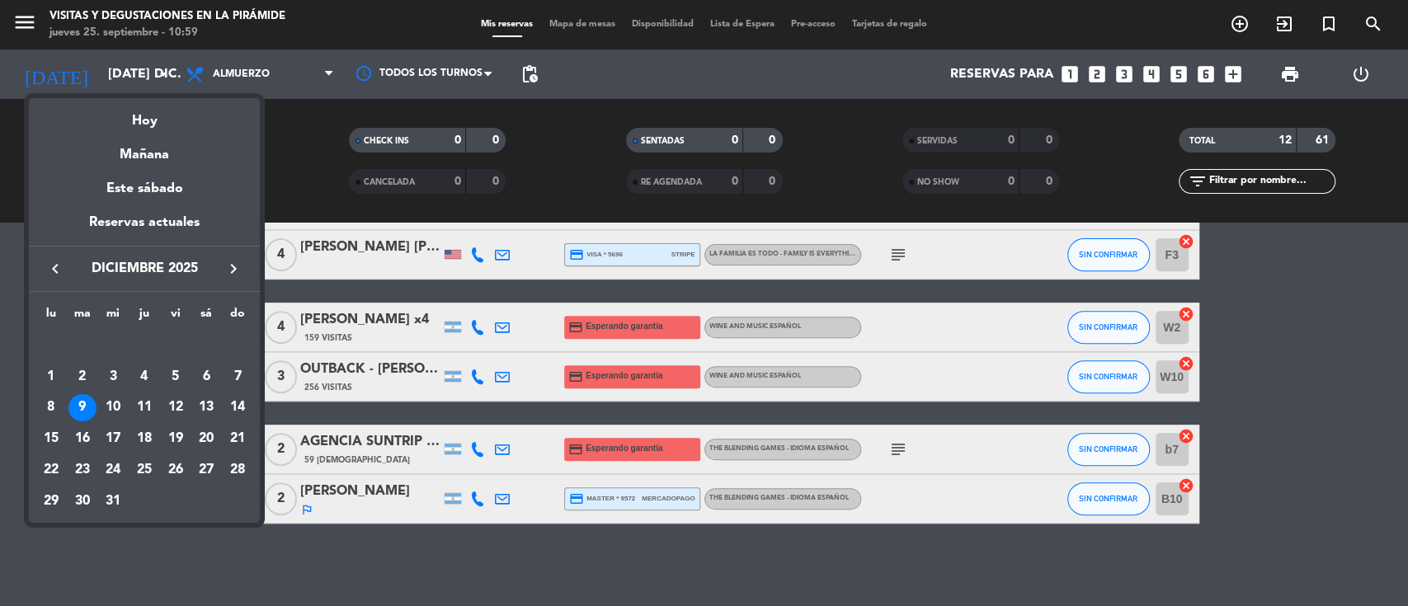
click at [58, 266] on icon "keyboard_arrow_left" at bounding box center [55, 269] width 20 height 20
click at [73, 471] on div "25" at bounding box center [82, 470] width 28 height 28
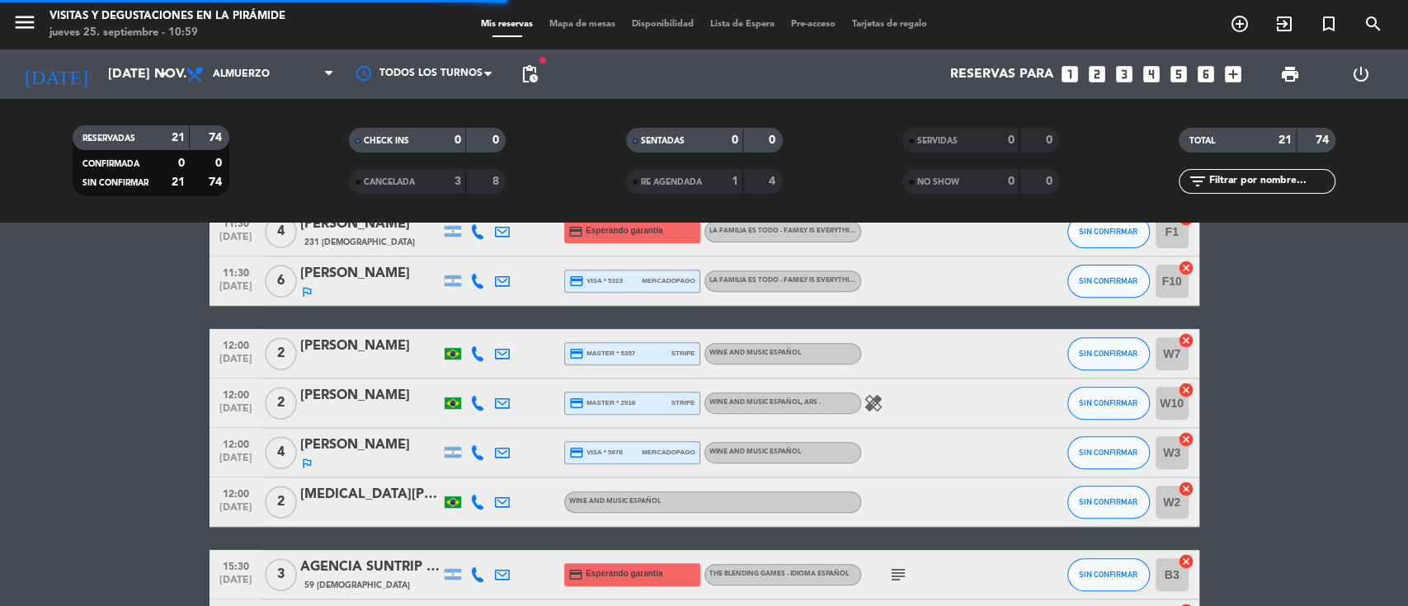
scroll to position [930, 0]
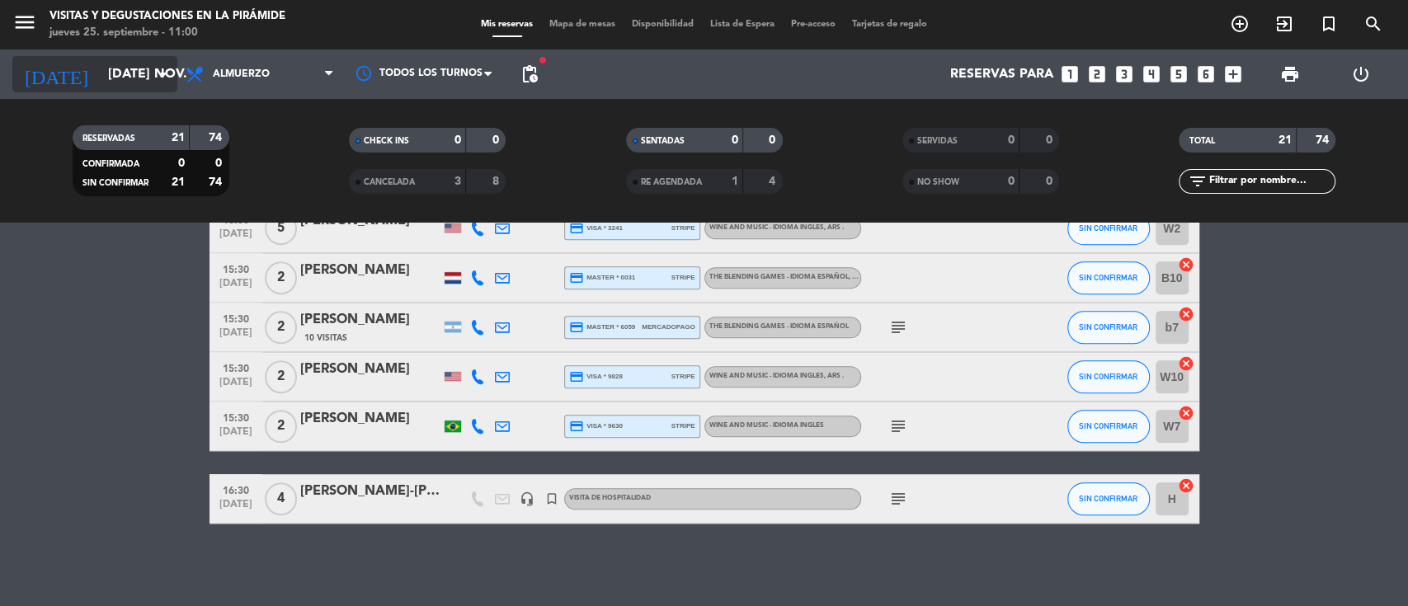
click at [100, 78] on input "[DATE] nov." at bounding box center [187, 75] width 174 height 32
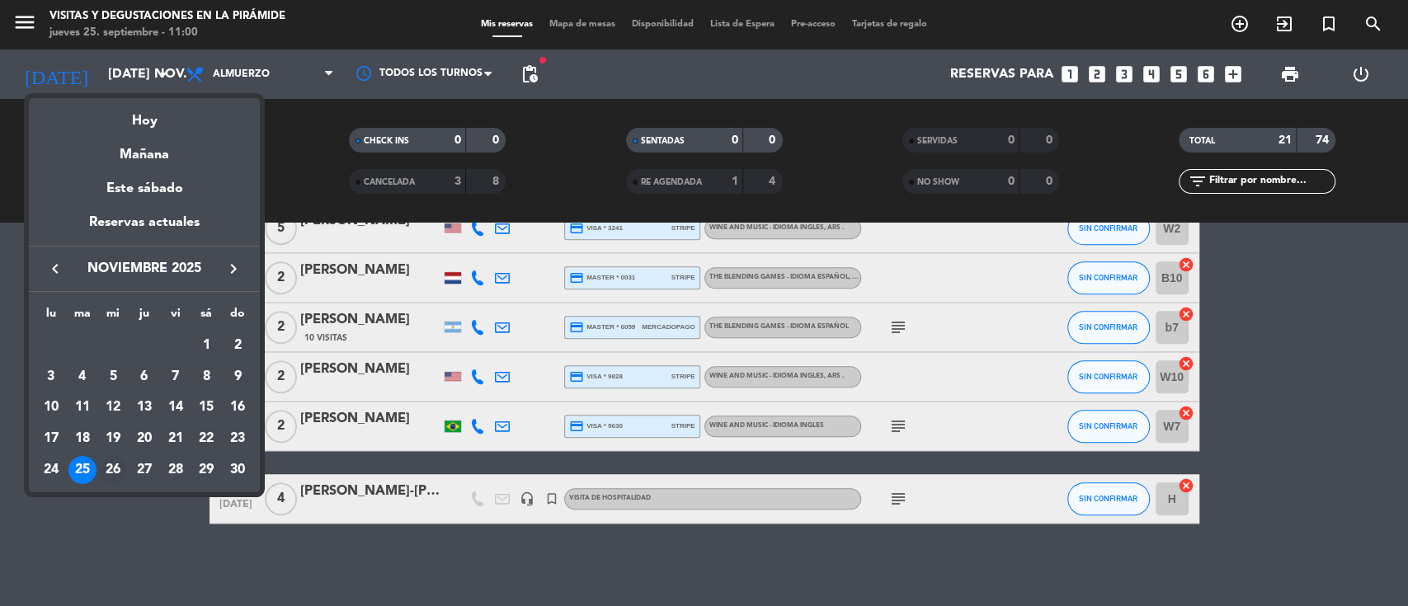
click at [110, 465] on div "26" at bounding box center [113, 470] width 28 height 28
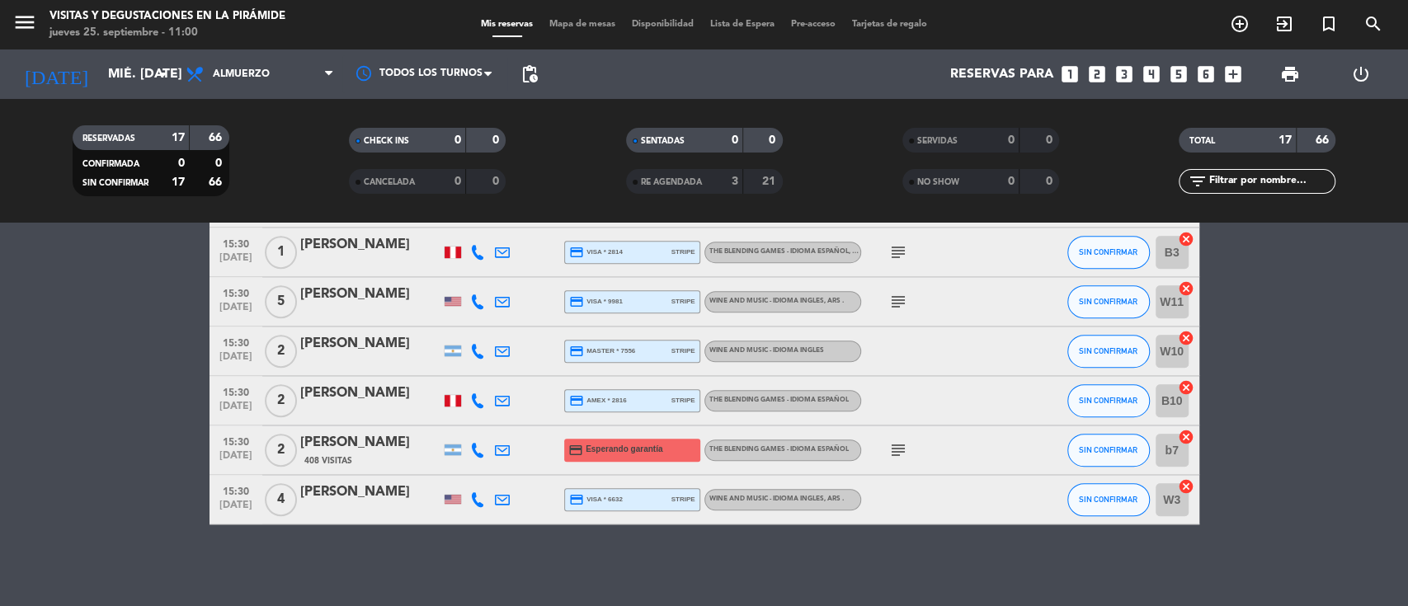
scroll to position [488, 0]
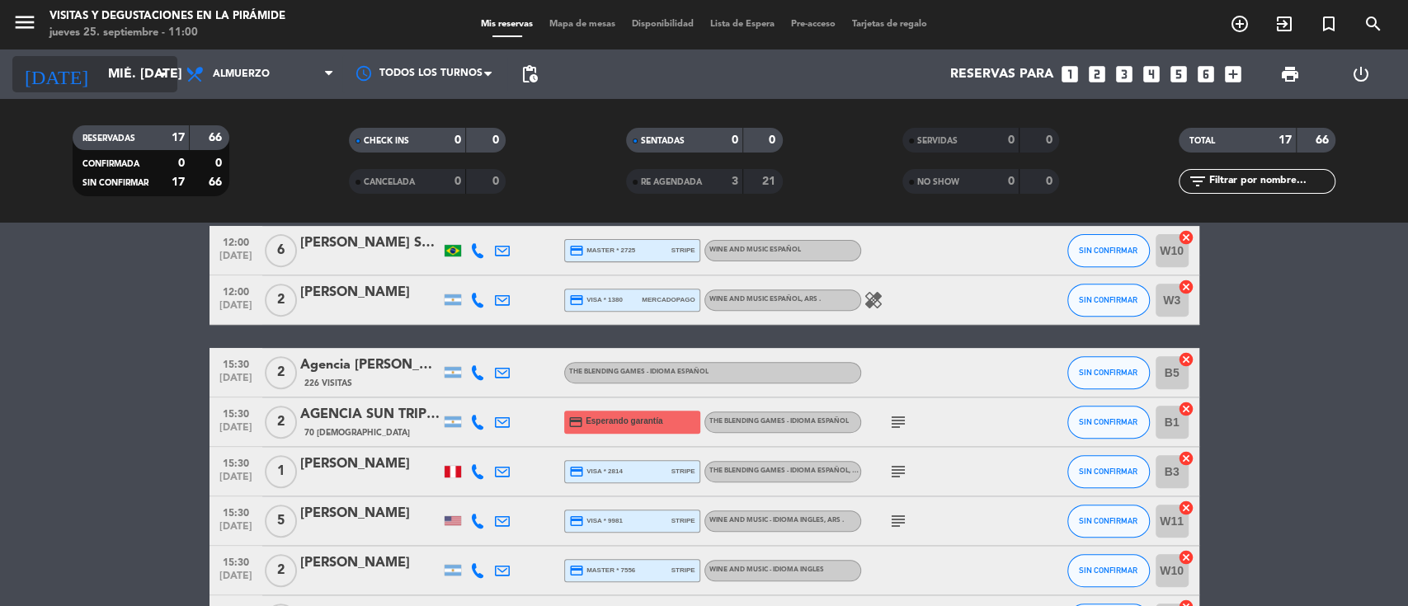
click at [133, 87] on input "mié. [DATE]" at bounding box center [187, 75] width 174 height 32
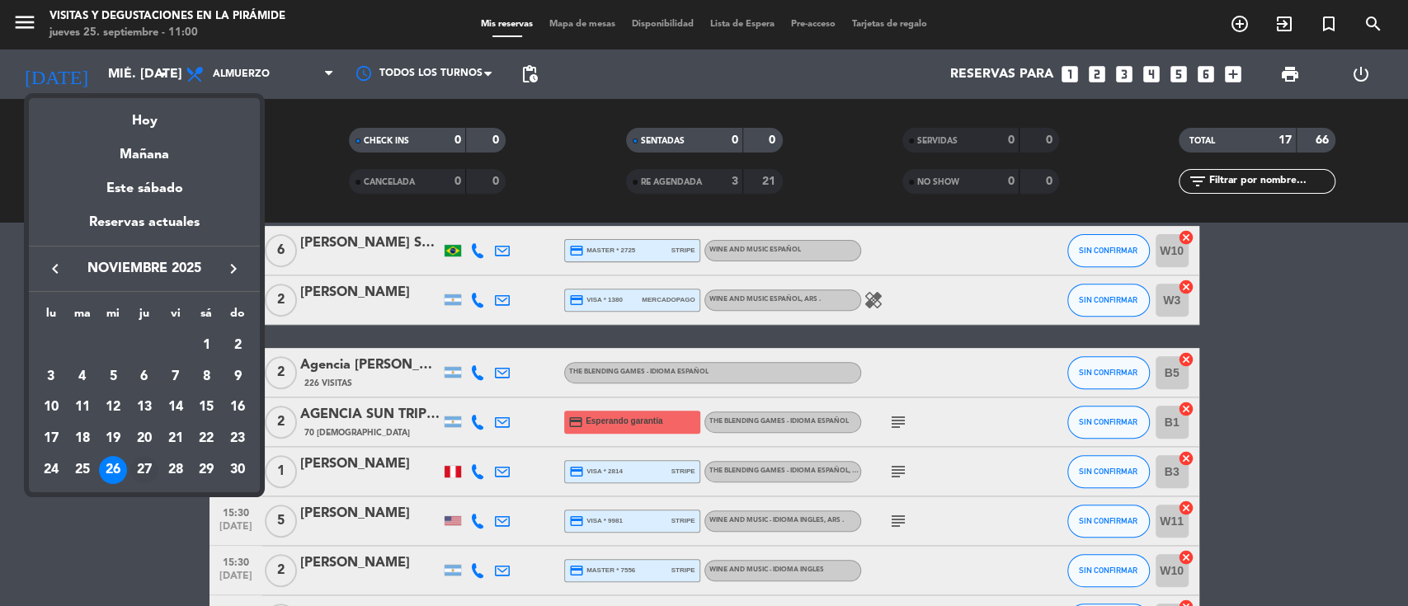
click at [147, 473] on div "27" at bounding box center [144, 470] width 28 height 28
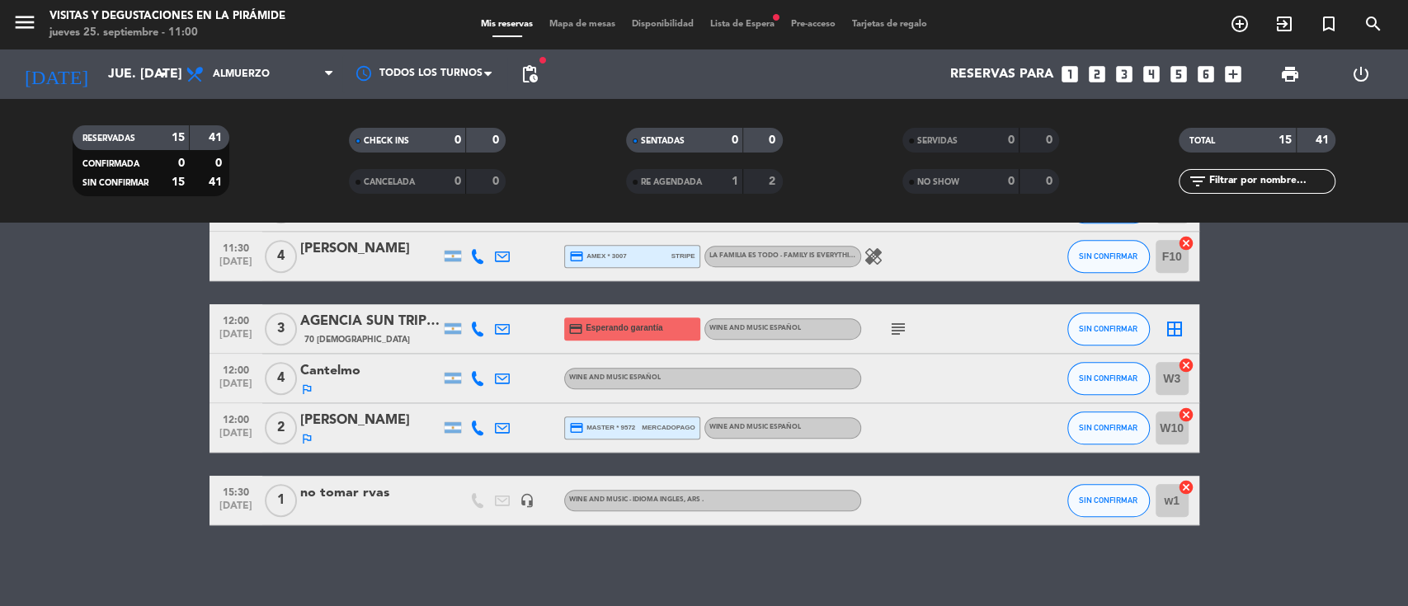
scroll to position [609, 0]
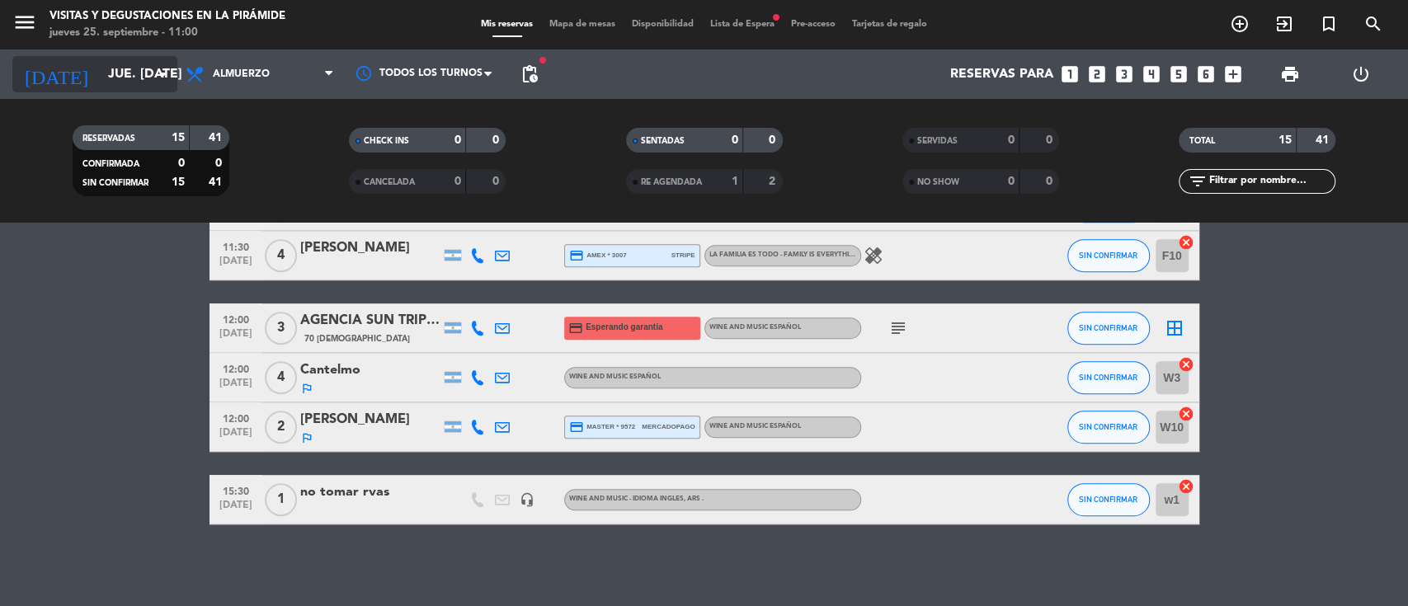
click at [140, 86] on input "jue. [DATE]" at bounding box center [187, 75] width 174 height 32
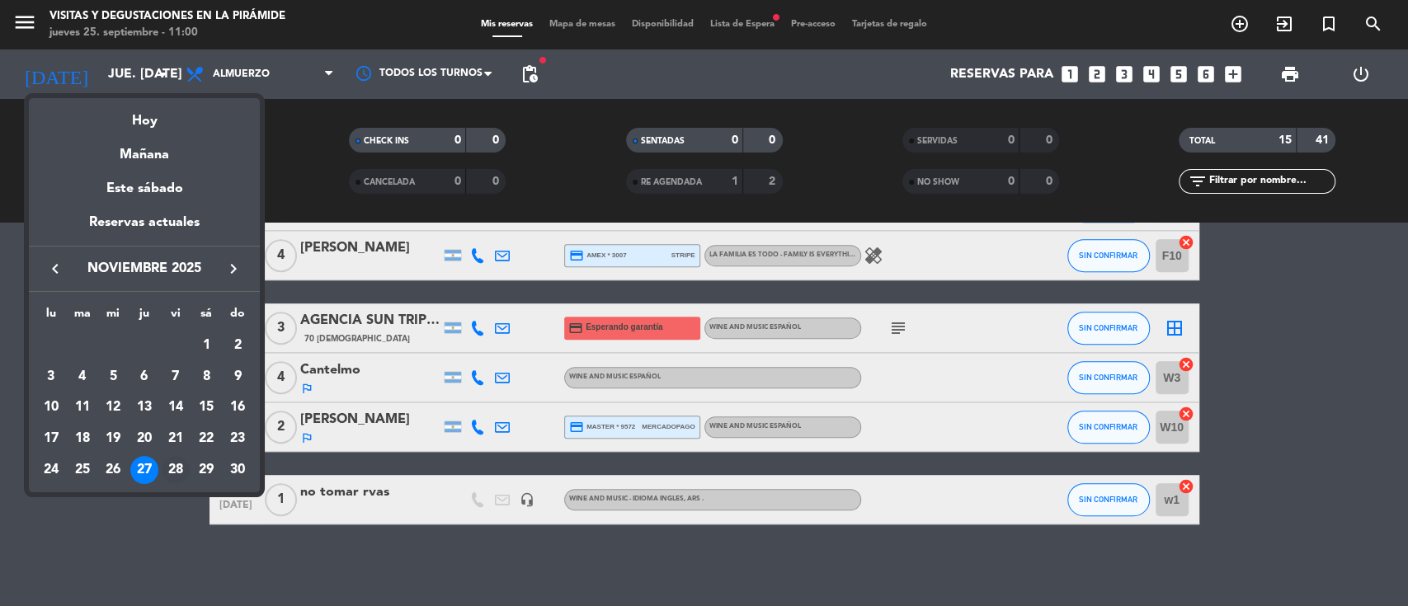
click at [178, 474] on div "28" at bounding box center [176, 470] width 28 height 28
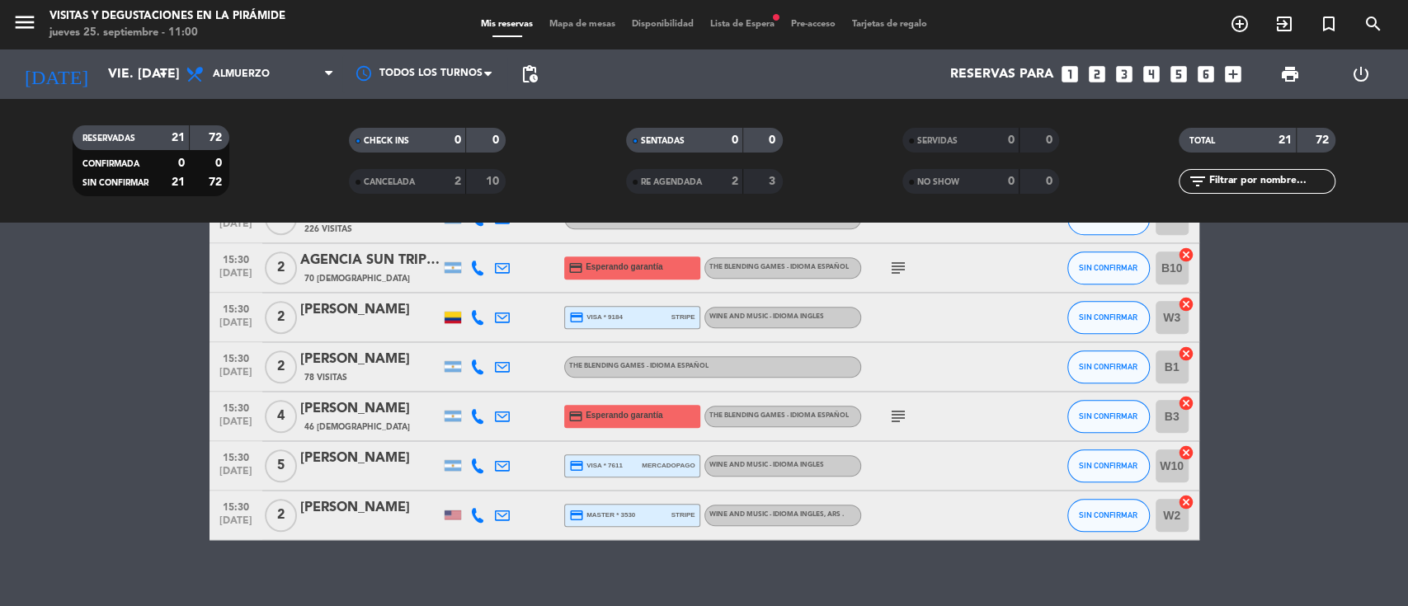
scroll to position [906, 0]
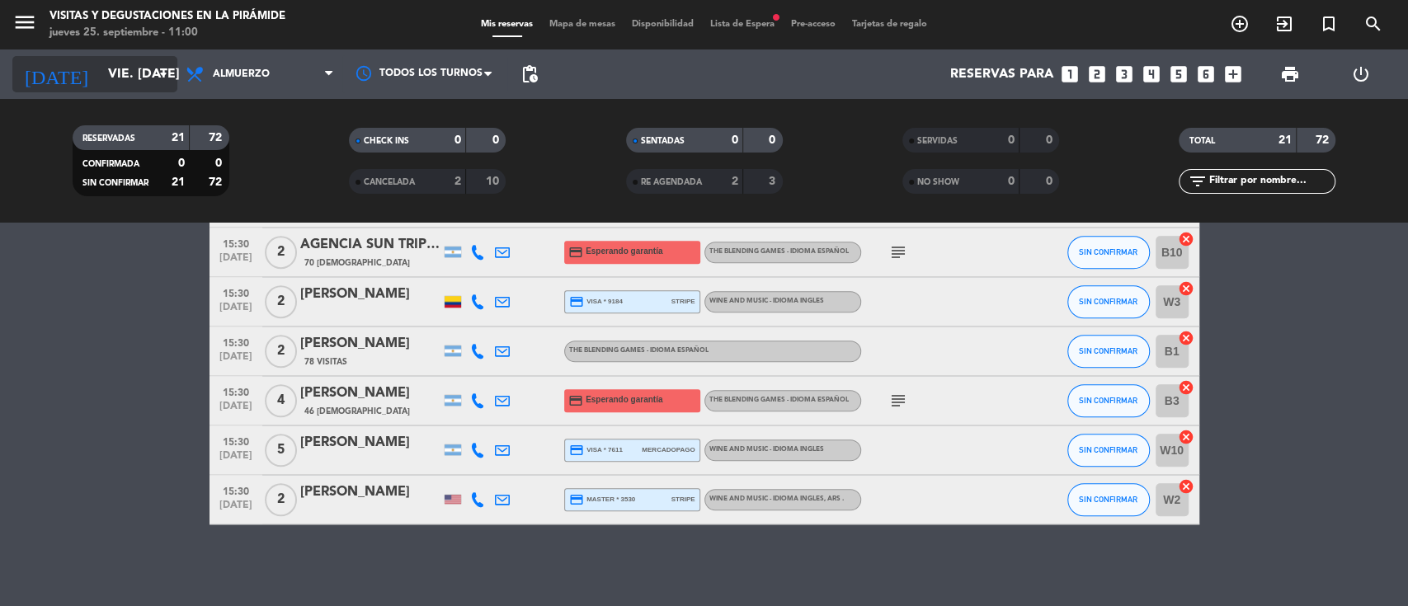
click at [140, 72] on input "vie. [DATE]" at bounding box center [187, 75] width 174 height 32
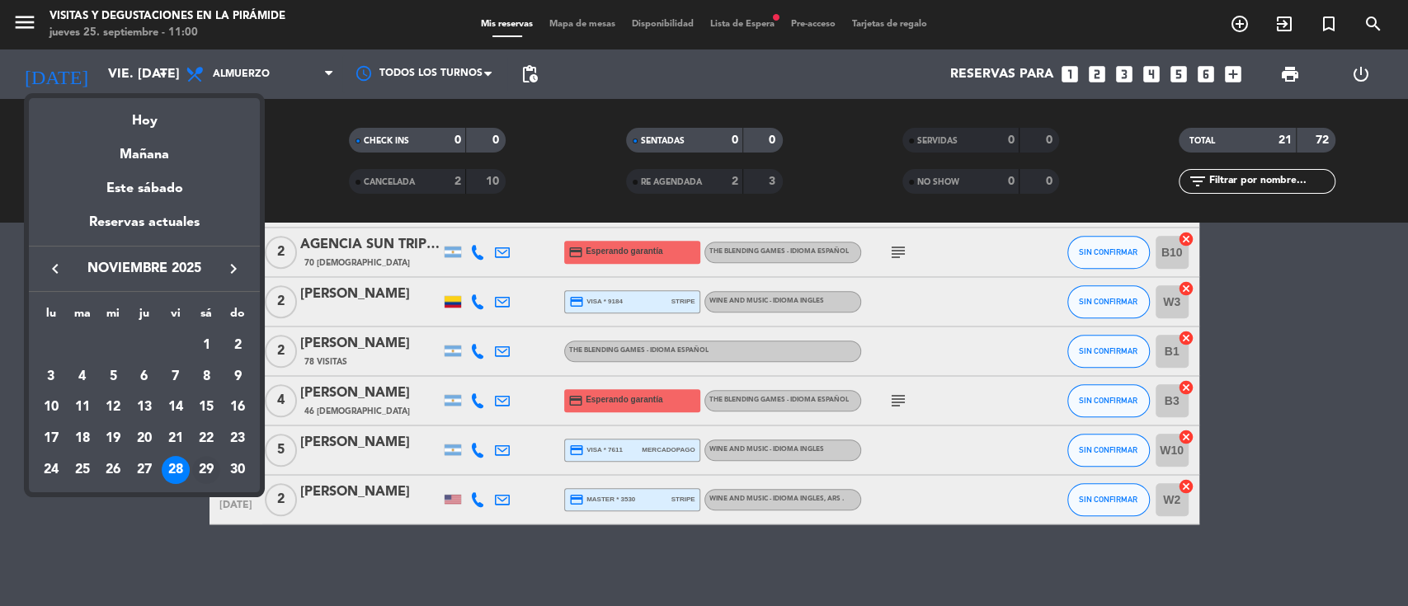
click at [196, 469] on div "29" at bounding box center [206, 470] width 28 height 28
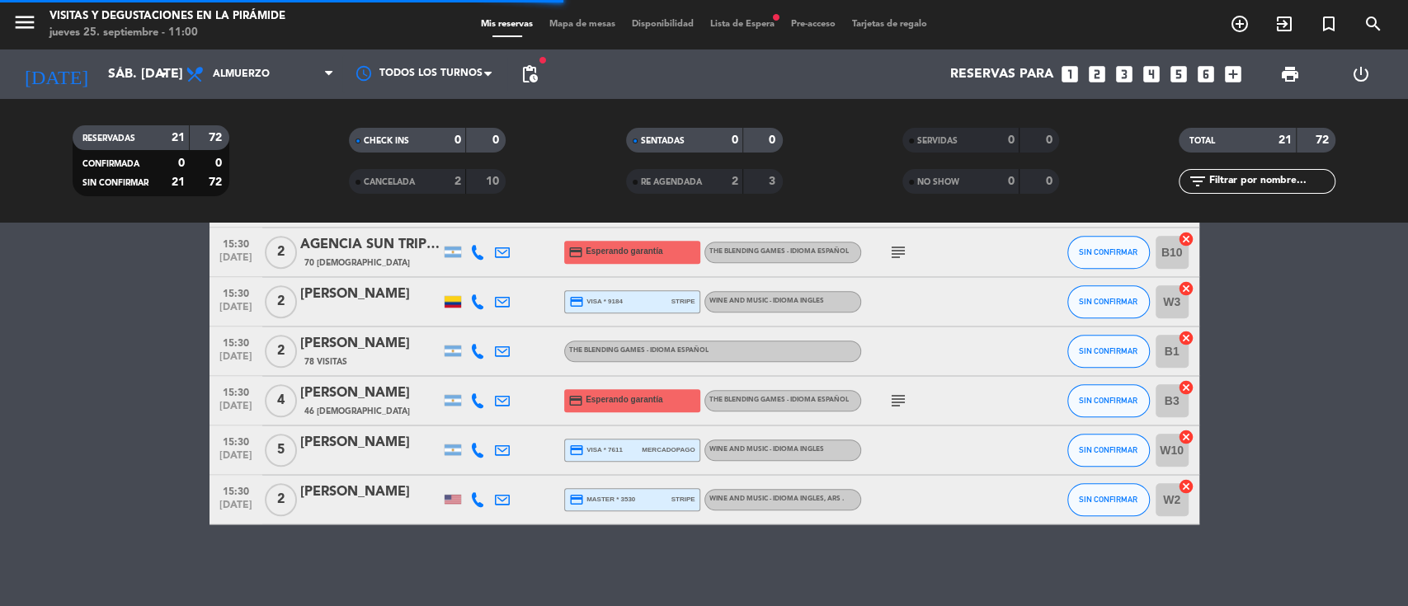
scroll to position [781, 0]
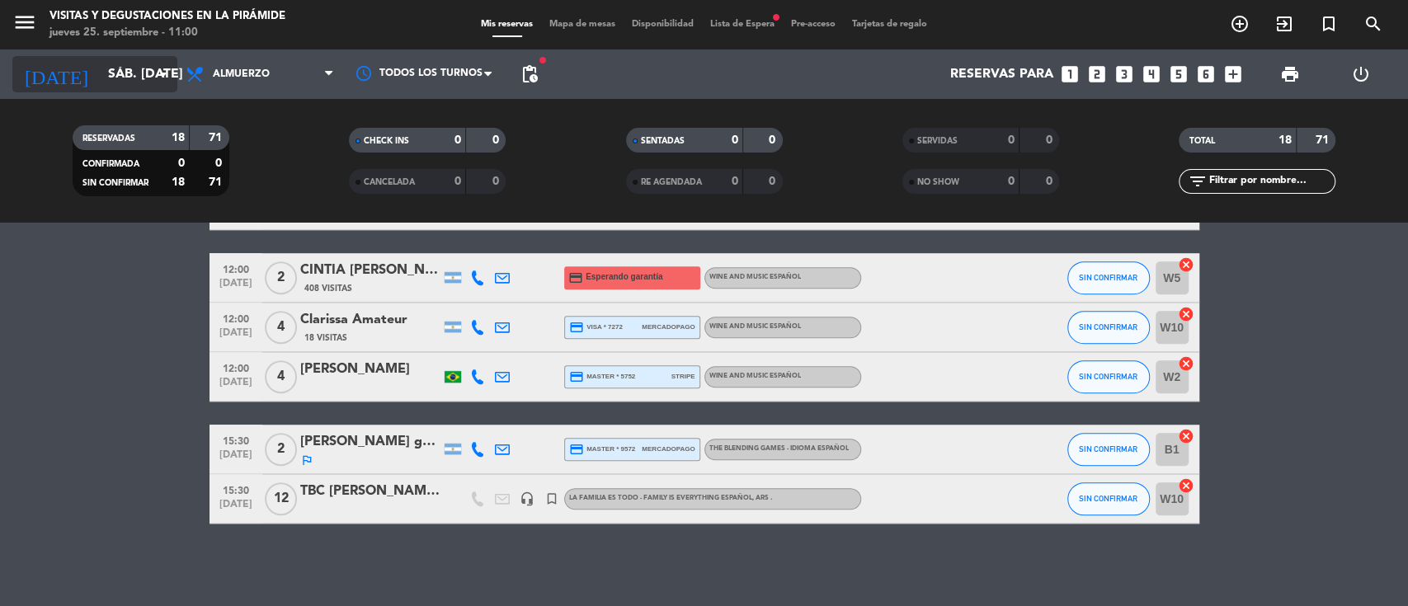
click at [142, 72] on input "sáb. [DATE]" at bounding box center [187, 75] width 174 height 32
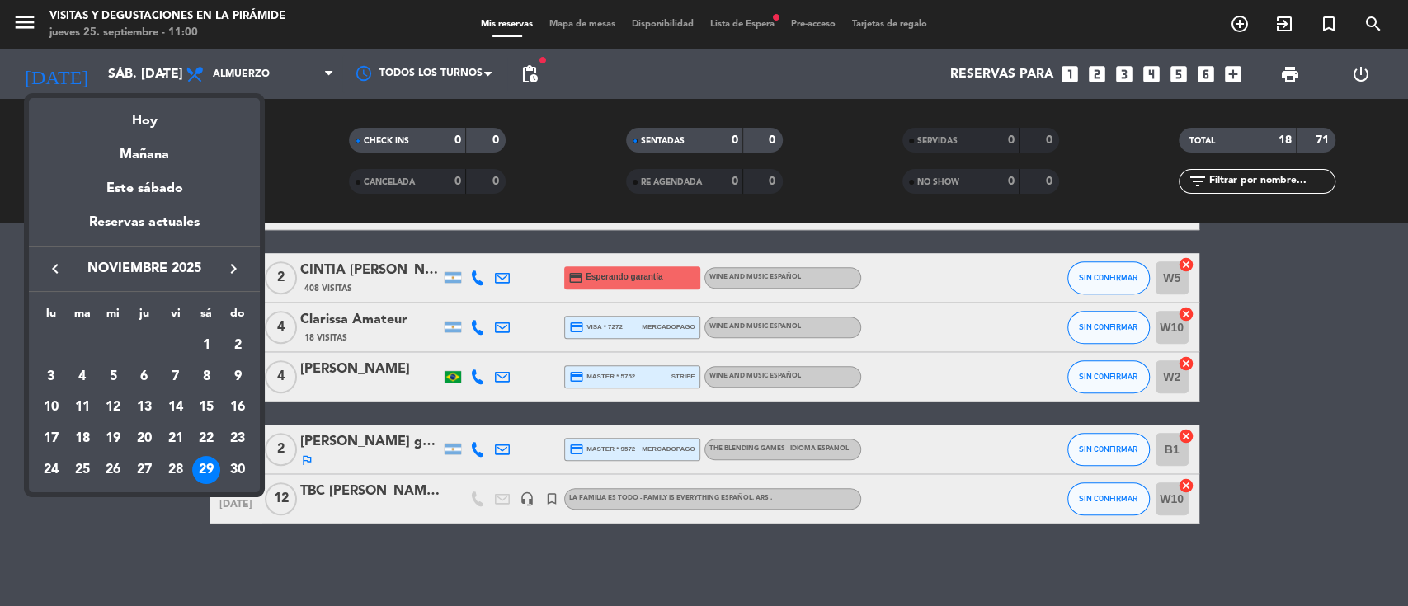
click at [235, 269] on icon "keyboard_arrow_right" at bounding box center [234, 269] width 20 height 20
click at [88, 404] on div "9" at bounding box center [82, 408] width 28 height 28
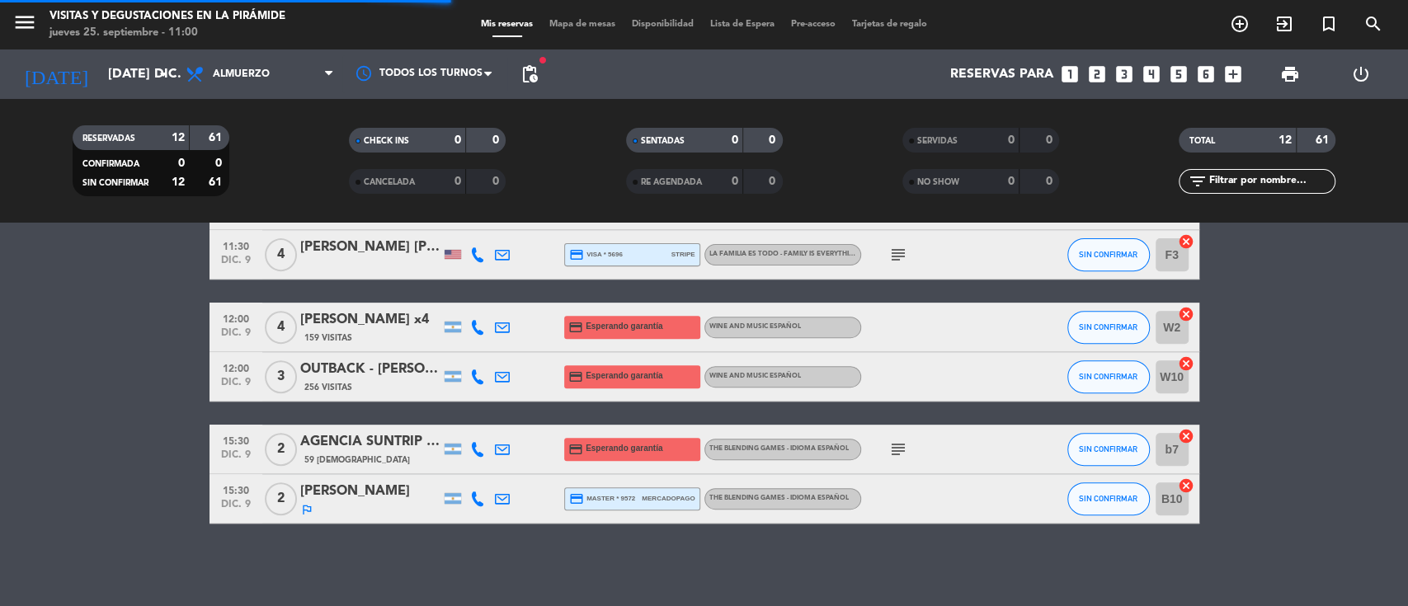
scroll to position [484, 0]
click at [525, 68] on span "pending_actions" at bounding box center [530, 74] width 20 height 20
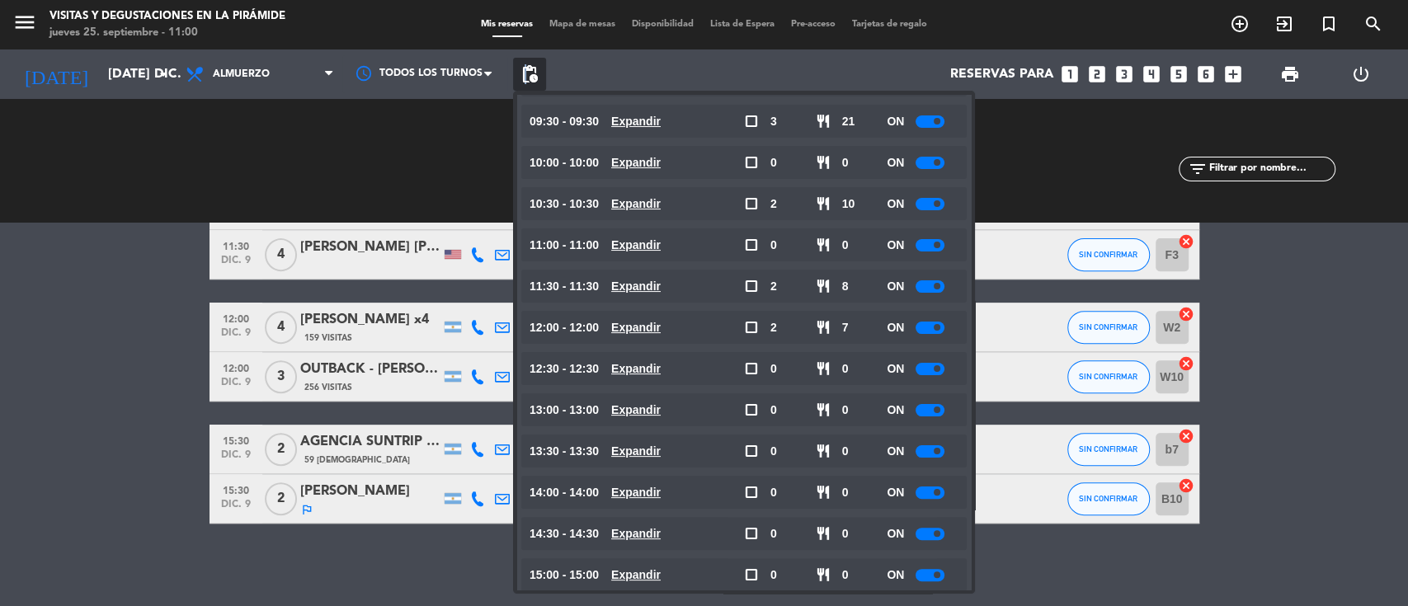
scroll to position [235, 0]
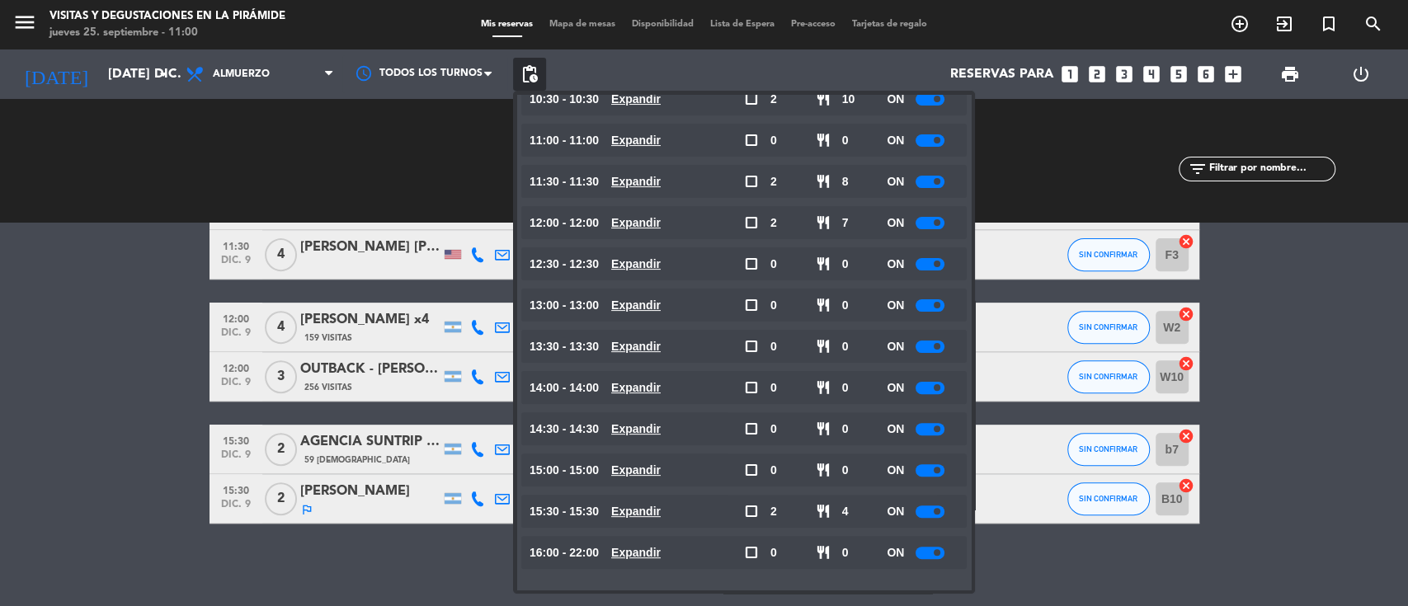
click at [936, 512] on span at bounding box center [937, 511] width 7 height 7
click at [0, 491] on bookings-row "09:30 dic. 9 4 AGENCIA [PERSON_NAME] 37 Visitas headset_mic The Blending Games …" at bounding box center [704, 168] width 1408 height 709
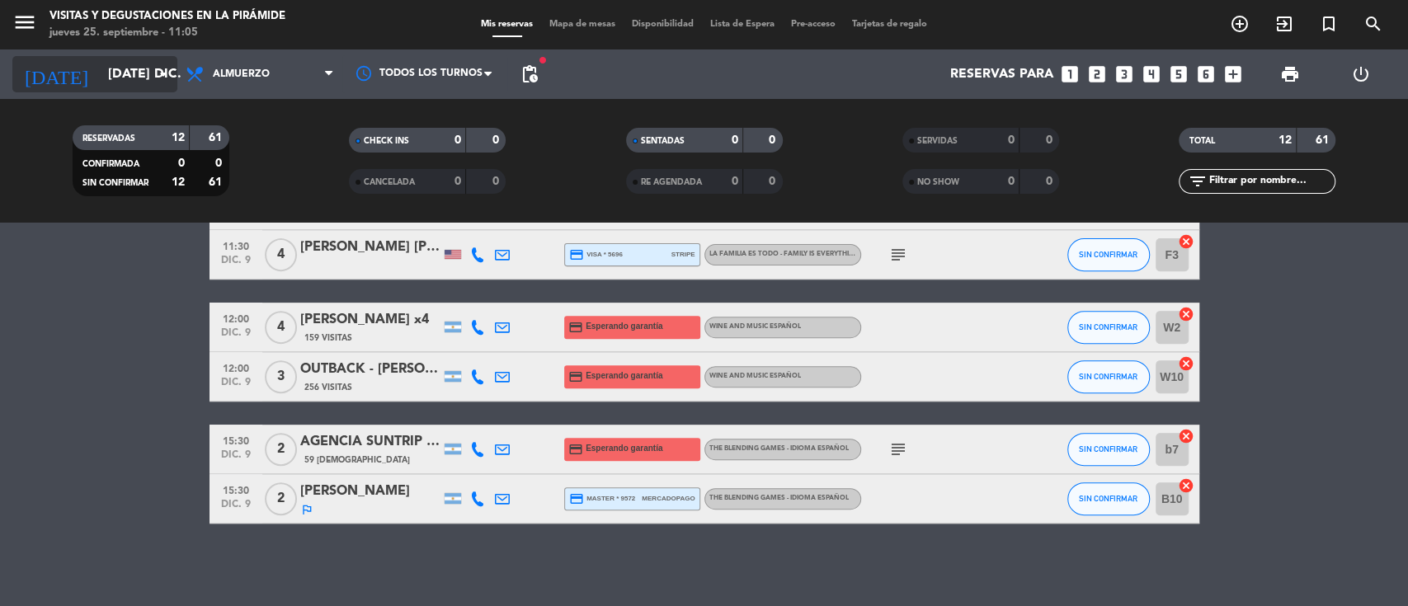
click at [135, 63] on input "[DATE] dic." at bounding box center [187, 75] width 174 height 32
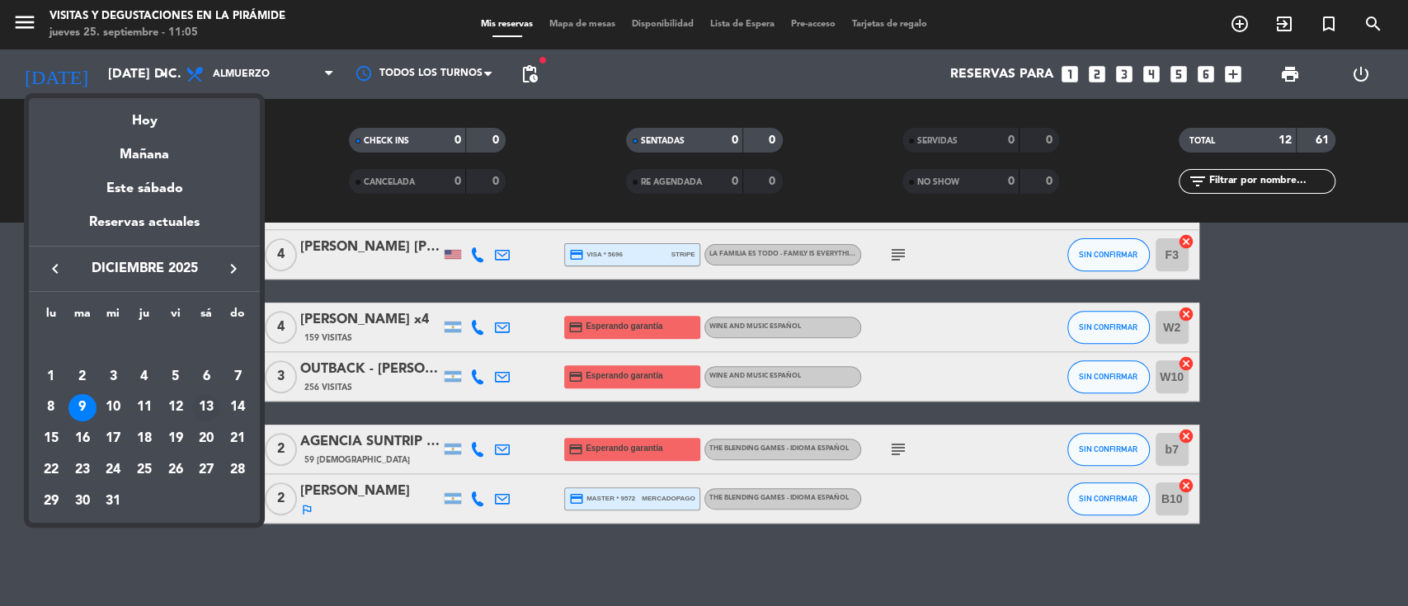
click at [205, 408] on div "13" at bounding box center [206, 408] width 28 height 28
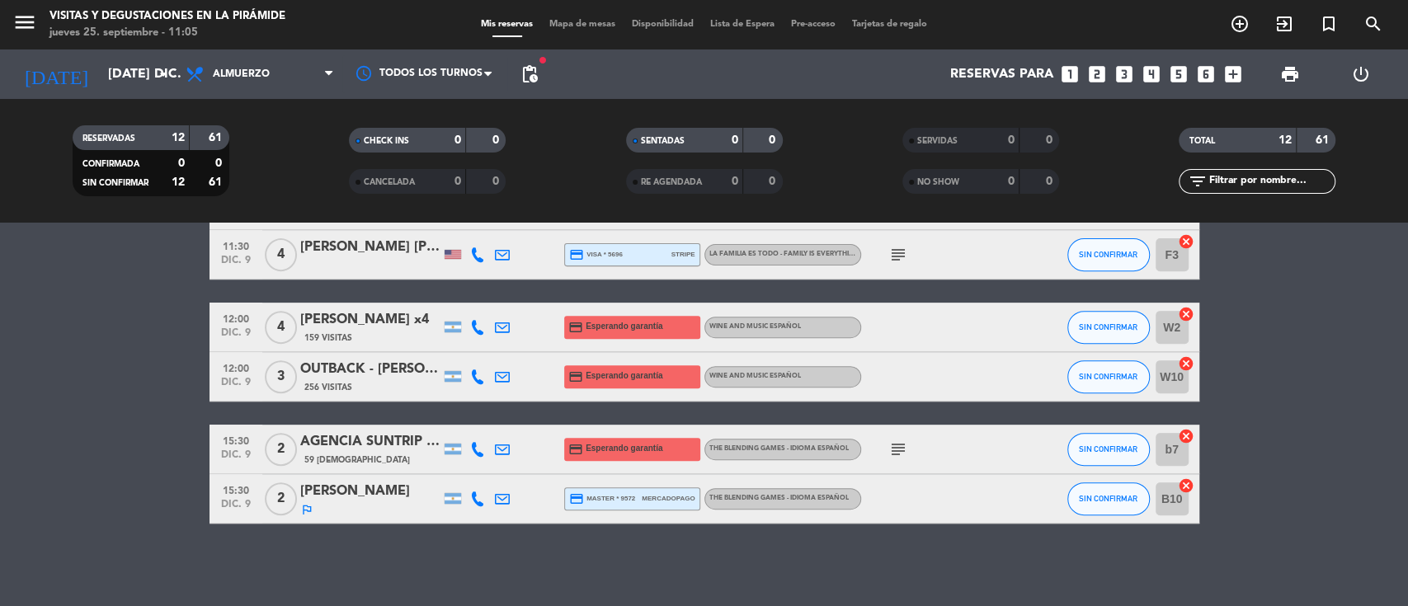
type input "sáb. 13 dic."
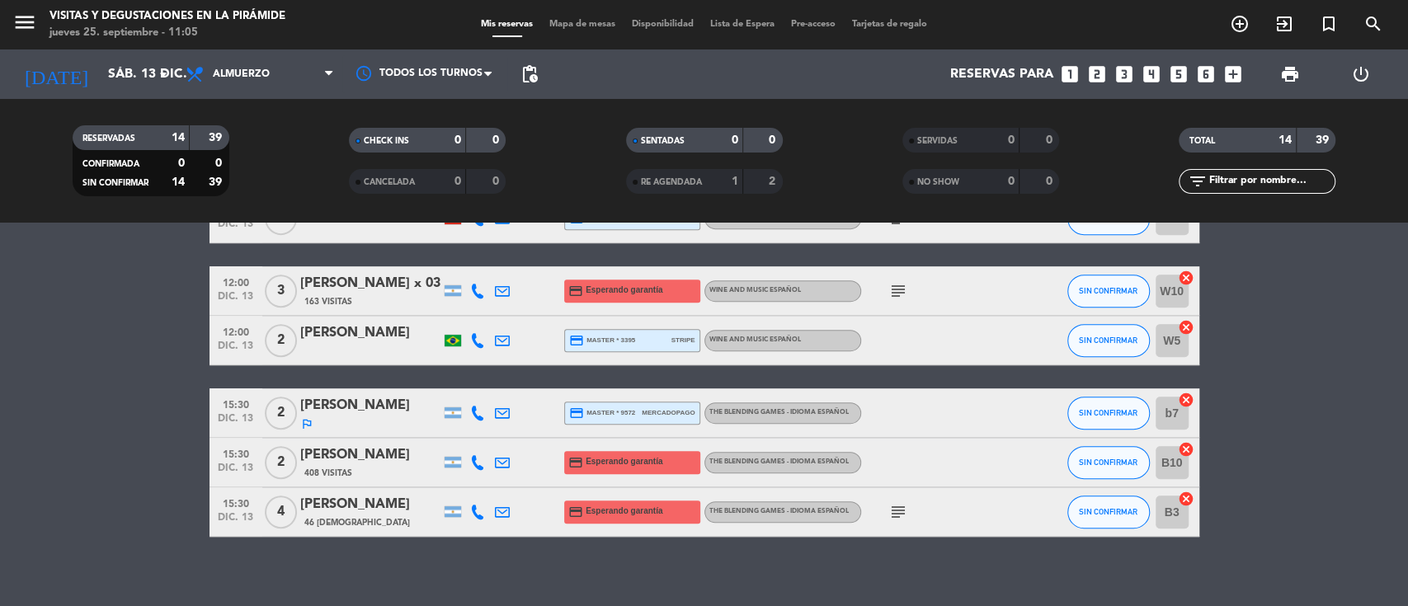
scroll to position [549, 0]
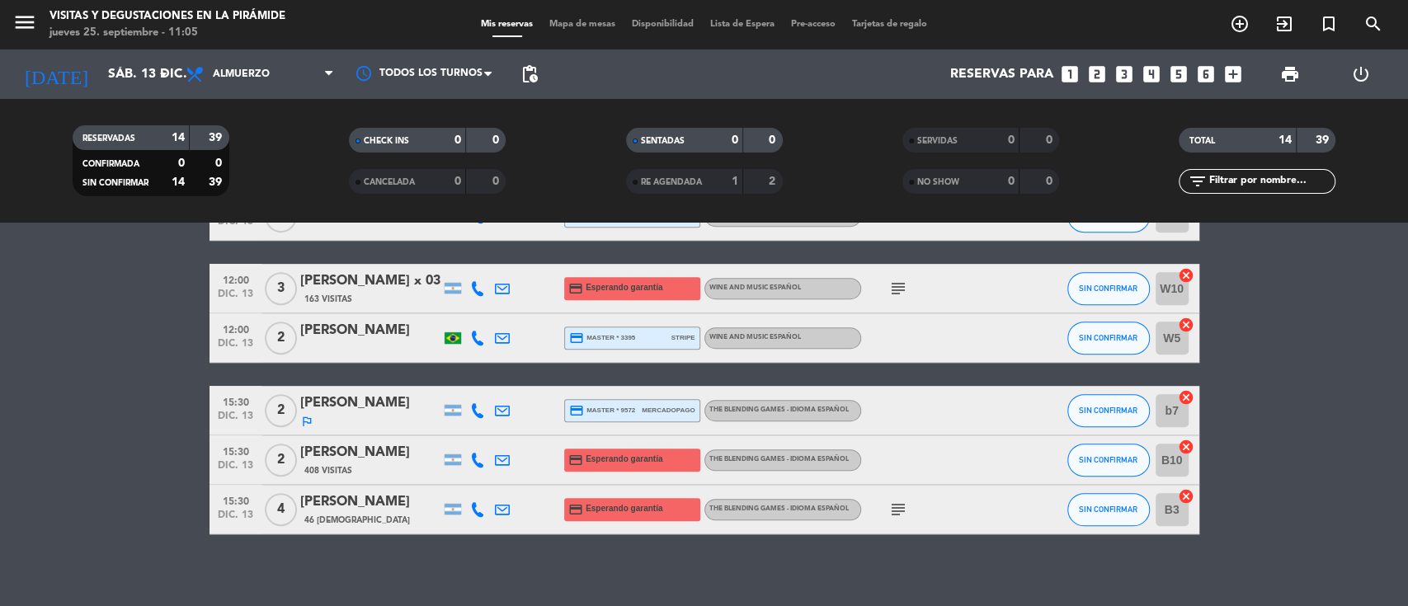
click at [45, 439] on bookings-row "09:30 dic. 13 4 [PERSON_NAME] outlined_flag credit_card visa * 2128 mercadopago…" at bounding box center [704, 141] width 1408 height 785
click at [1324, 26] on icon "turned_in_not" at bounding box center [1329, 24] width 20 height 20
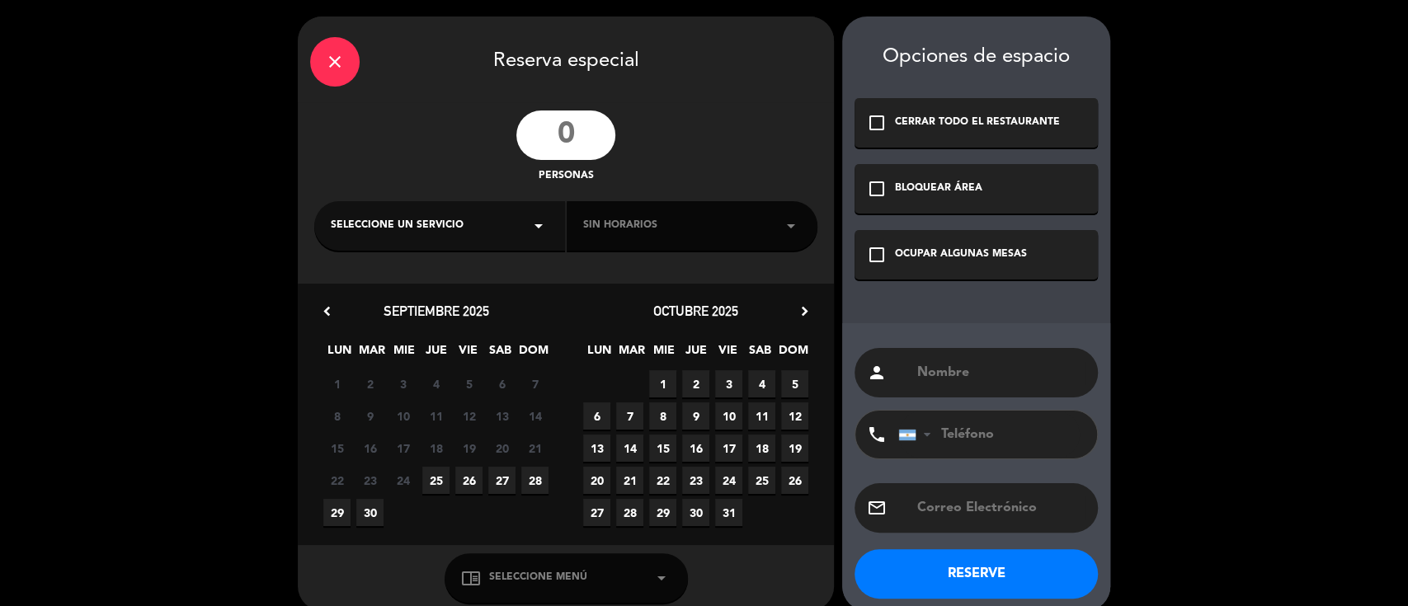
click at [560, 129] on input "number" at bounding box center [565, 135] width 99 height 49
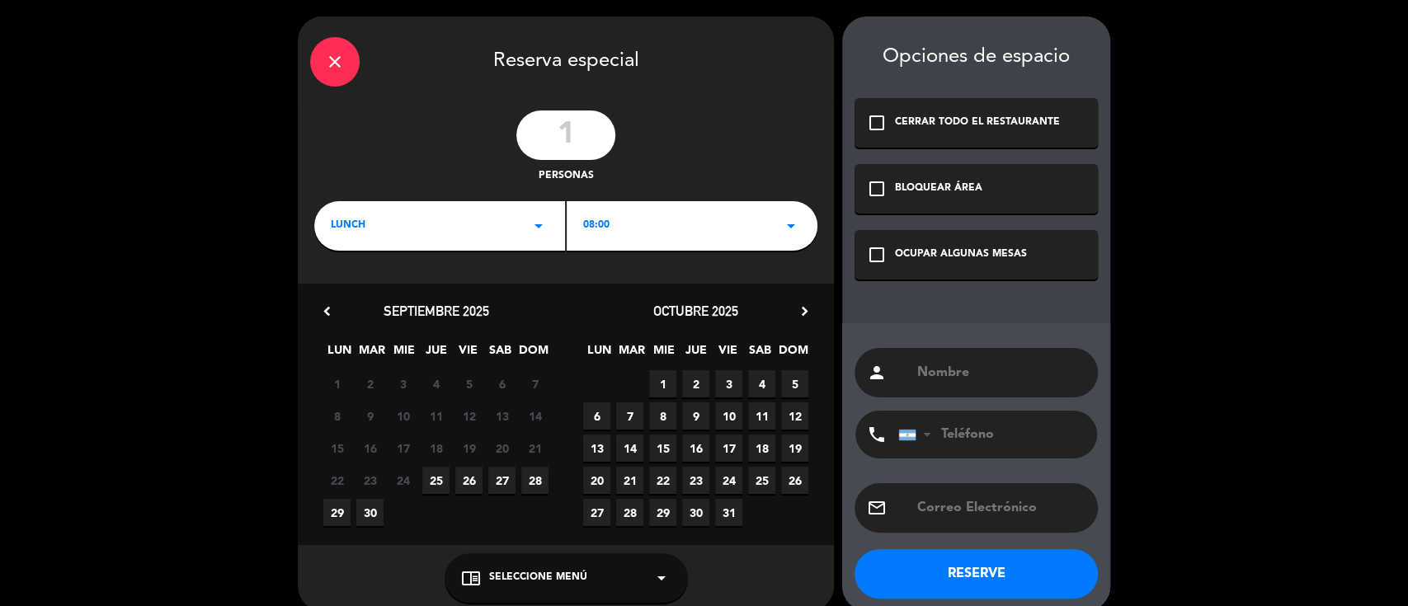
type input "1"
click at [807, 307] on icon "chevron_right" at bounding box center [804, 311] width 17 height 17
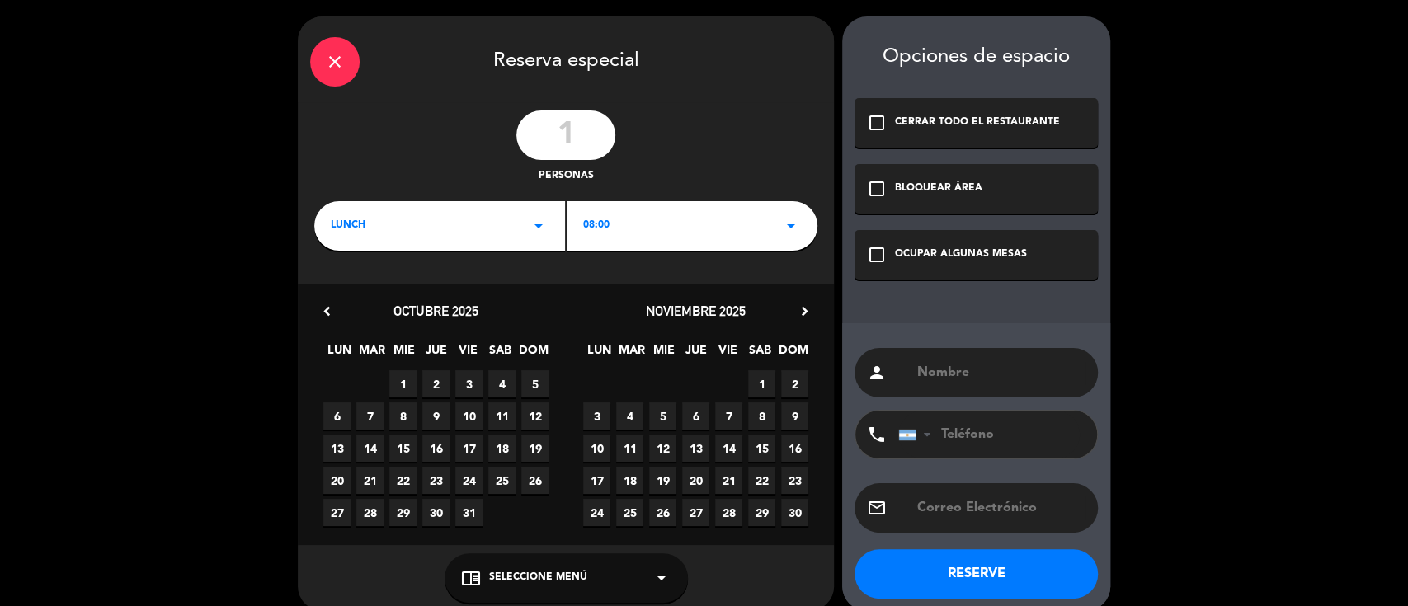
click at [811, 307] on icon "chevron_right" at bounding box center [804, 311] width 17 height 17
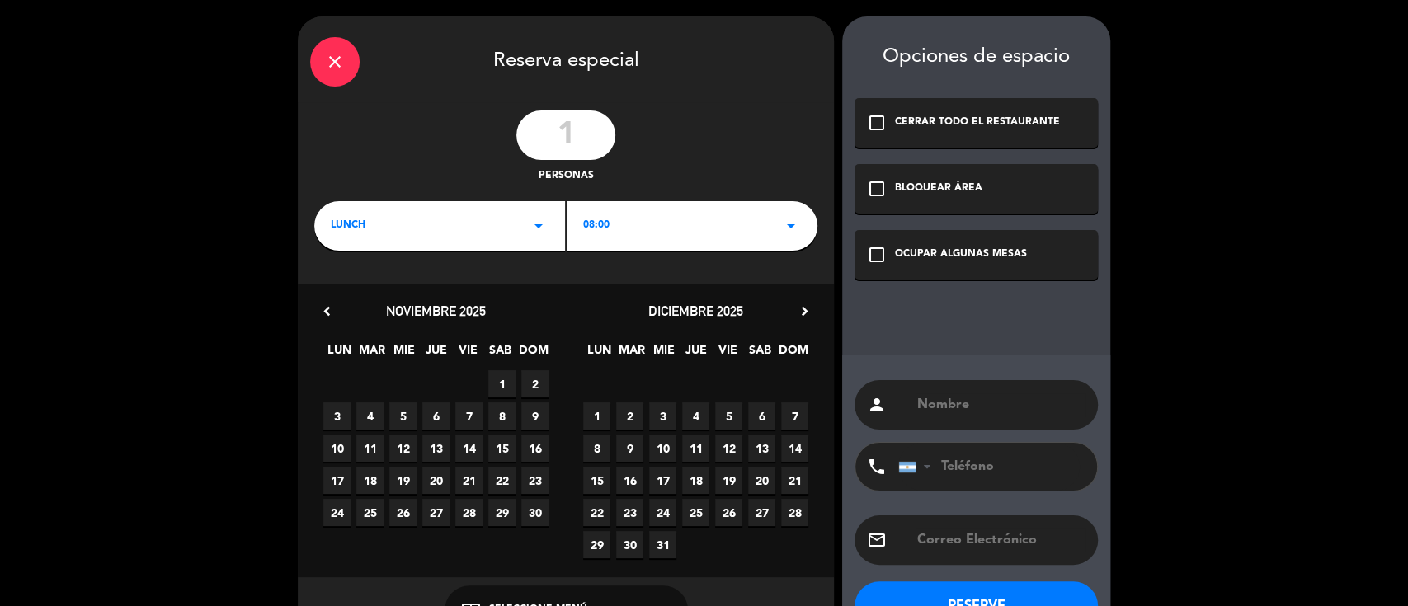
click at [761, 449] on span "13" at bounding box center [761, 448] width 27 height 27
click at [611, 236] on div "08:00 arrow_drop_down" at bounding box center [692, 225] width 251 height 49
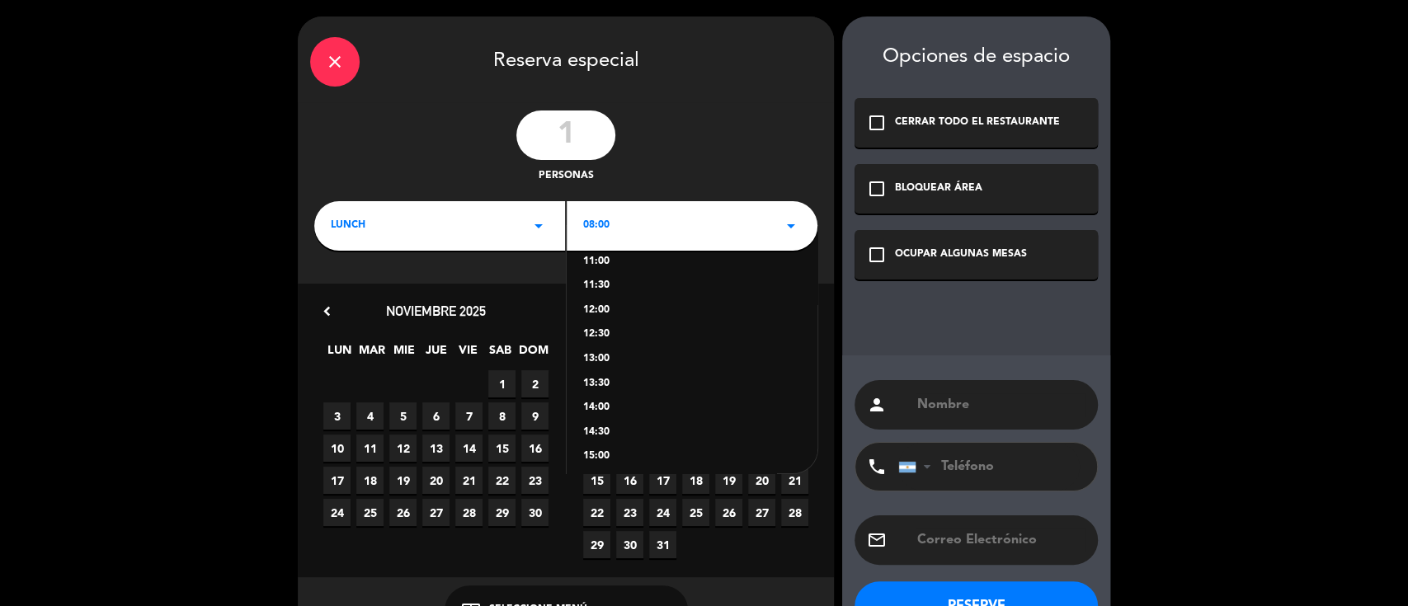
scroll to position [0, 0]
click at [970, 252] on div "OCUPAR ALGUNAS MESAS" at bounding box center [961, 255] width 132 height 16
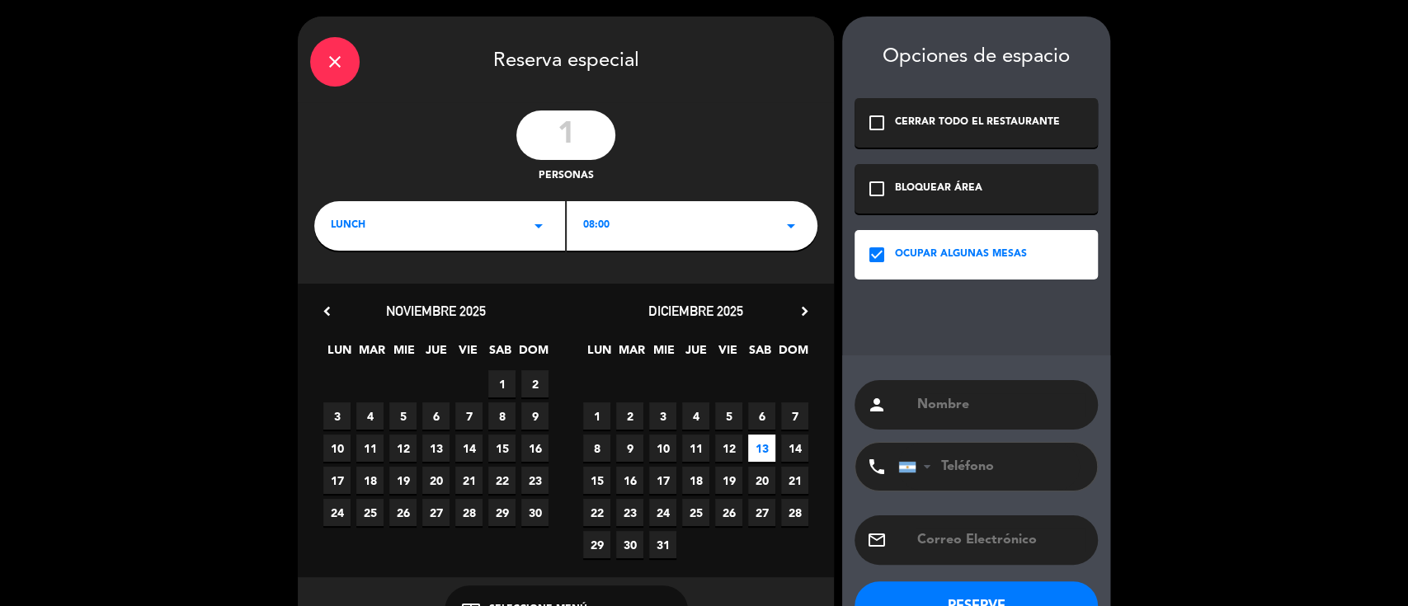
click at [950, 399] on input "text" at bounding box center [1001, 405] width 170 height 23
type input "C"
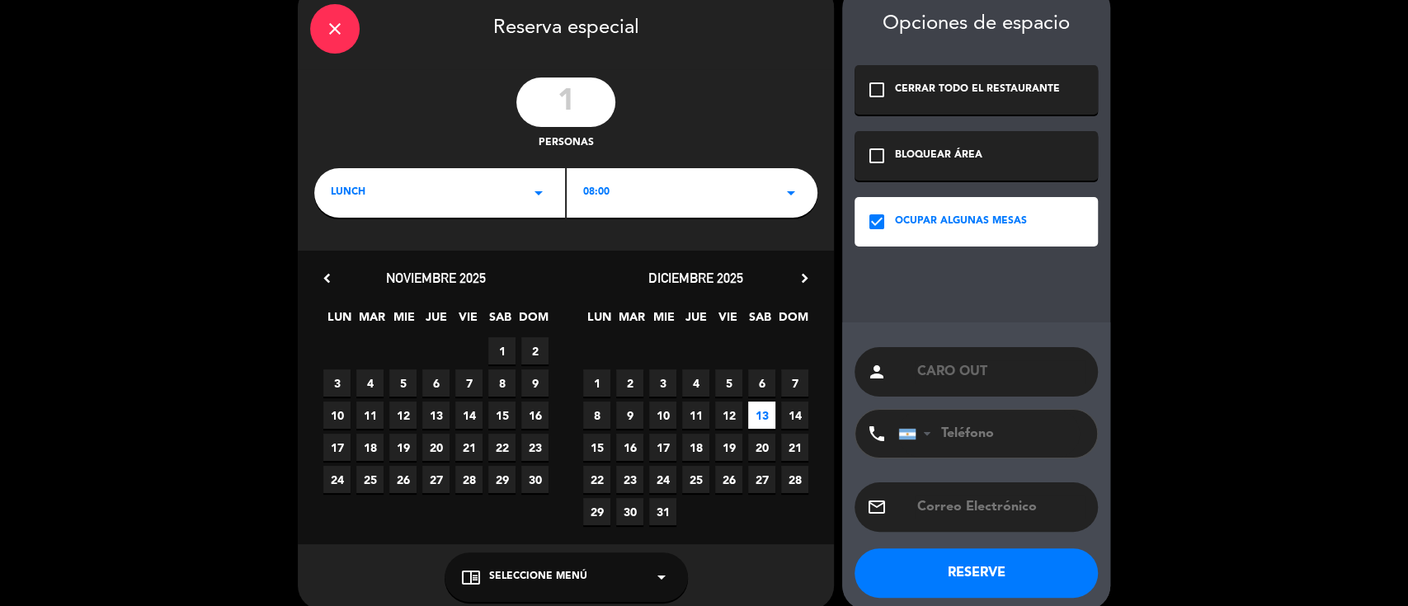
scroll to position [53, 0]
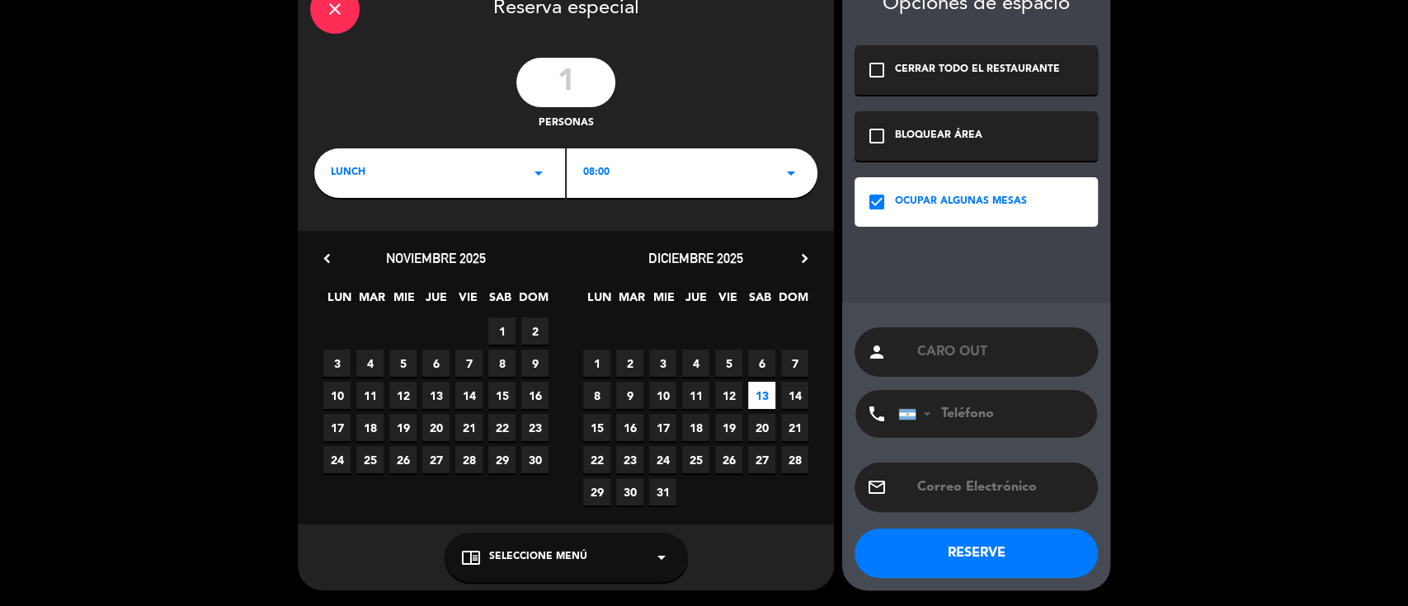
type input "CARO OUT"
click at [526, 558] on span "Seleccione Menú" at bounding box center [538, 557] width 98 height 16
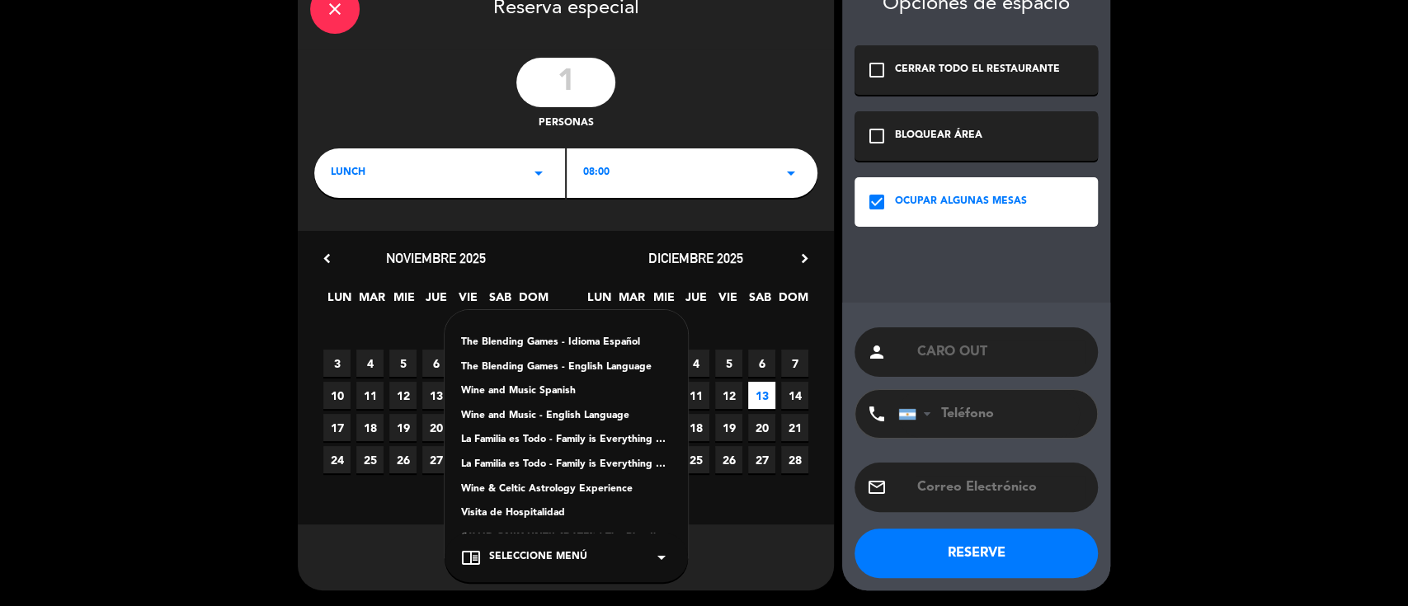
drag, startPoint x: 535, startPoint y: 509, endPoint x: 592, endPoint y: 511, distance: 57.0
click at [535, 509] on div "Visita de Hospitalidad" at bounding box center [566, 514] width 210 height 16
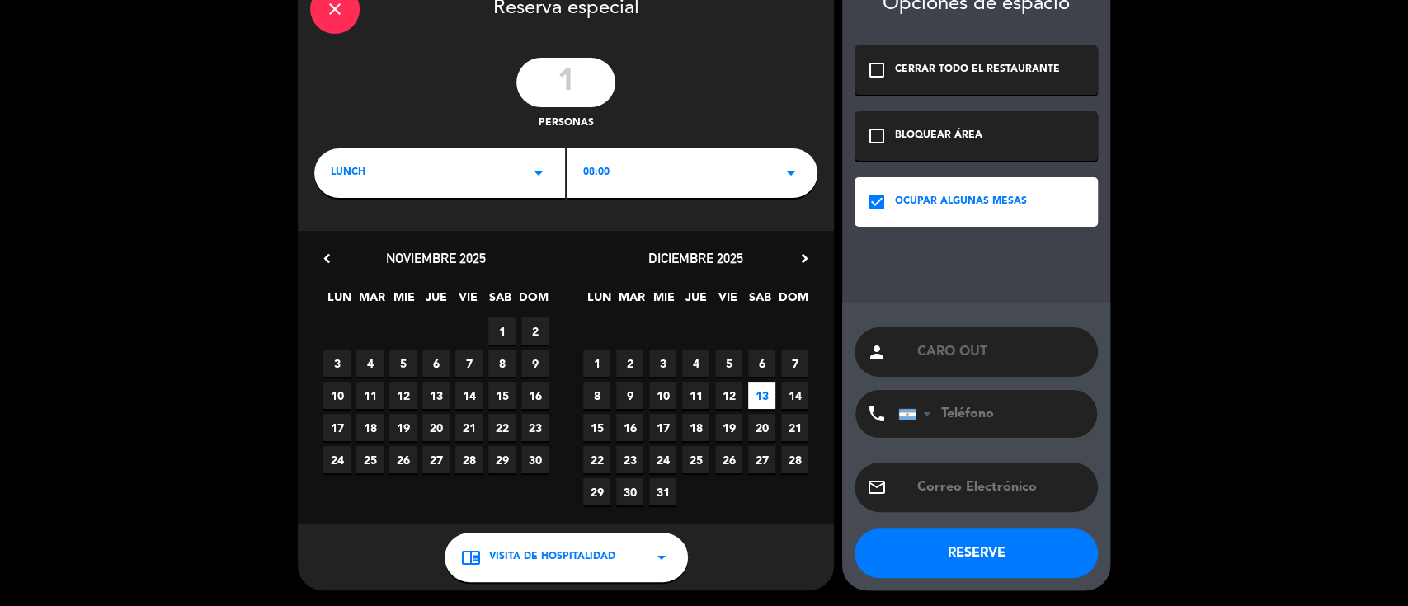
click at [969, 531] on button "RESERVE" at bounding box center [976, 553] width 243 height 49
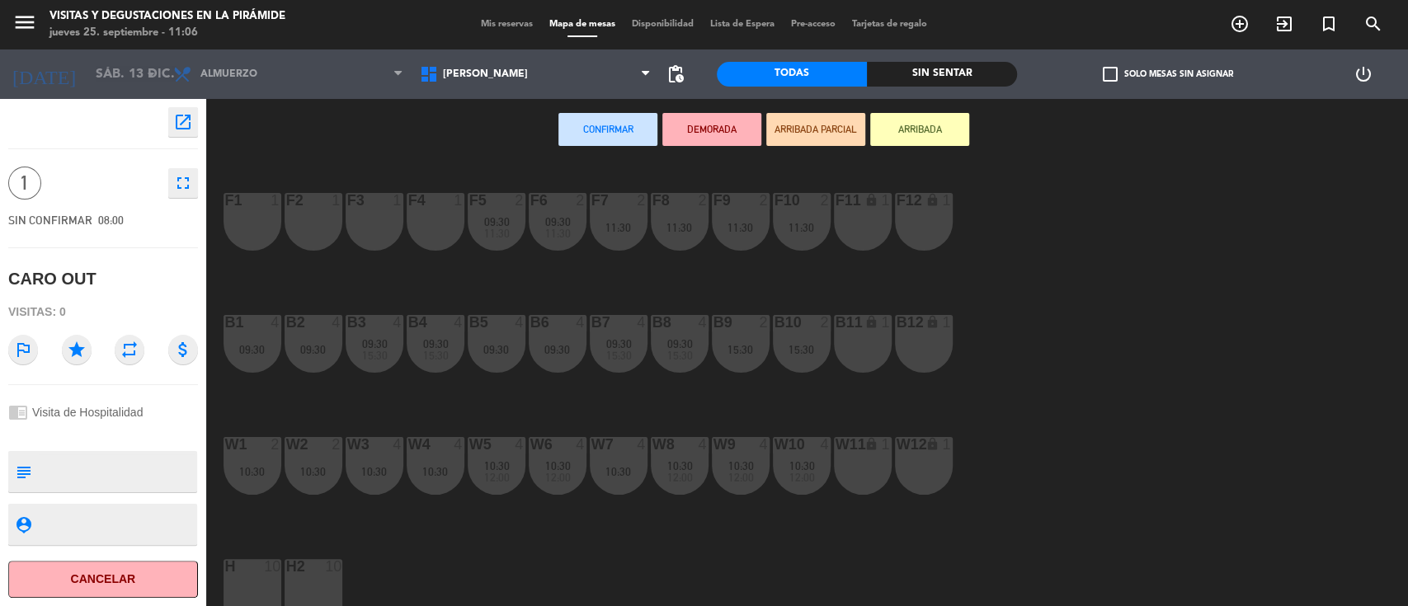
click at [488, 23] on span "Mis reservas" at bounding box center [507, 24] width 68 height 9
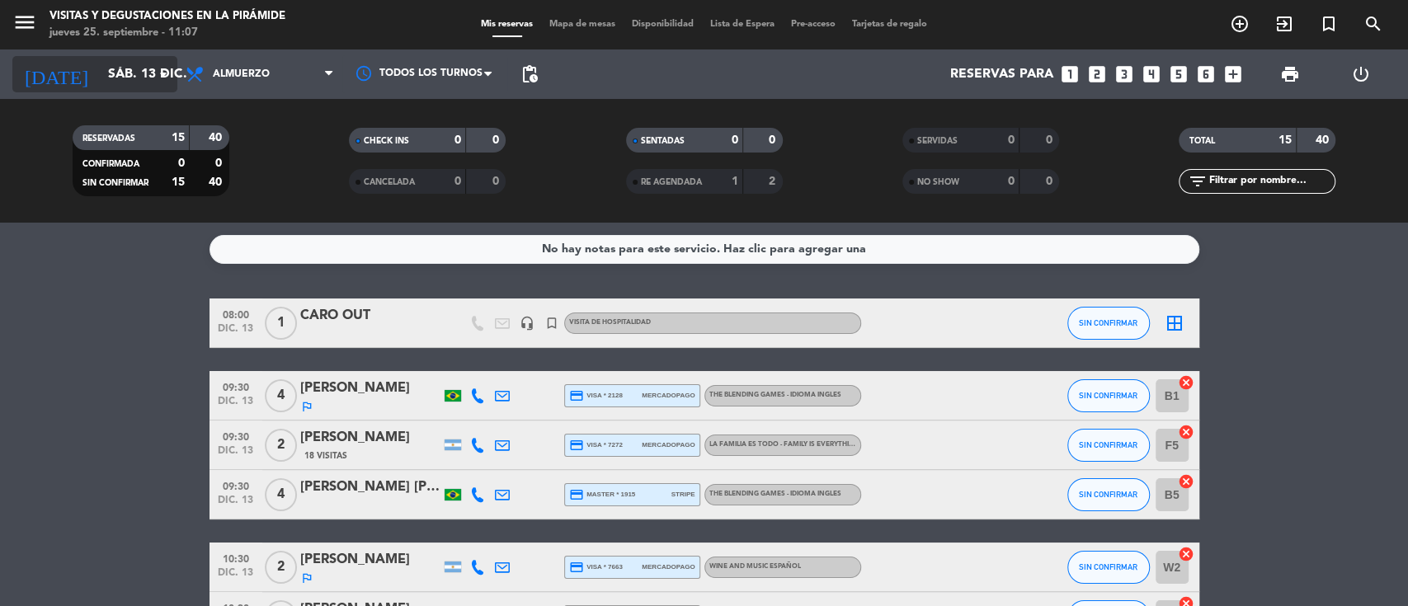
click at [138, 67] on input "sáb. 13 dic." at bounding box center [187, 75] width 174 height 32
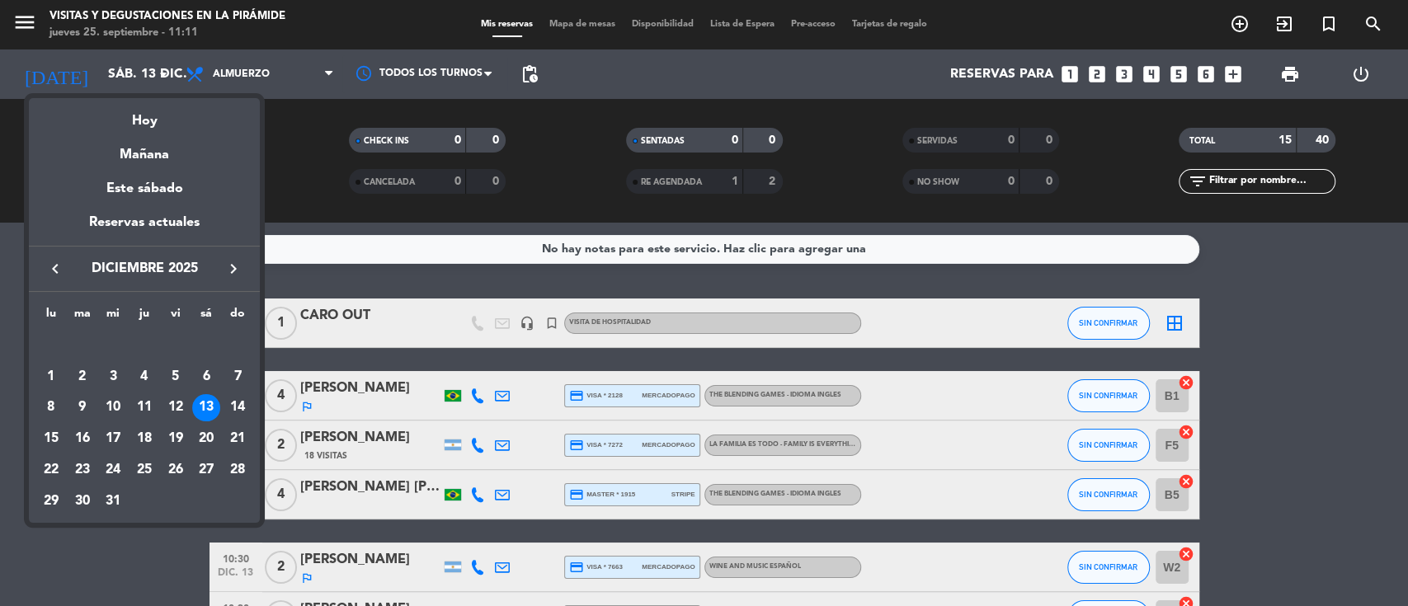
click at [83, 72] on div at bounding box center [704, 303] width 1408 height 606
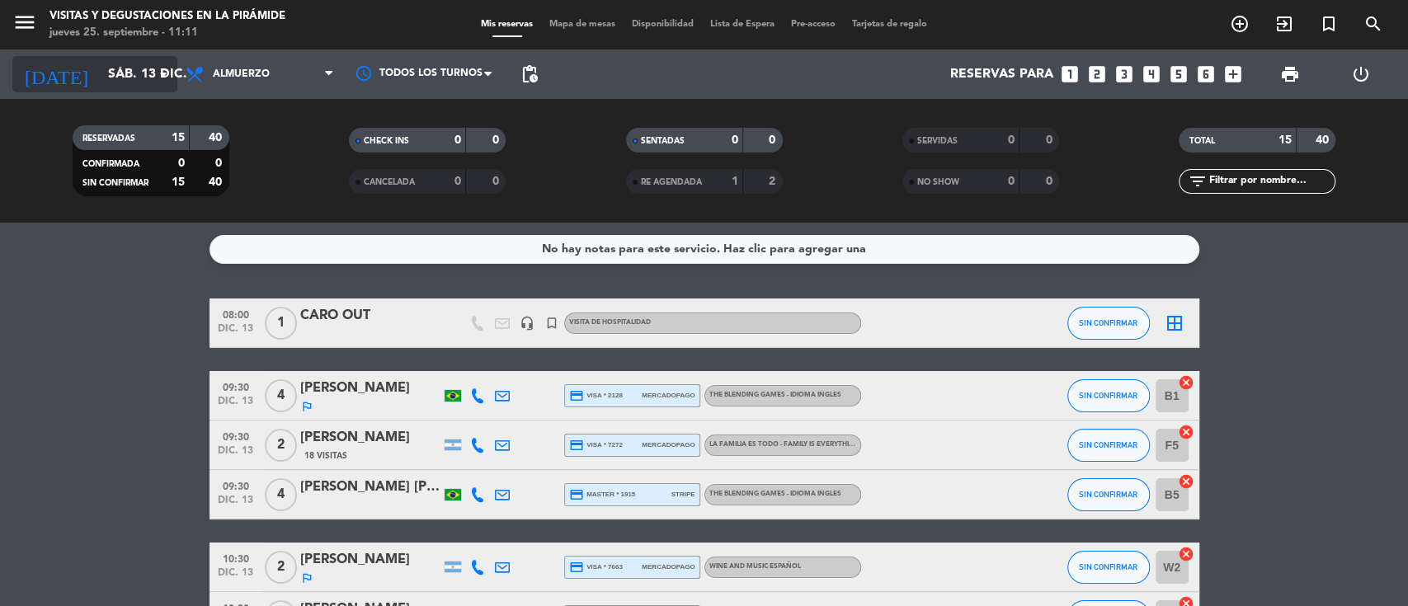
click at [101, 71] on input "sáb. 13 dic." at bounding box center [187, 75] width 174 height 32
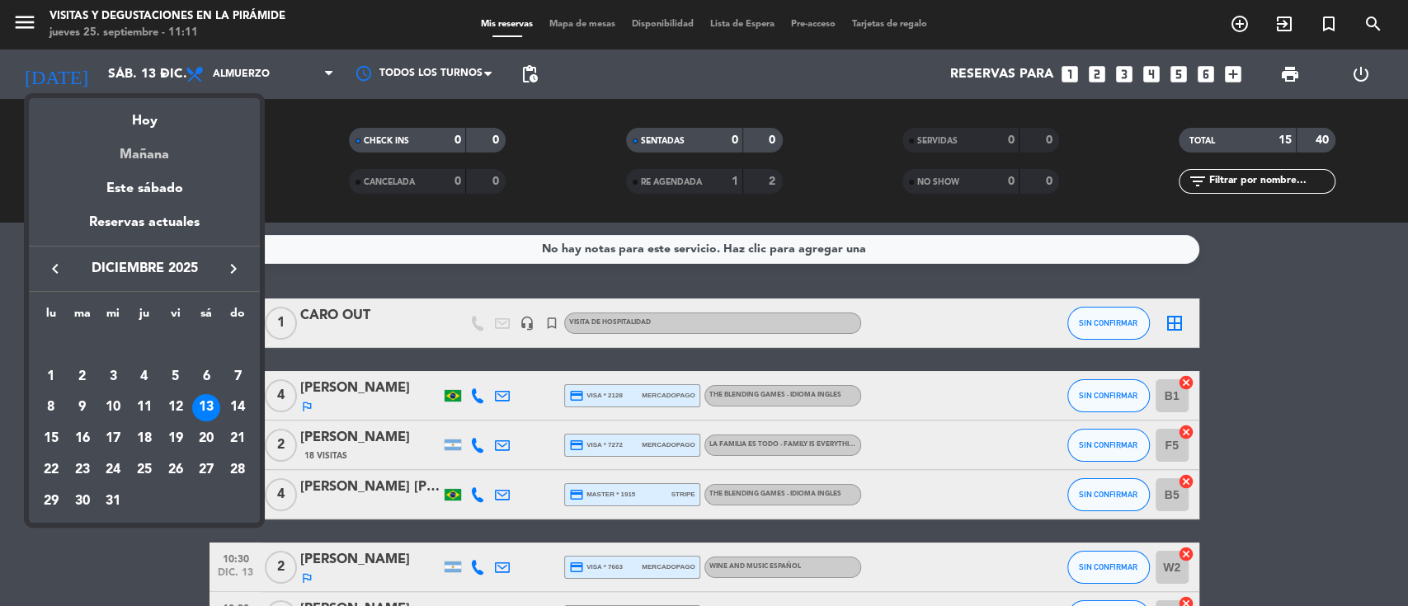
click at [140, 153] on div "Mañana" at bounding box center [144, 149] width 231 height 34
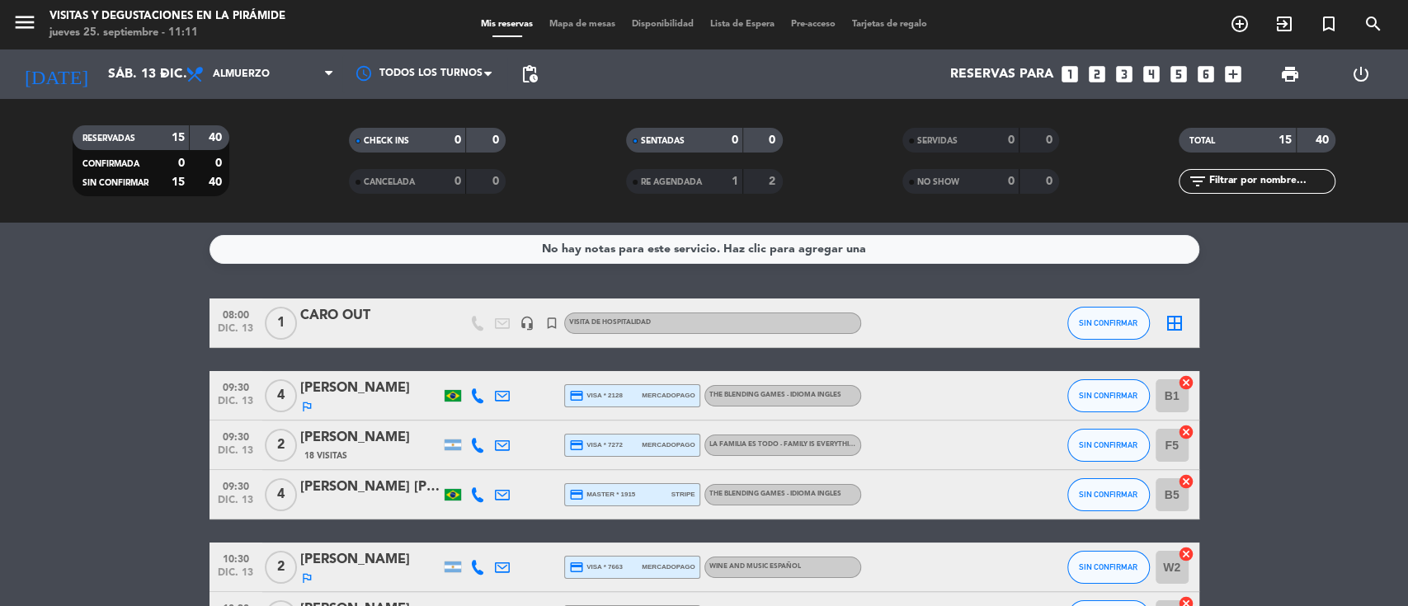
type input "vie. [DATE]"
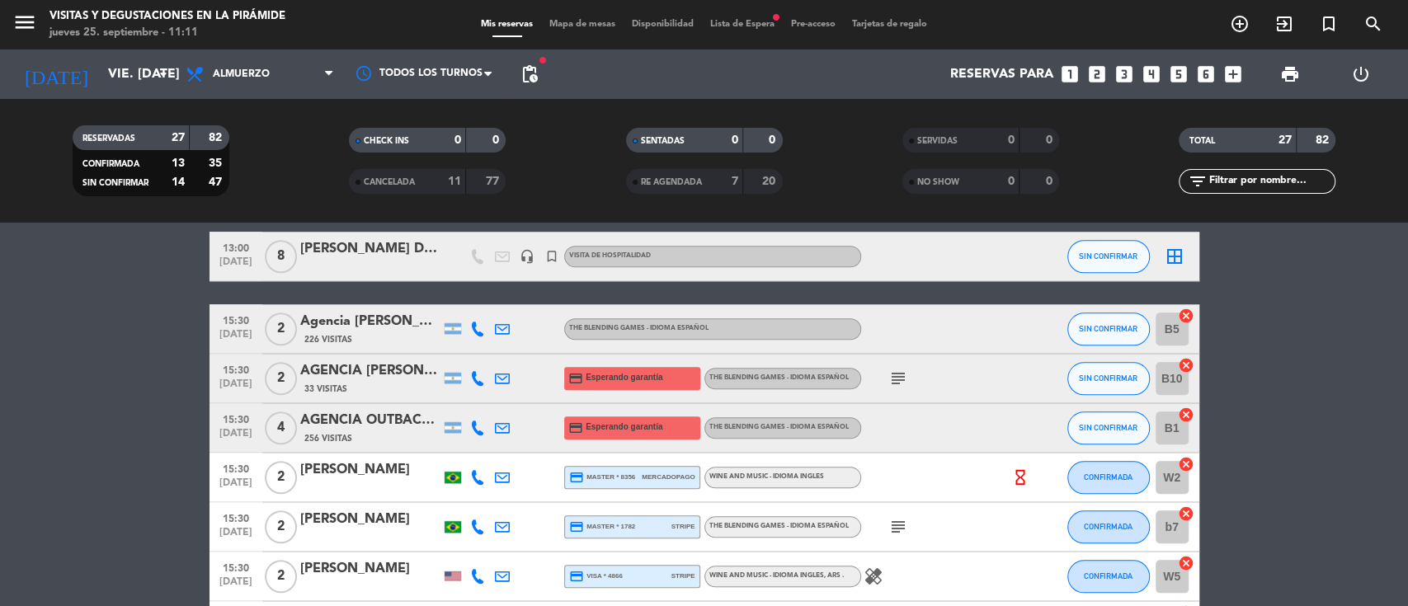
scroll to position [1209, 0]
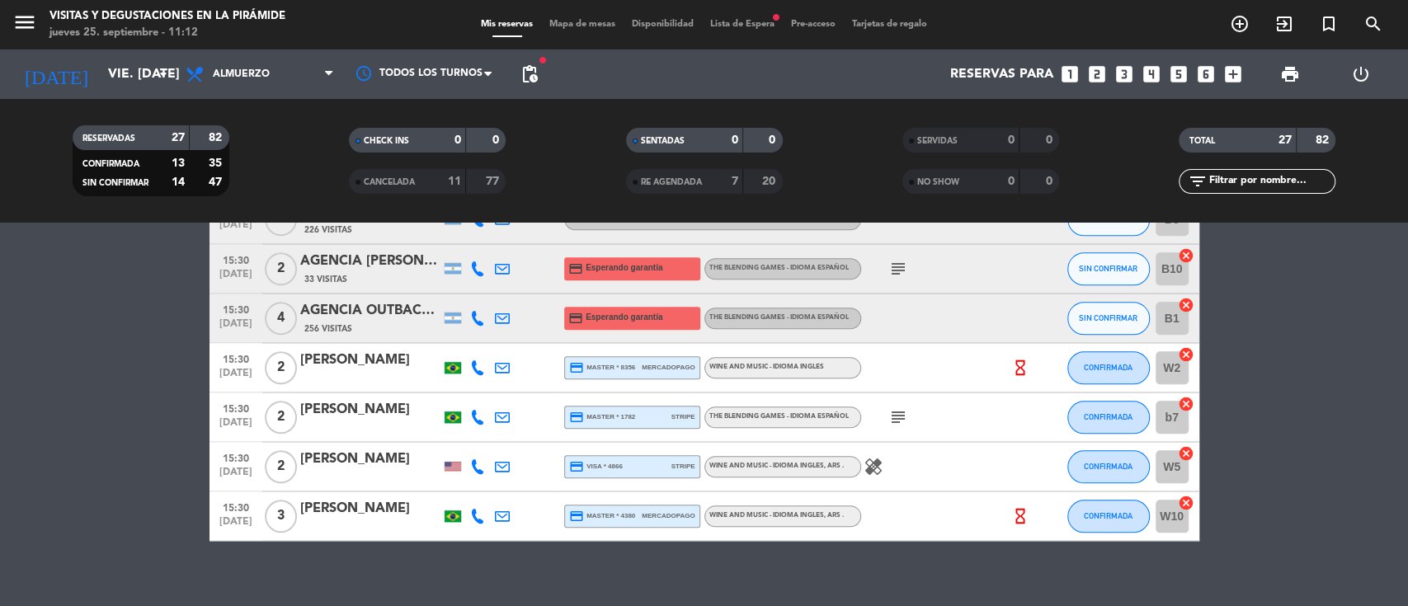
click at [1165, 521] on input "W10" at bounding box center [1172, 516] width 33 height 33
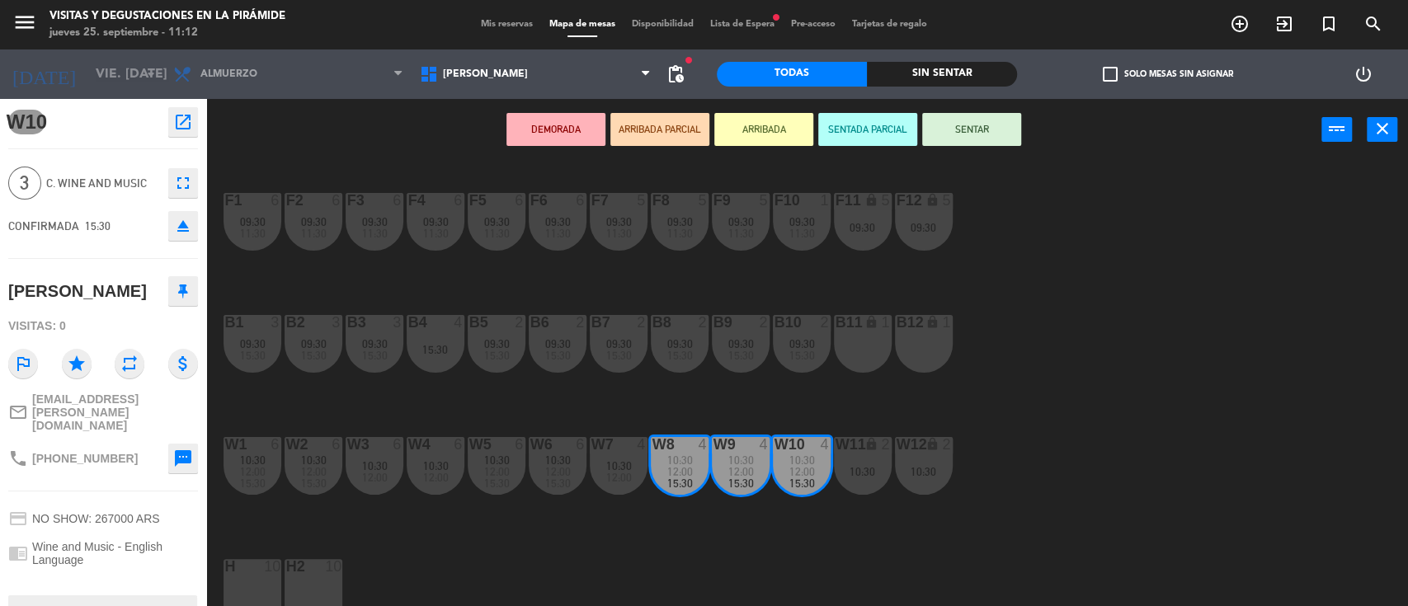
click at [484, 20] on span "Mis reservas" at bounding box center [507, 24] width 68 height 9
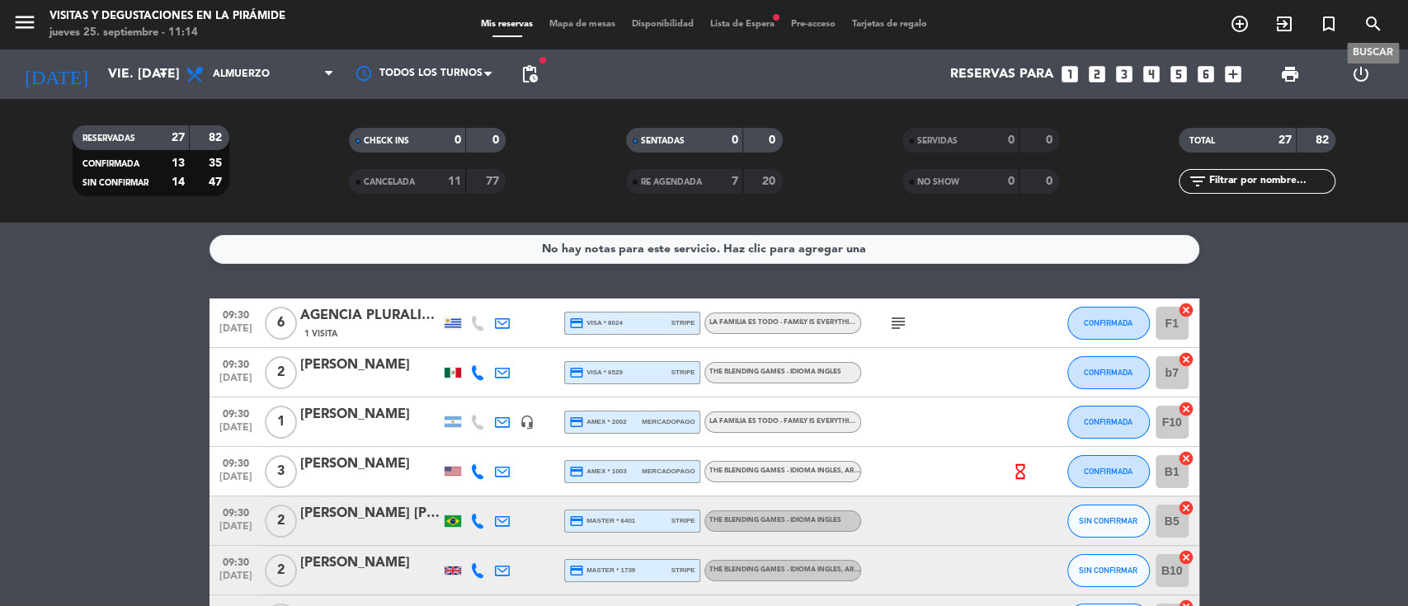
click at [1368, 24] on icon "search" at bounding box center [1374, 24] width 20 height 20
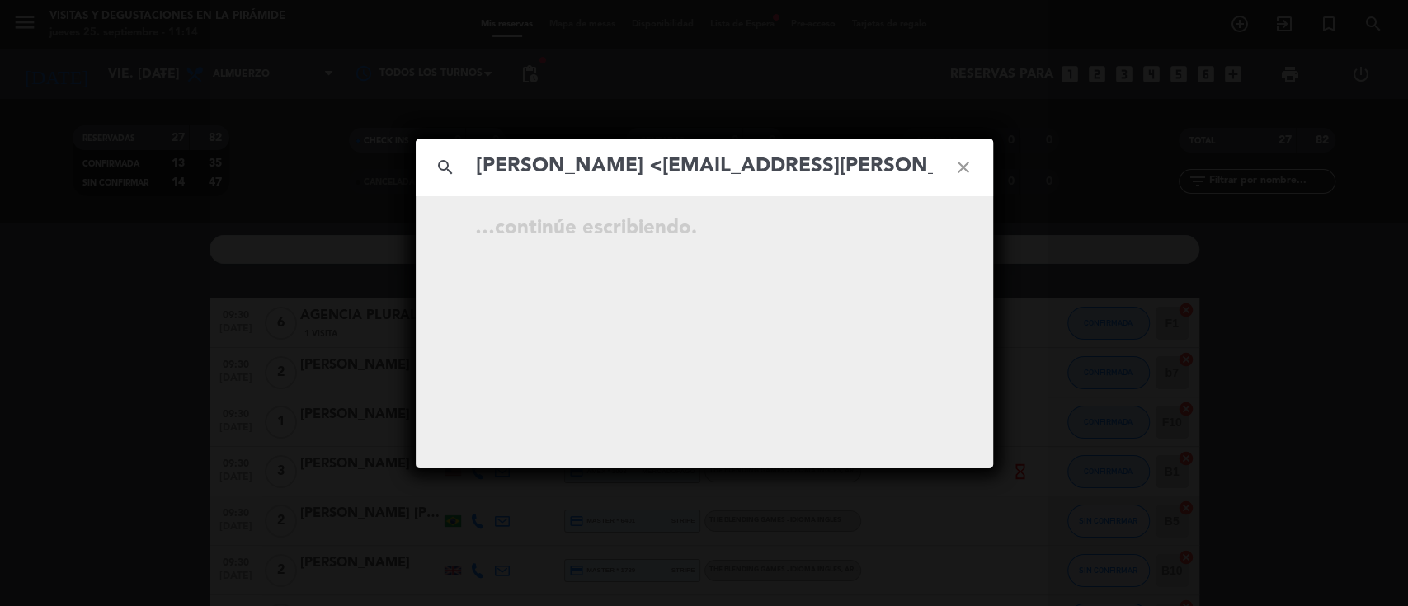
click at [599, 161] on input "[PERSON_NAME] <[EMAIL_ADDRESS][PERSON_NAME][DOMAIN_NAME]" at bounding box center [704, 167] width 459 height 34
click at [752, 172] on input "[EMAIL_ADDRESS][PERSON_NAME][DOMAIN_NAME]" at bounding box center [704, 167] width 459 height 34
type input "[EMAIL_ADDRESS][PERSON_NAME][DOMAIN_NAME]"
click at [926, 228] on icon "open_in_new" at bounding box center [922, 231] width 20 height 20
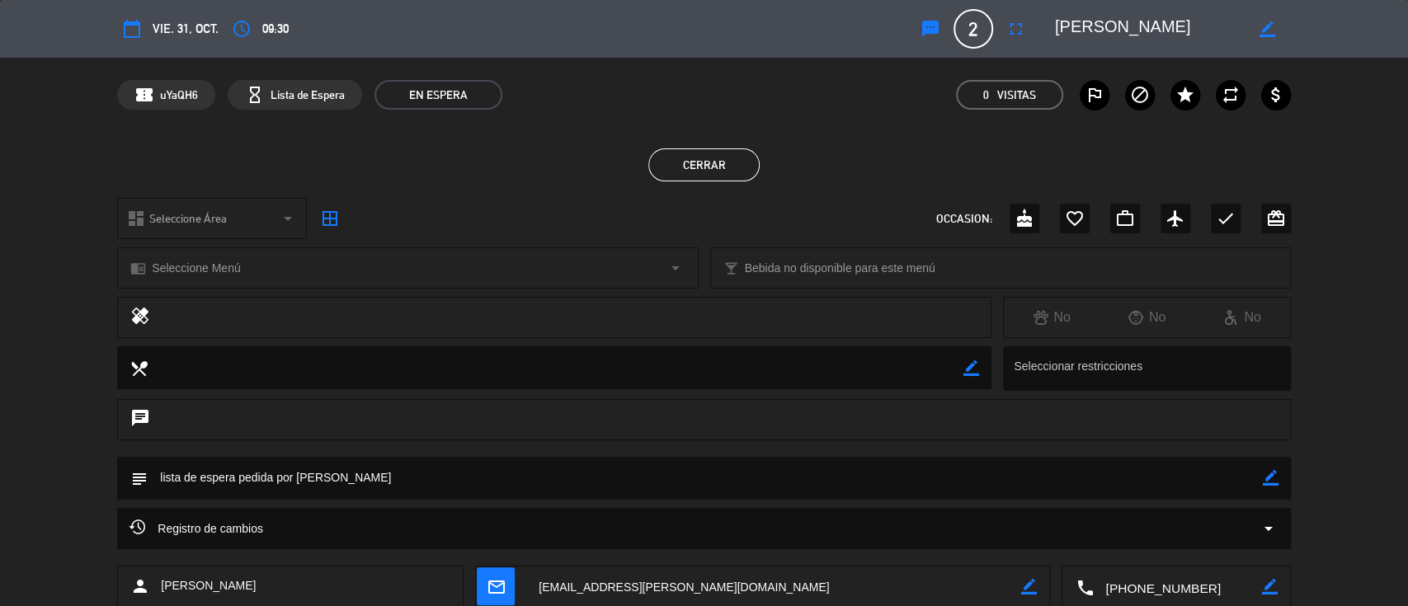
click at [1270, 478] on icon "border_color" at bounding box center [1271, 478] width 16 height 16
click at [1186, 484] on textarea at bounding box center [705, 478] width 1115 height 42
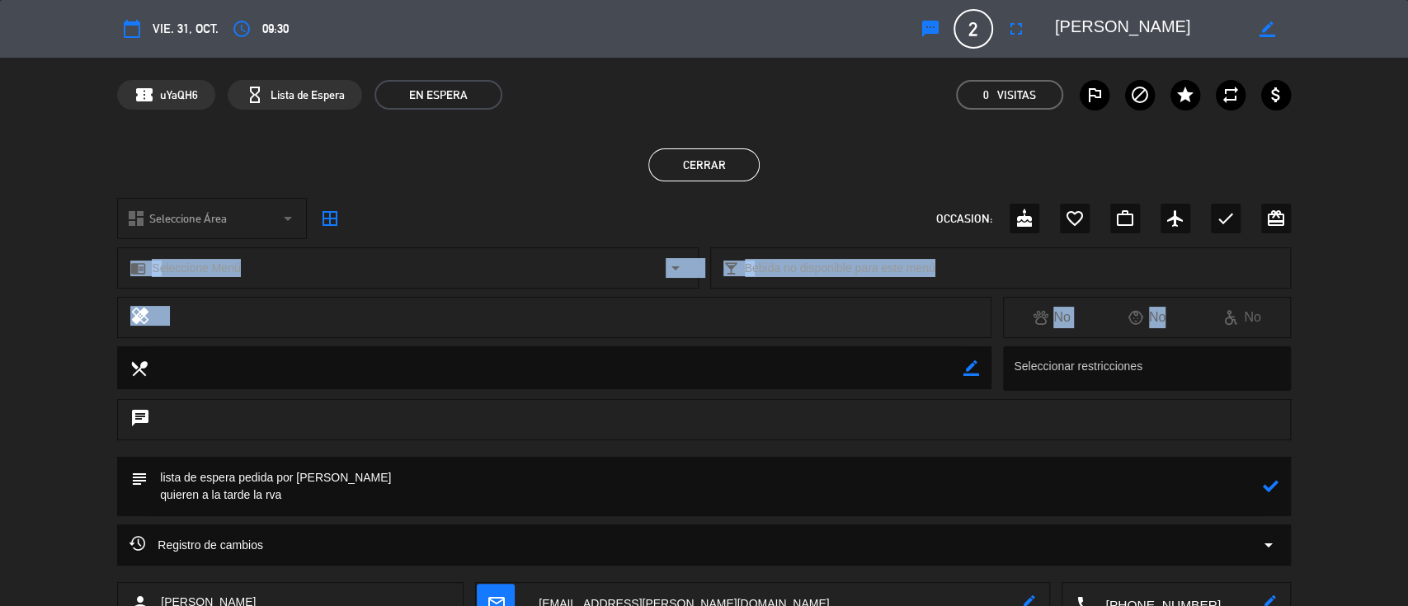
drag, startPoint x: 1295, startPoint y: 263, endPoint x: 1293, endPoint y: 365, distance: 102.3
click at [1298, 349] on div "calendar_today vie. 31, oct. access_time 09:30 sms 2 [PERSON_NAME] fullscreen b…" at bounding box center [704, 303] width 1408 height 606
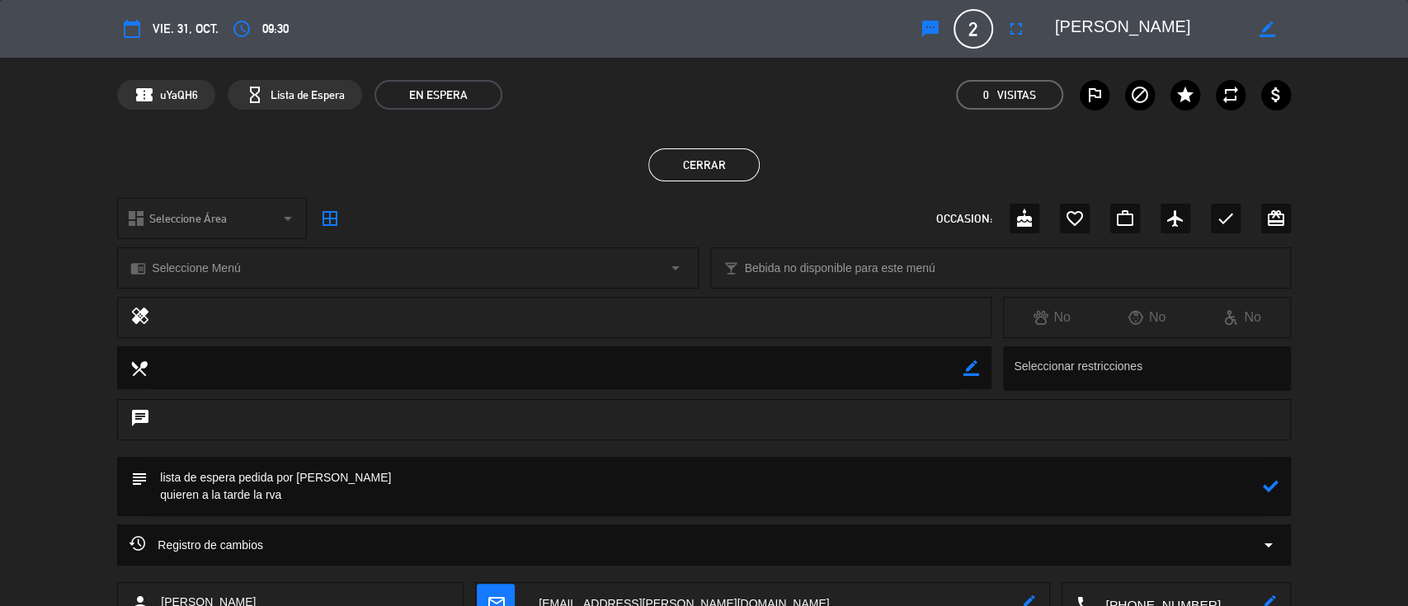
click at [1270, 482] on icon at bounding box center [1271, 486] width 16 height 16
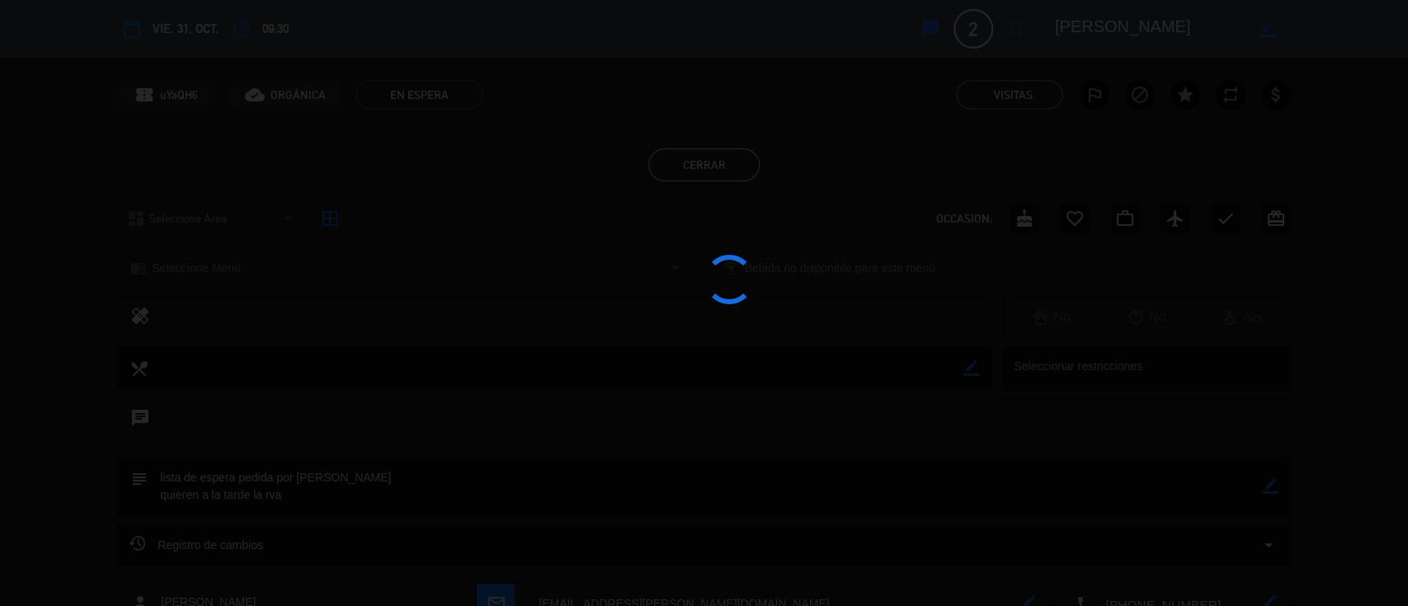
type textarea "lista de espera pedida por [PERSON_NAME] quieren a la tarde la rva"
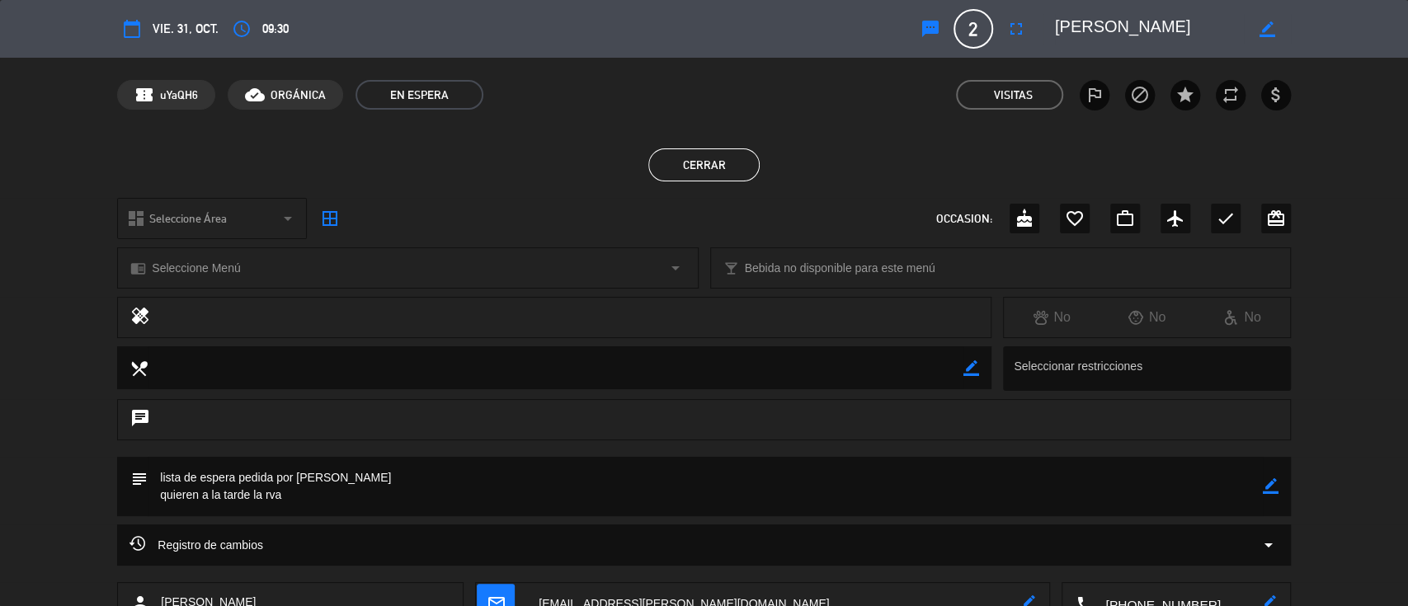
click at [717, 168] on button "Cerrar" at bounding box center [703, 164] width 111 height 33
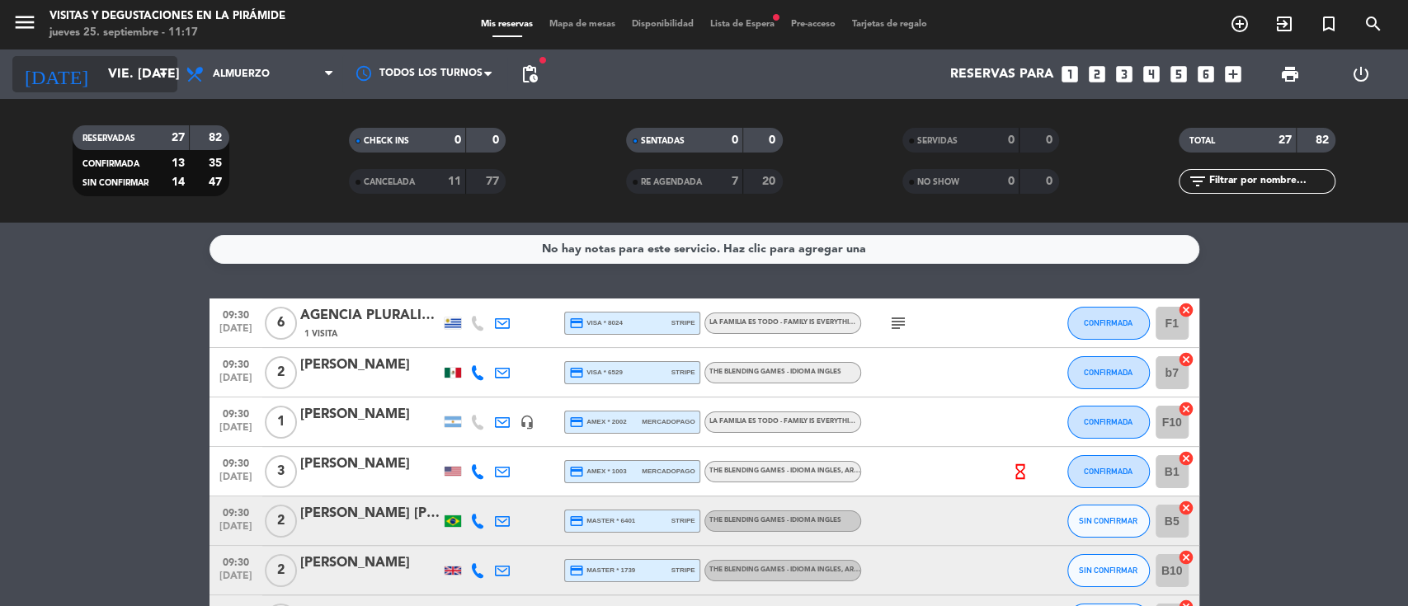
click at [100, 76] on input "vie. [DATE]" at bounding box center [187, 75] width 174 height 32
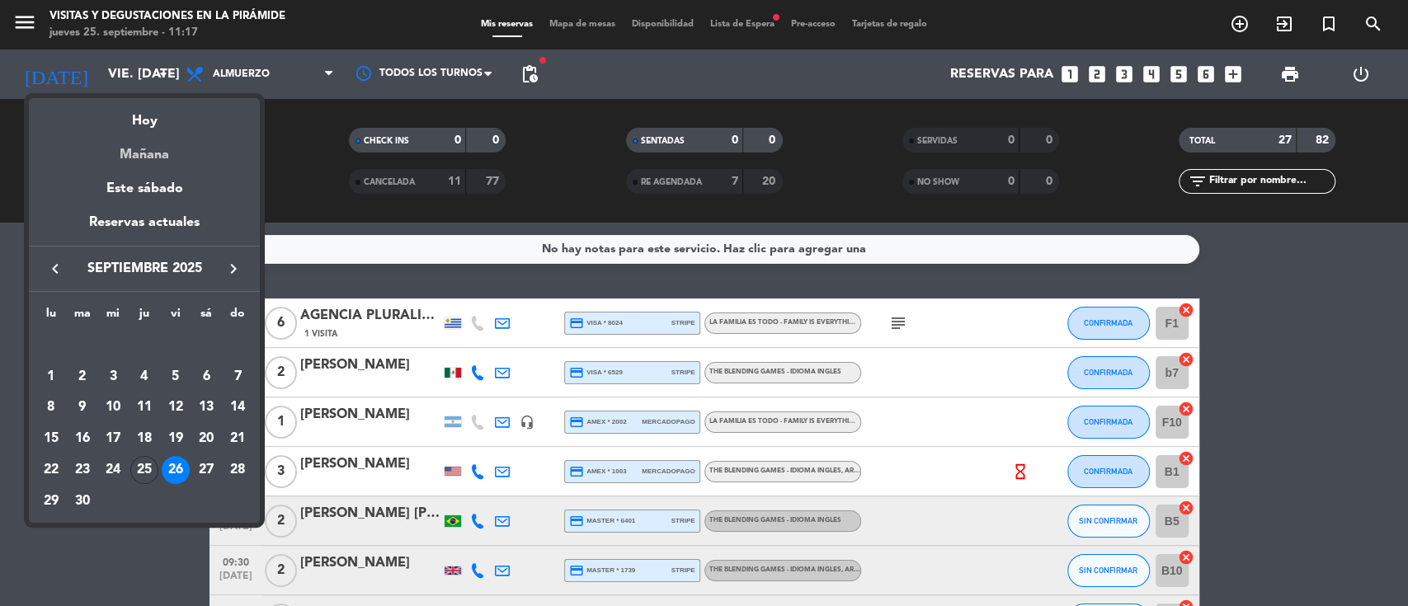
click at [157, 153] on div "Mañana" at bounding box center [144, 149] width 231 height 34
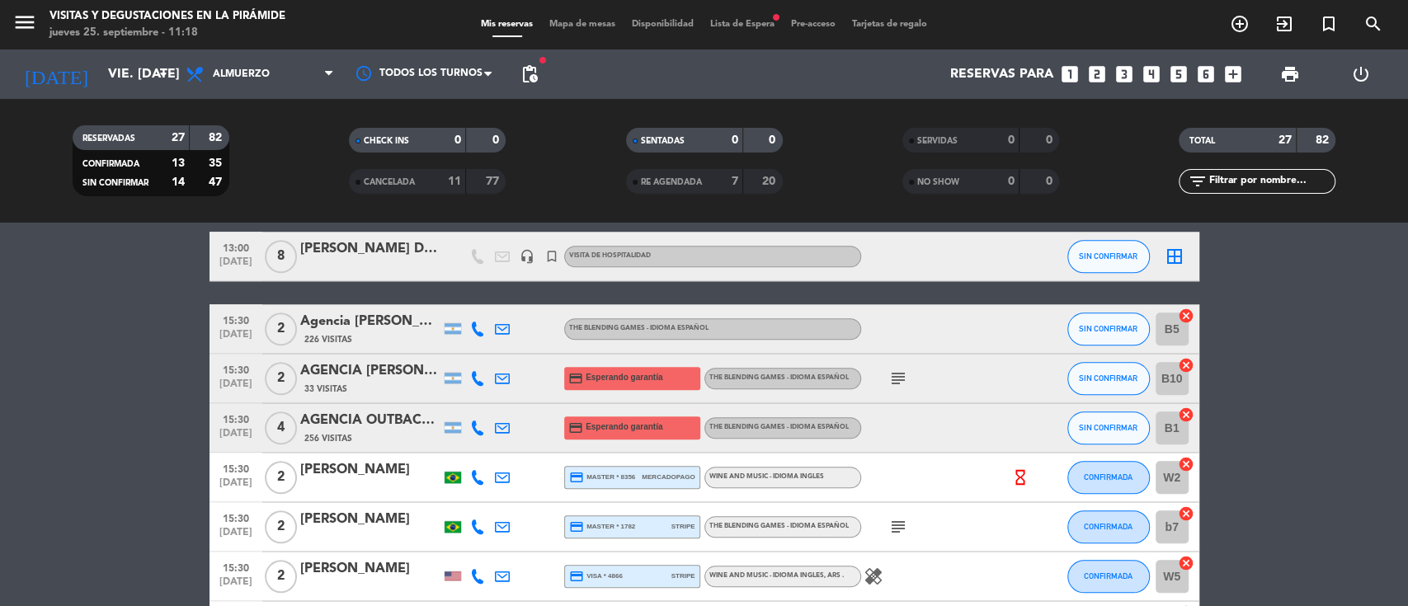
scroll to position [1209, 0]
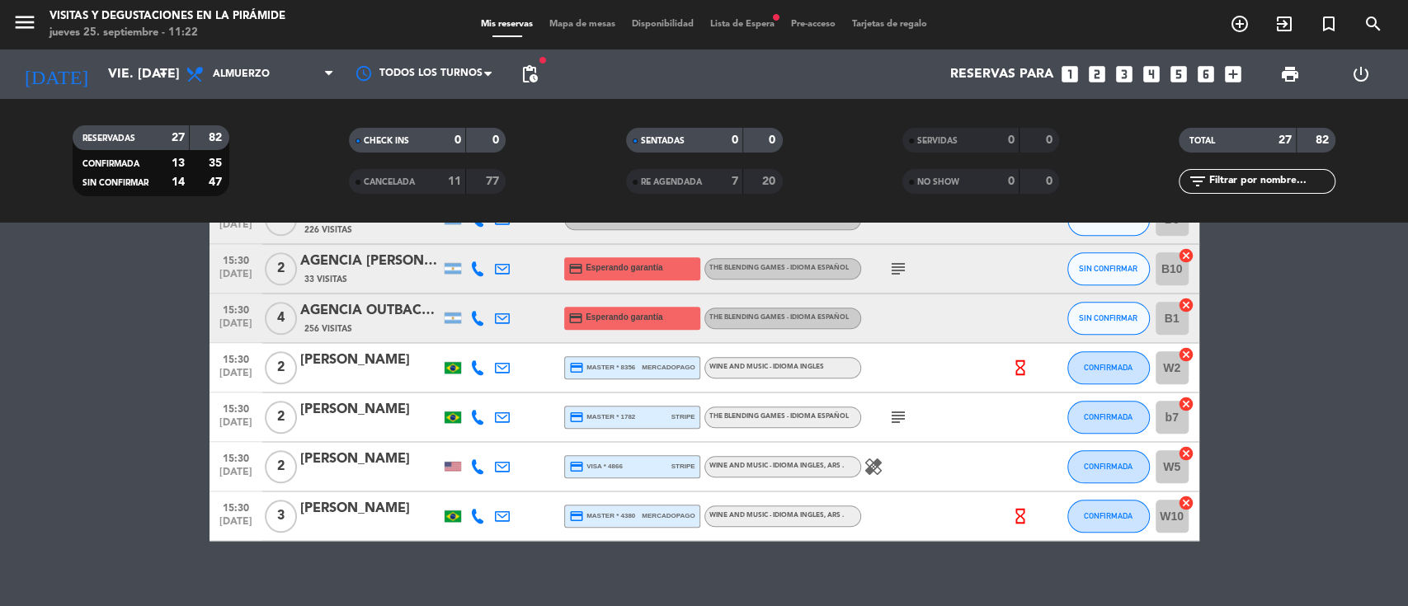
click at [1099, 72] on icon "looks_two" at bounding box center [1097, 74] width 21 height 21
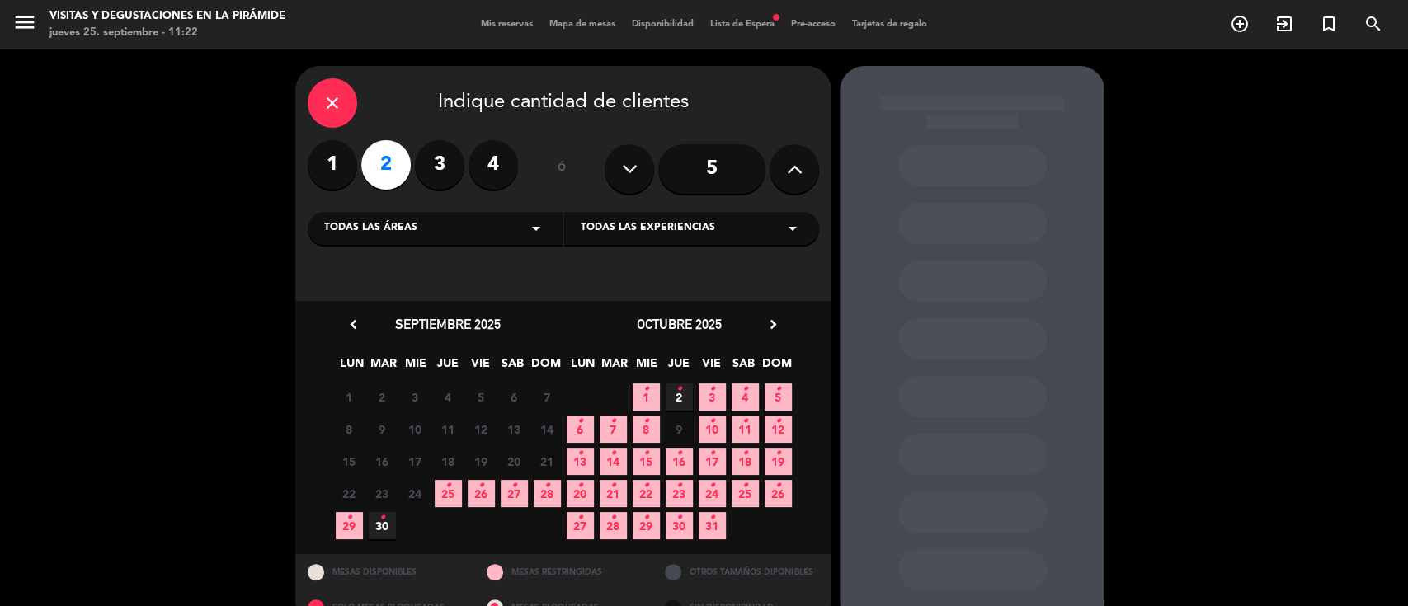
click at [483, 495] on icon "•" at bounding box center [481, 486] width 6 height 26
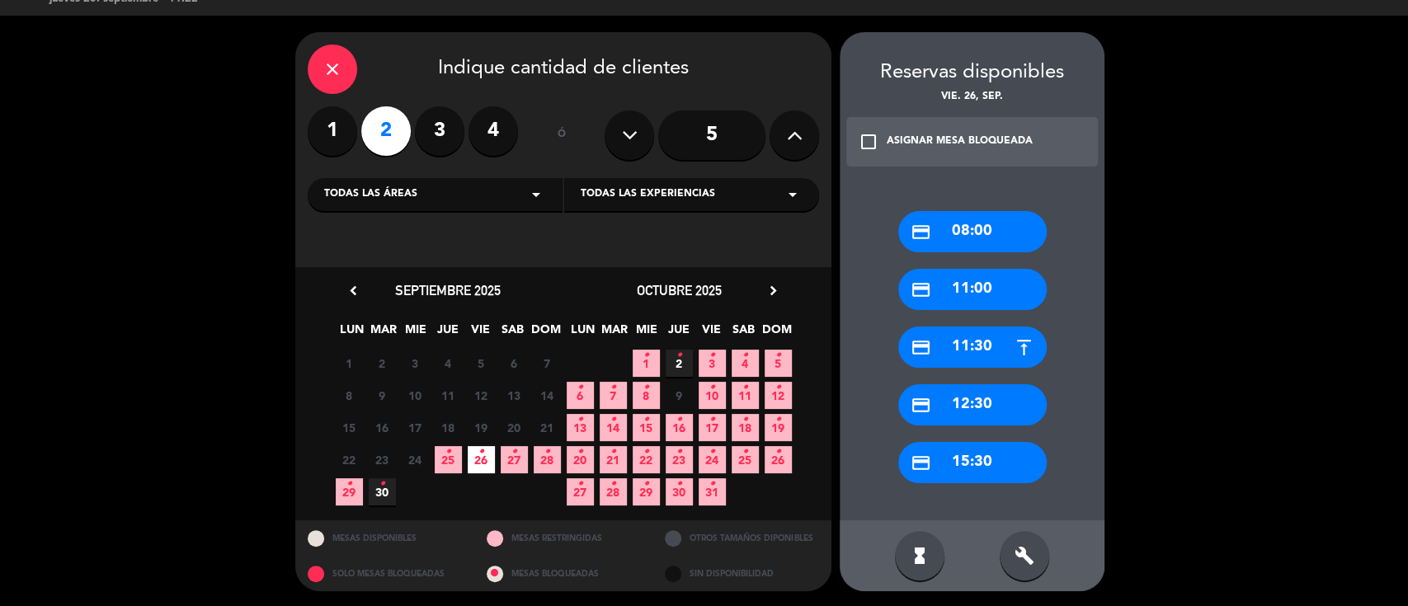
drag, startPoint x: 977, startPoint y: 469, endPoint x: 541, endPoint y: 349, distance: 451.7
click at [977, 468] on div "credit_card 15:30" at bounding box center [972, 462] width 148 height 41
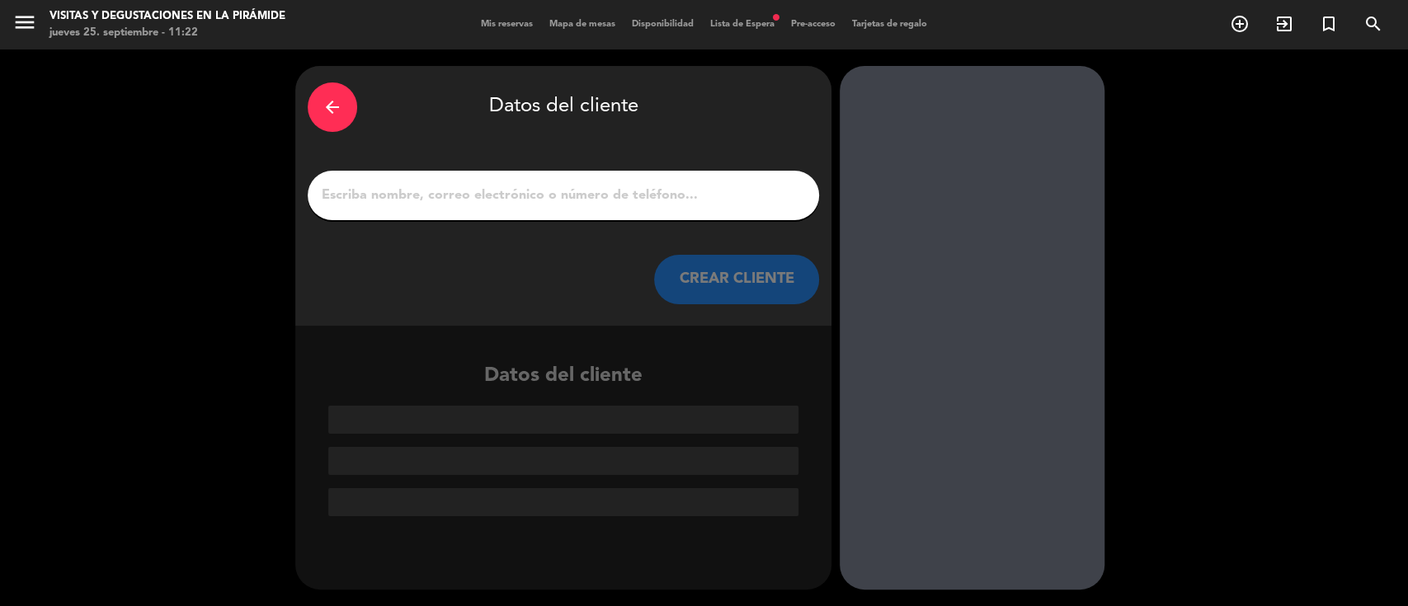
click at [422, 195] on input "1" at bounding box center [563, 195] width 487 height 23
paste input "[PERSON_NAME]"
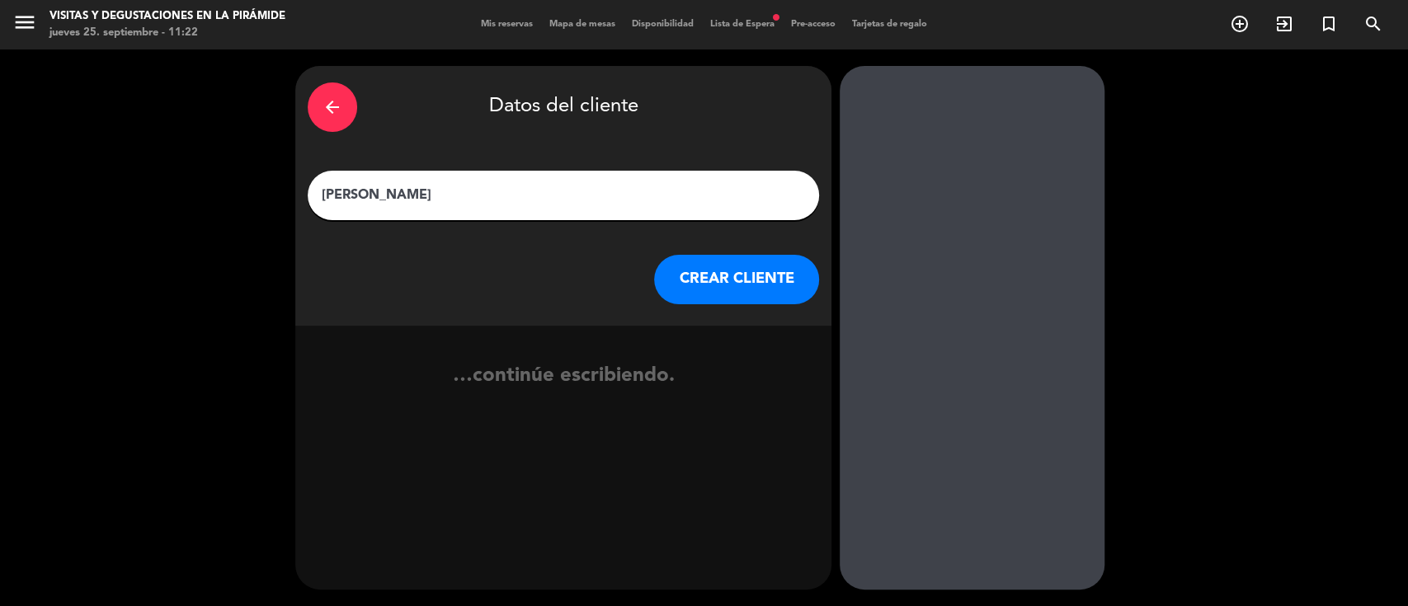
type input "[PERSON_NAME]"
click at [725, 286] on button "CREAR CLIENTE" at bounding box center [736, 279] width 165 height 49
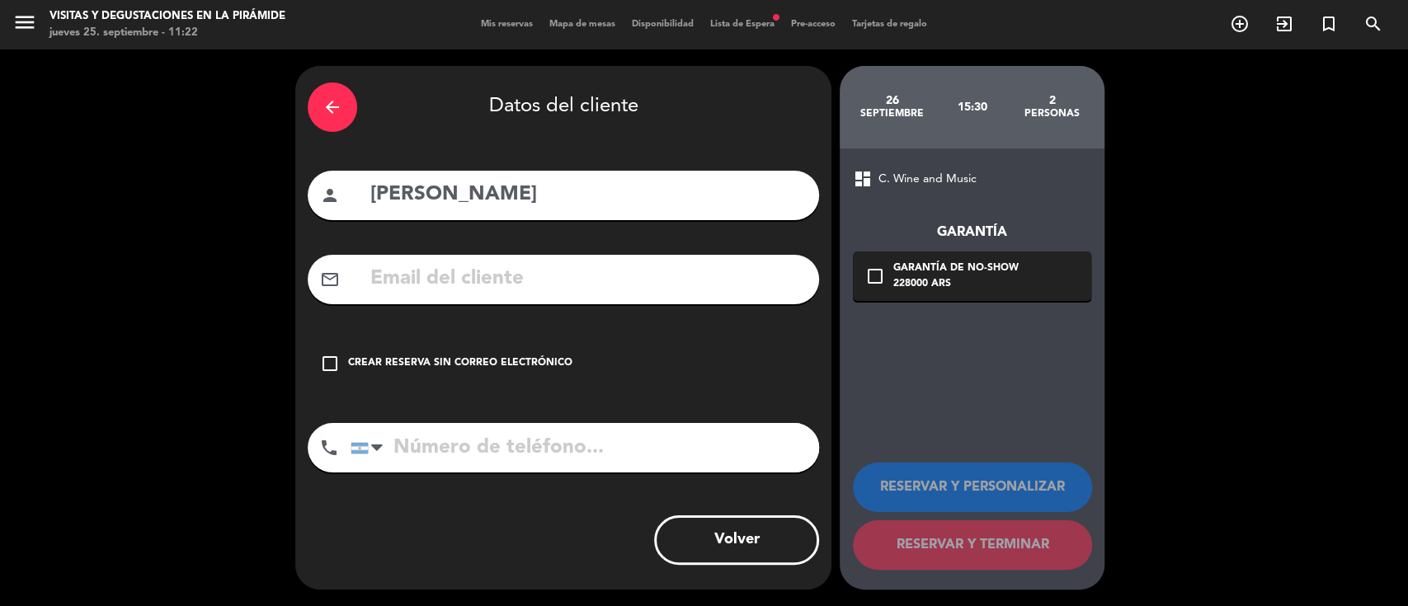
paste input "[EMAIL_ADDRESS][DOMAIN_NAME]"
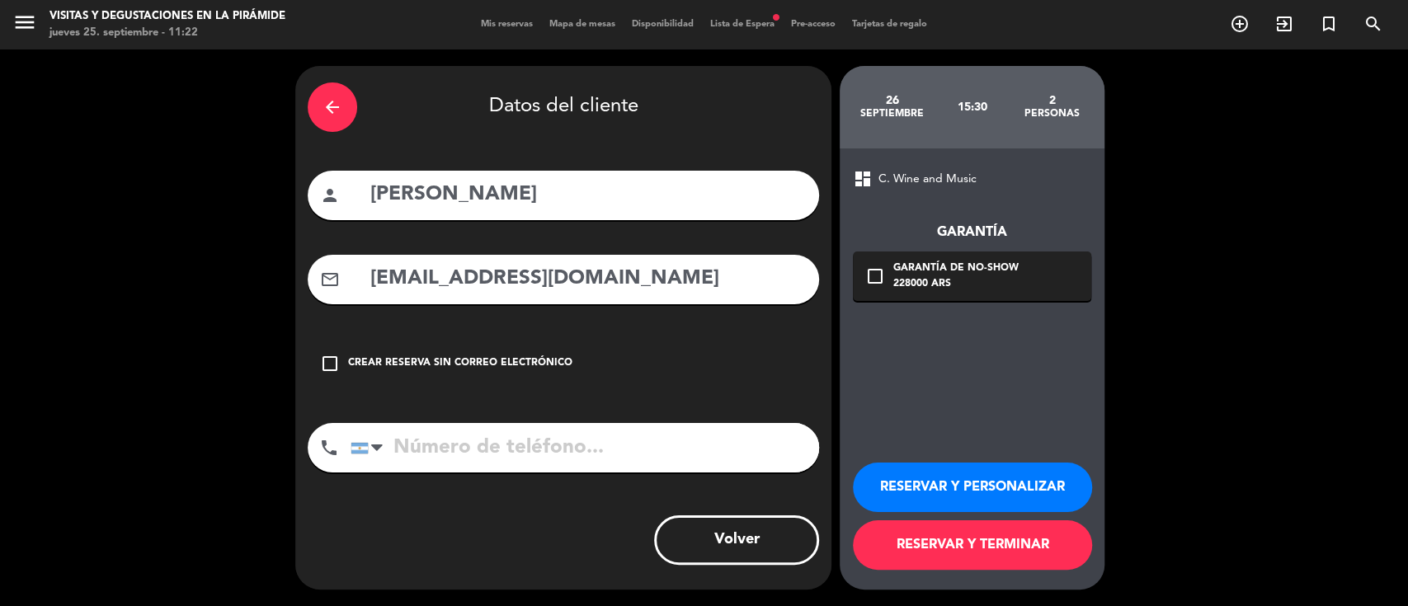
type input "[EMAIL_ADDRESS][DOMAIN_NAME]"
paste input "[PHONE_NUMBER]"
type input "[PHONE_NUMBER]"
drag, startPoint x: 983, startPoint y: 481, endPoint x: 909, endPoint y: 479, distance: 73.4
click at [983, 479] on button "RESERVAR Y PERSONALIZAR" at bounding box center [972, 487] width 239 height 49
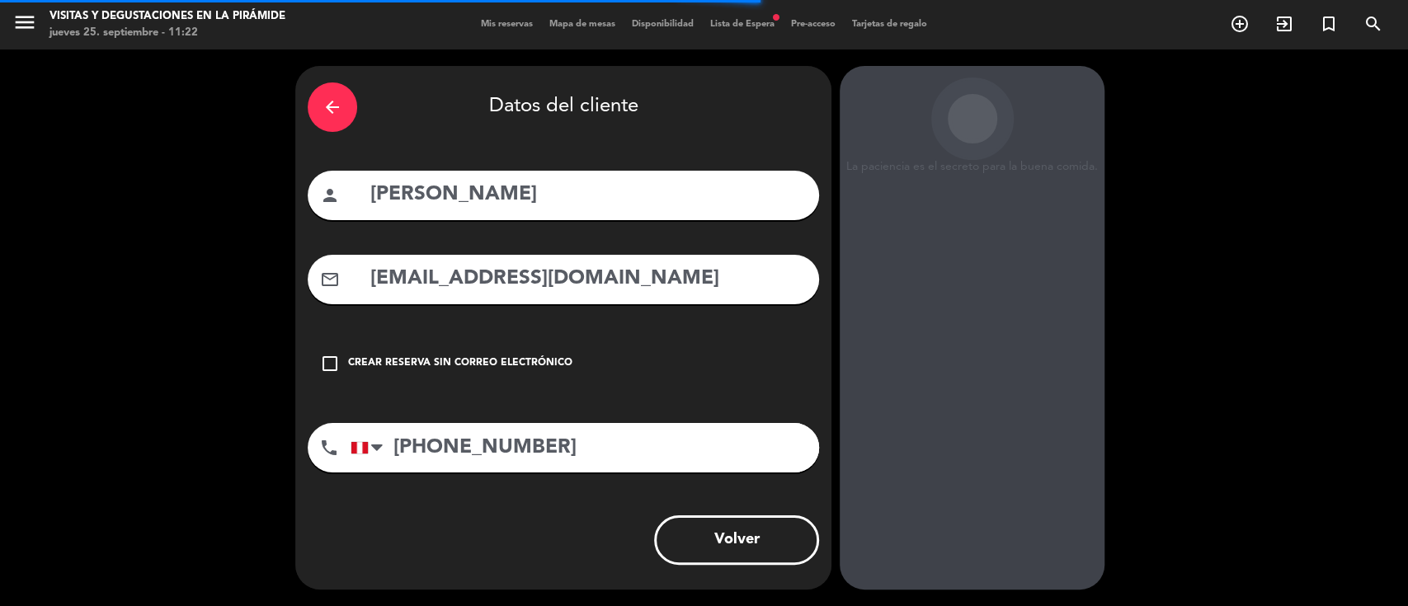
scroll to position [53, 0]
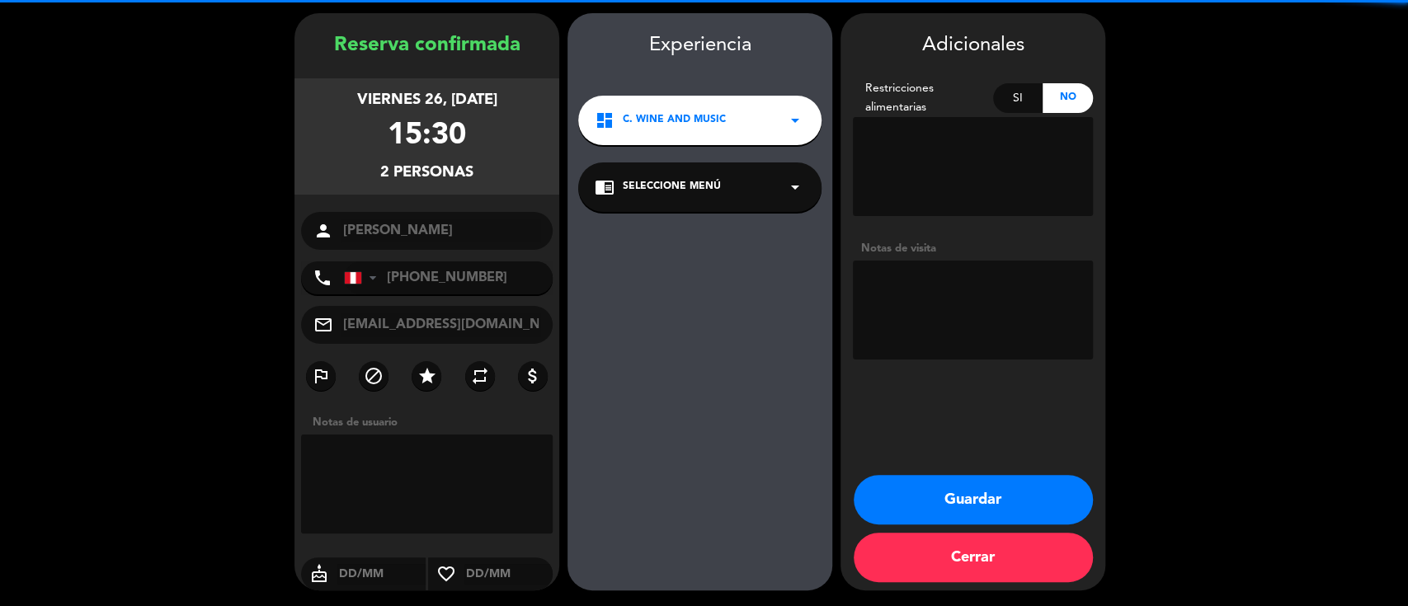
click at [698, 130] on div "dashboard C. Wine and Music arrow_drop_down" at bounding box center [699, 120] width 243 height 49
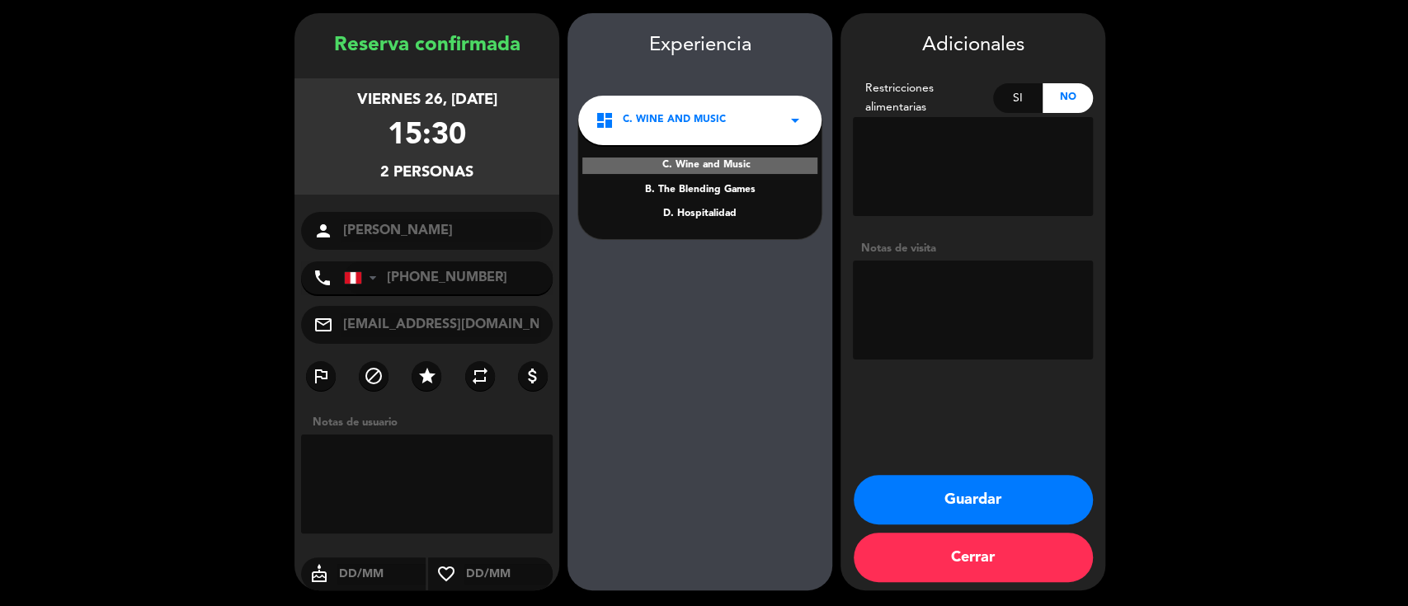
click at [701, 182] on div "B. The Blending Games" at bounding box center [700, 190] width 210 height 16
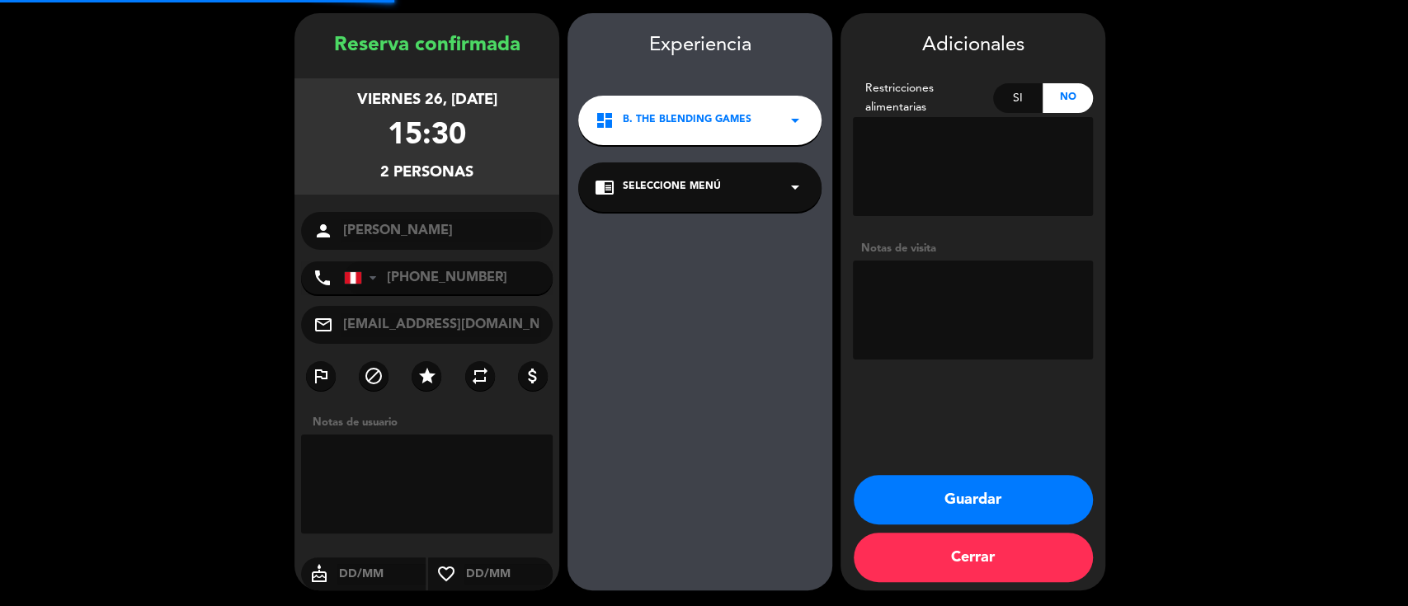
click at [686, 205] on div "chrome_reader_mode Seleccione Menú arrow_drop_down" at bounding box center [699, 187] width 243 height 49
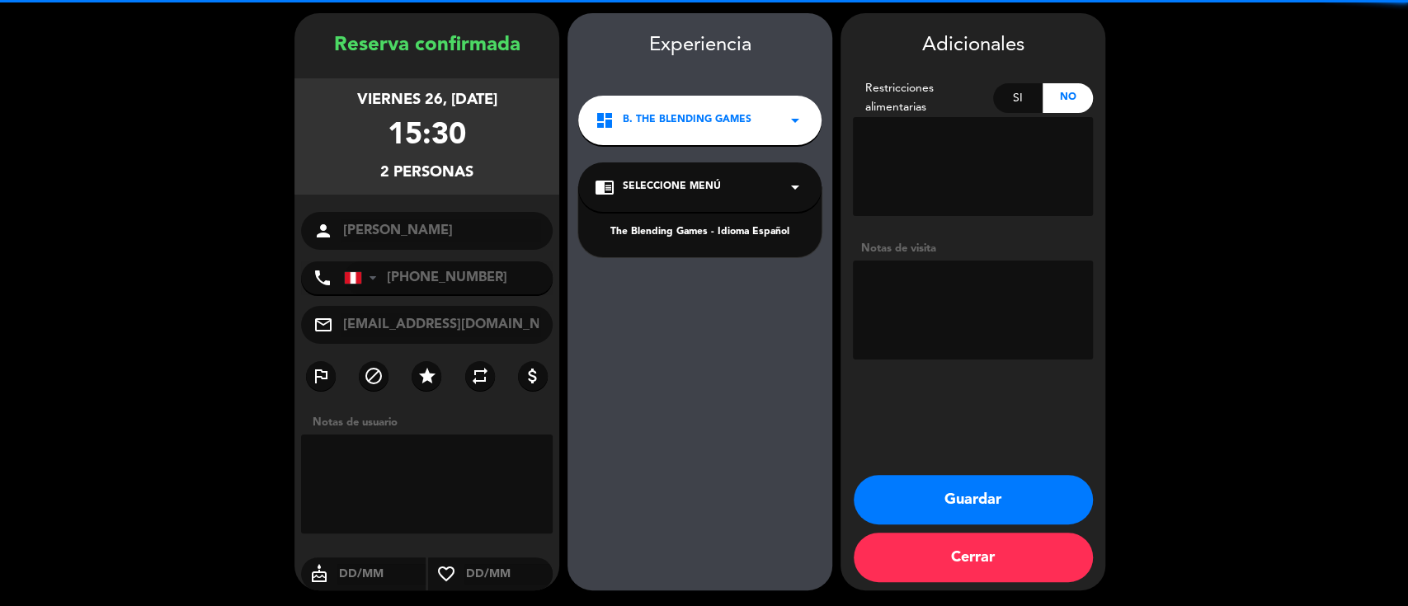
click at [691, 233] on div "The Blending Games - Idioma Español" at bounding box center [700, 232] width 210 height 16
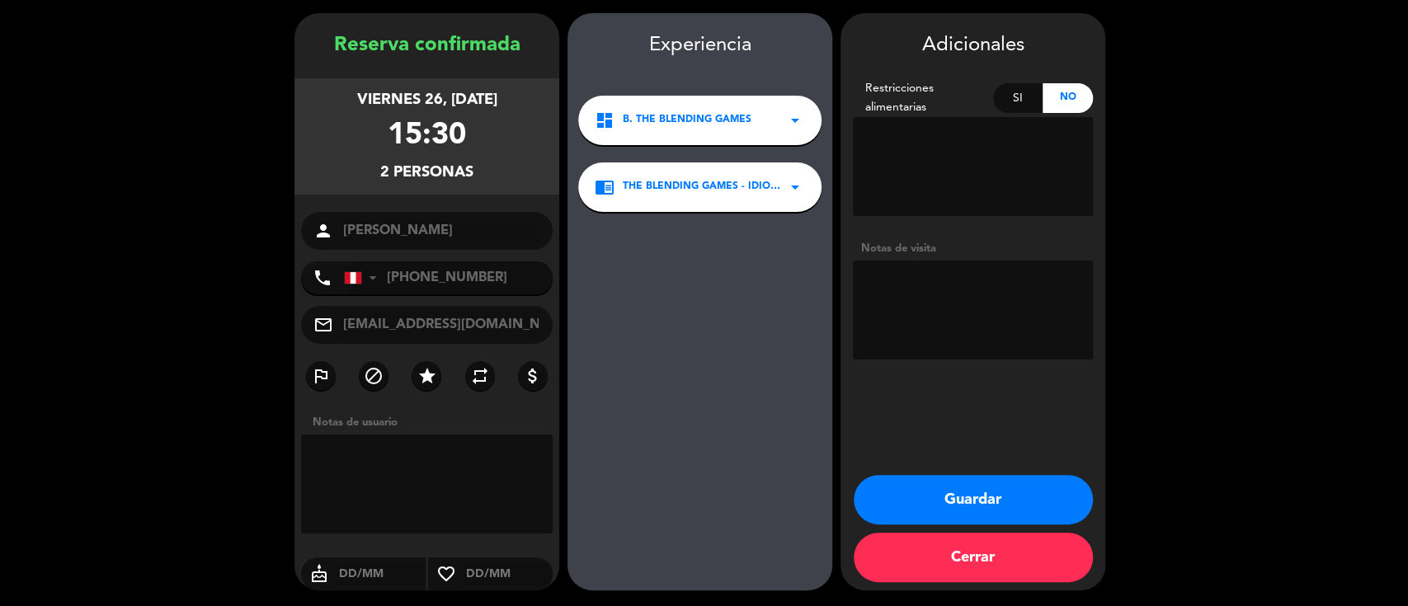
click at [889, 498] on button "Guardar" at bounding box center [973, 499] width 239 height 49
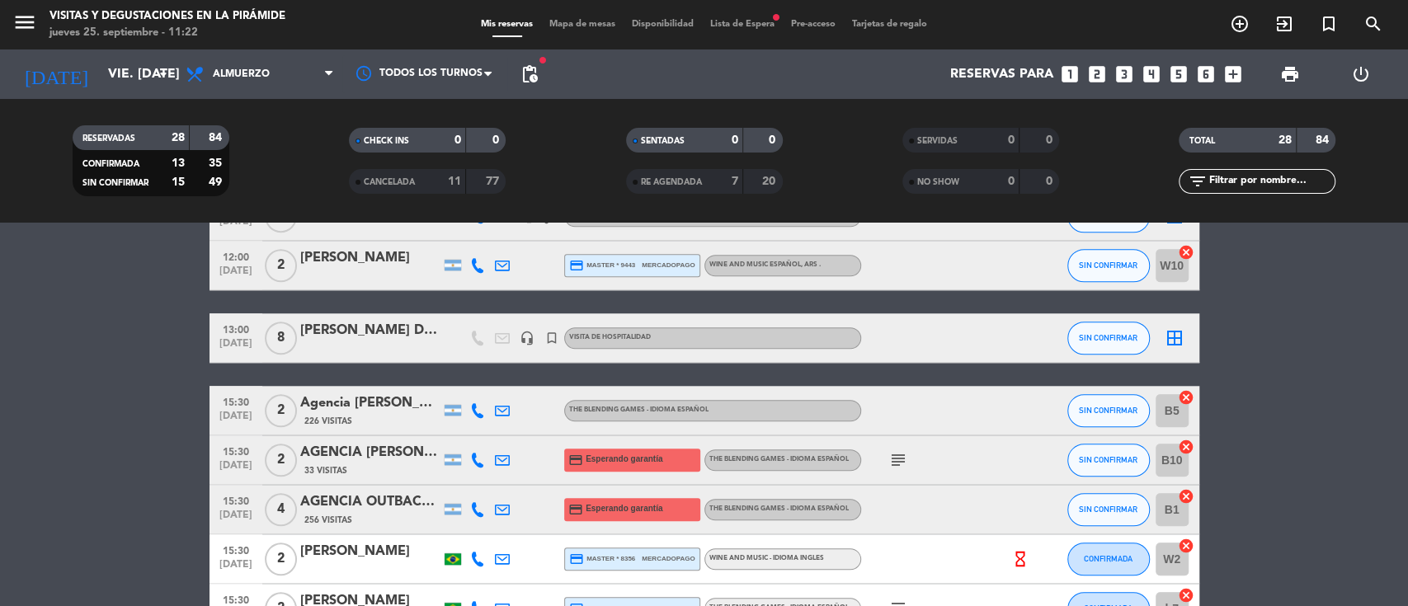
scroll to position [1275, 0]
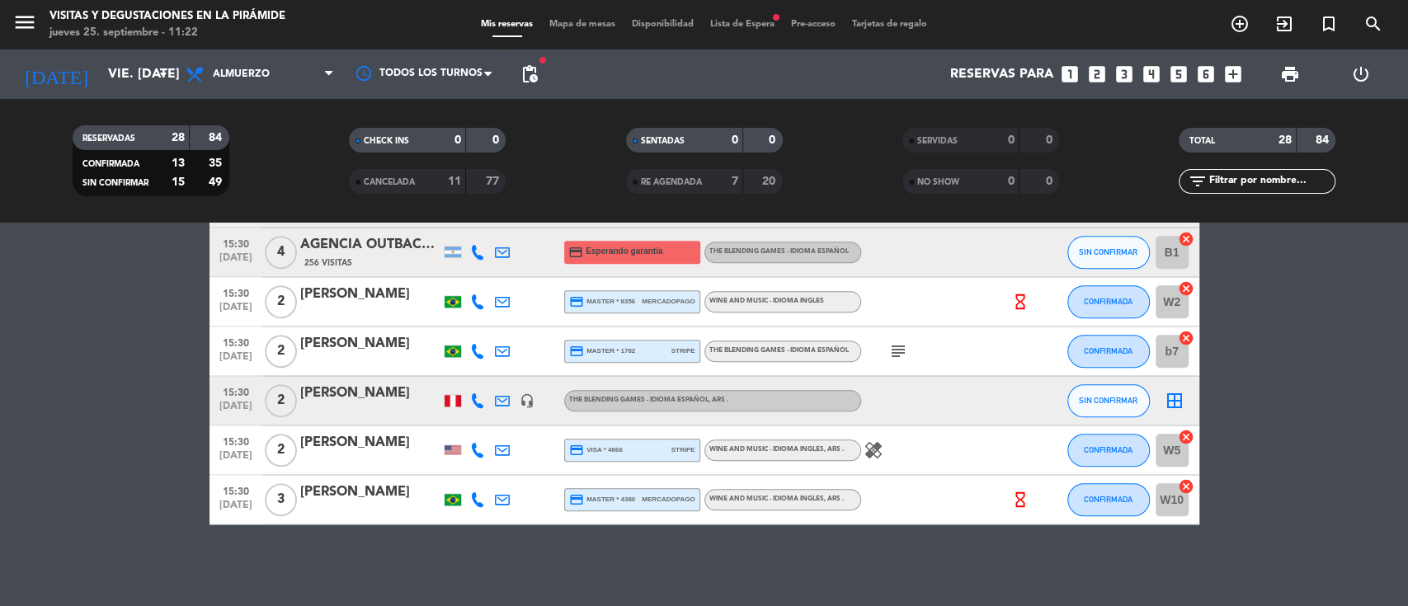
click at [323, 398] on div "[PERSON_NAME]" at bounding box center [370, 393] width 140 height 21
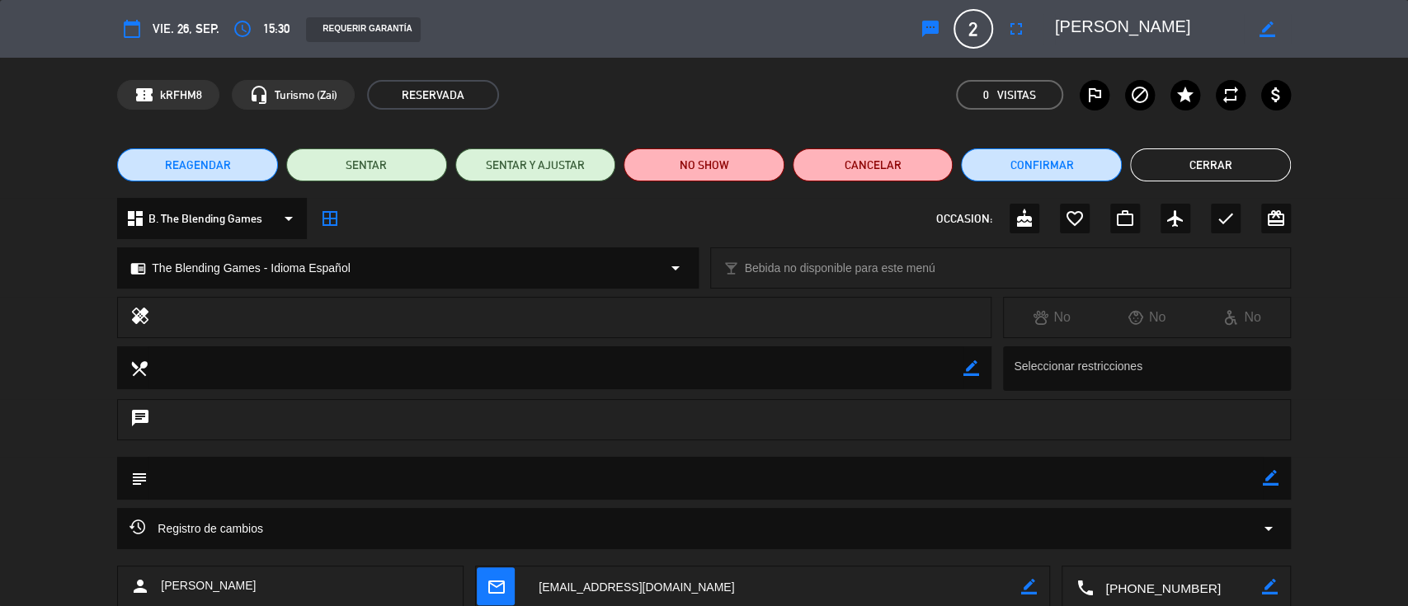
click at [394, 27] on div "REQUERIR GARANTÍA" at bounding box center [363, 29] width 114 height 25
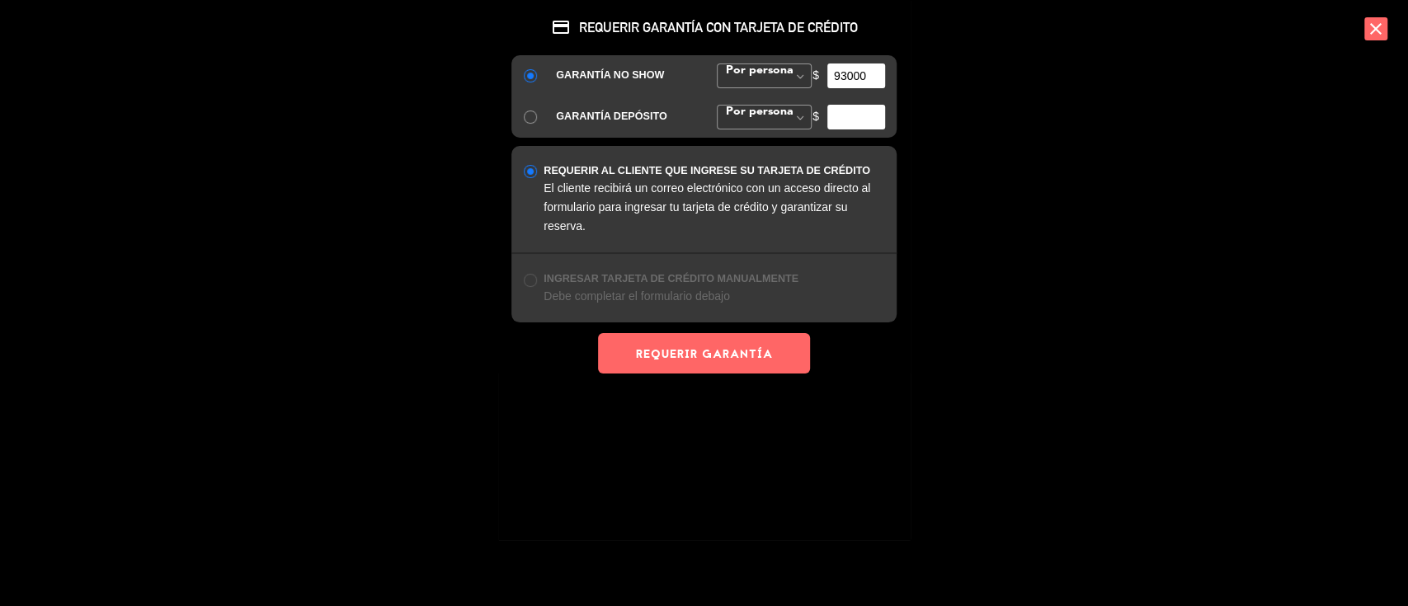
click at [845, 76] on input "93000" at bounding box center [856, 76] width 58 height 25
type input "89000"
click at [719, 356] on button "REQUERIR GARANTÍA" at bounding box center [703, 353] width 211 height 40
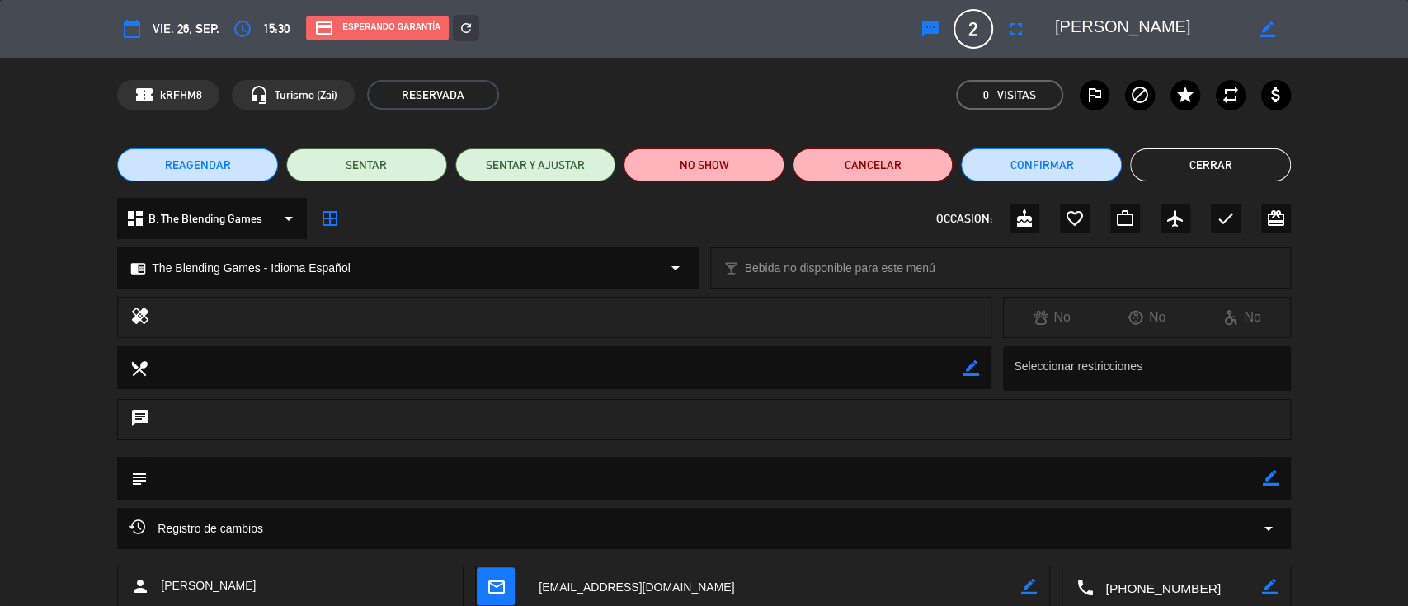
click at [1157, 175] on button "Cerrar" at bounding box center [1210, 164] width 161 height 33
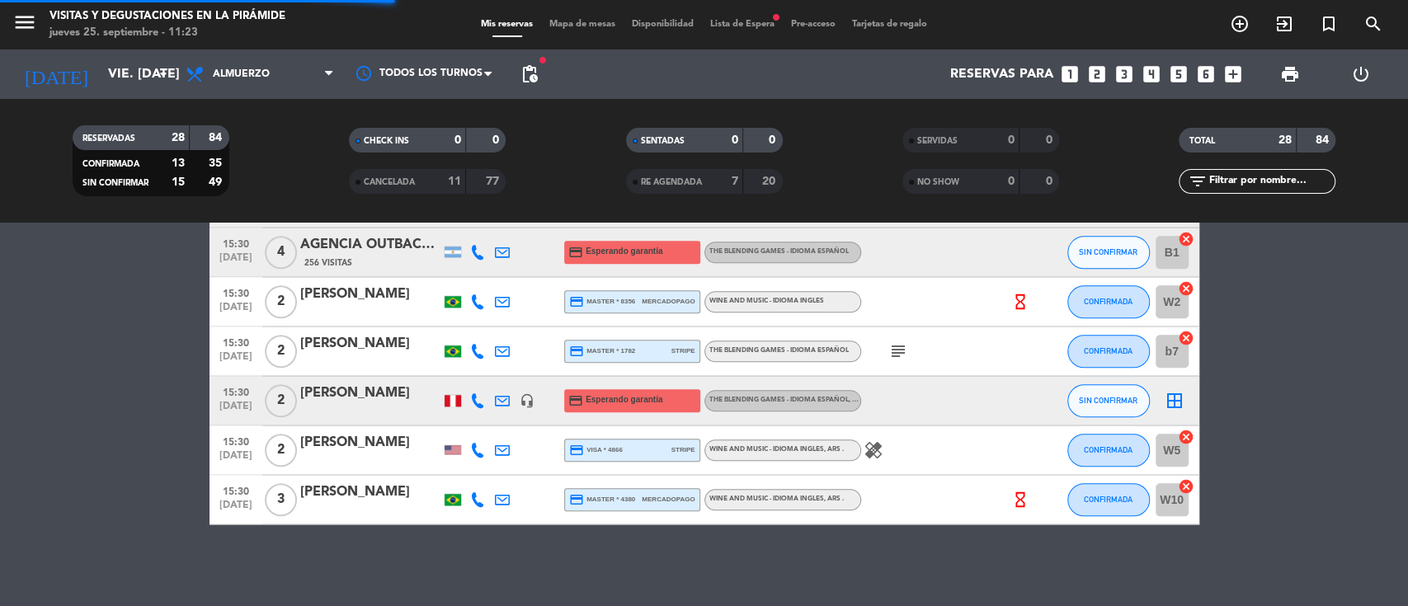
click at [759, 20] on span "Lista de Espera fiber_manual_record" at bounding box center [742, 24] width 81 height 9
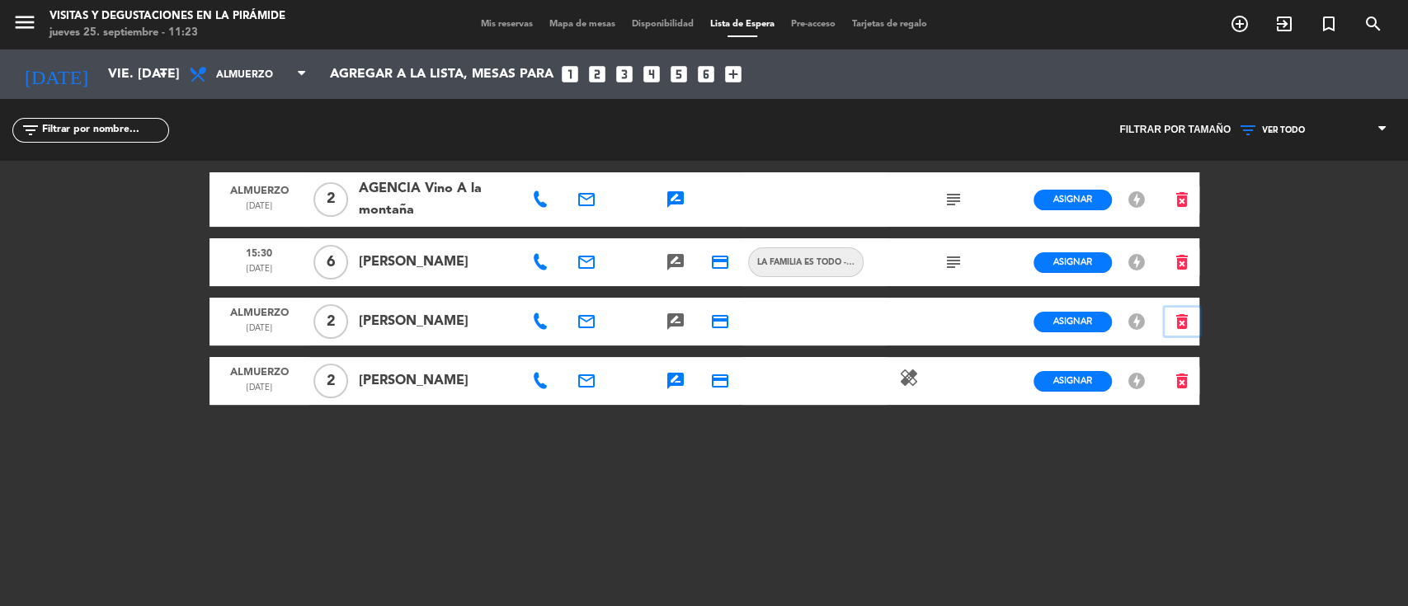
click at [1172, 315] on icon "delete_forever" at bounding box center [1182, 322] width 20 height 20
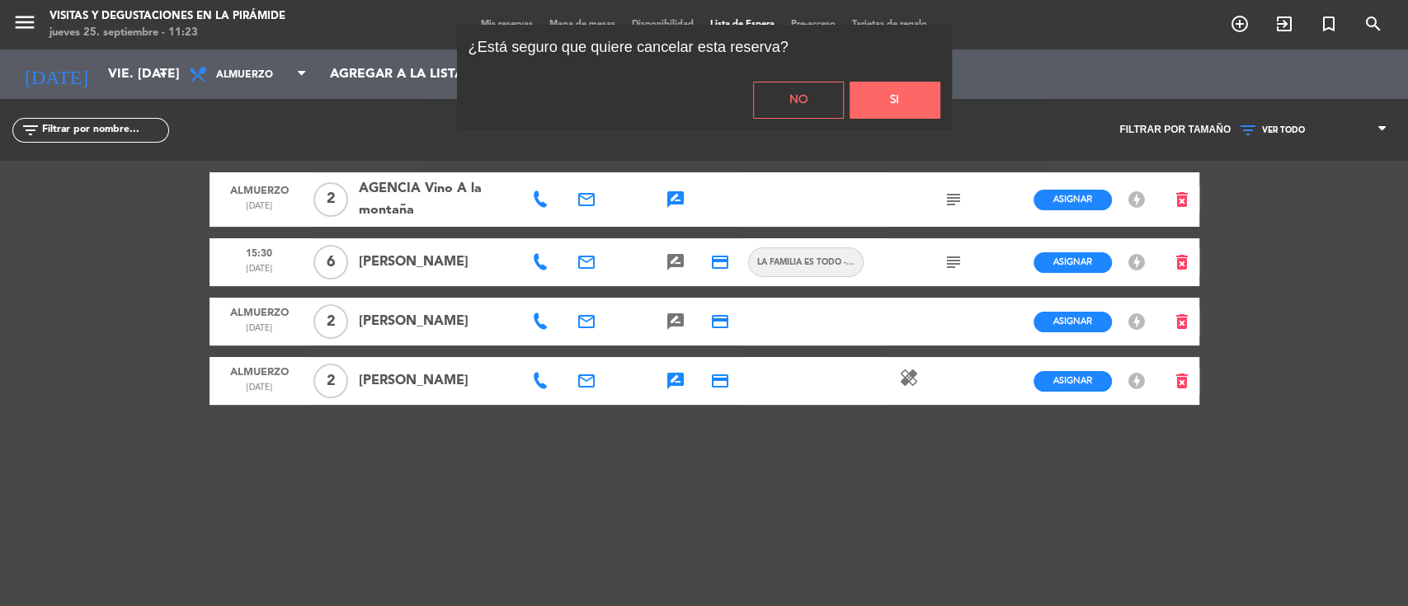
drag, startPoint x: 906, startPoint y: 74, endPoint x: 903, endPoint y: 92, distance: 18.3
click at [905, 74] on div "No Si" at bounding box center [704, 100] width 495 height 60
click at [903, 92] on button "Si" at bounding box center [895, 100] width 91 height 37
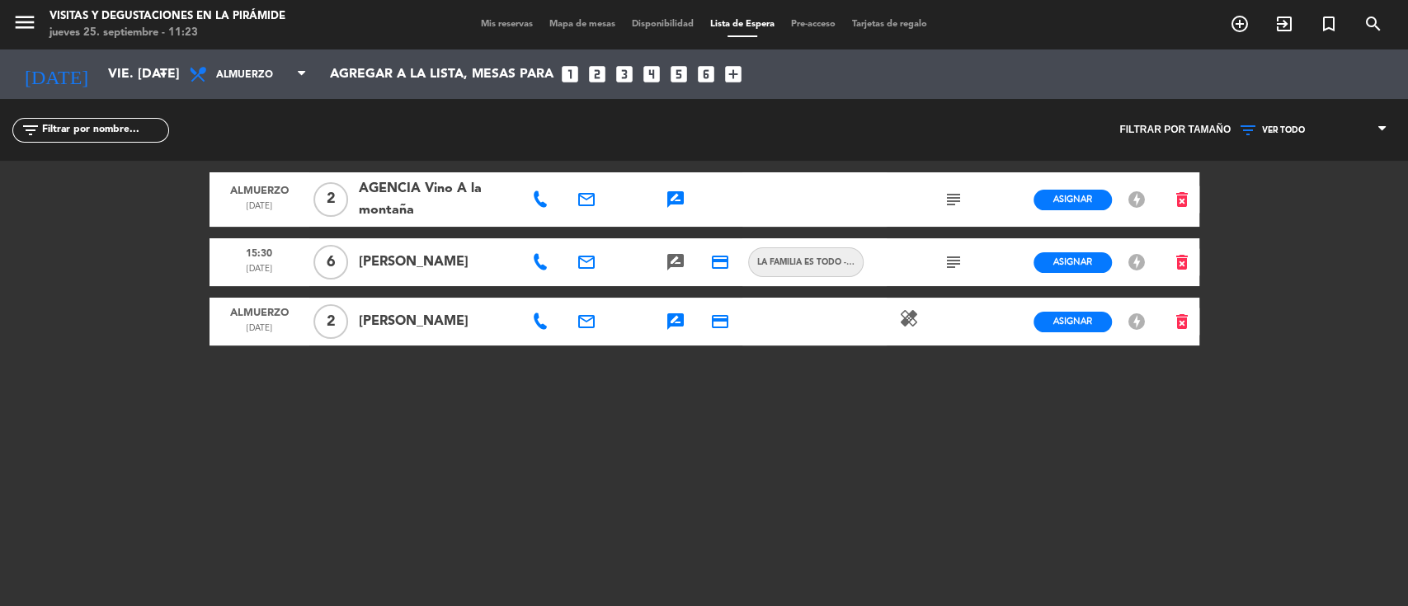
click at [592, 323] on icon "email" at bounding box center [587, 322] width 20 height 20
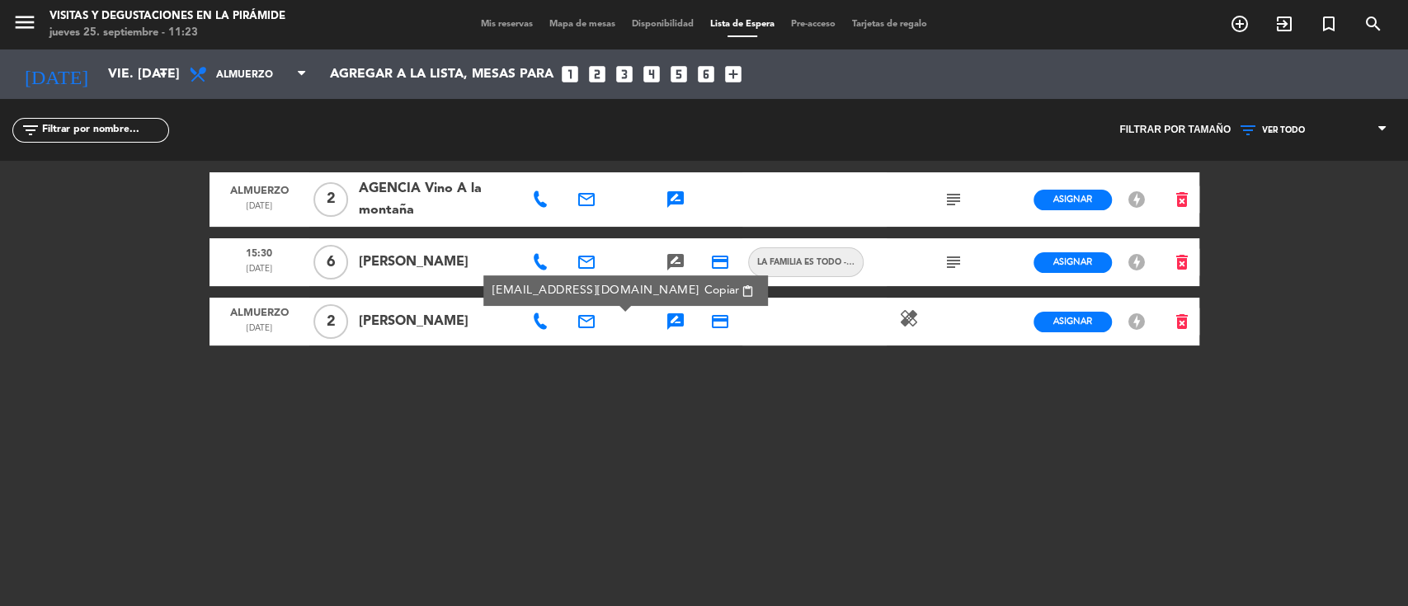
click at [705, 287] on span "Copiar" at bounding box center [722, 290] width 35 height 17
click at [507, 124] on div "filter_list" at bounding box center [352, 130] width 705 height 62
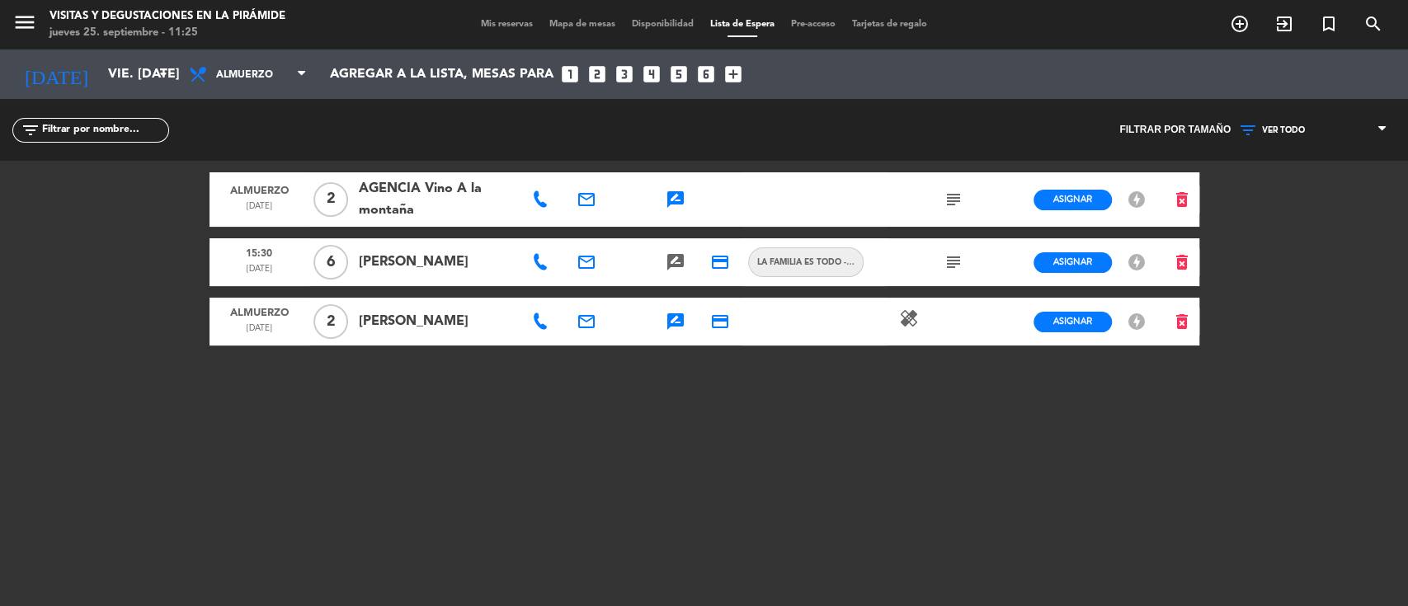
click at [683, 200] on icon "rate_review" at bounding box center [676, 200] width 20 height 20
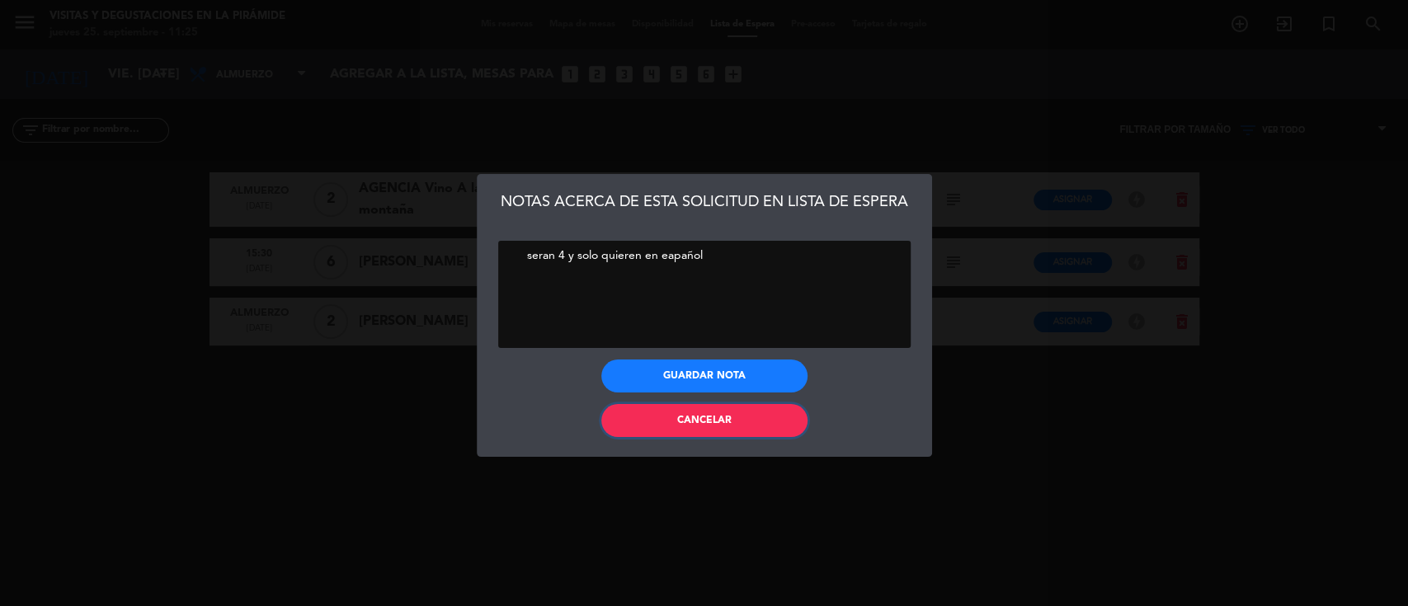
click at [707, 428] on button "Cancelar" at bounding box center [704, 420] width 206 height 33
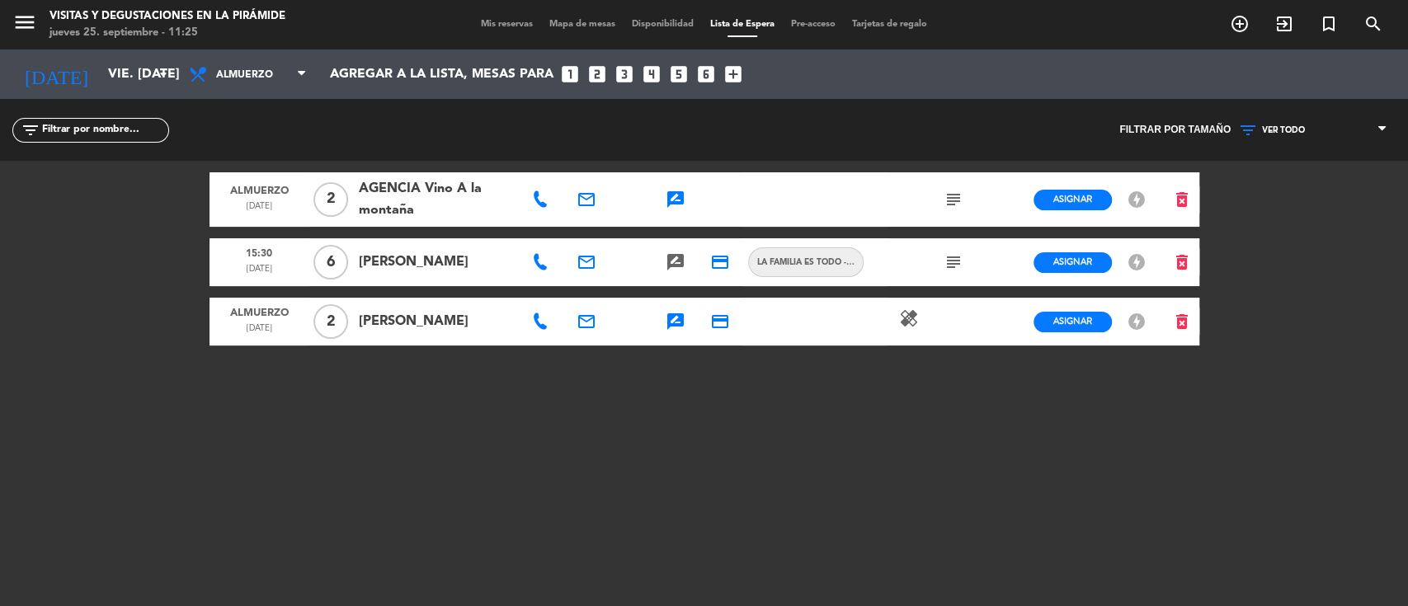
click at [488, 29] on span "Mis reservas" at bounding box center [507, 24] width 68 height 9
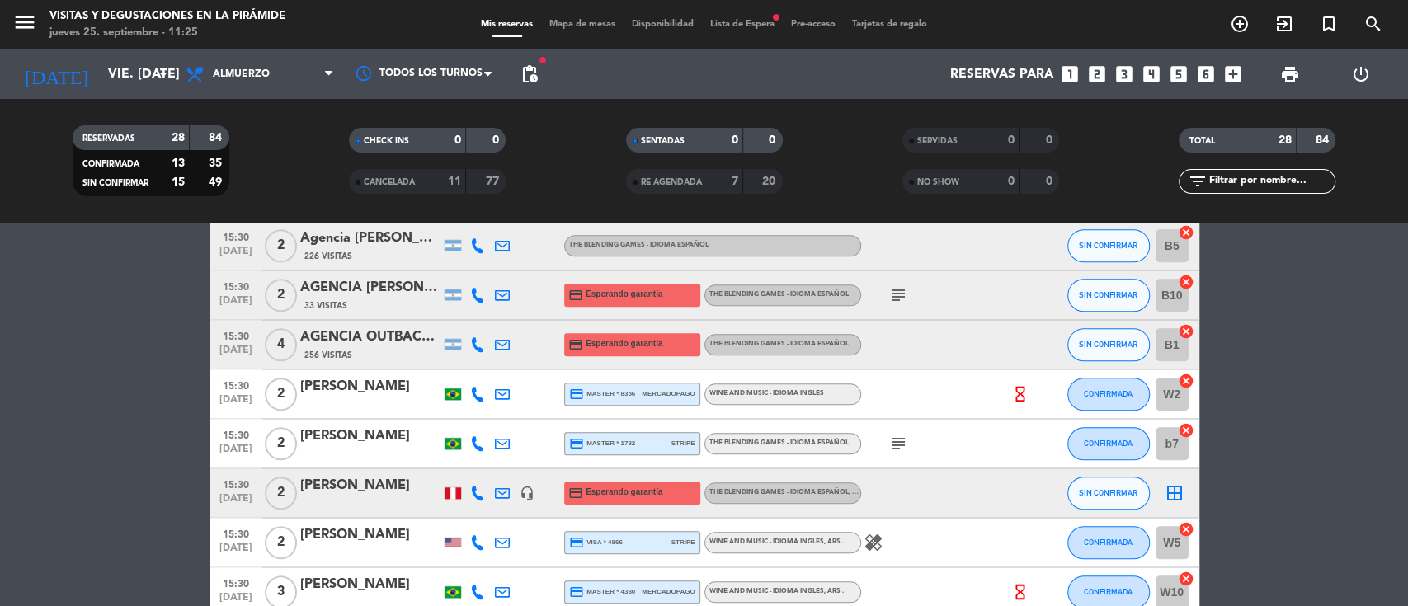
scroll to position [1275, 0]
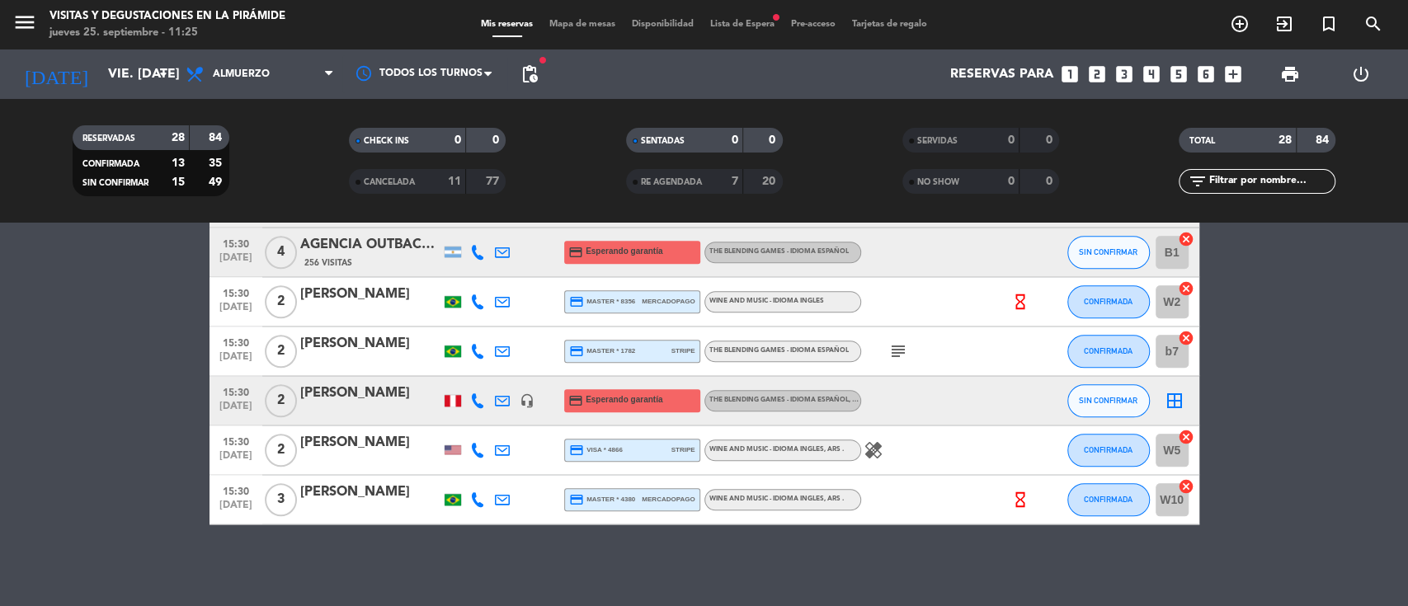
click at [1173, 402] on icon "border_all" at bounding box center [1175, 401] width 20 height 20
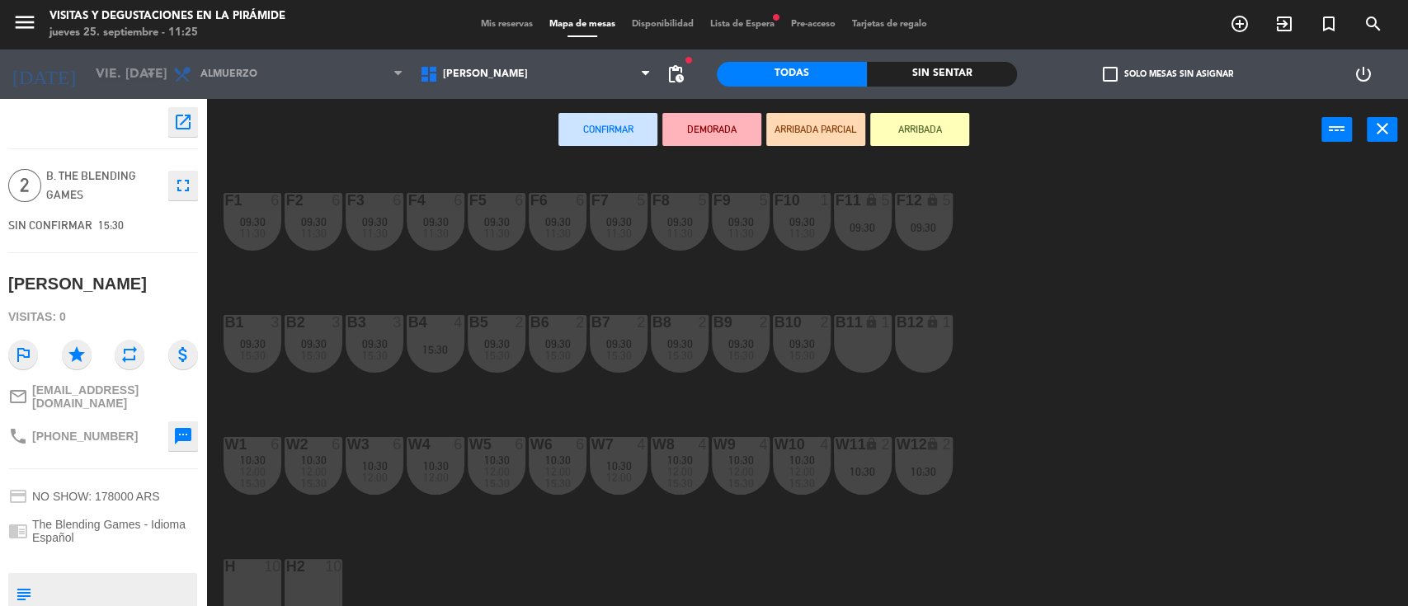
click at [870, 347] on div "B11 lock 1" at bounding box center [863, 344] width 58 height 58
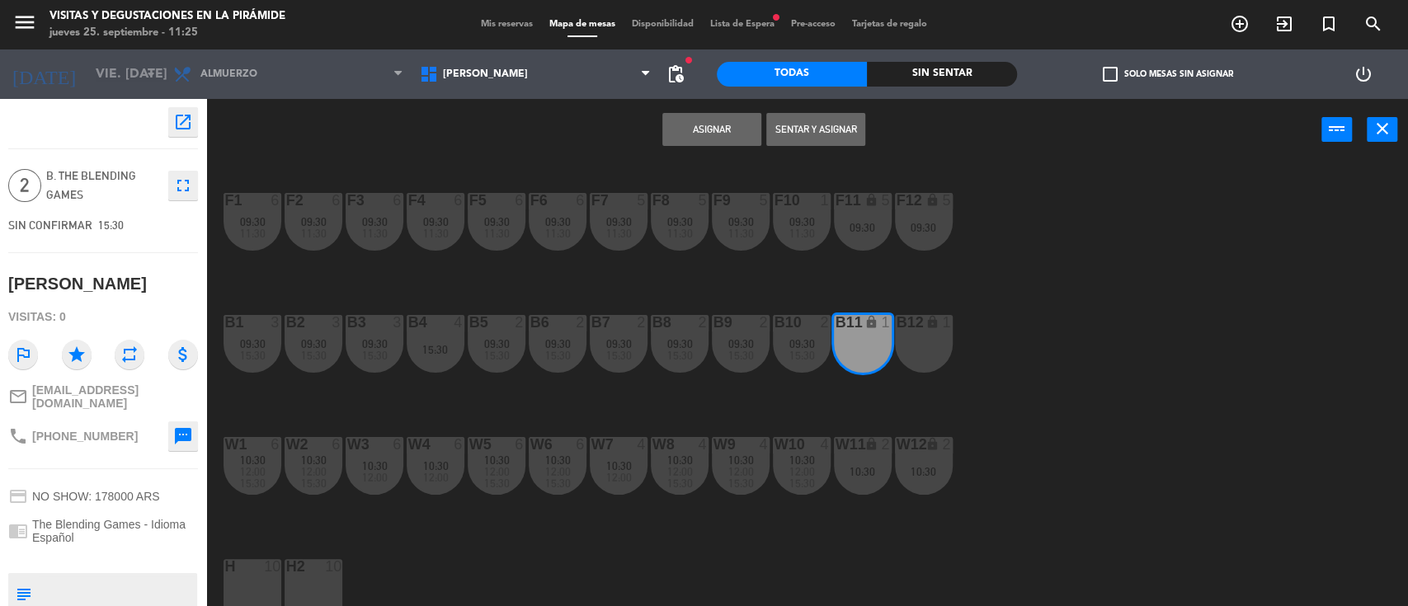
click at [927, 346] on div "B12 lock 1" at bounding box center [924, 344] width 58 height 58
click at [704, 121] on button "Asignar" at bounding box center [711, 129] width 99 height 33
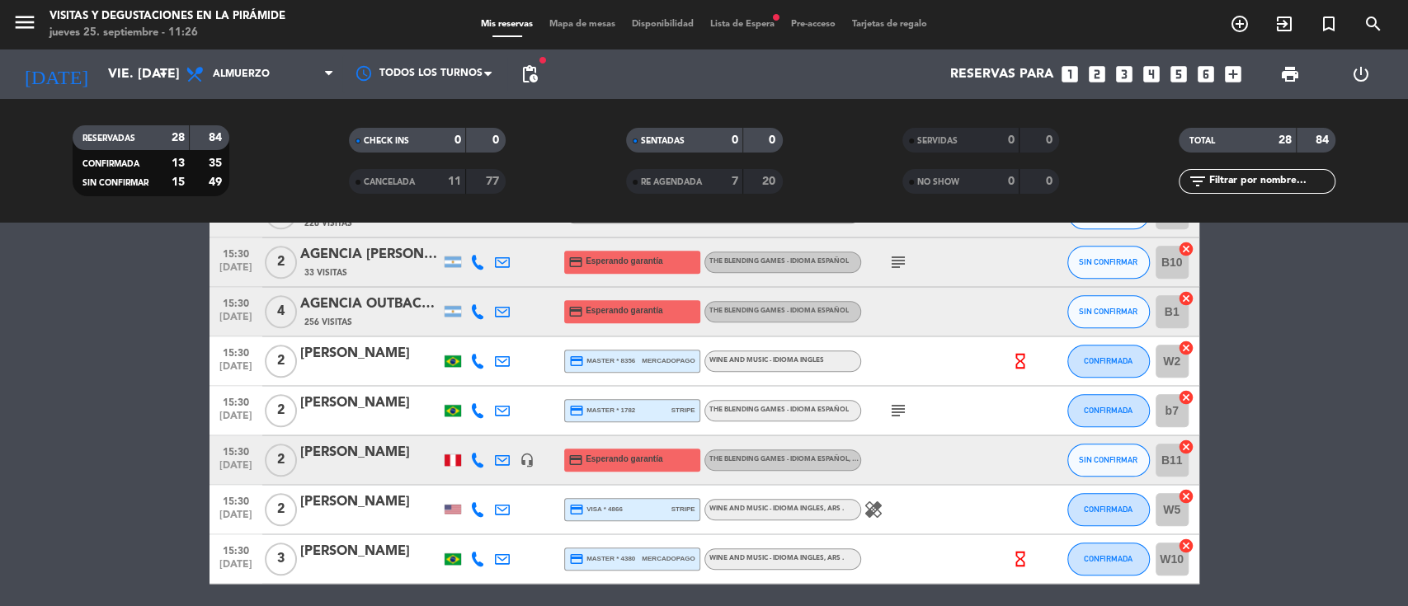
scroll to position [1275, 0]
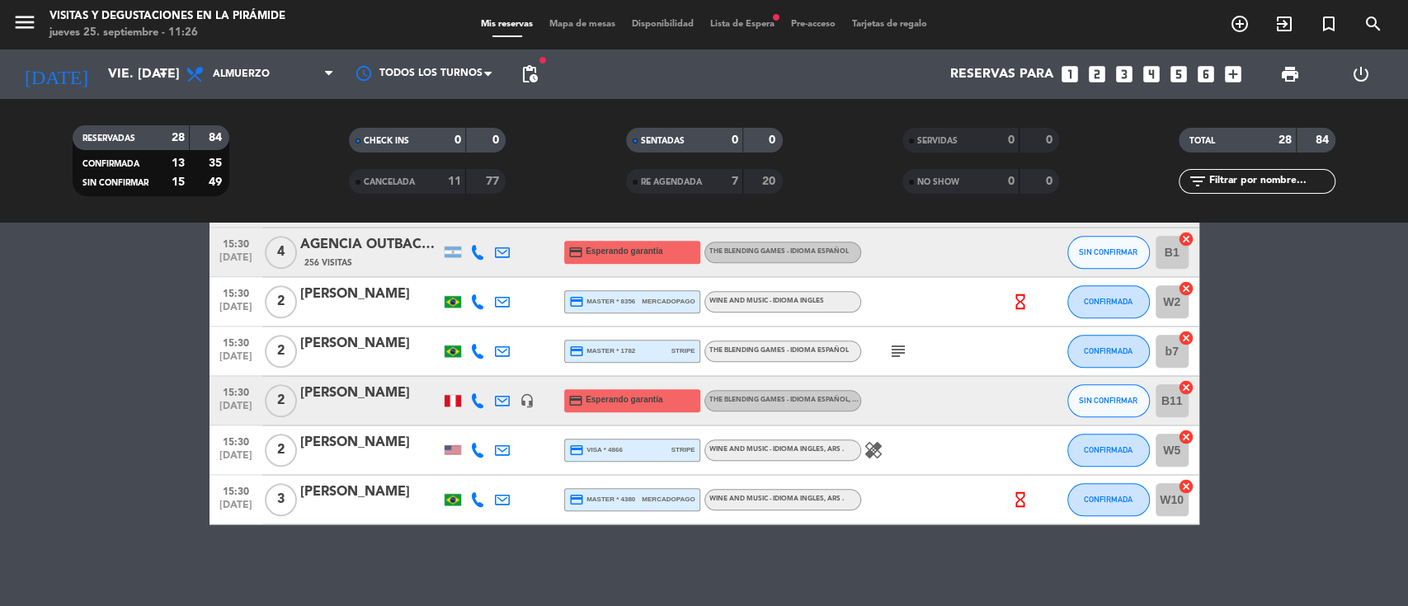
click at [1162, 497] on input "W10" at bounding box center [1172, 499] width 33 height 33
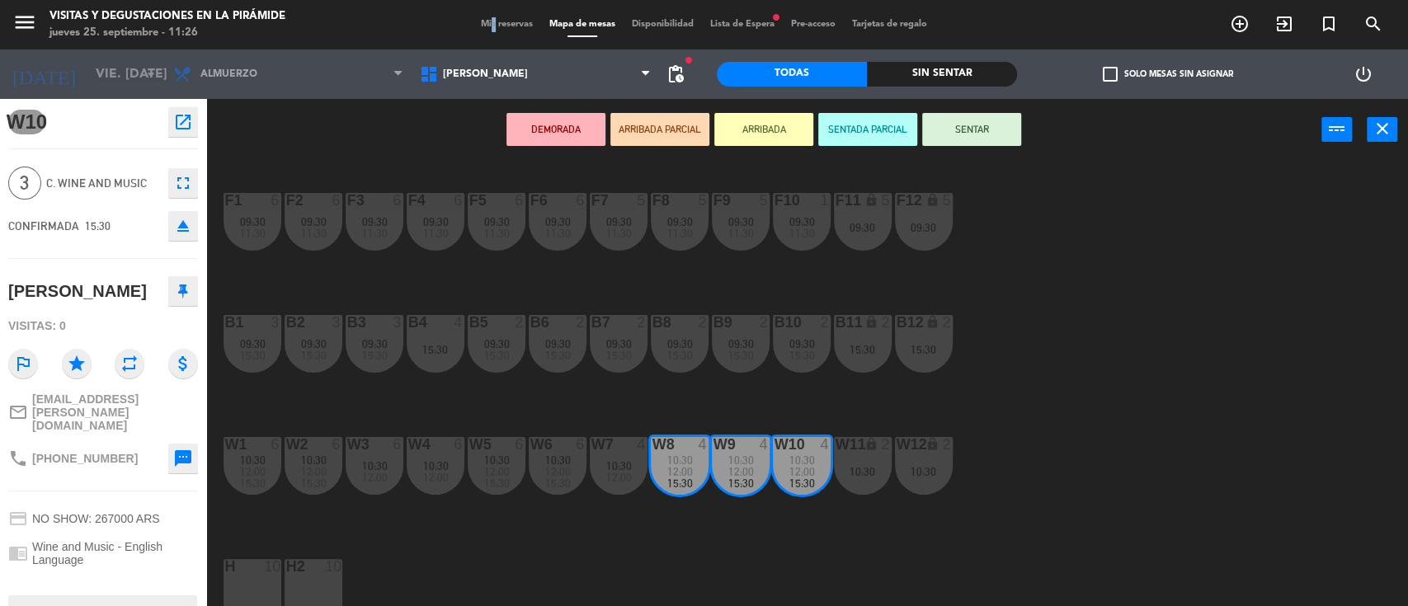
click at [481, 17] on div "Mis reservas Mapa de mesas Disponibilidad Lista de Espera fiber_manual_record P…" at bounding box center [704, 24] width 463 height 15
click at [499, 20] on span "Mis reservas" at bounding box center [507, 24] width 68 height 9
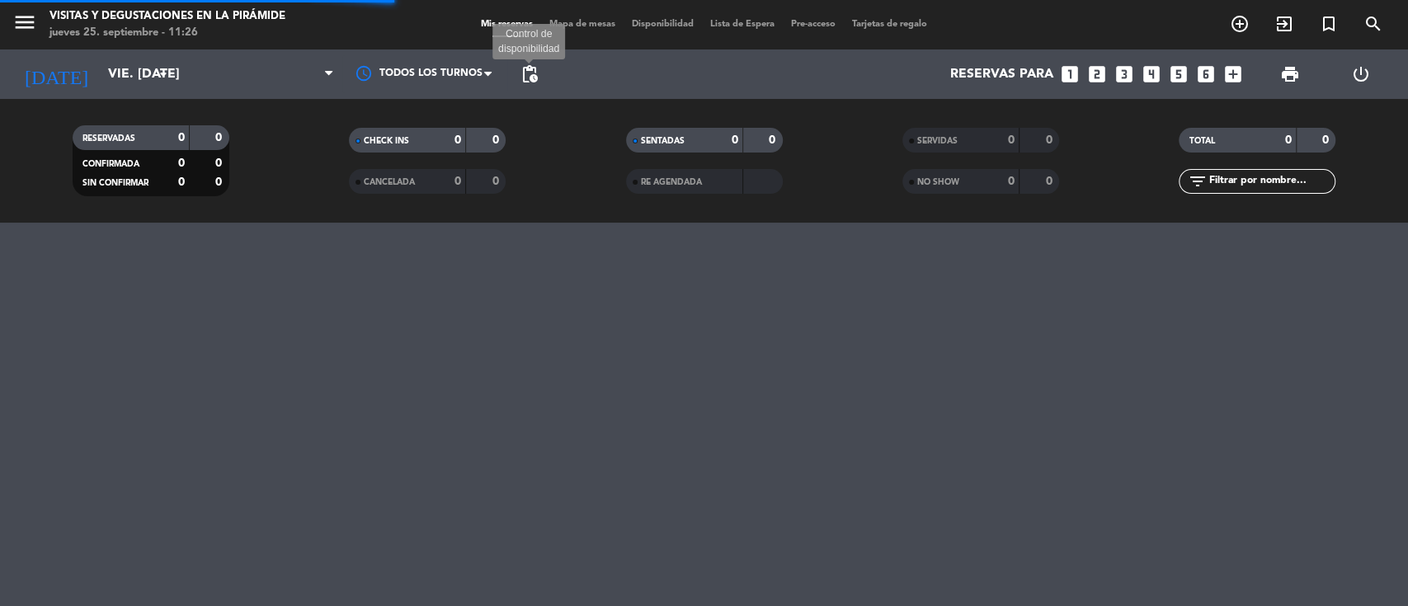
click at [528, 68] on span "pending_actions" at bounding box center [530, 74] width 20 height 20
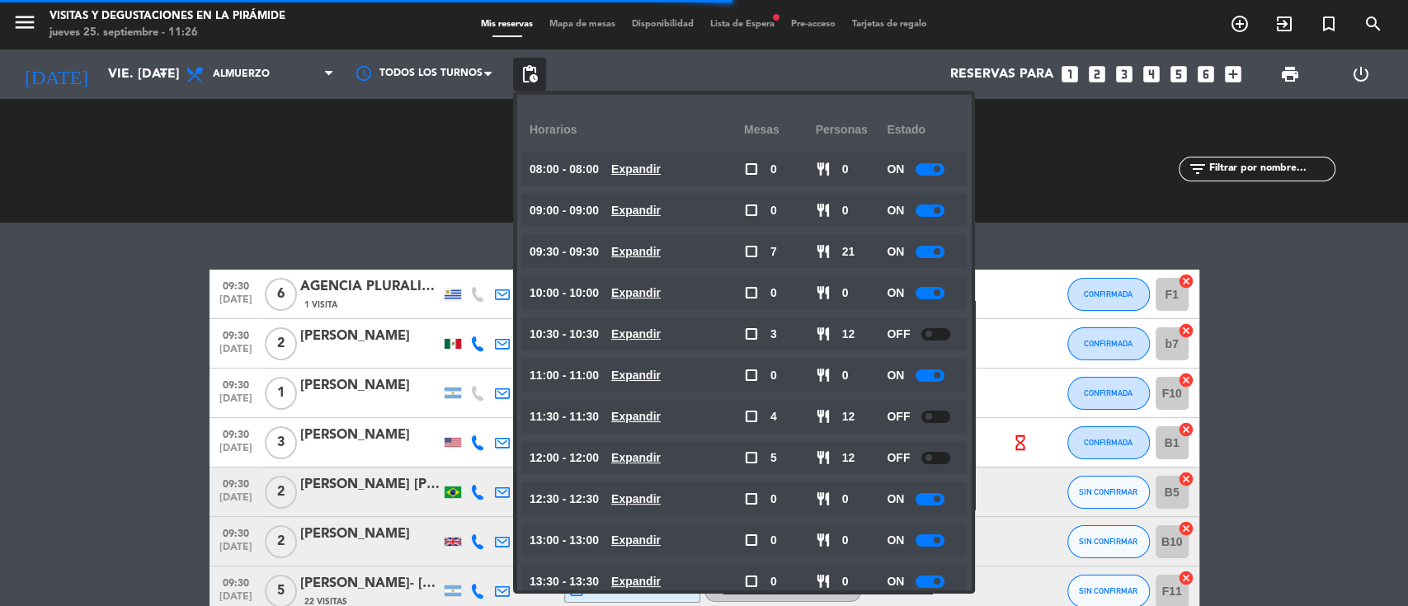
scroll to position [235, 0]
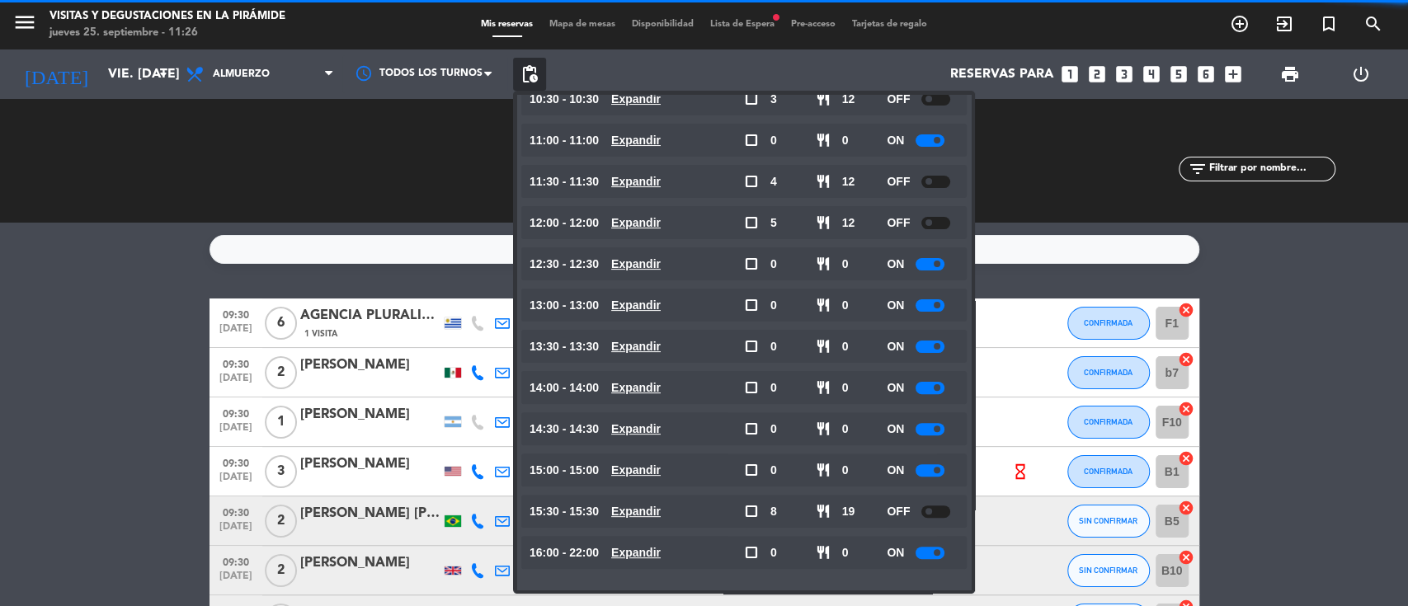
click at [945, 506] on div at bounding box center [936, 512] width 29 height 12
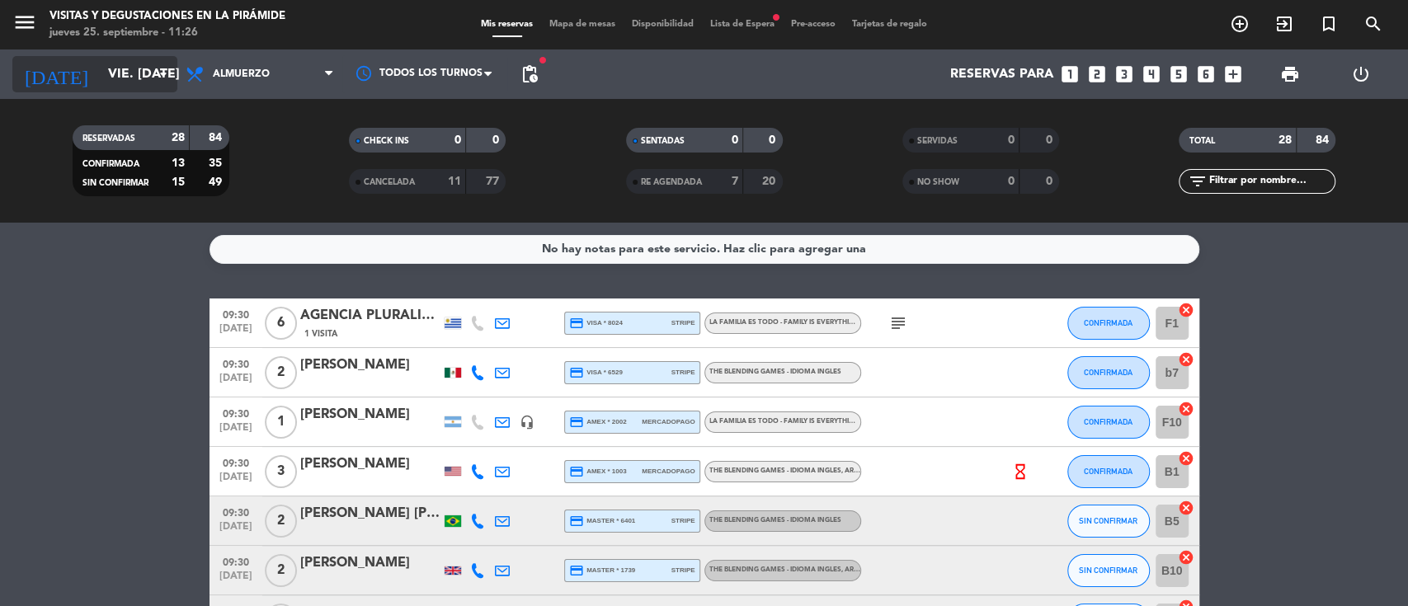
click at [100, 82] on input "vie. [DATE]" at bounding box center [187, 75] width 174 height 32
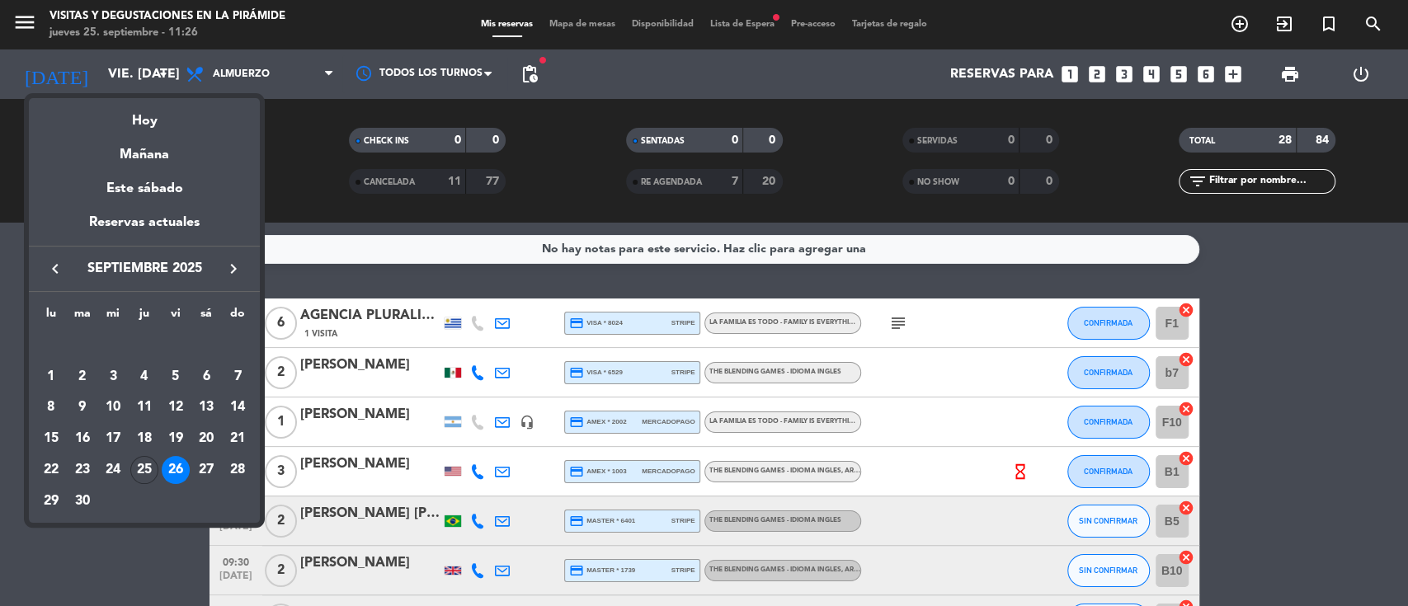
drag, startPoint x: 0, startPoint y: 209, endPoint x: 35, endPoint y: 219, distance: 37.1
click at [0, 211] on div at bounding box center [704, 303] width 1408 height 606
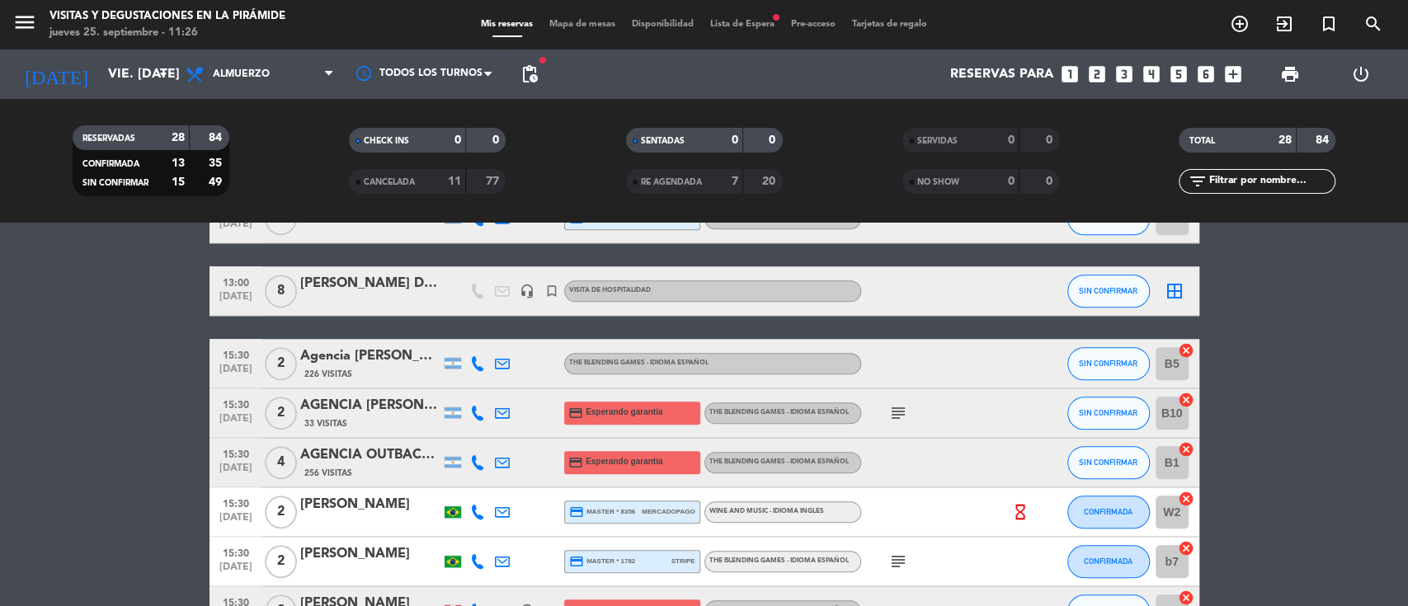
scroll to position [1100, 0]
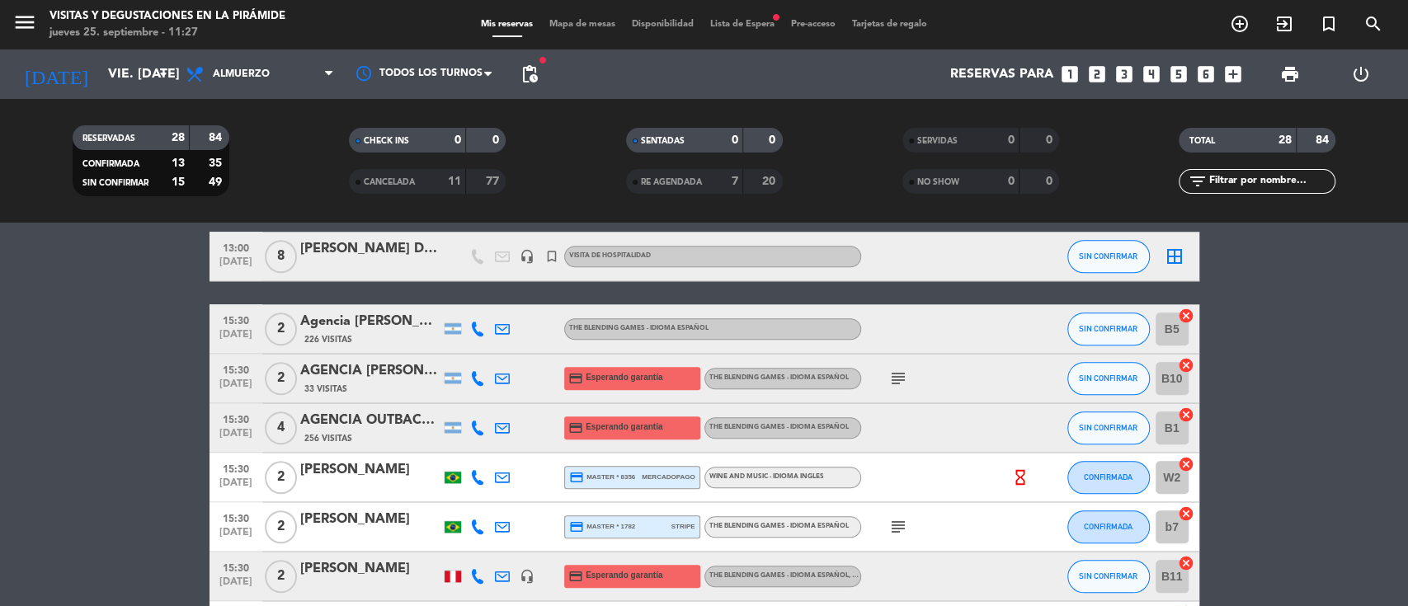
click at [377, 267] on div at bounding box center [370, 267] width 140 height 13
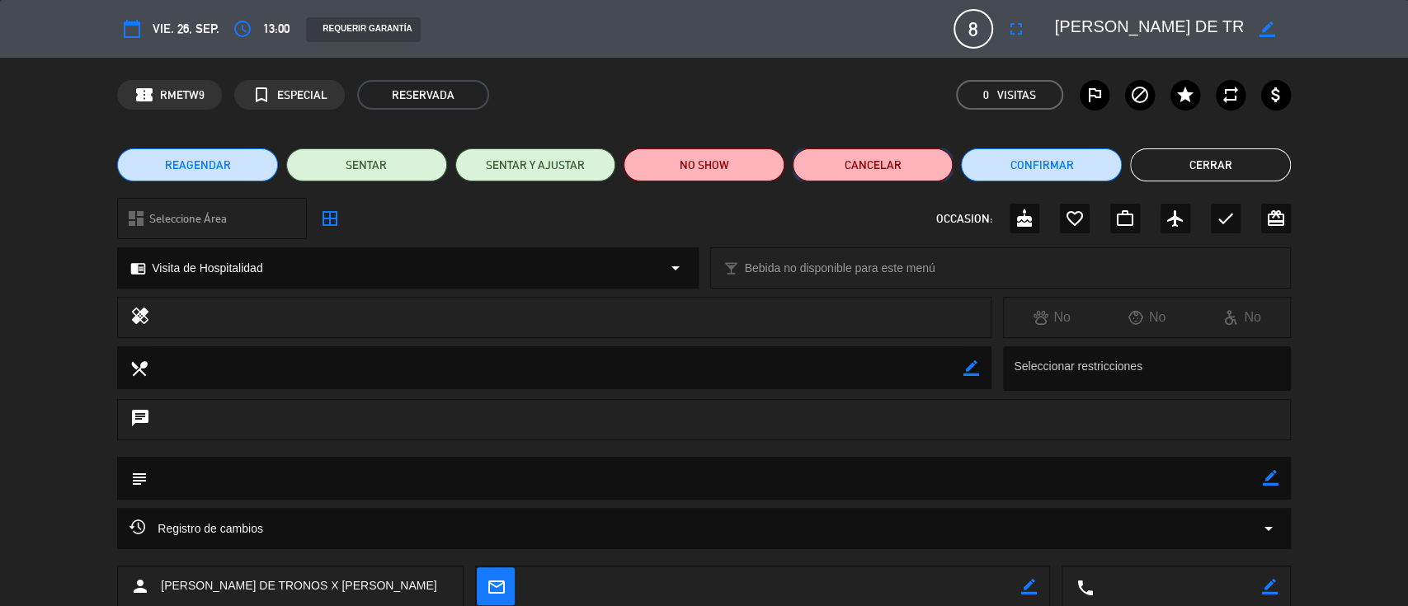
click at [865, 164] on button "Cancelar" at bounding box center [873, 164] width 161 height 33
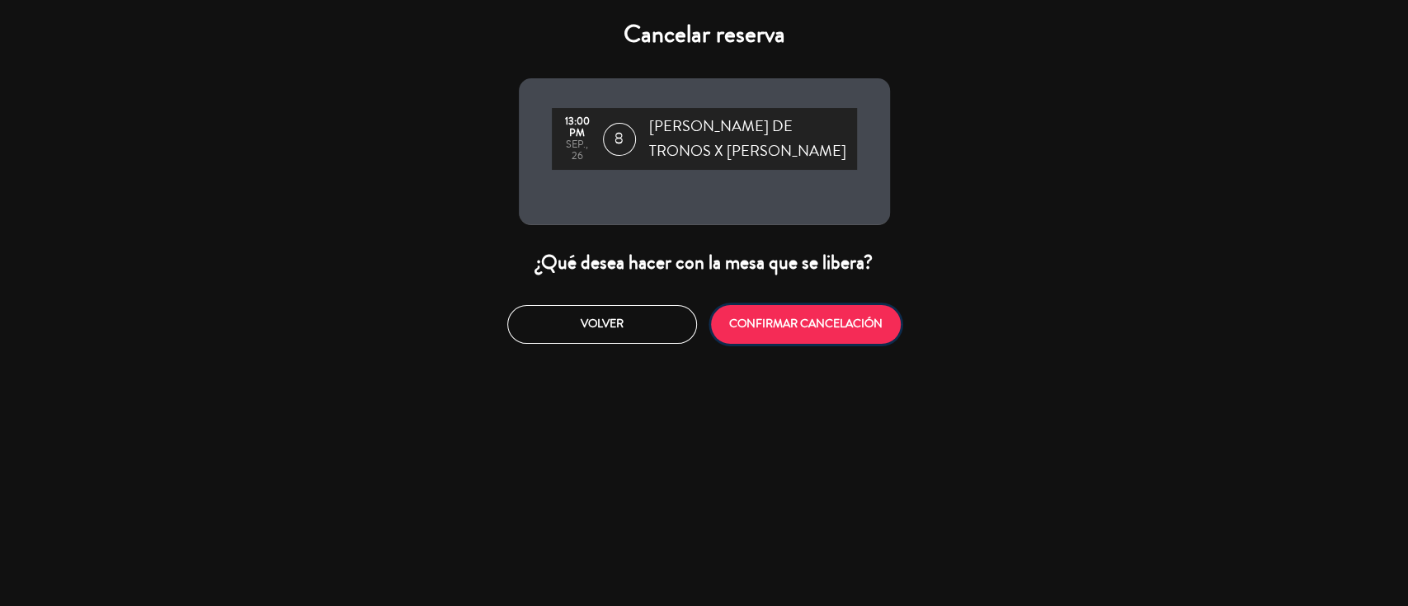
click at [755, 327] on button "CONFIRMAR CANCELACIÓN" at bounding box center [806, 324] width 190 height 39
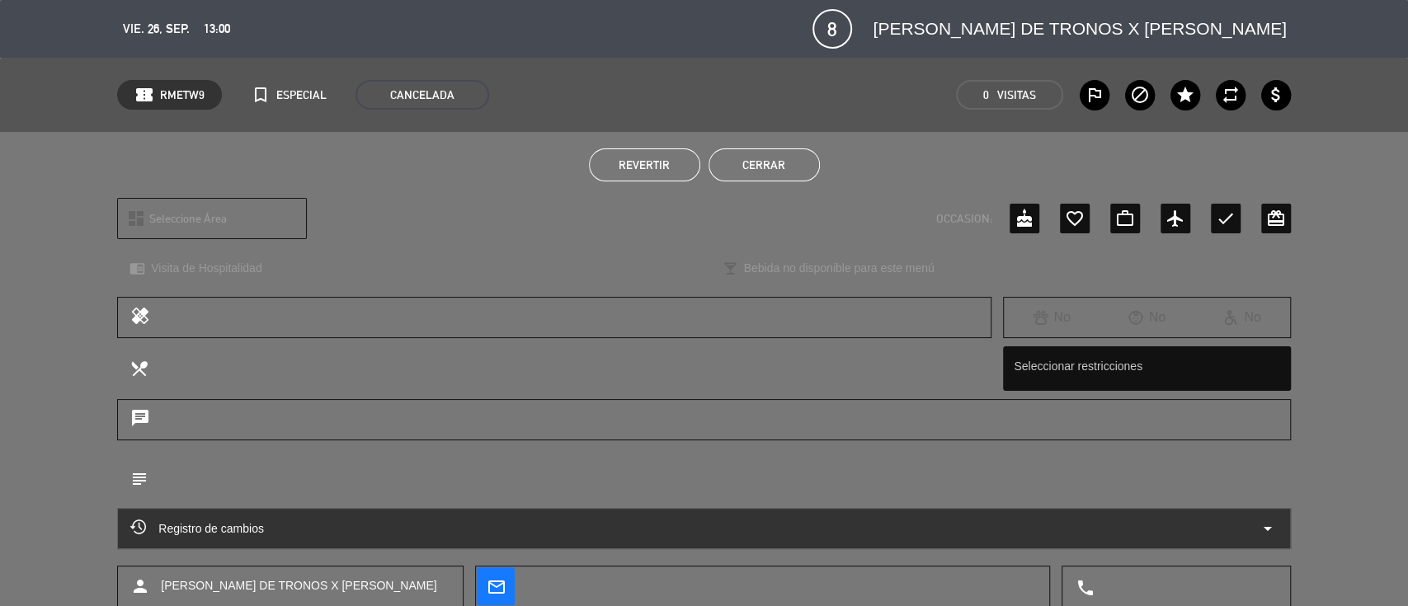
click at [743, 163] on button "Cerrar" at bounding box center [764, 164] width 111 height 33
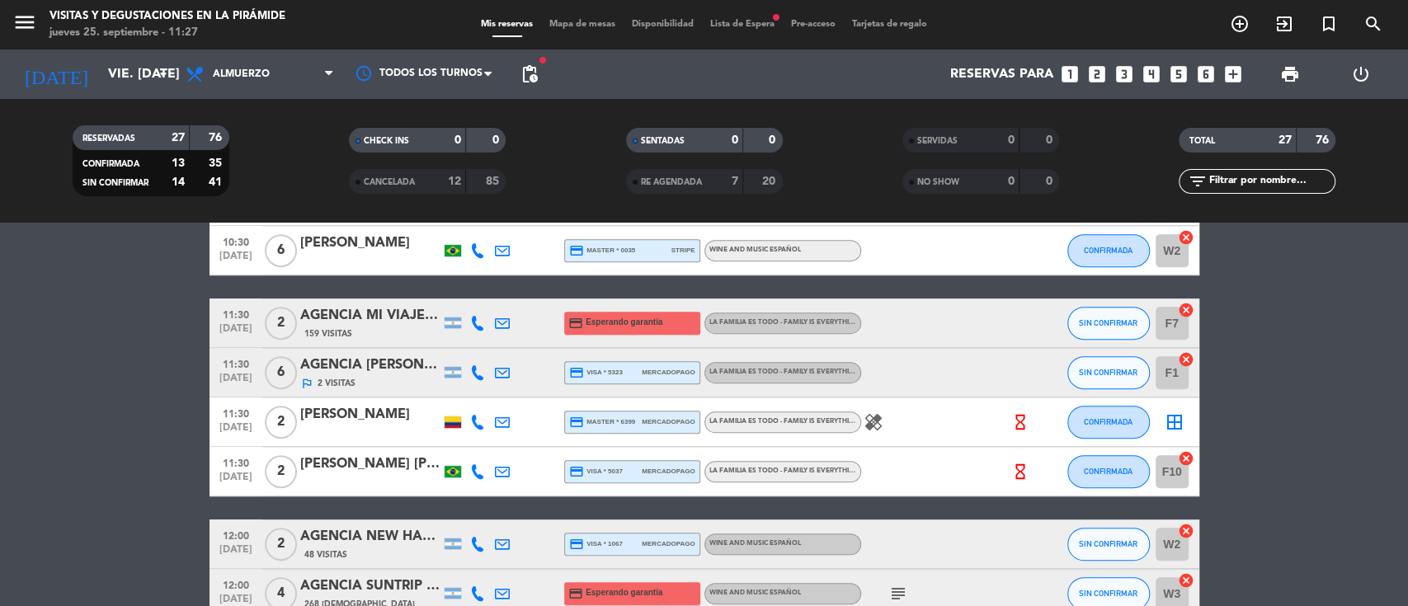
scroll to position [543, 0]
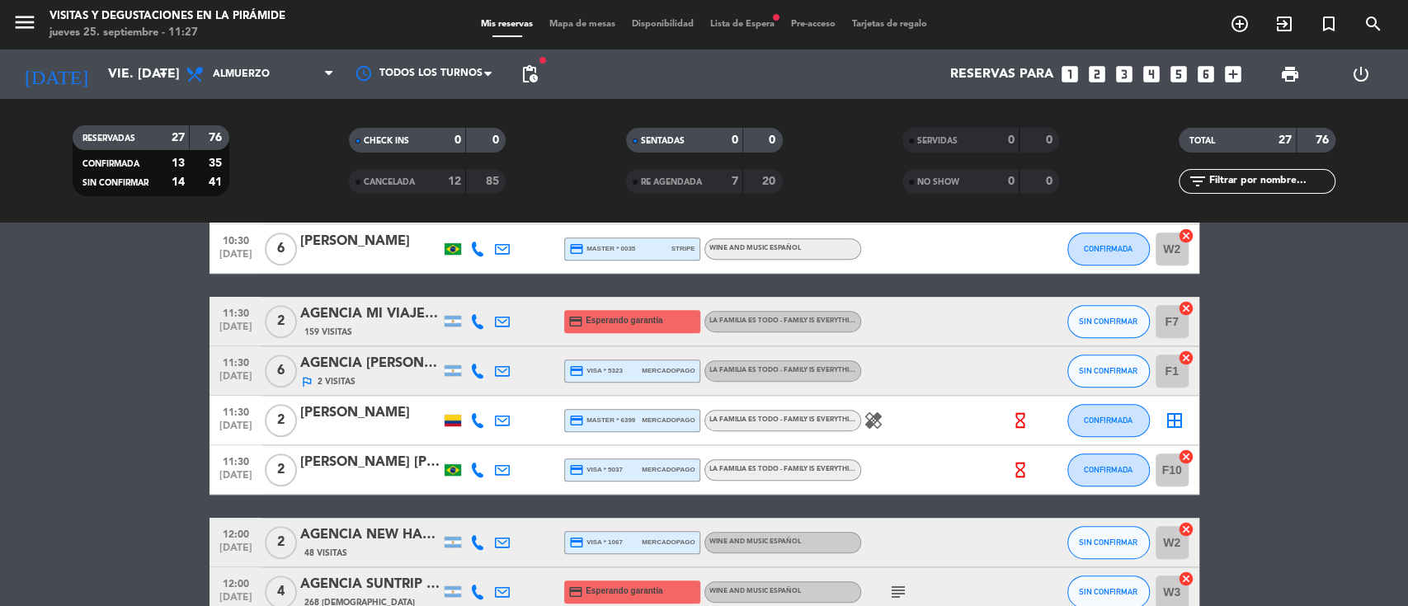
click at [387, 188] on div "CANCELADA" at bounding box center [391, 181] width 76 height 19
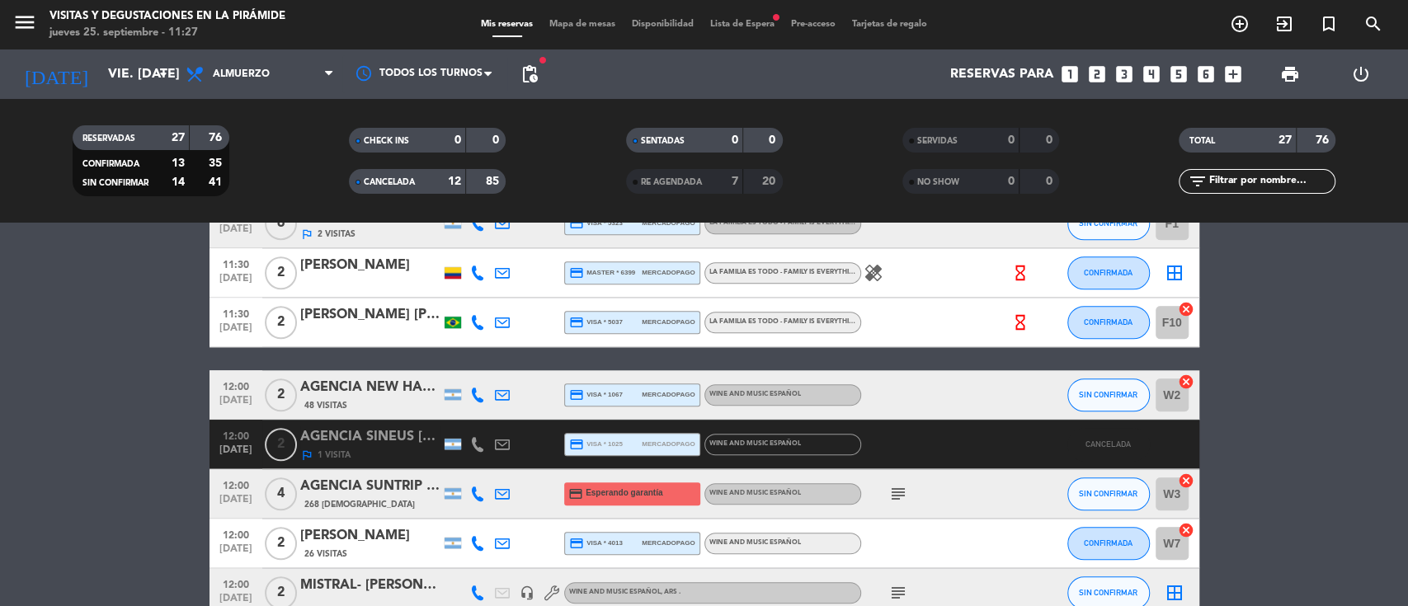
scroll to position [983, 0]
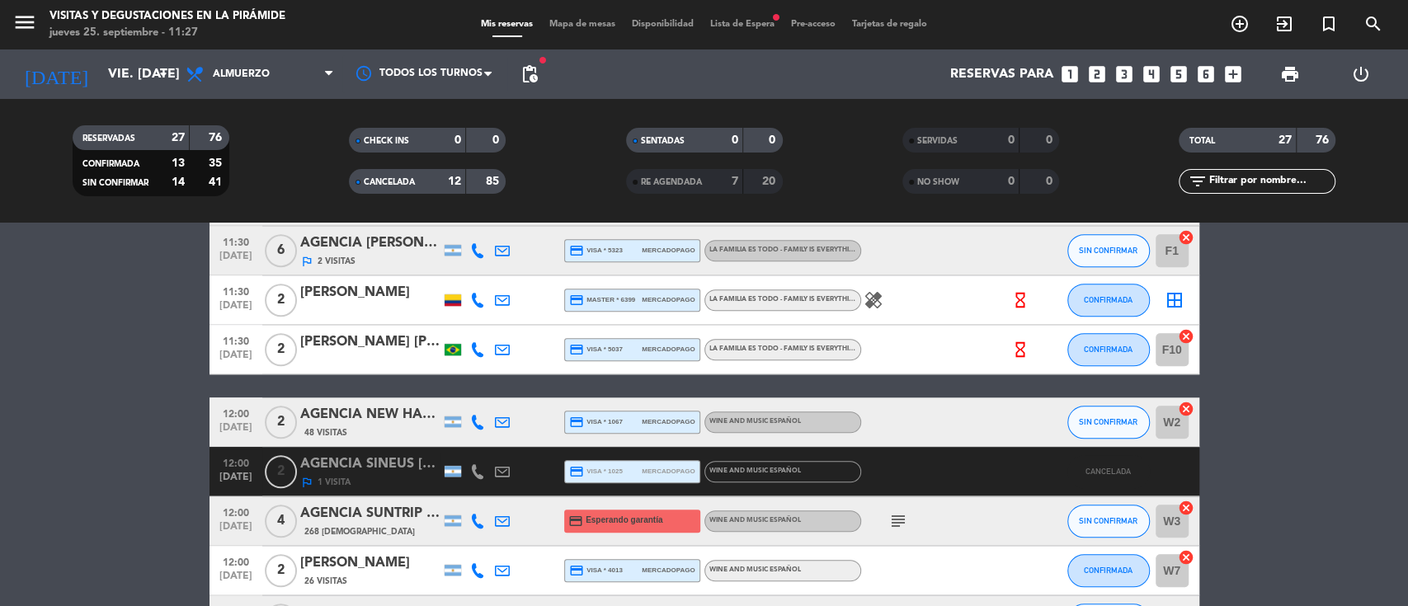
click at [385, 185] on span "CANCELADA" at bounding box center [389, 182] width 51 height 8
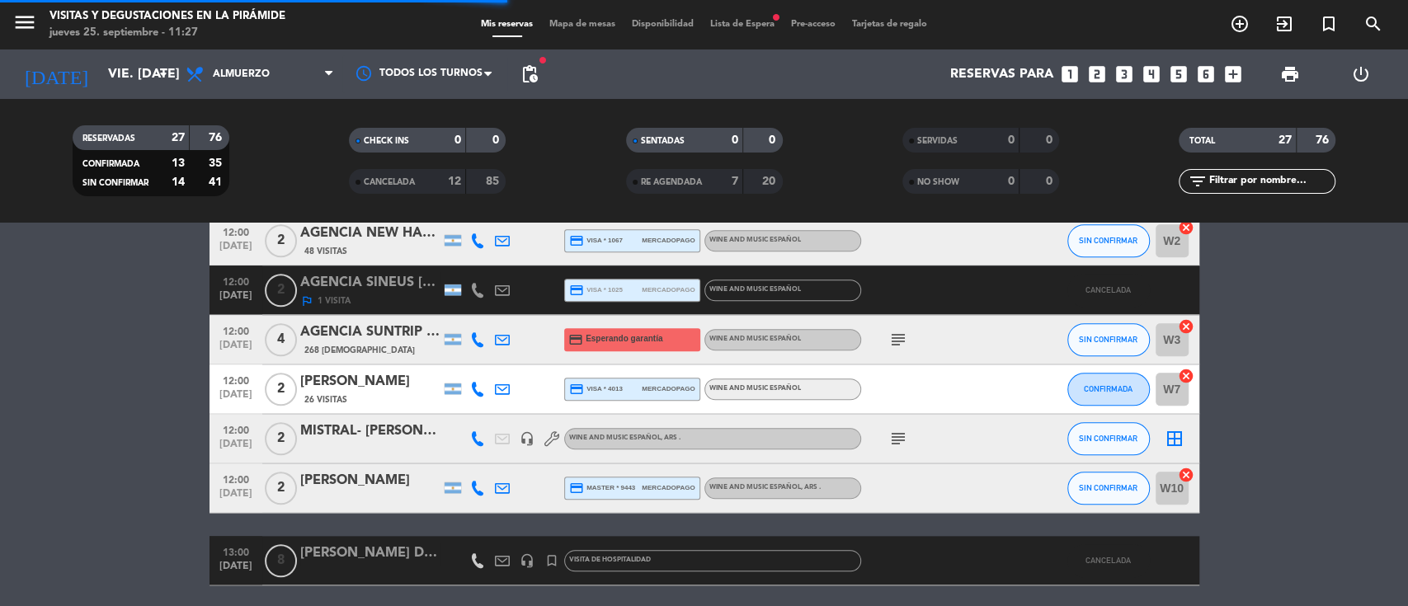
scroll to position [1203, 0]
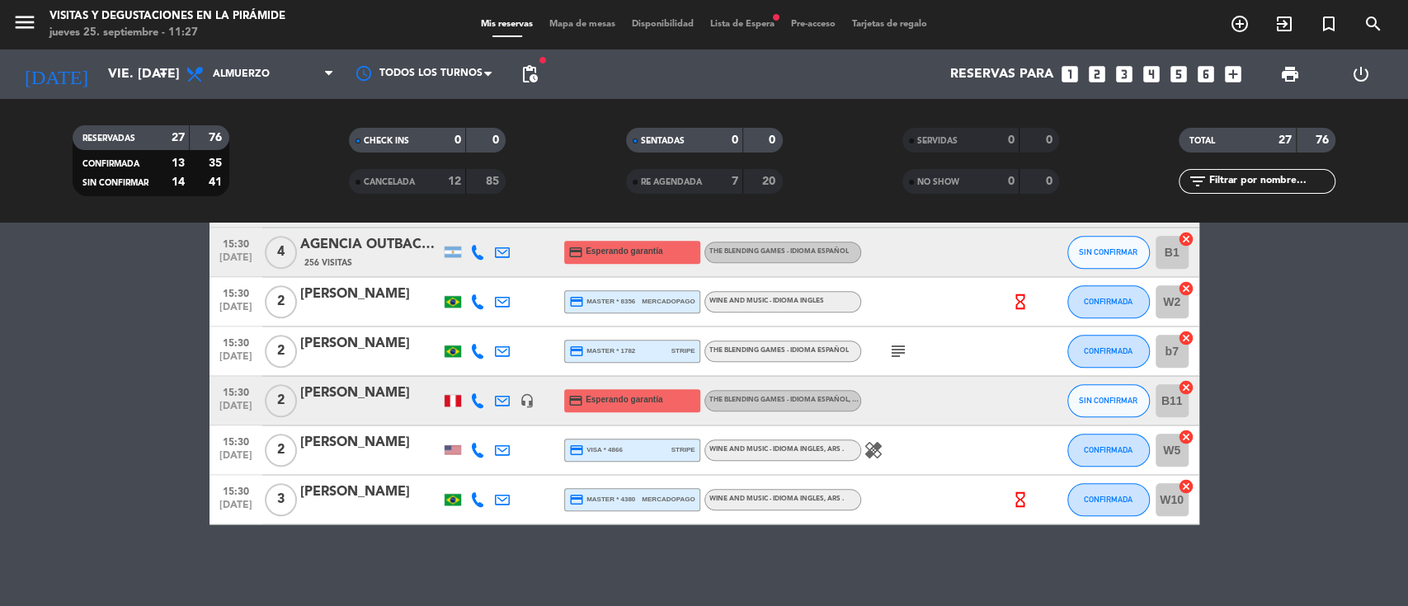
click at [379, 179] on span "CANCELADA" at bounding box center [389, 182] width 51 height 8
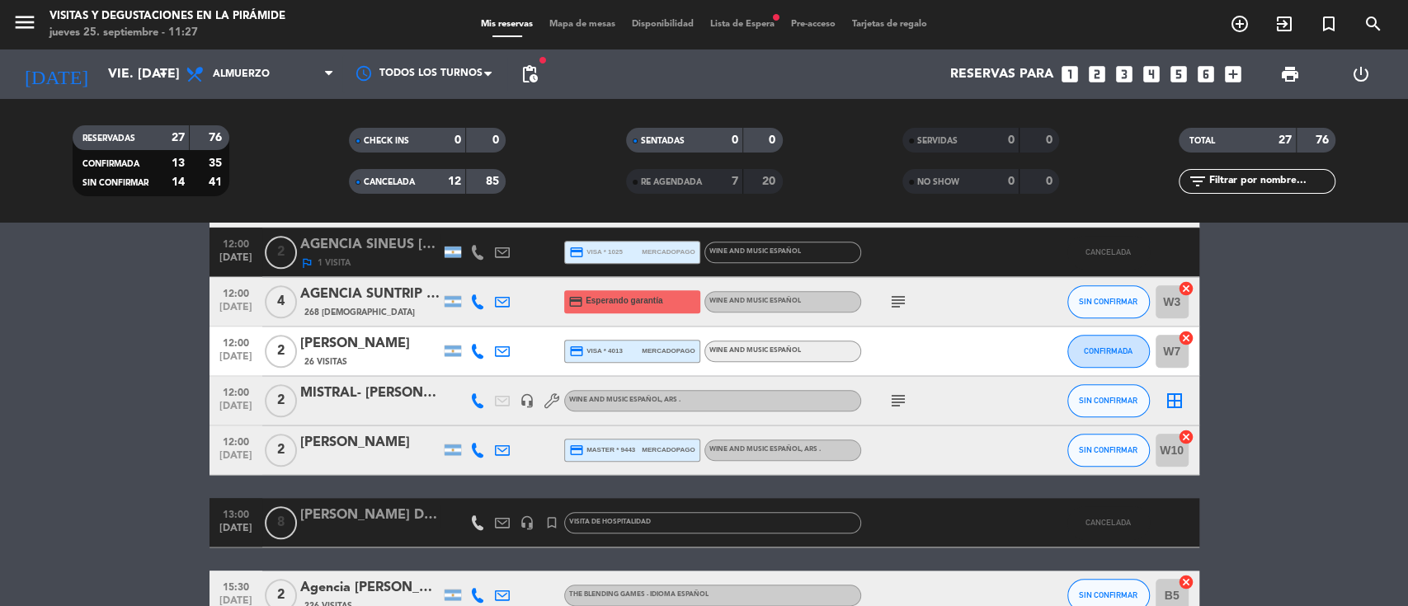
scroll to position [1313, 0]
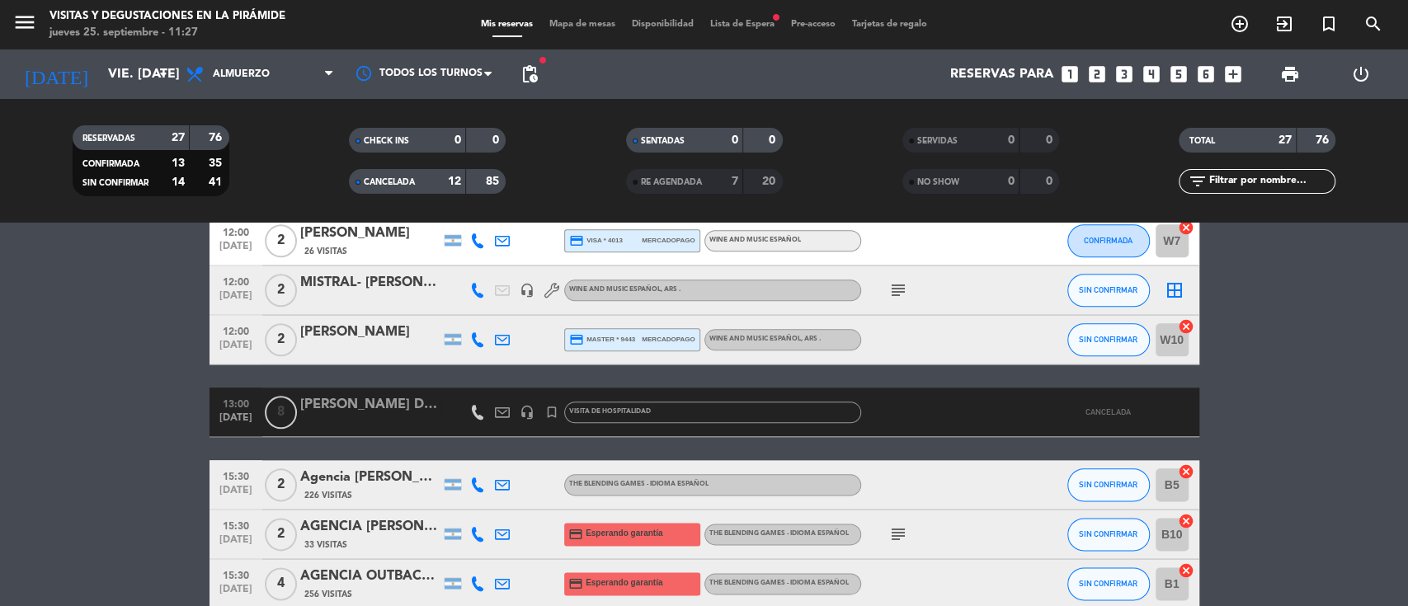
click at [416, 188] on div "CANCELADA" at bounding box center [391, 181] width 76 height 19
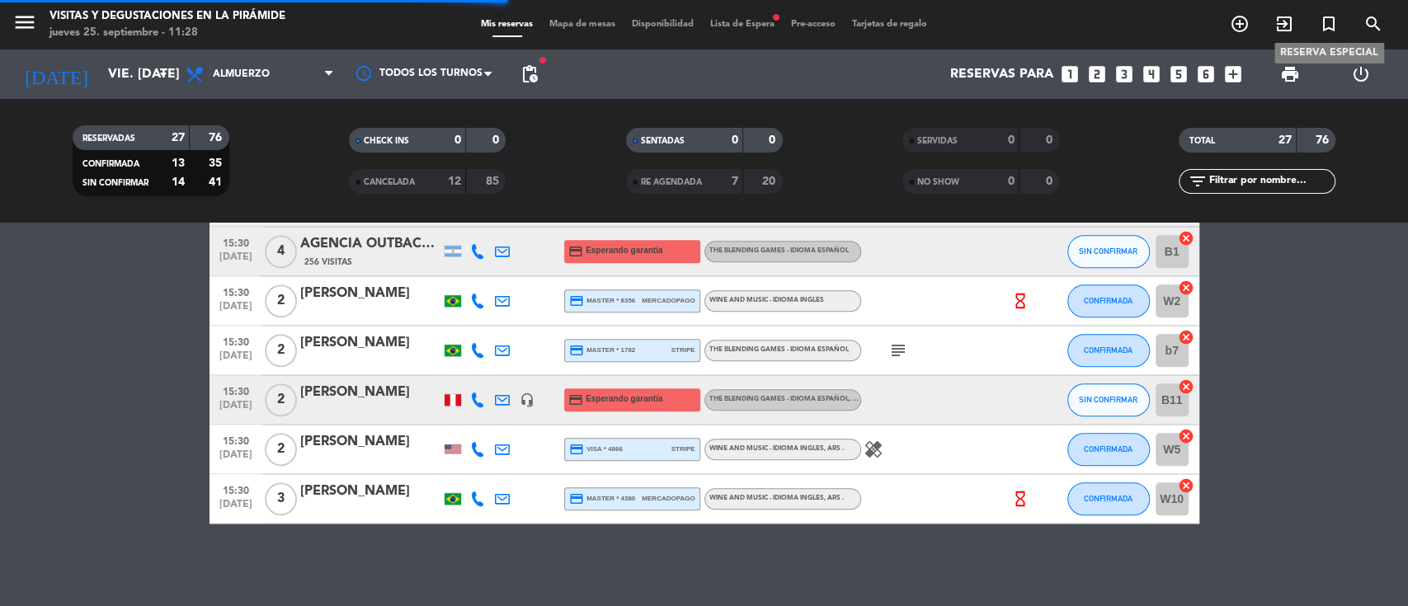
scroll to position [1204, 0]
click at [1332, 24] on icon "turned_in_not" at bounding box center [1329, 24] width 20 height 20
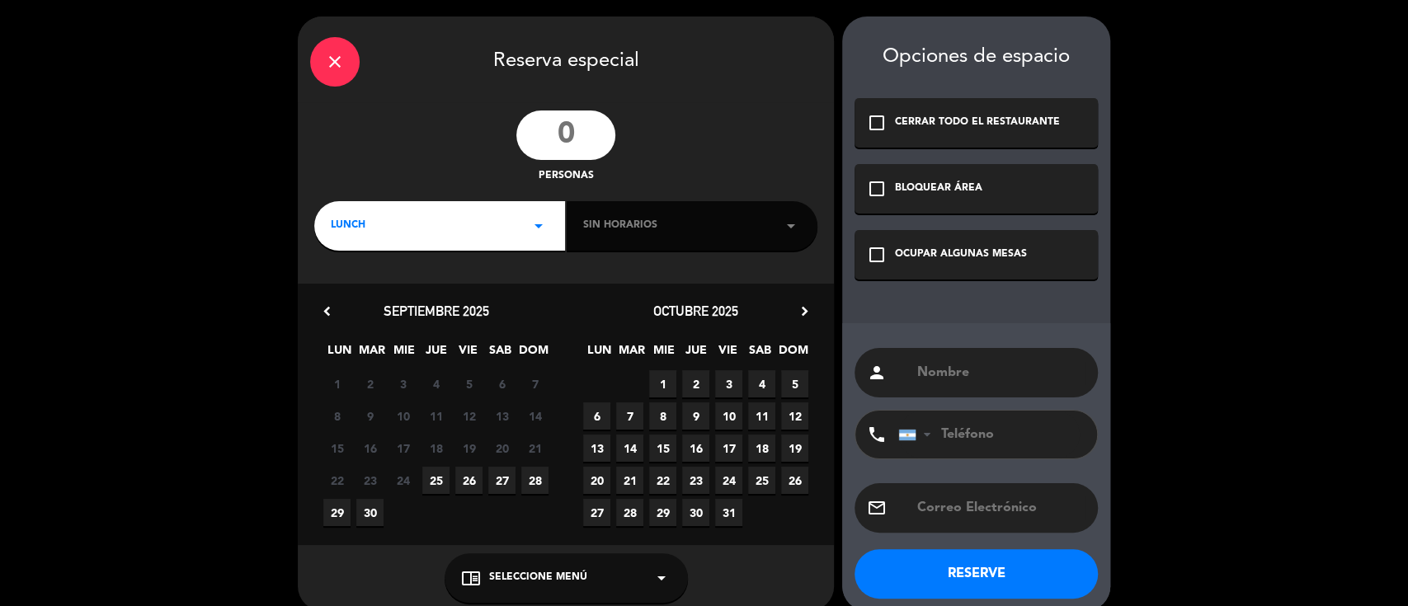
click at [565, 144] on input "number" at bounding box center [565, 135] width 99 height 49
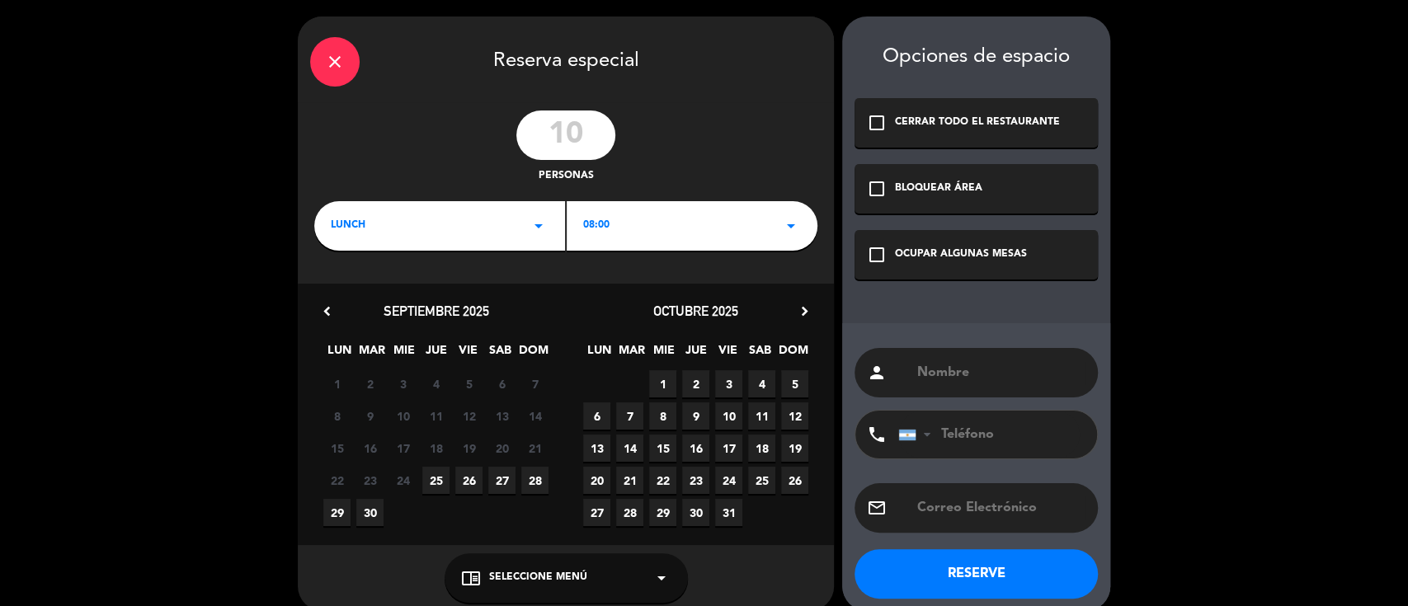
type input "10"
click at [597, 221] on span "08:00" at bounding box center [596, 226] width 26 height 16
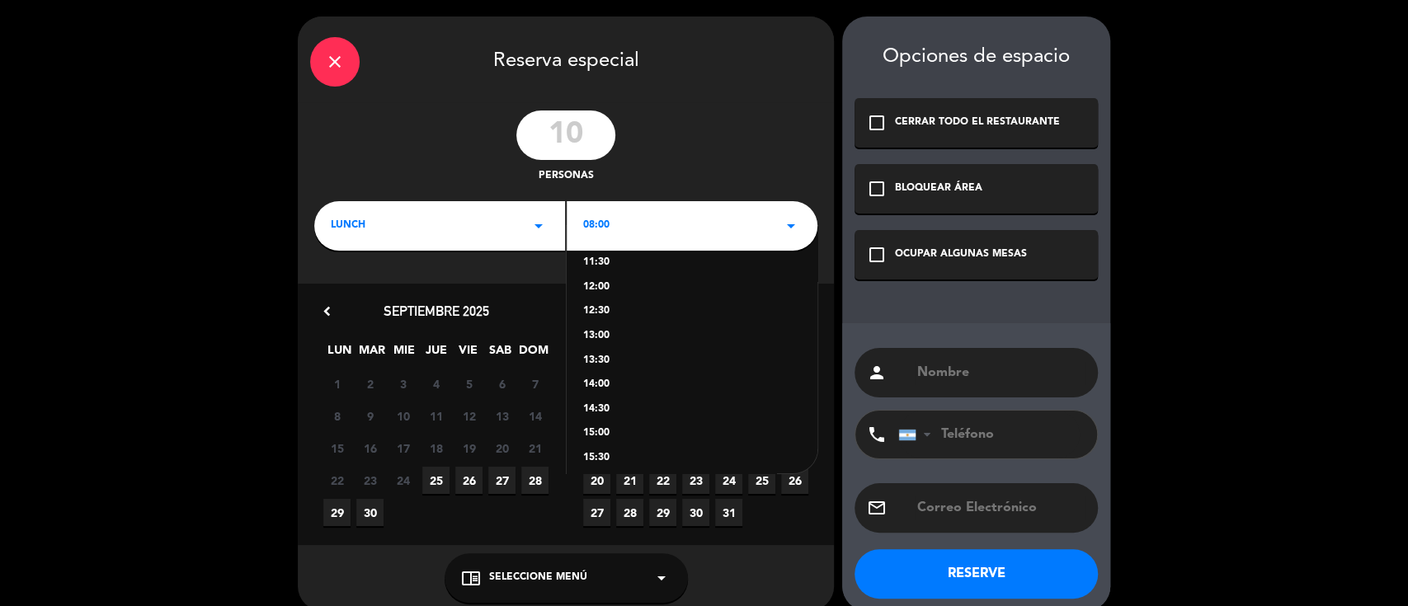
scroll to position [219, 0]
click at [600, 269] on div "13:00" at bounding box center [692, 271] width 218 height 16
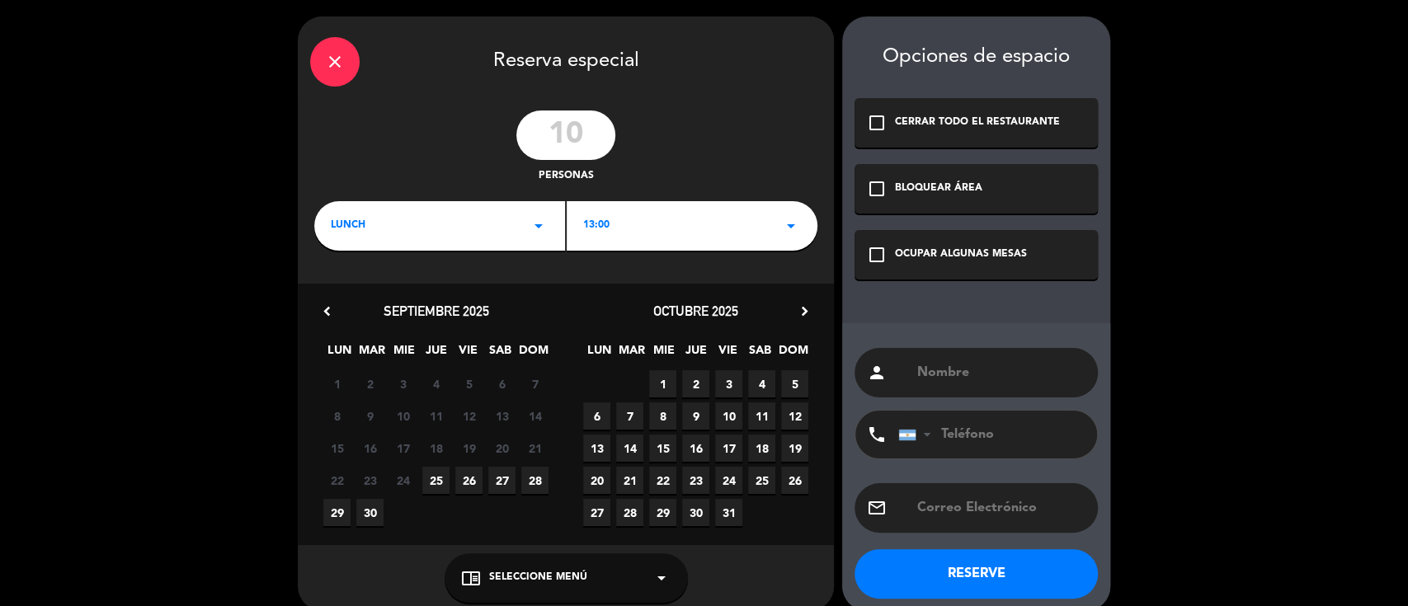
click at [499, 479] on span "27" at bounding box center [501, 480] width 27 height 27
click at [486, 580] on div "chrome_reader_mode Seleccione Menú arrow_drop_down" at bounding box center [566, 578] width 243 height 49
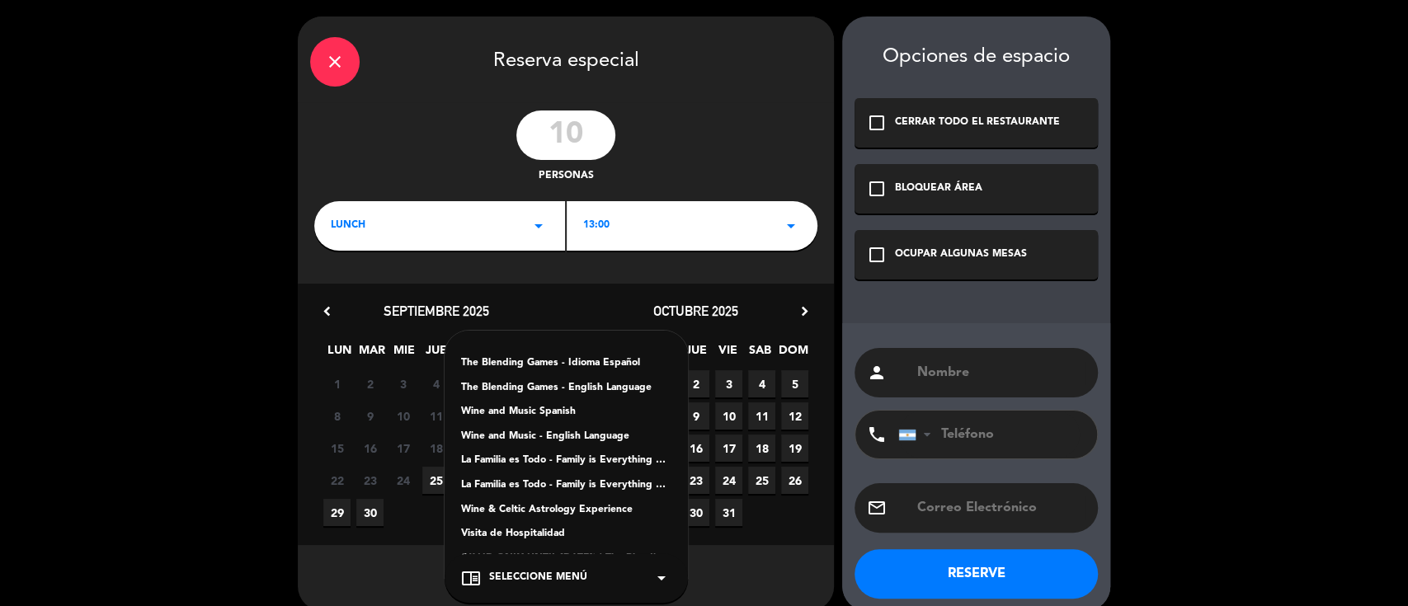
click at [498, 530] on div "Visita de Hospitalidad" at bounding box center [566, 534] width 210 height 16
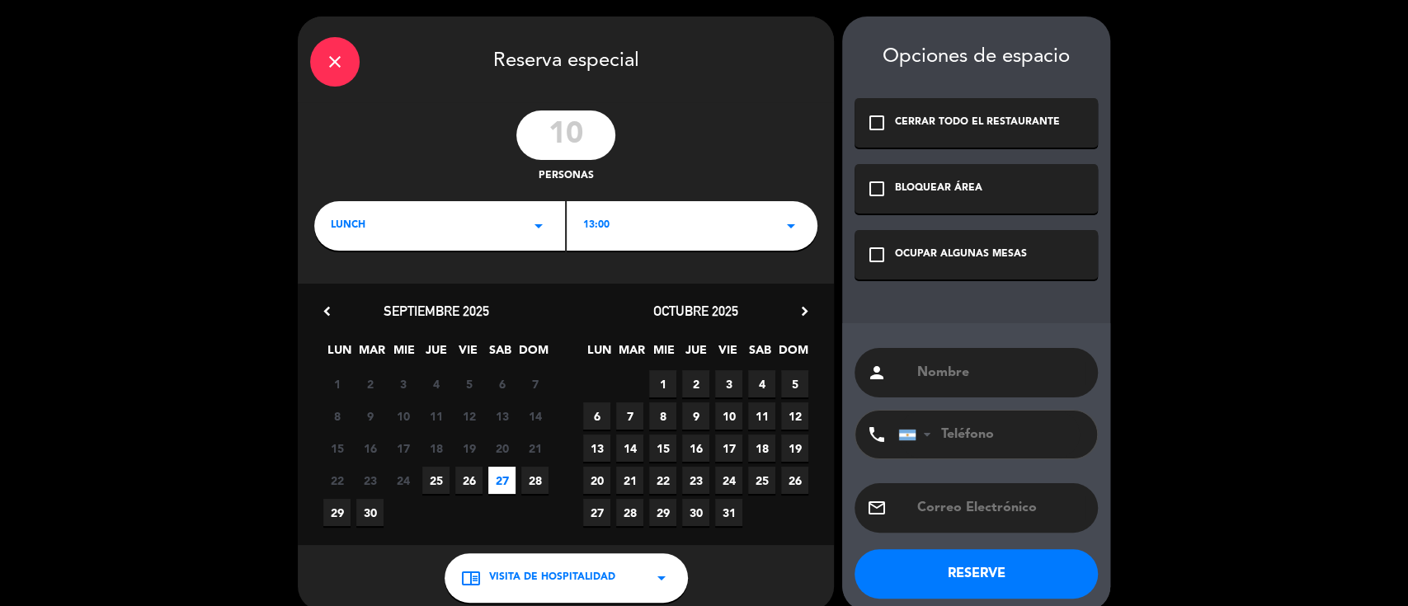
drag, startPoint x: 962, startPoint y: 254, endPoint x: 931, endPoint y: 369, distance: 118.9
click at [961, 254] on div "OCUPAR ALGUNAS MESAS" at bounding box center [961, 255] width 132 height 16
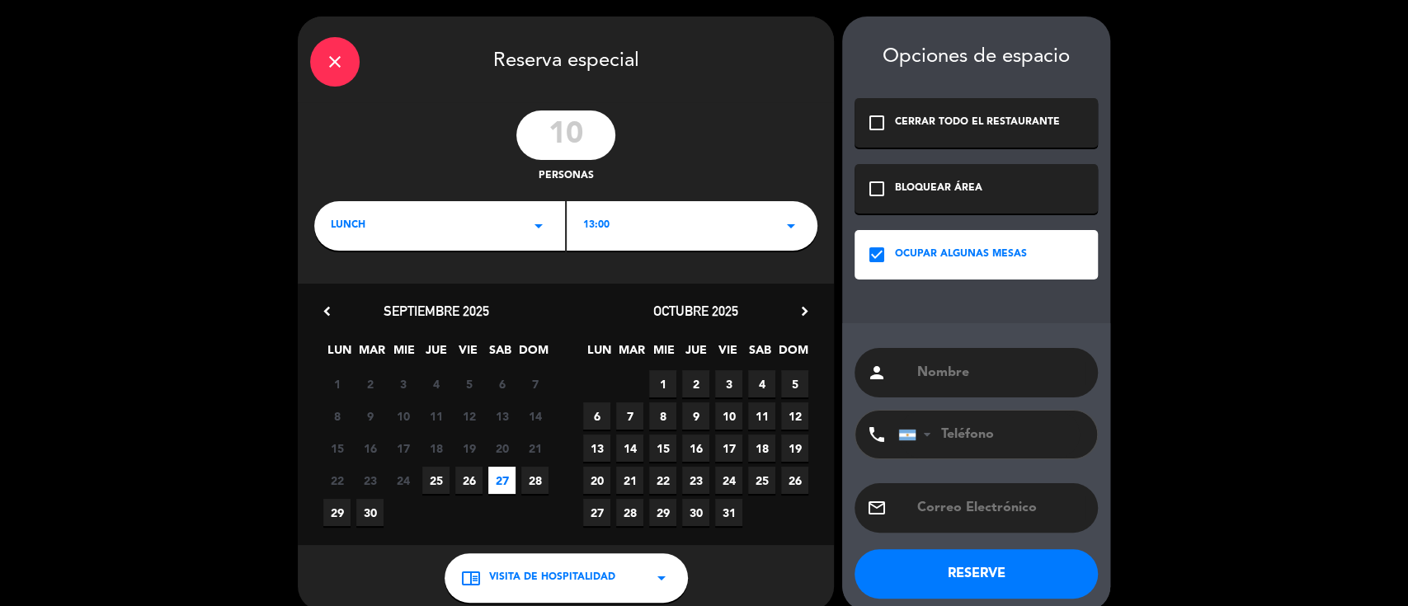
click at [931, 376] on input "text" at bounding box center [1001, 372] width 170 height 23
paste input "[PERSON_NAME] Bussy X10"
drag, startPoint x: 1062, startPoint y: 373, endPoint x: 1155, endPoint y: 373, distance: 93.2
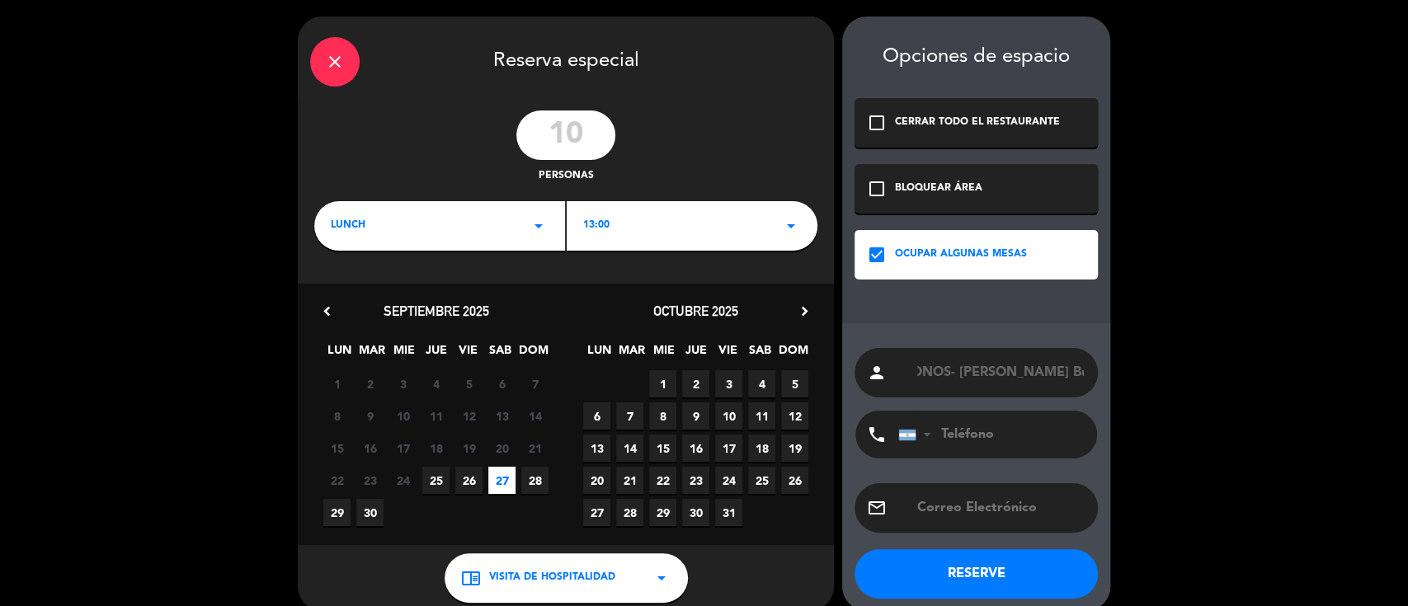
click at [1162, 372] on div "close Reserva especial 10 personas LUNCH arrow_drop_down 13:00 arrow_drop_down …" at bounding box center [704, 314] width 1408 height 628
type input "[PERSON_NAME] USA SALA DE TRONOS- [PERSON_NAME]"
click at [1013, 571] on button "RESERVE" at bounding box center [976, 573] width 243 height 49
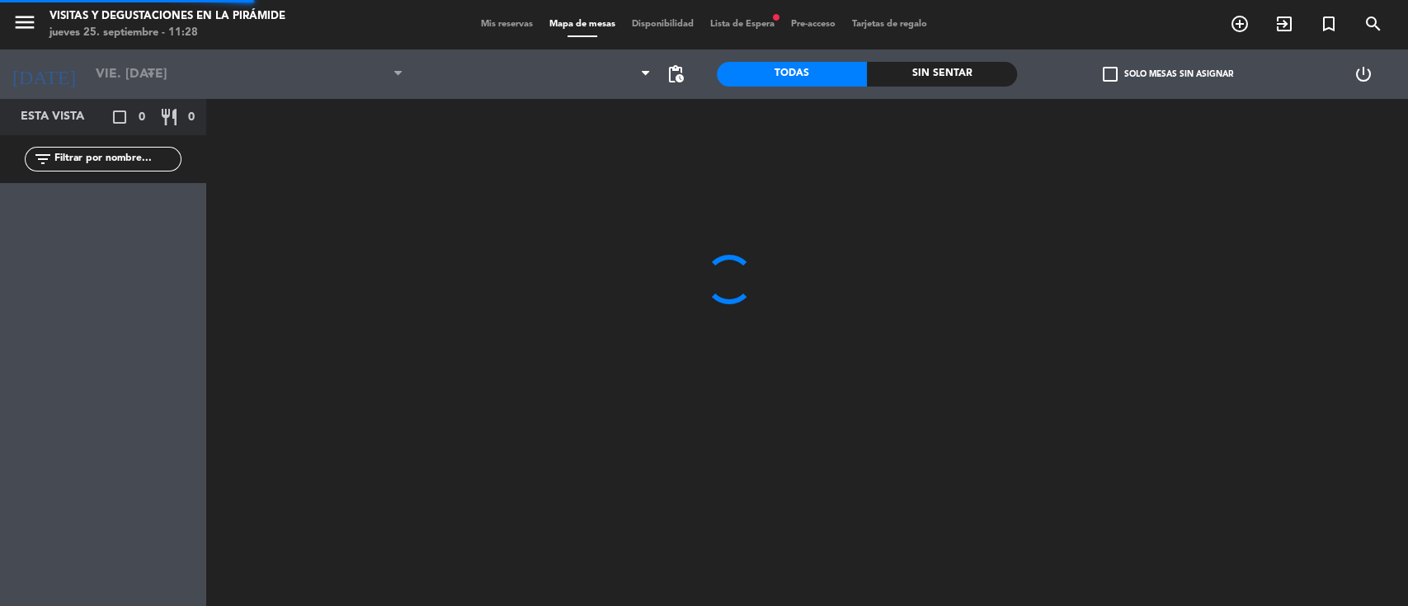
type input "sáb. [DATE]"
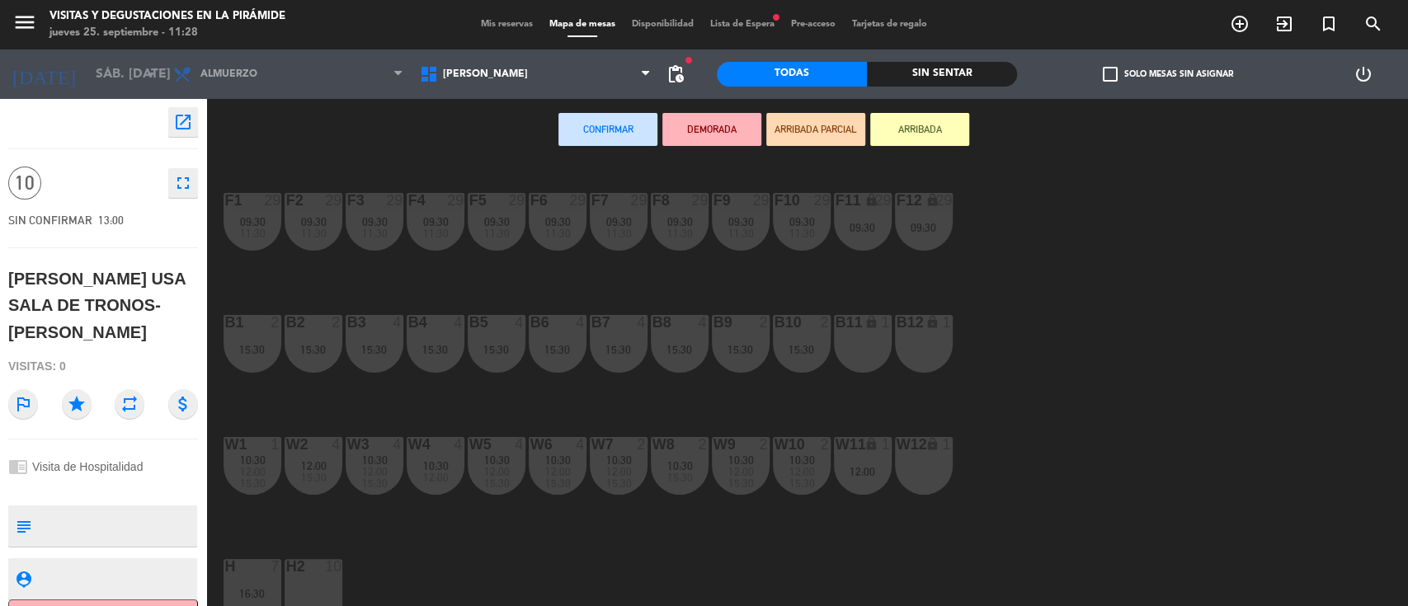
click at [515, 21] on span "Mis reservas" at bounding box center [507, 24] width 68 height 9
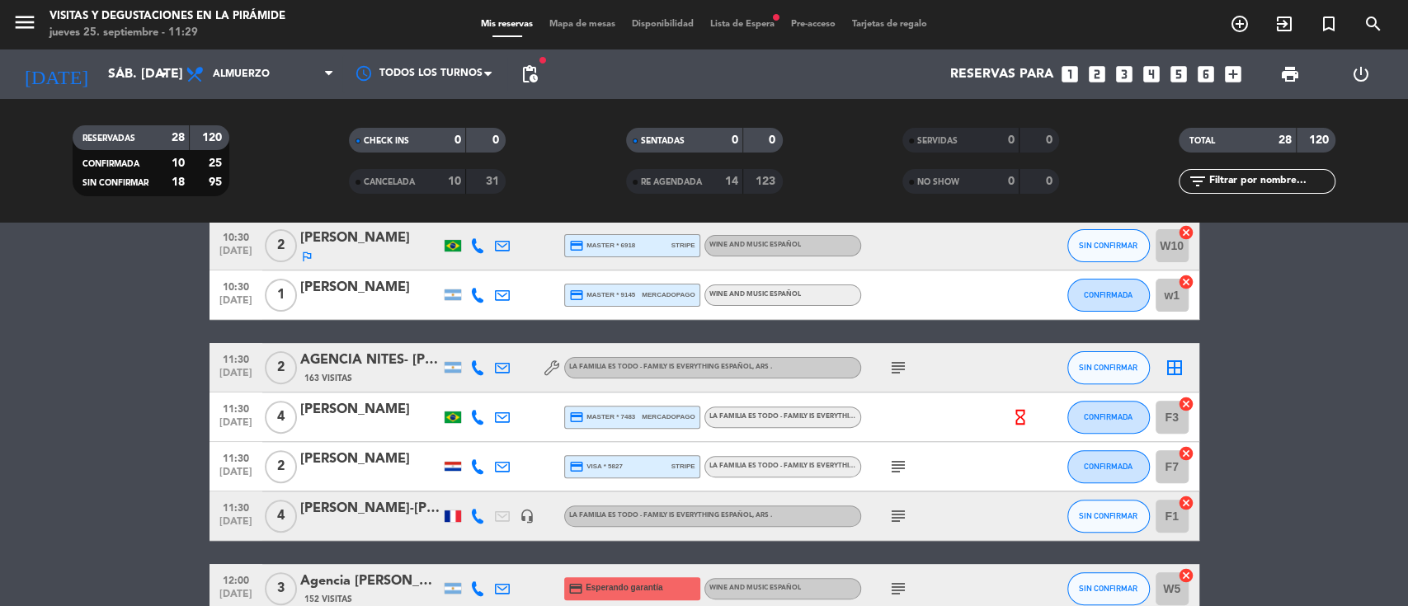
scroll to position [219, 0]
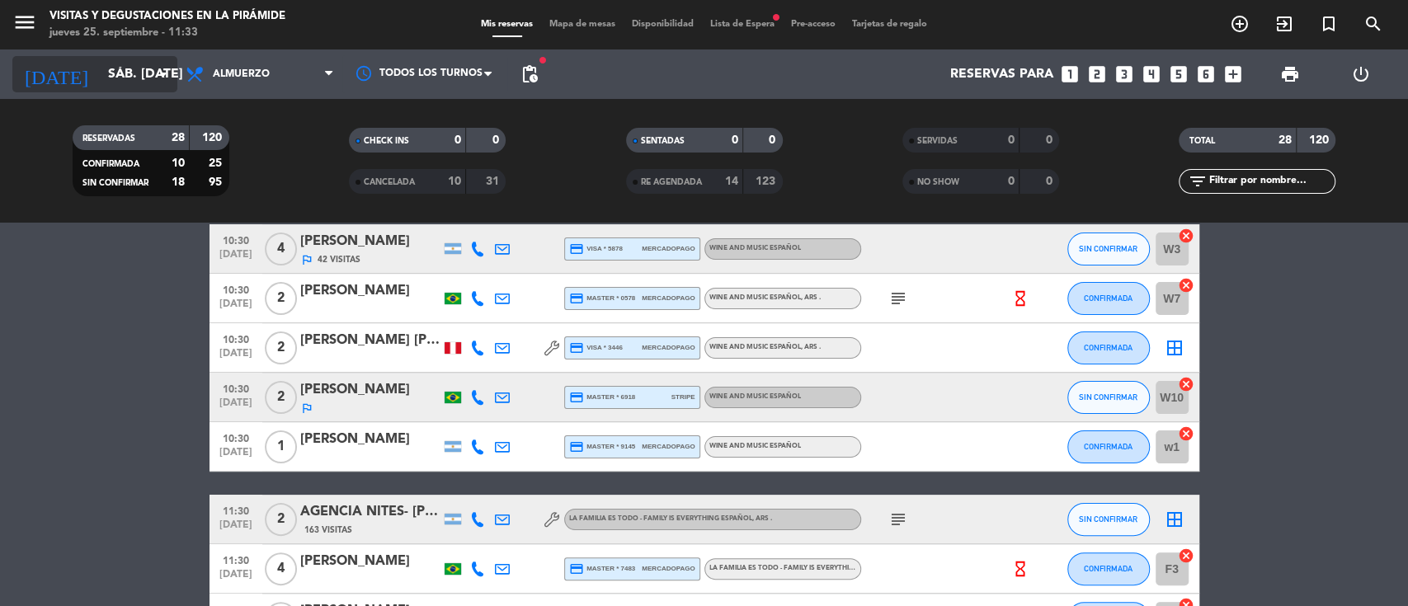
click at [134, 88] on input "sáb. [DATE]" at bounding box center [187, 75] width 174 height 32
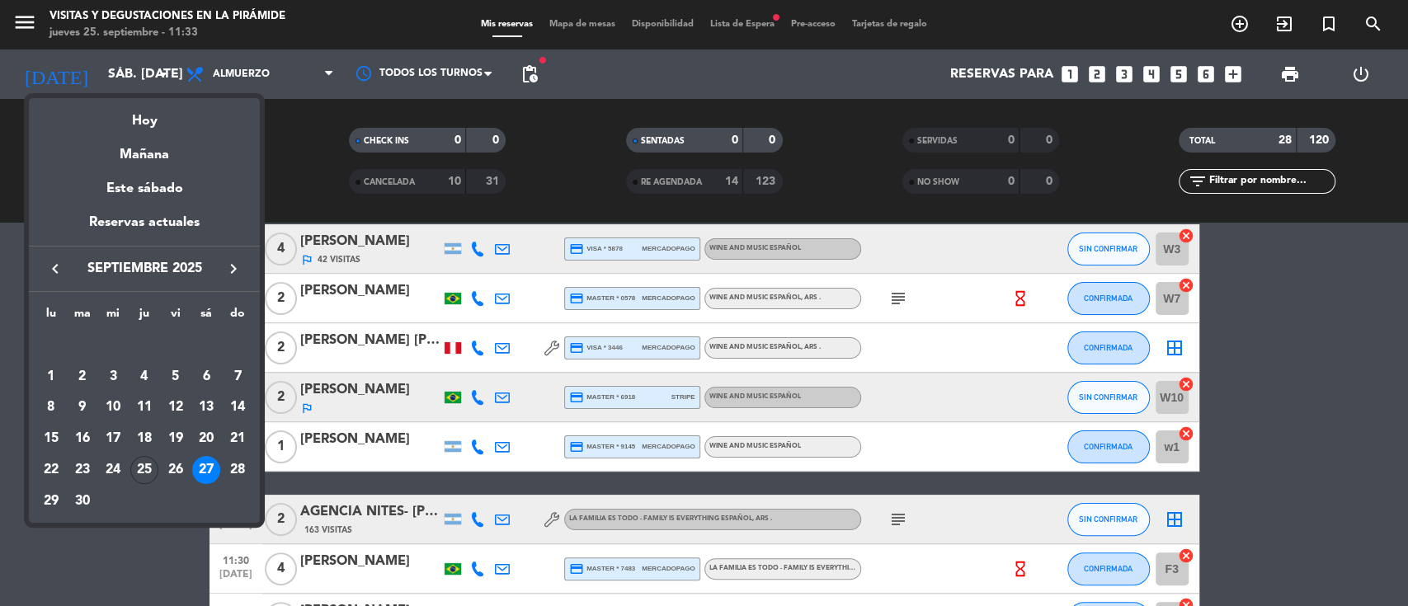
click at [229, 274] on icon "keyboard_arrow_right" at bounding box center [234, 269] width 20 height 20
click at [116, 377] on div "1" at bounding box center [113, 377] width 28 height 28
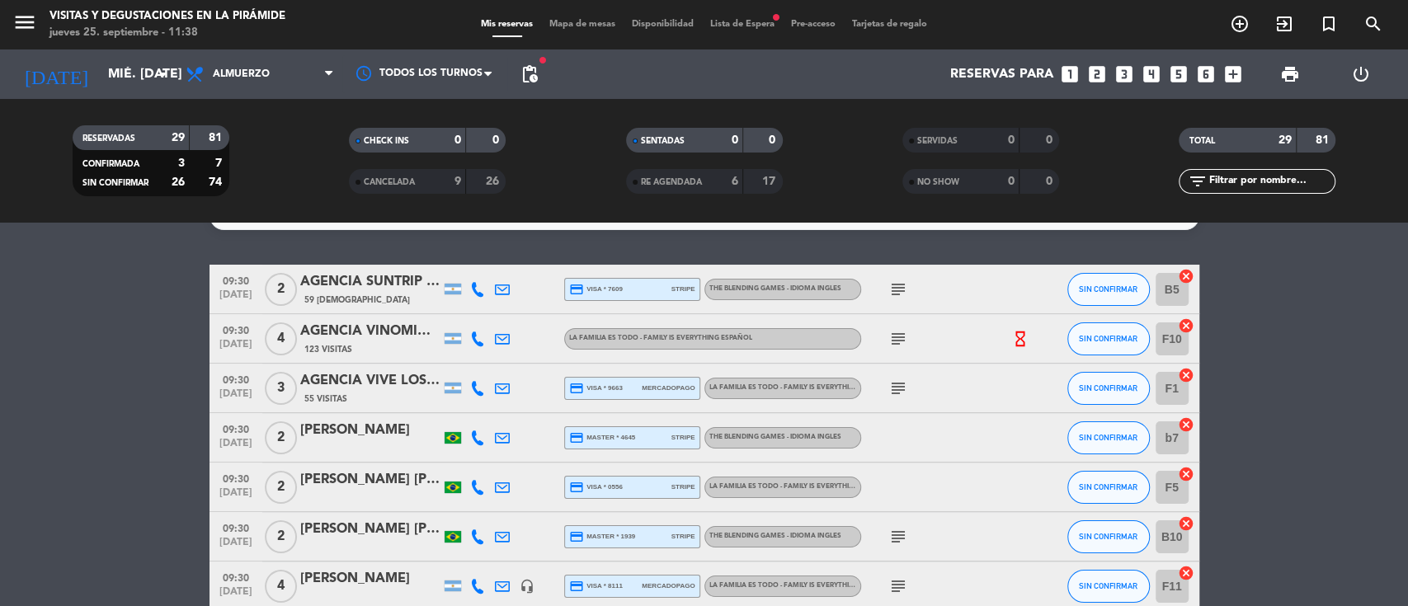
scroll to position [0, 0]
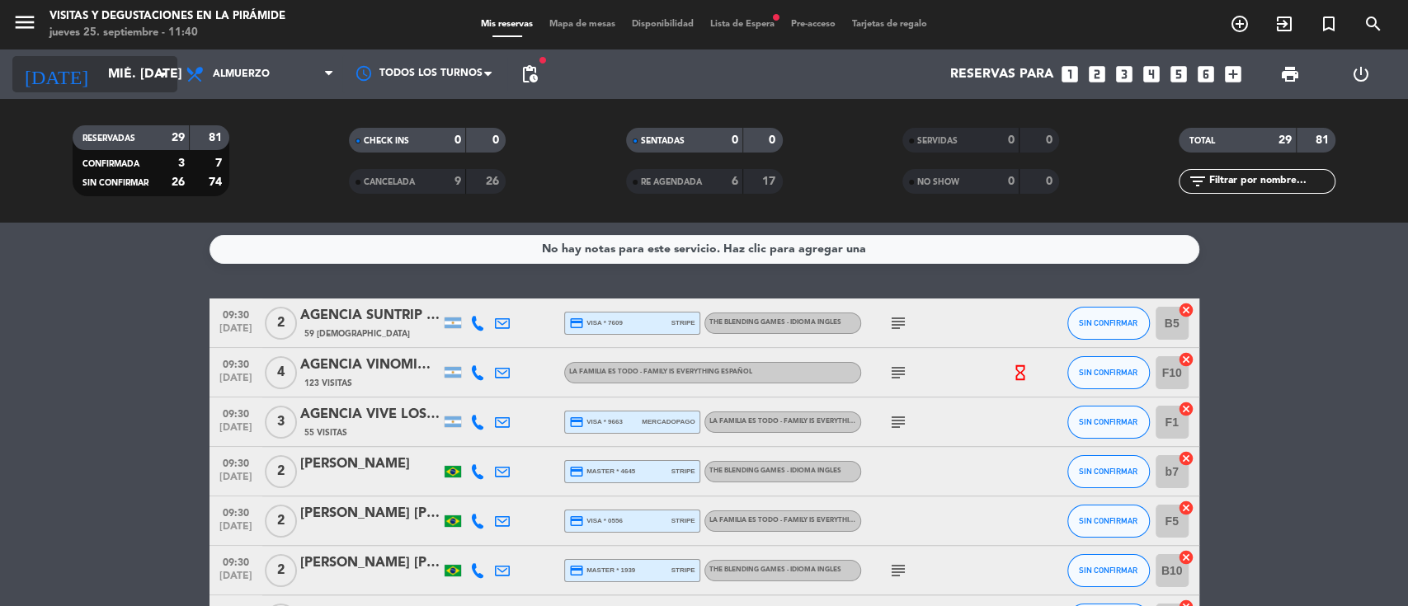
click at [132, 69] on input "mié. [DATE]" at bounding box center [187, 75] width 174 height 32
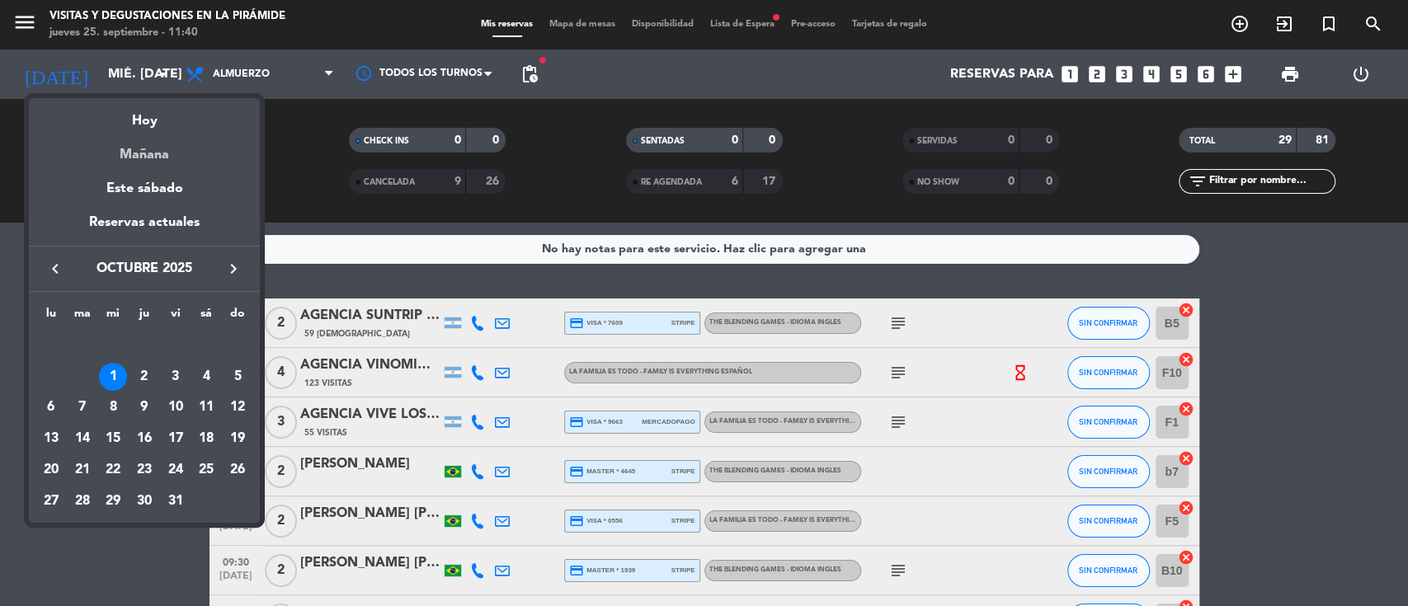
click at [145, 158] on div "Mañana" at bounding box center [144, 149] width 231 height 34
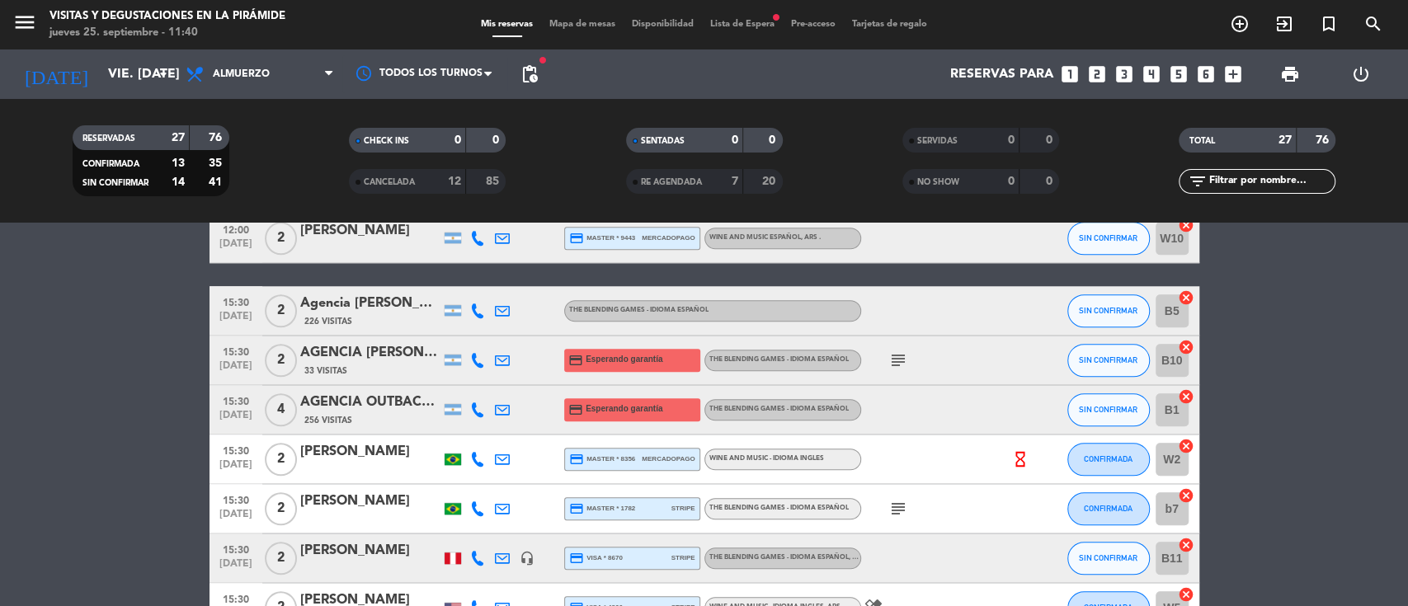
scroll to position [1203, 0]
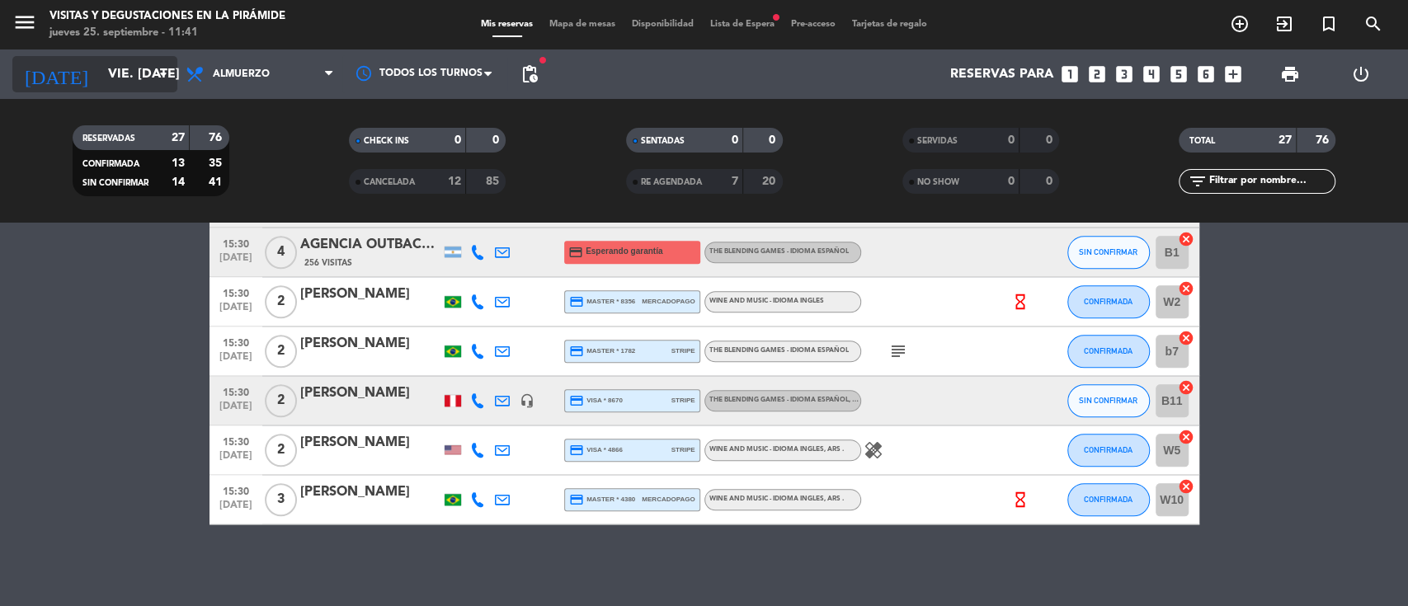
click at [138, 68] on input "vie. [DATE]" at bounding box center [187, 75] width 174 height 32
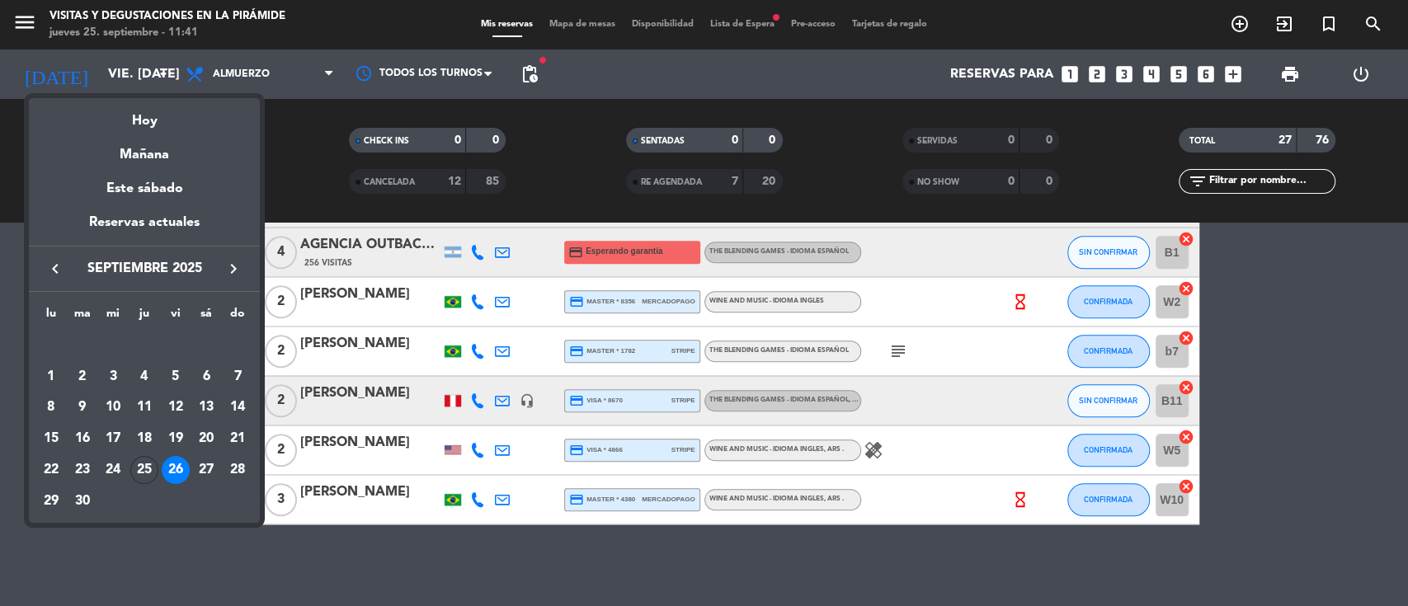
drag, startPoint x: 224, startPoint y: 267, endPoint x: 167, endPoint y: 295, distance: 63.8
click at [228, 265] on icon "keyboard_arrow_right" at bounding box center [234, 269] width 20 height 20
click at [132, 373] on div "2" at bounding box center [144, 377] width 28 height 28
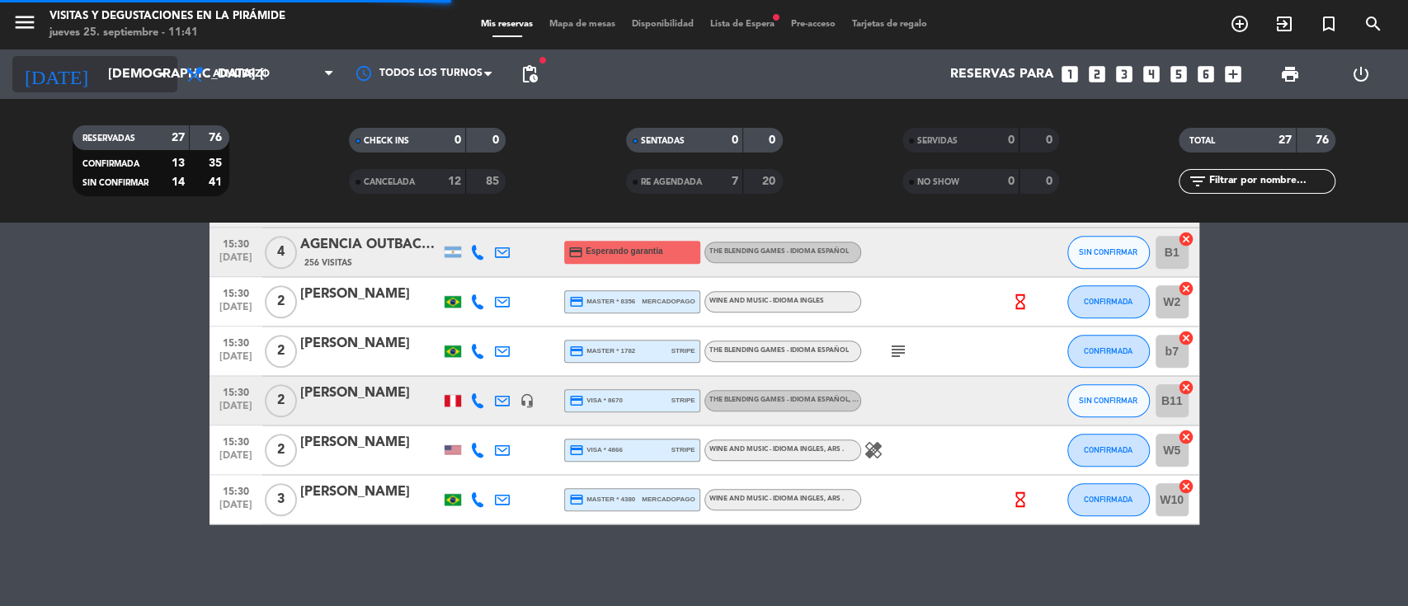
click at [100, 82] on input "[DEMOGRAPHIC_DATA] [DATE]" at bounding box center [187, 75] width 174 height 32
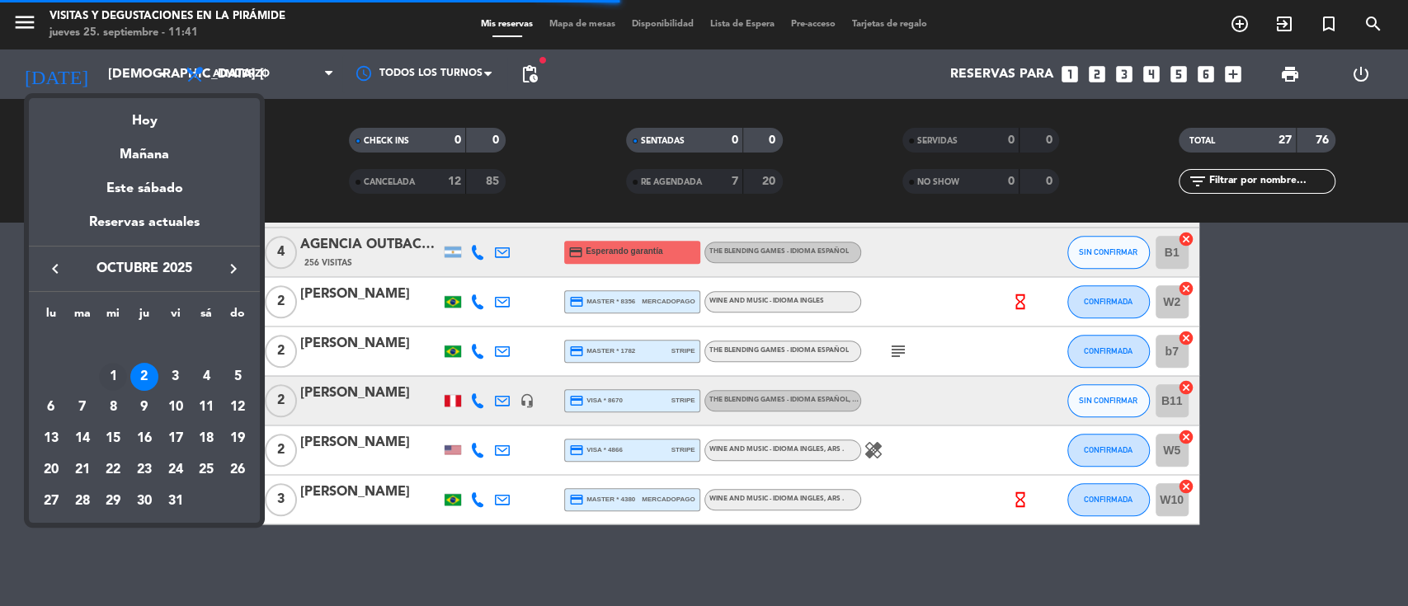
click at [111, 379] on div "1" at bounding box center [113, 377] width 28 height 28
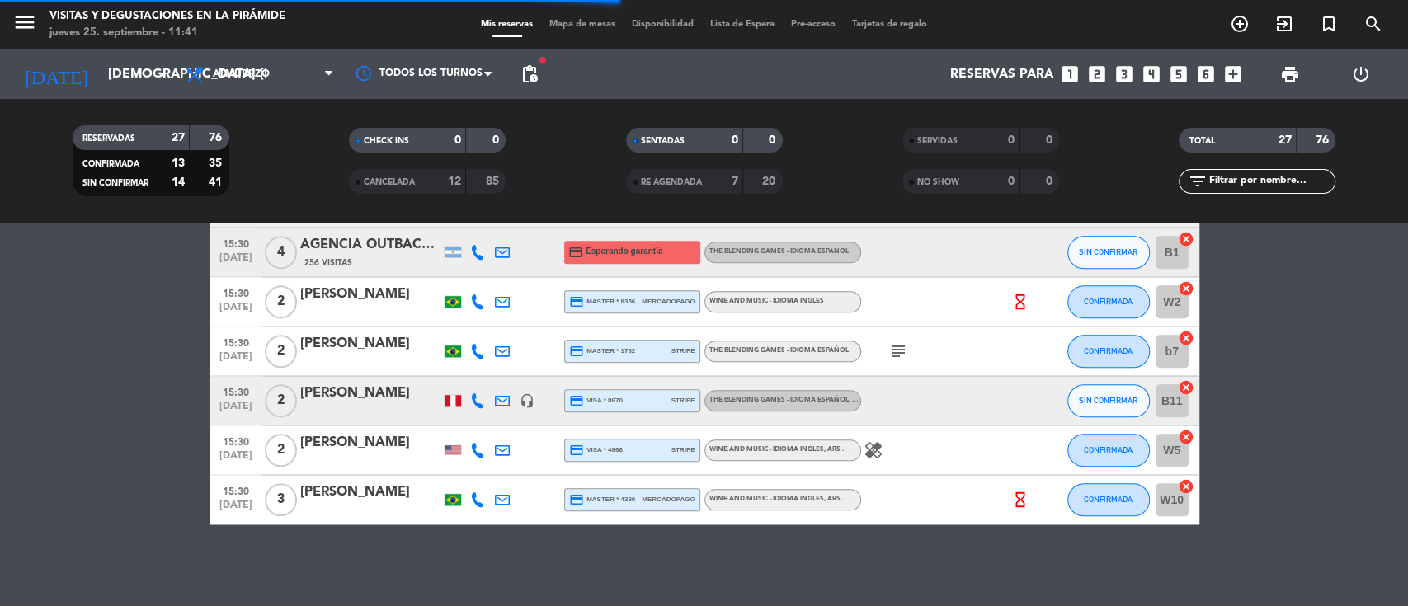
type input "mié. [DATE]"
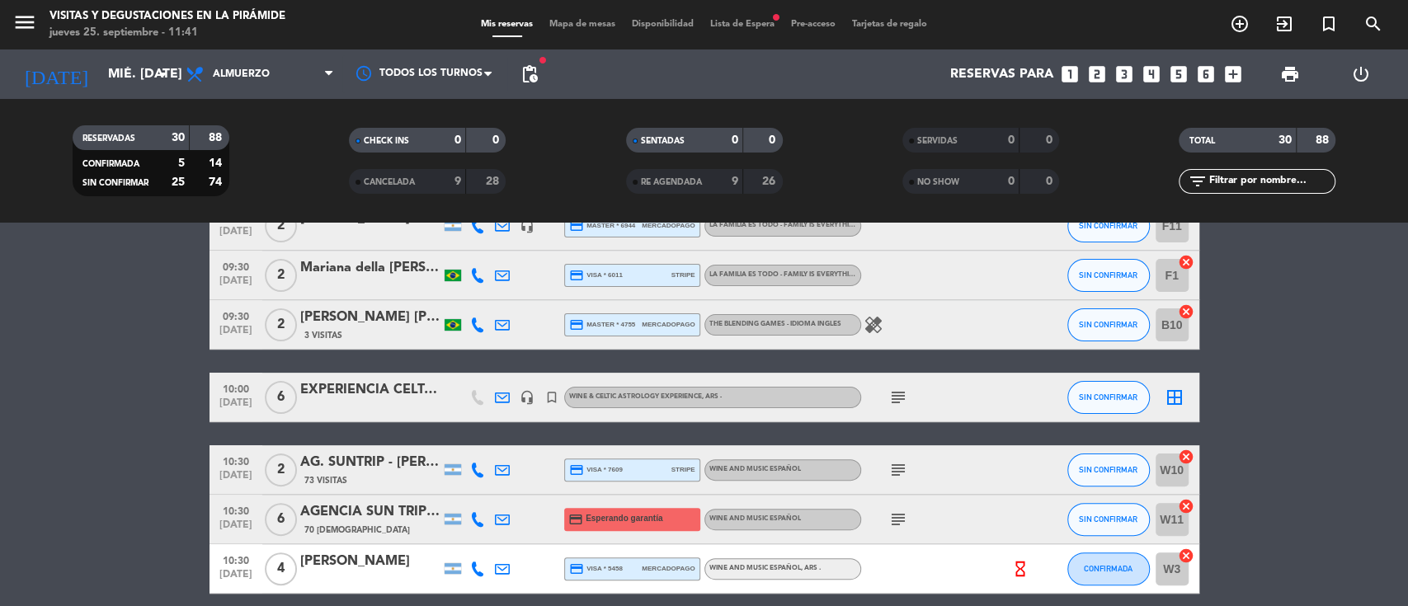
scroll to position [330, 0]
